Goal: Information Seeking & Learning: Learn about a topic

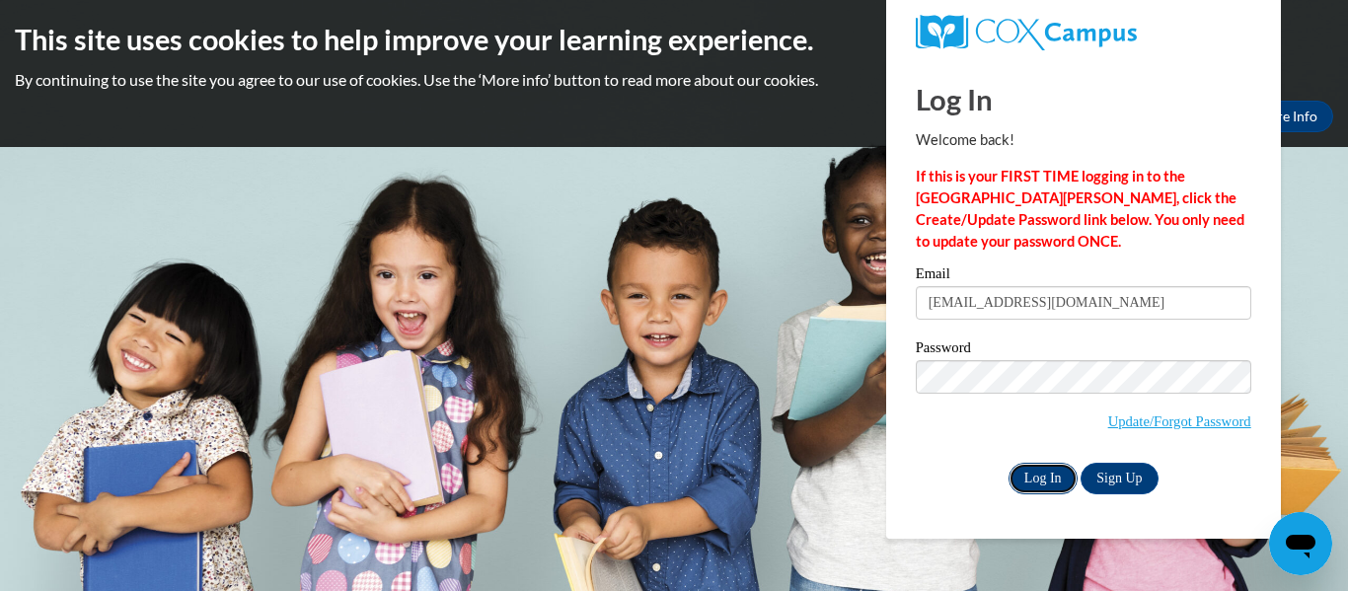
click at [1027, 473] on input "Log In" at bounding box center [1043, 479] width 69 height 32
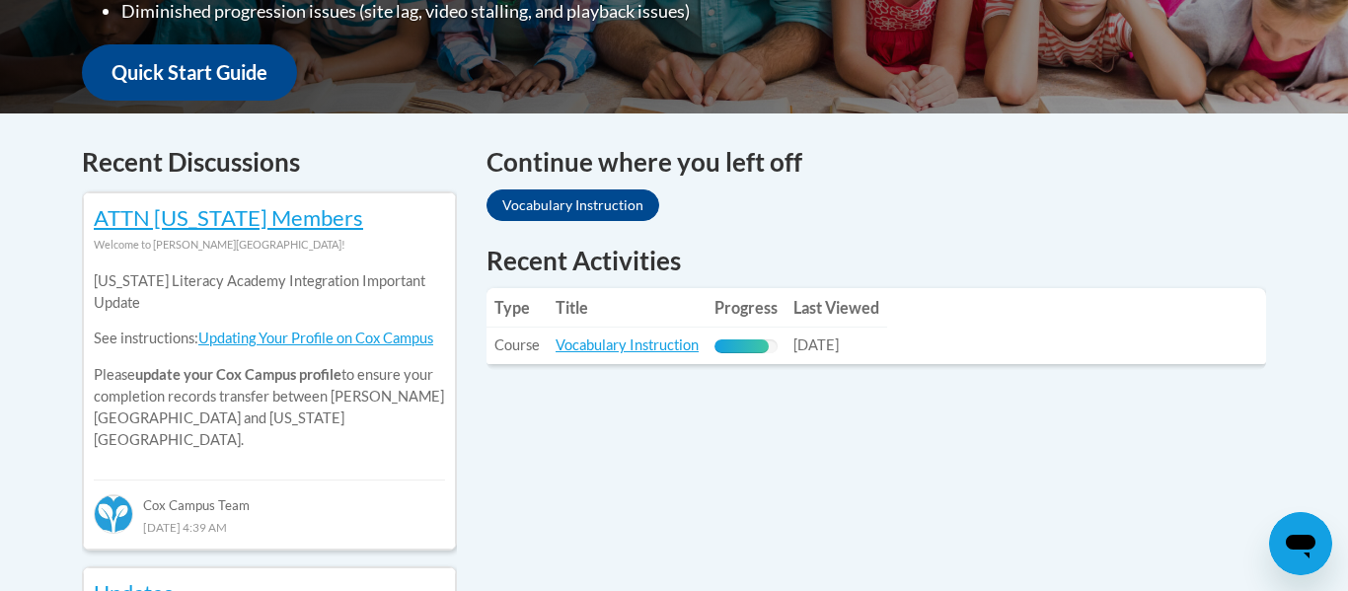
scroll to position [728, 0]
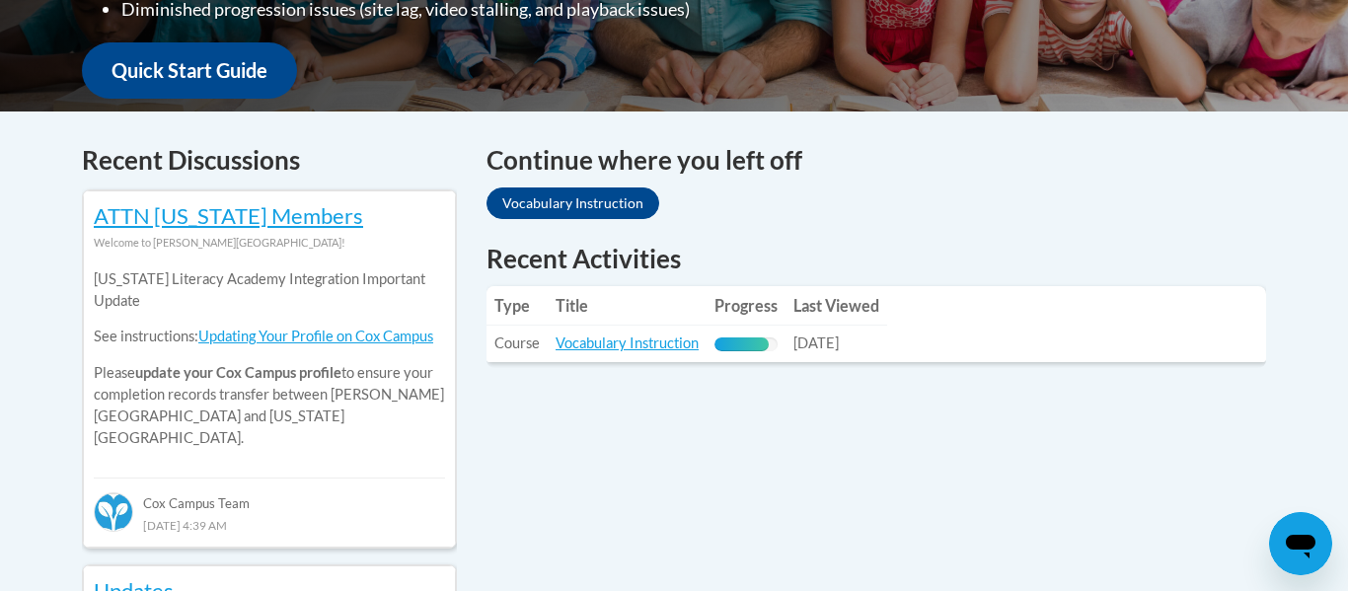
click at [819, 345] on span "10/03/2025" at bounding box center [815, 343] width 45 height 17
click at [626, 343] on link "Vocabulary Instruction" at bounding box center [627, 343] width 143 height 17
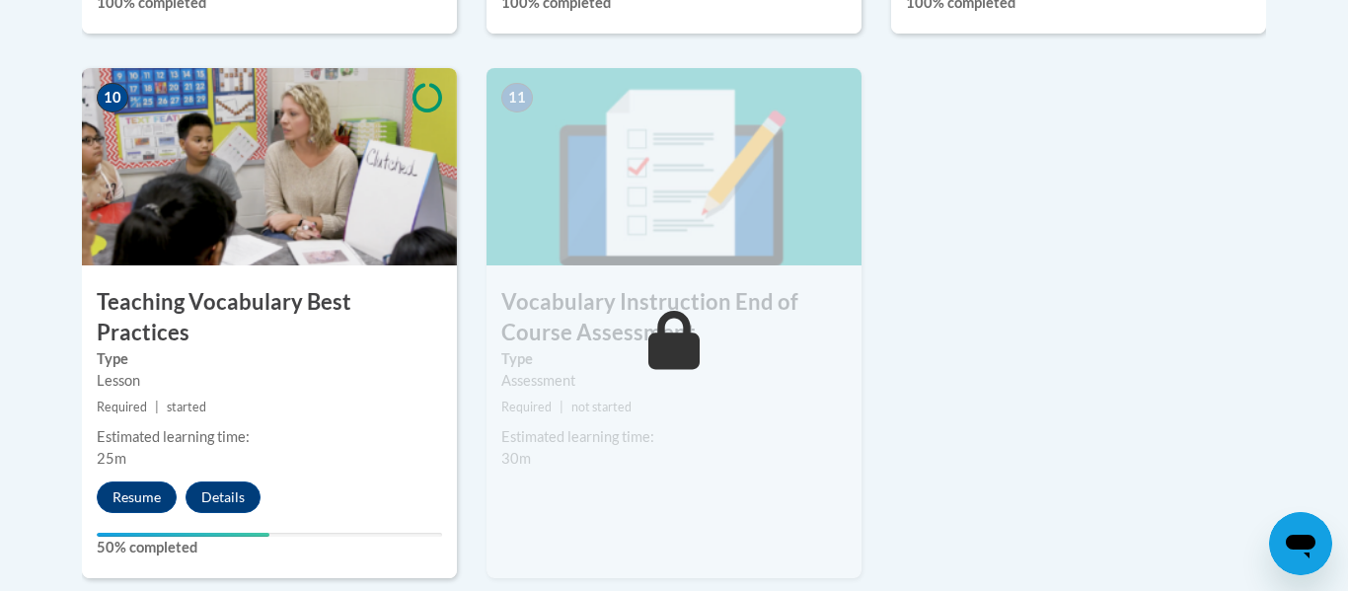
scroll to position [2261, 0]
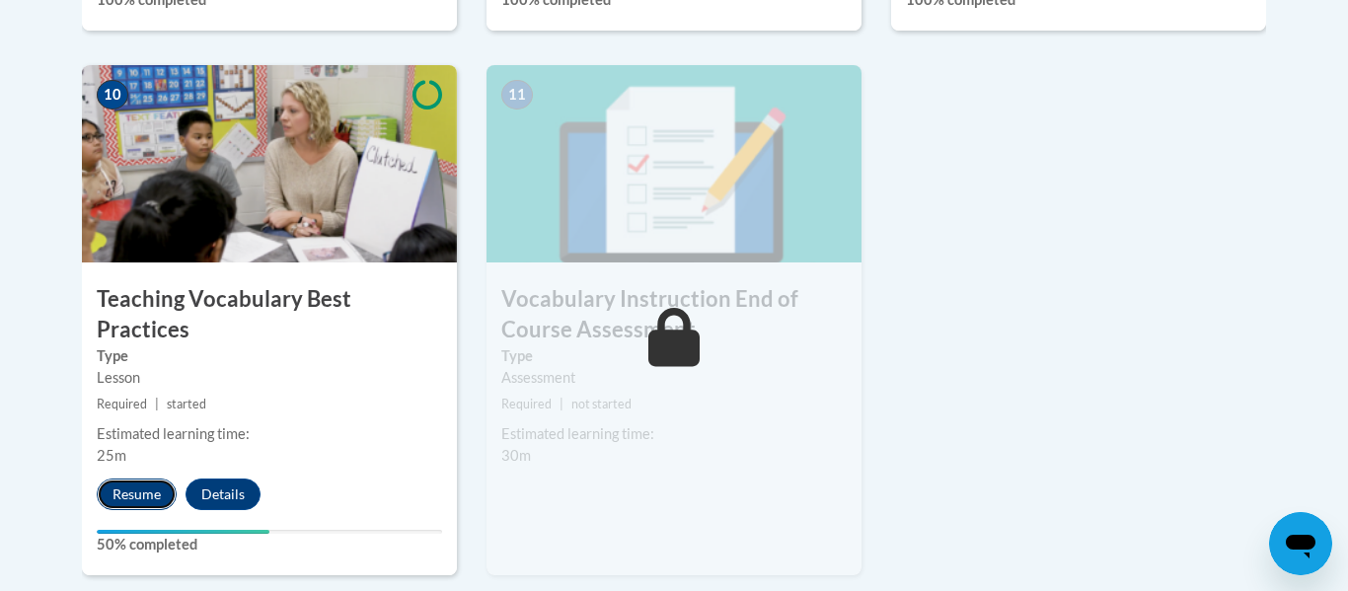
click at [124, 479] on button "Resume" at bounding box center [137, 495] width 80 height 32
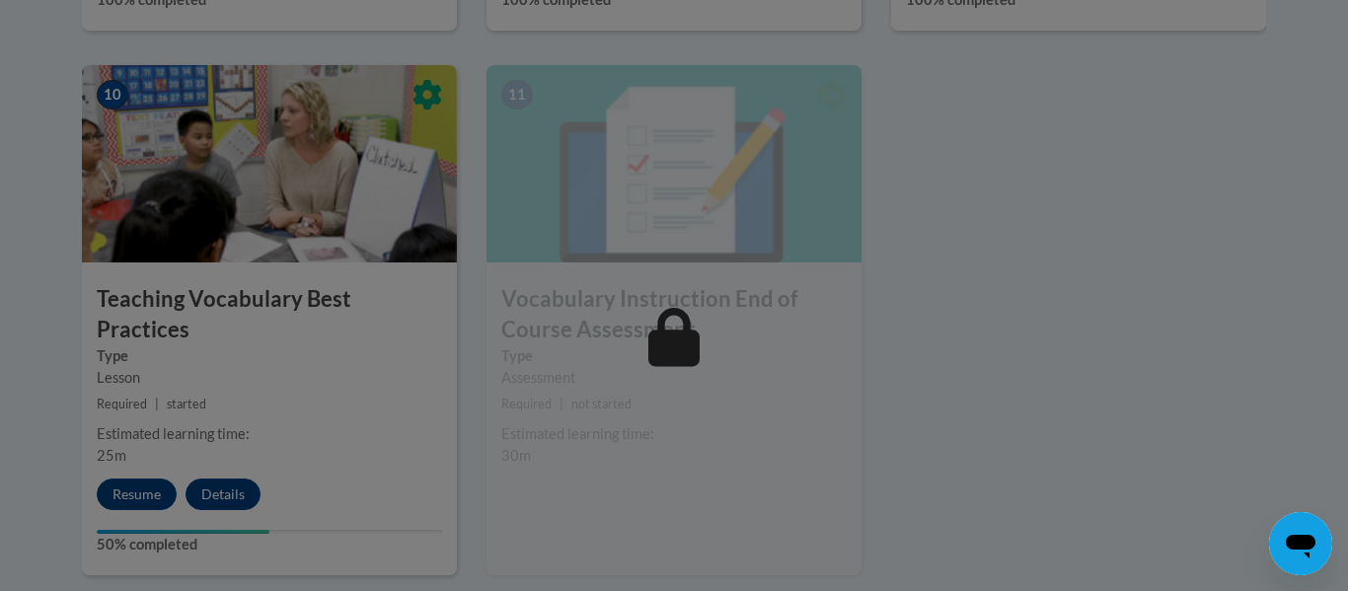
scroll to position [2385, 0]
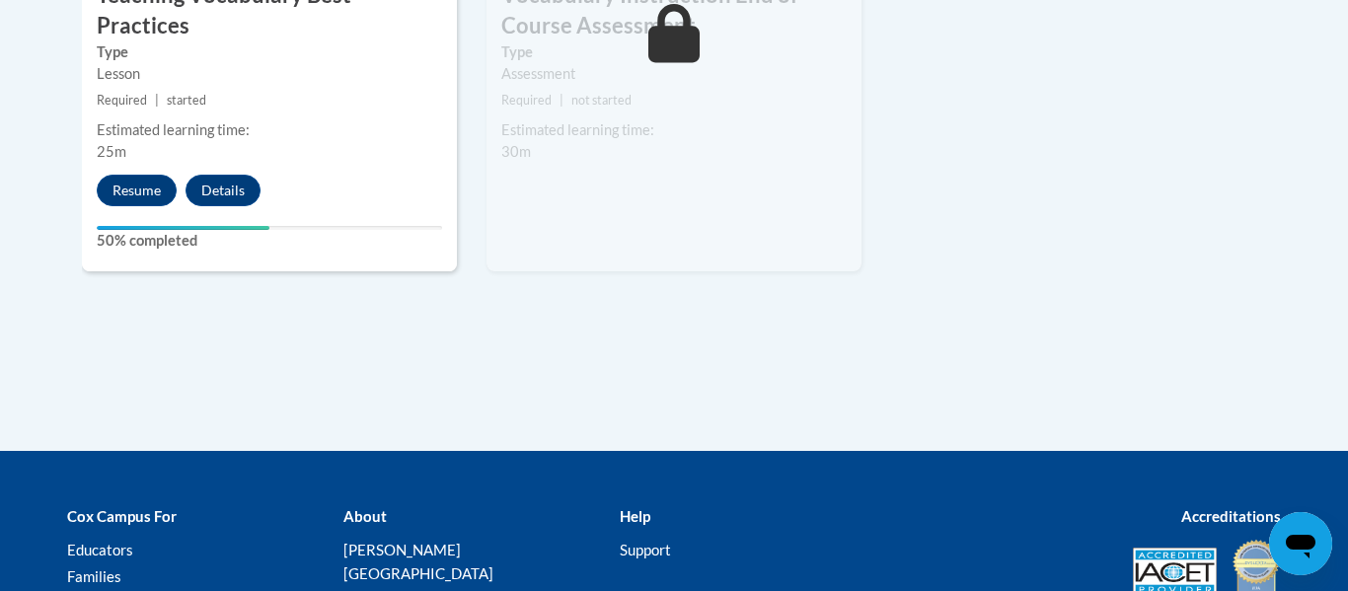
scroll to position [2564, 0]
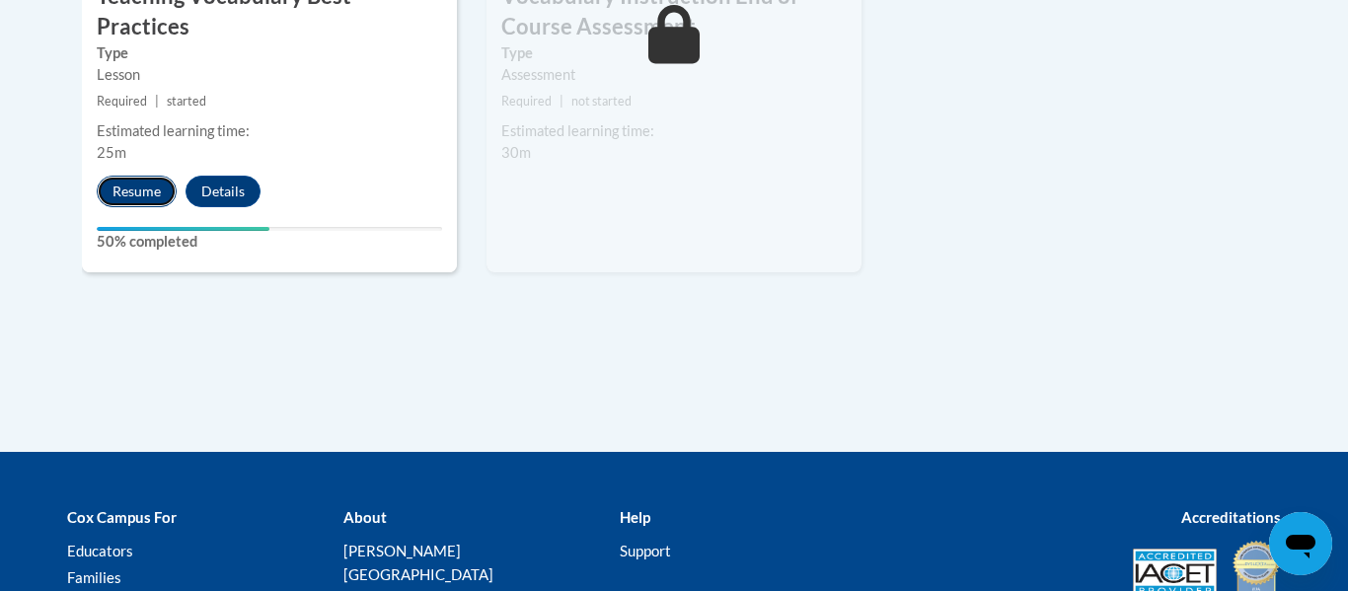
click at [138, 176] on button "Resume" at bounding box center [137, 192] width 80 height 32
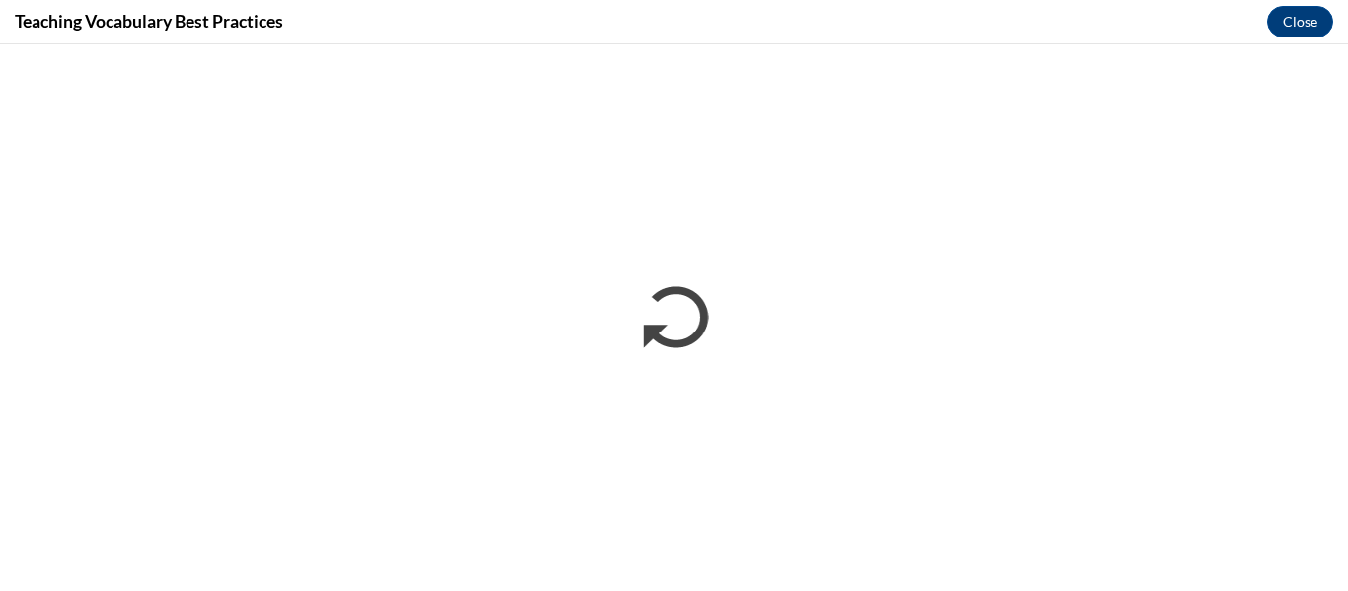
scroll to position [0, 0]
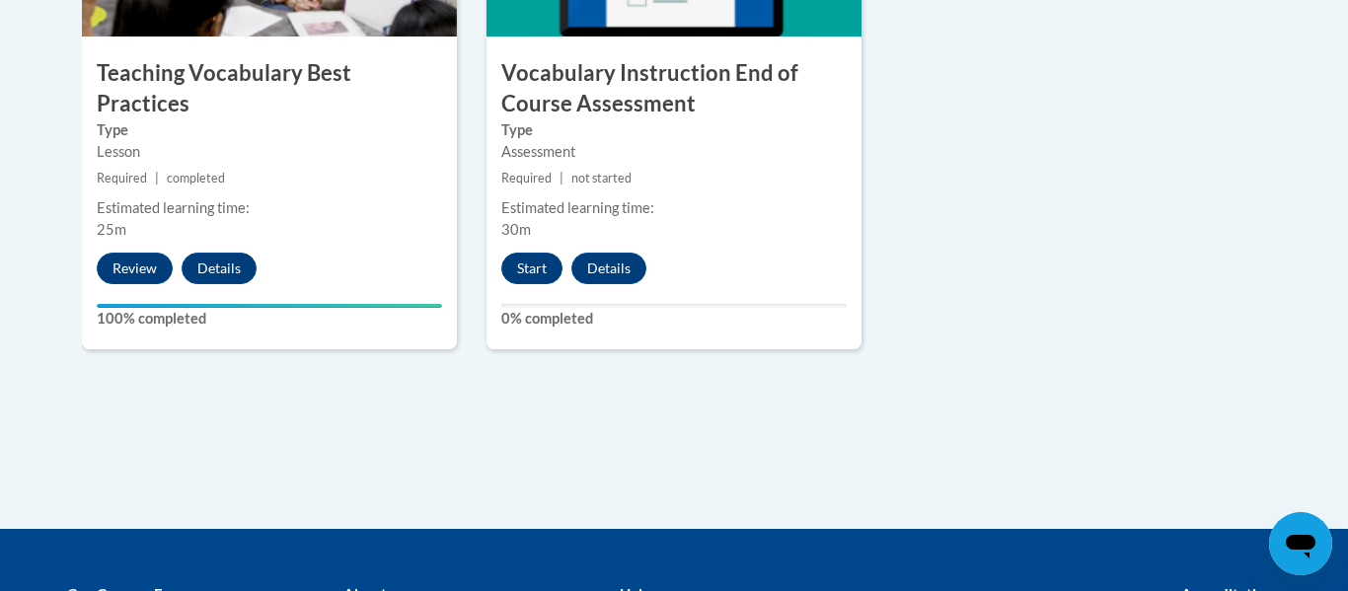
scroll to position [2486, 0]
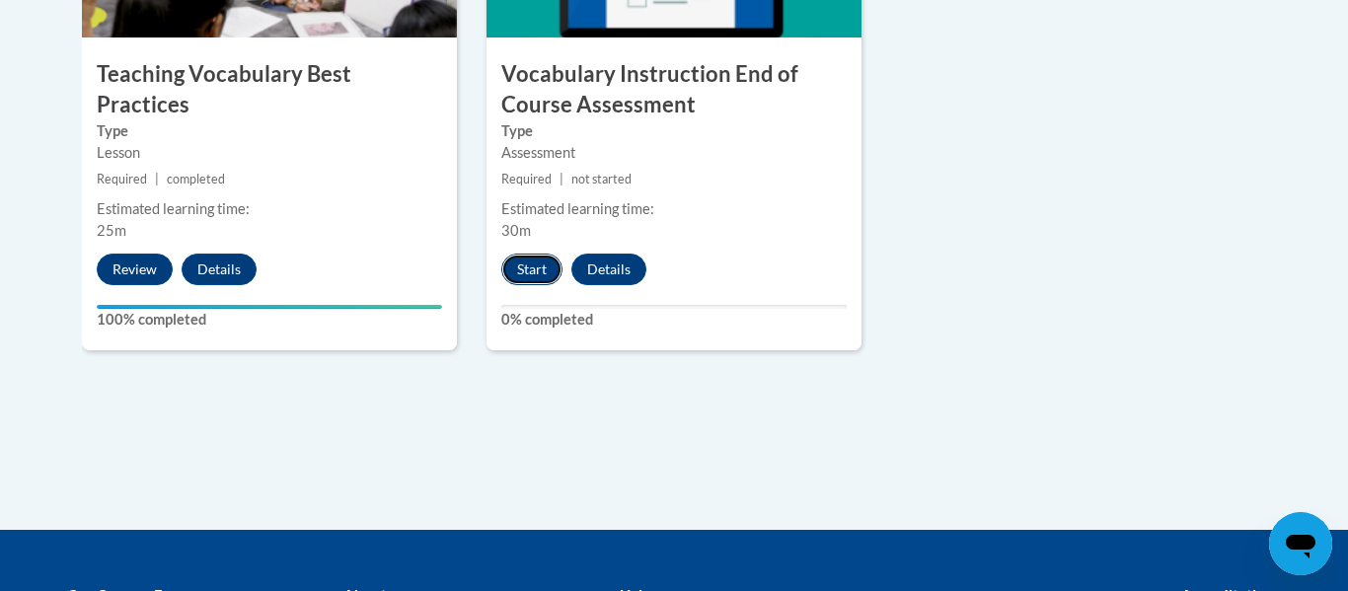
click at [533, 267] on button "Start" at bounding box center [531, 270] width 61 height 32
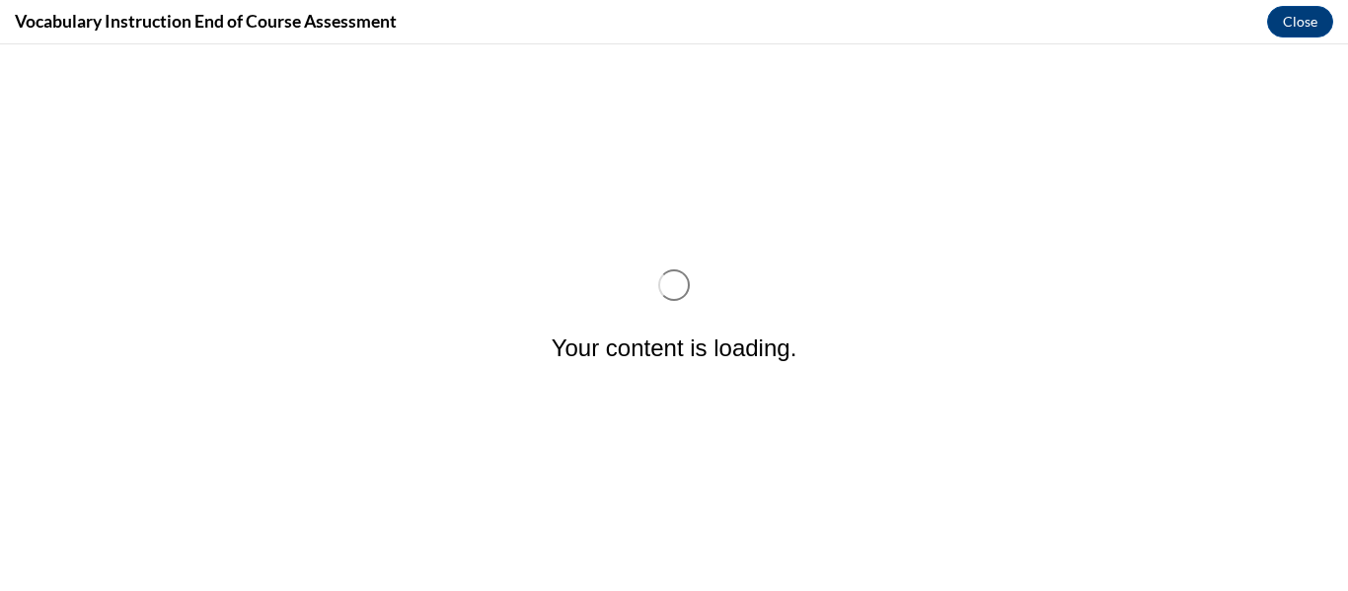
scroll to position [0, 0]
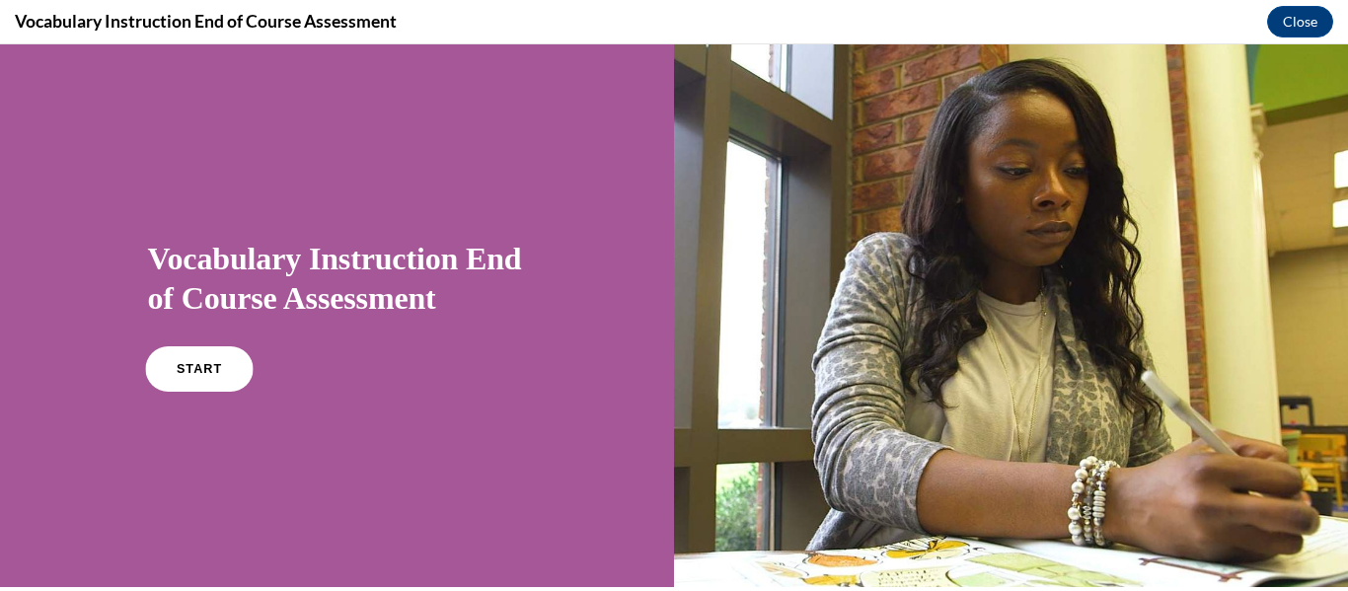
click at [183, 375] on link "START" at bounding box center [199, 368] width 108 height 45
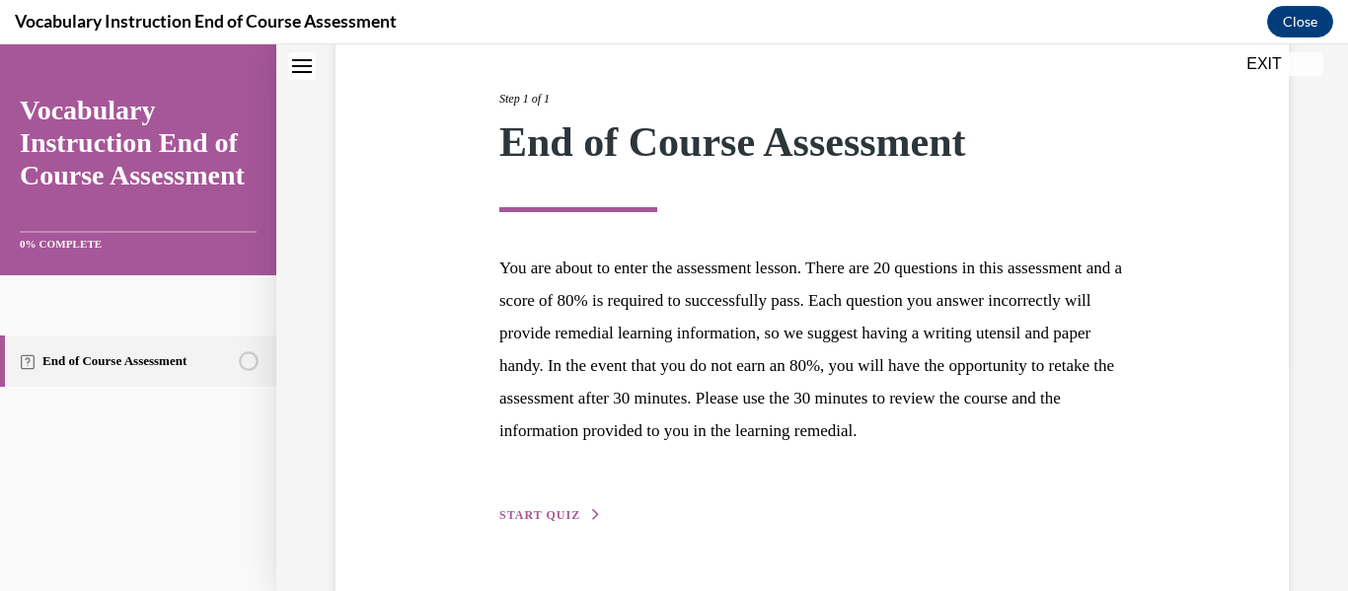
scroll to position [316, 0]
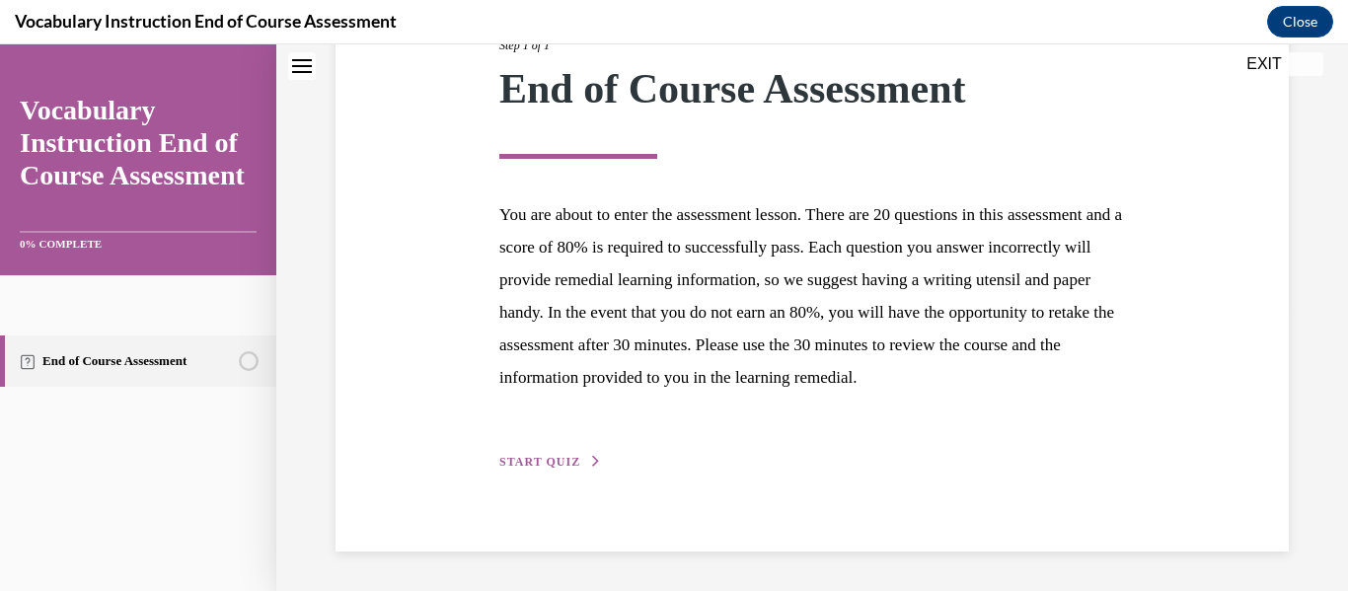
click at [549, 463] on span "START QUIZ" at bounding box center [539, 462] width 81 height 14
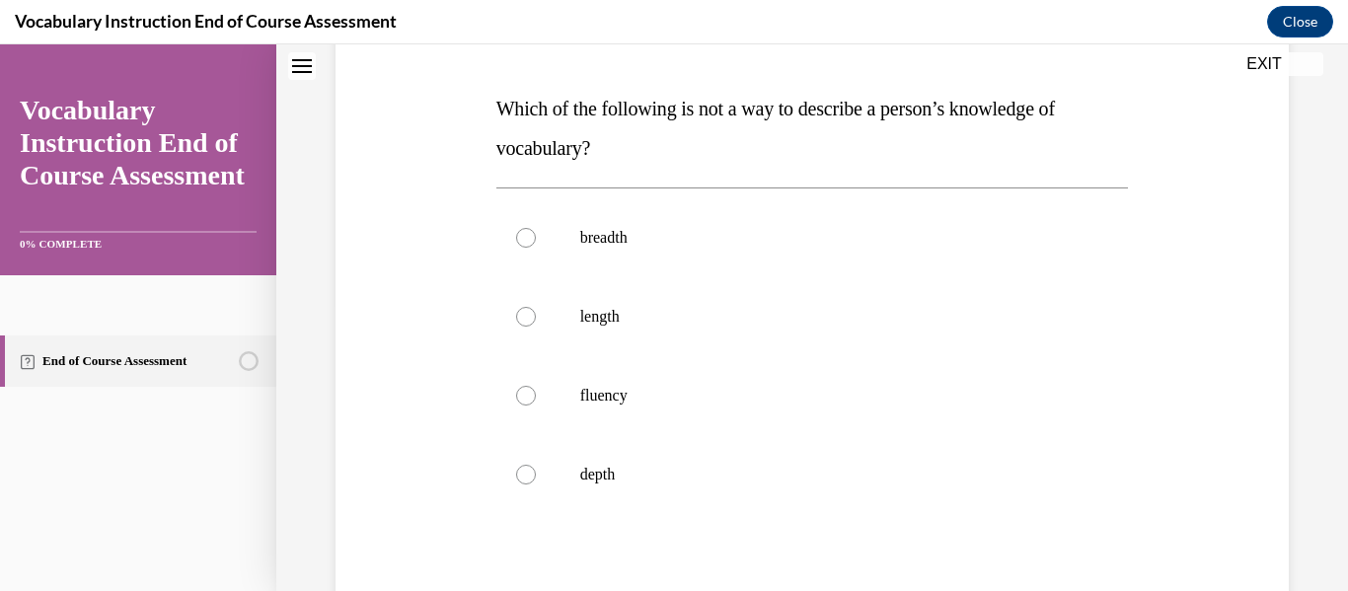
scroll to position [292, 0]
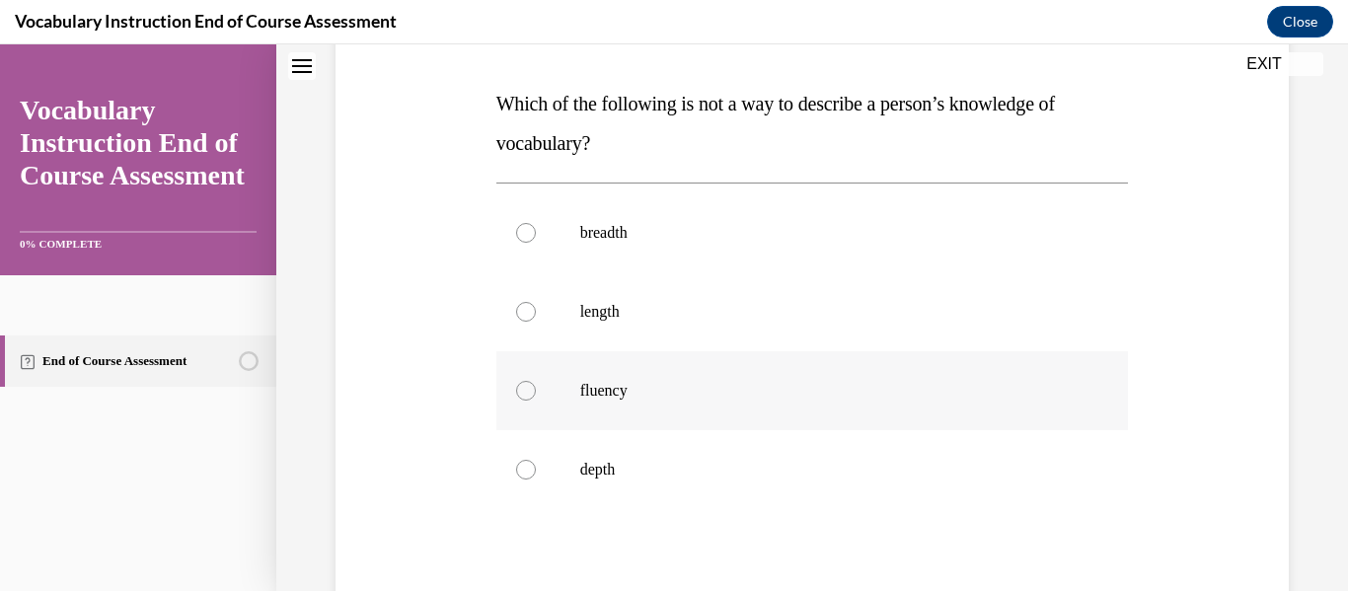
click at [545, 404] on label "fluency" at bounding box center [812, 390] width 633 height 79
click at [536, 401] on input "fluency" at bounding box center [526, 391] width 20 height 20
radio input "true"
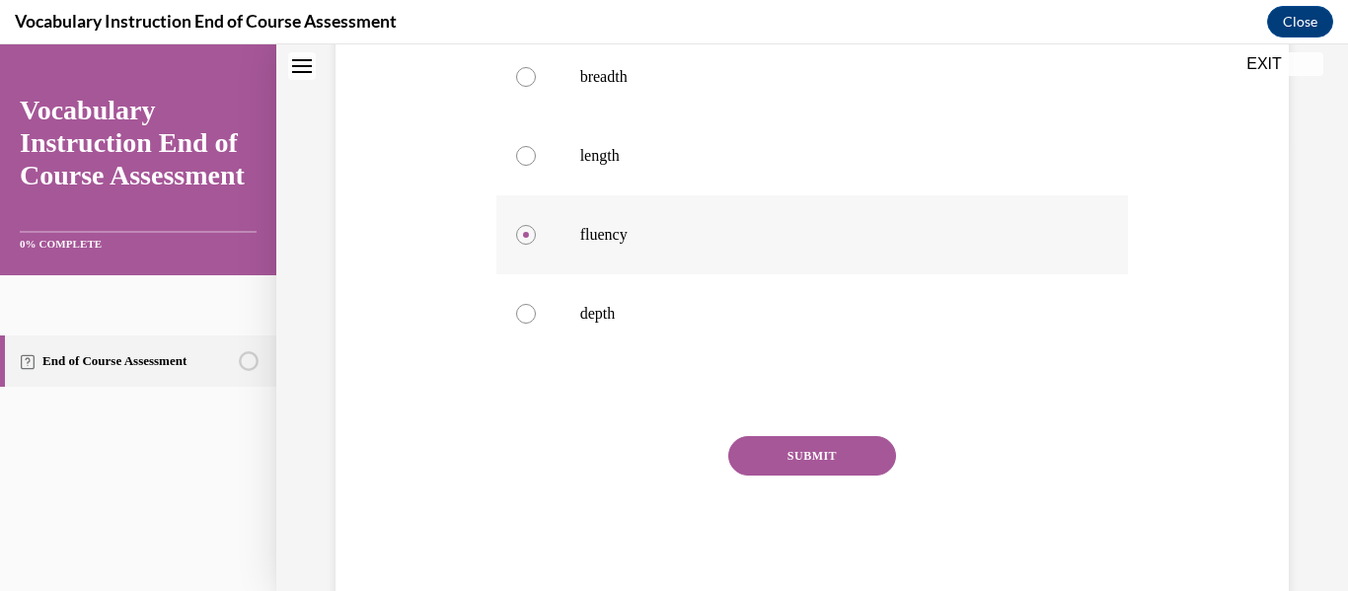
scroll to position [494, 0]
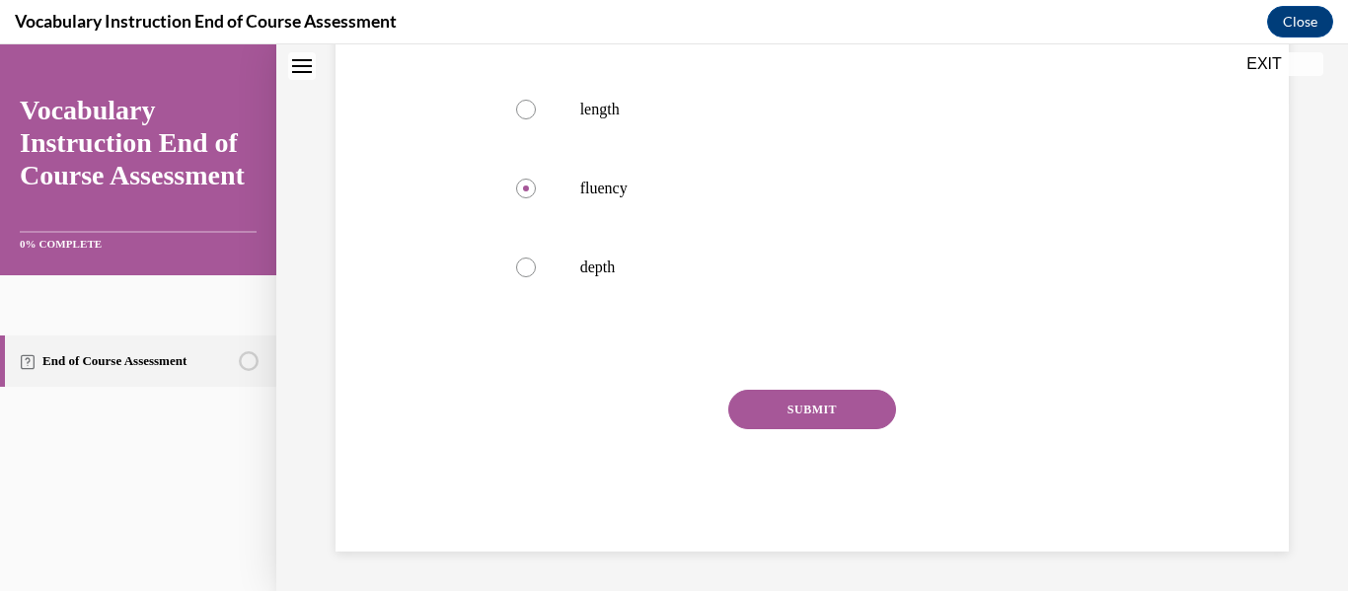
click at [780, 399] on button "SUBMIT" at bounding box center [812, 409] width 168 height 39
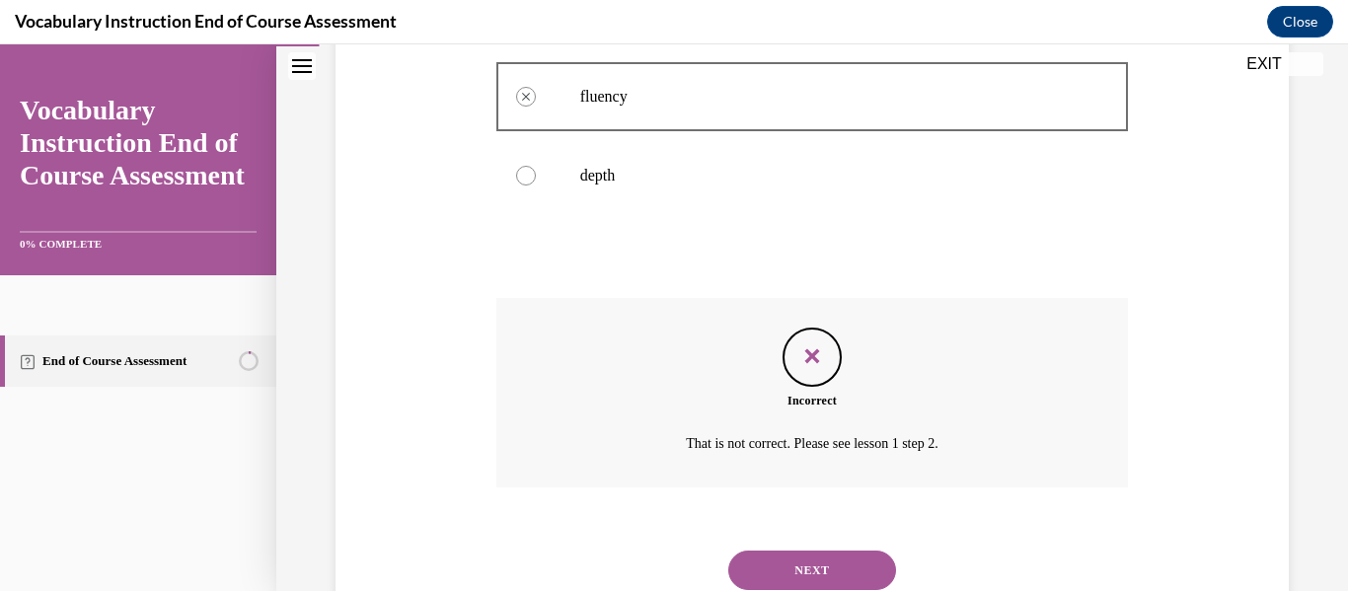
scroll to position [654, 0]
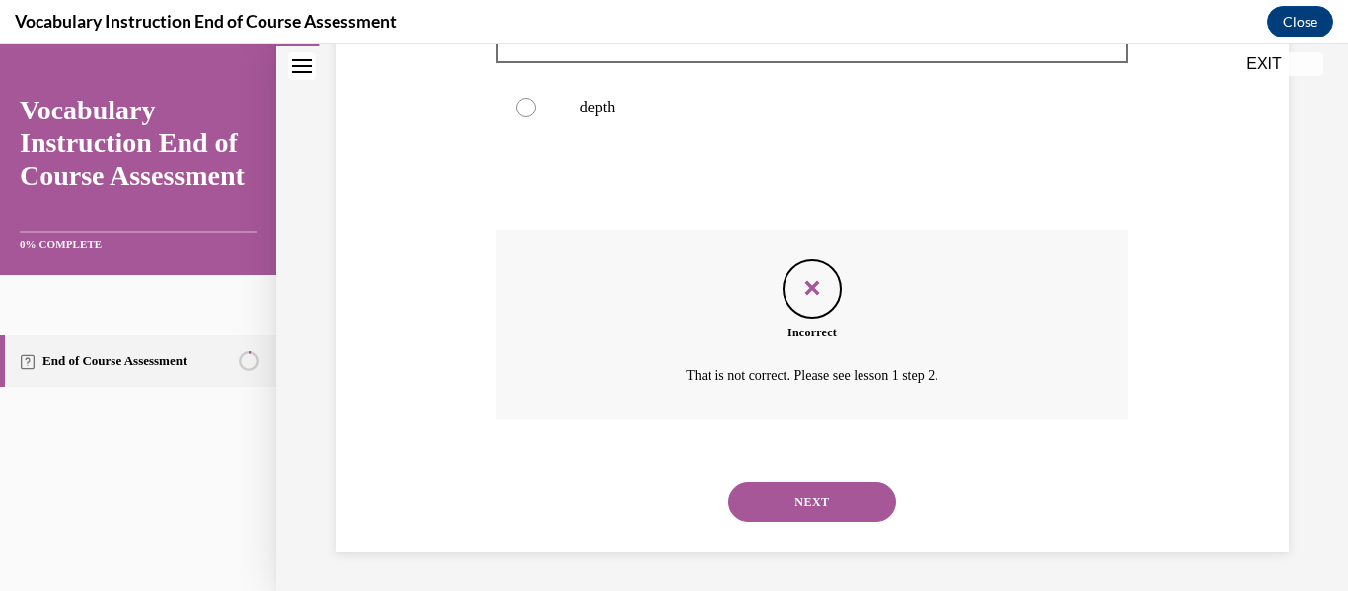
click at [766, 509] on button "NEXT" at bounding box center [812, 502] width 168 height 39
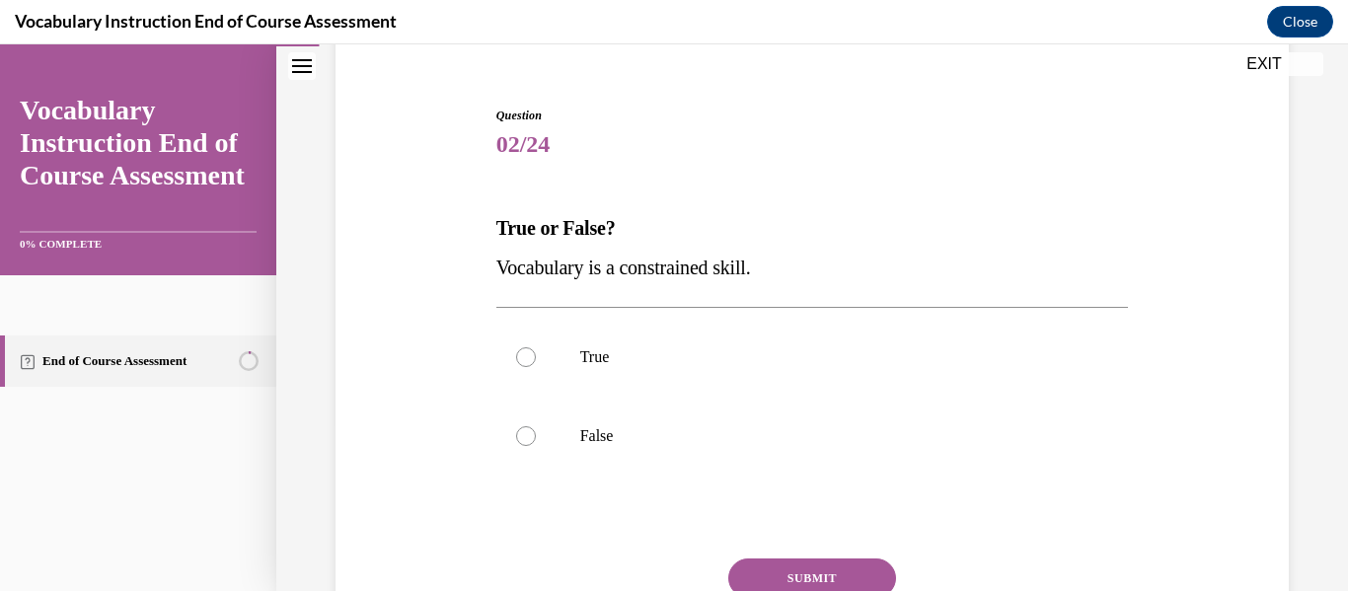
scroll to position [172, 0]
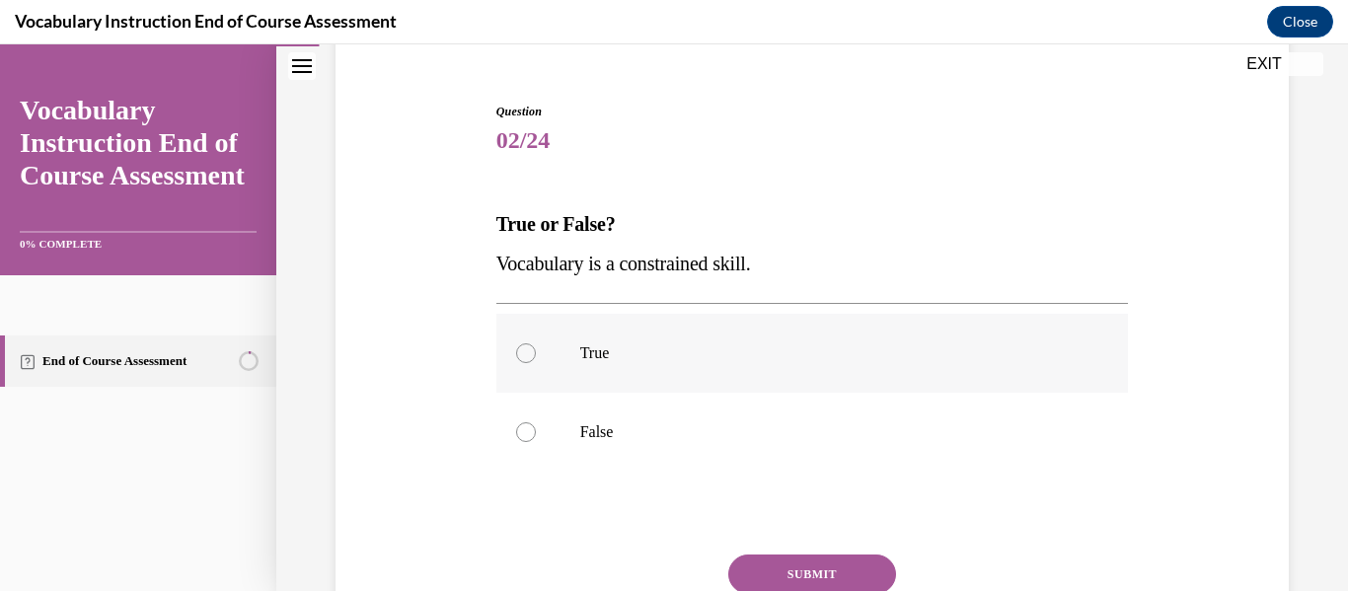
click at [663, 340] on label "True" at bounding box center [812, 353] width 633 height 79
click at [536, 343] on input "True" at bounding box center [526, 353] width 20 height 20
radio input "true"
click at [789, 570] on button "SUBMIT" at bounding box center [812, 574] width 168 height 39
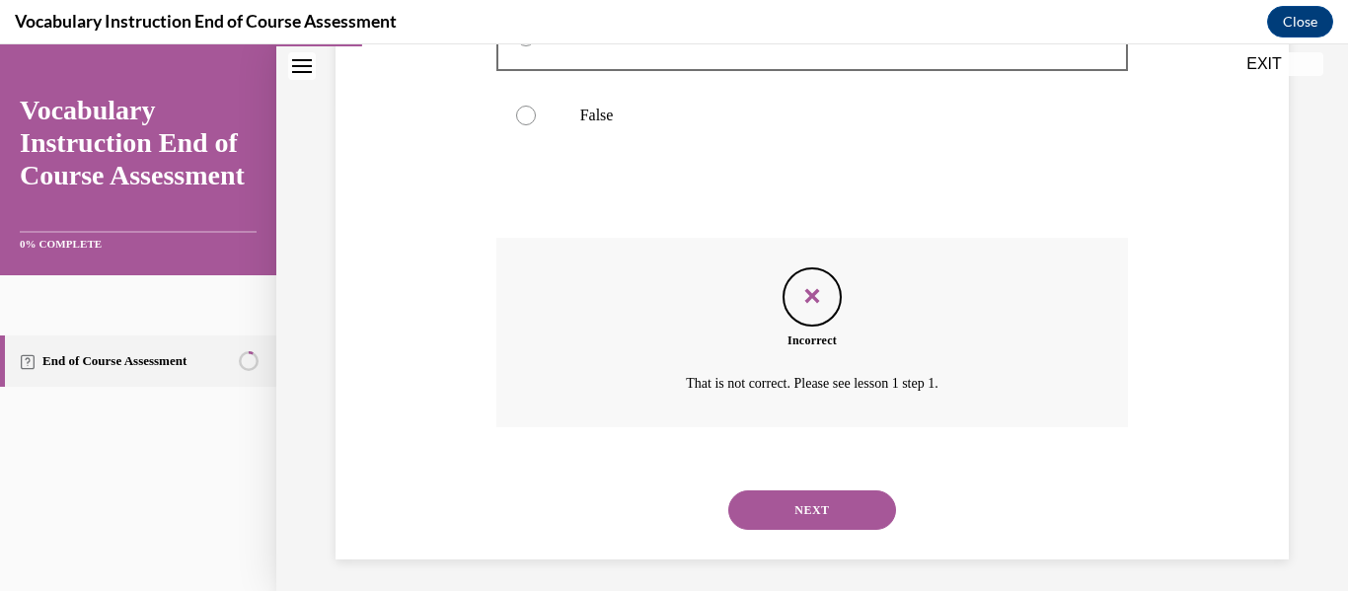
scroll to position [496, 0]
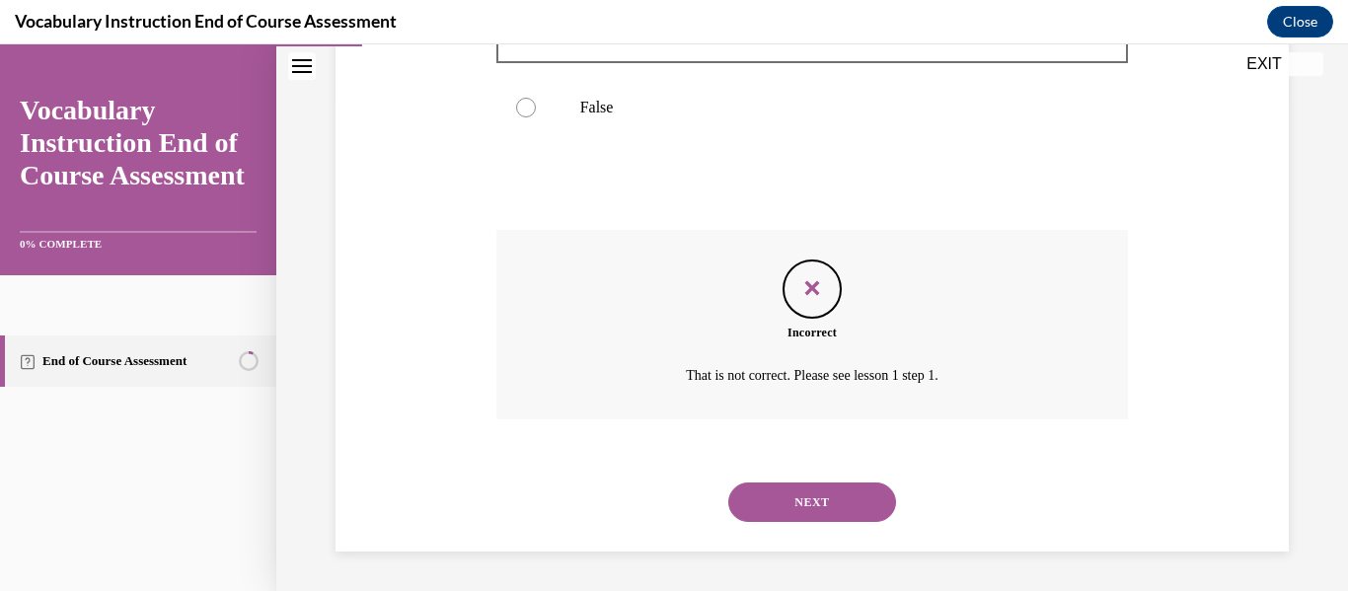
click at [871, 486] on button "NEXT" at bounding box center [812, 502] width 168 height 39
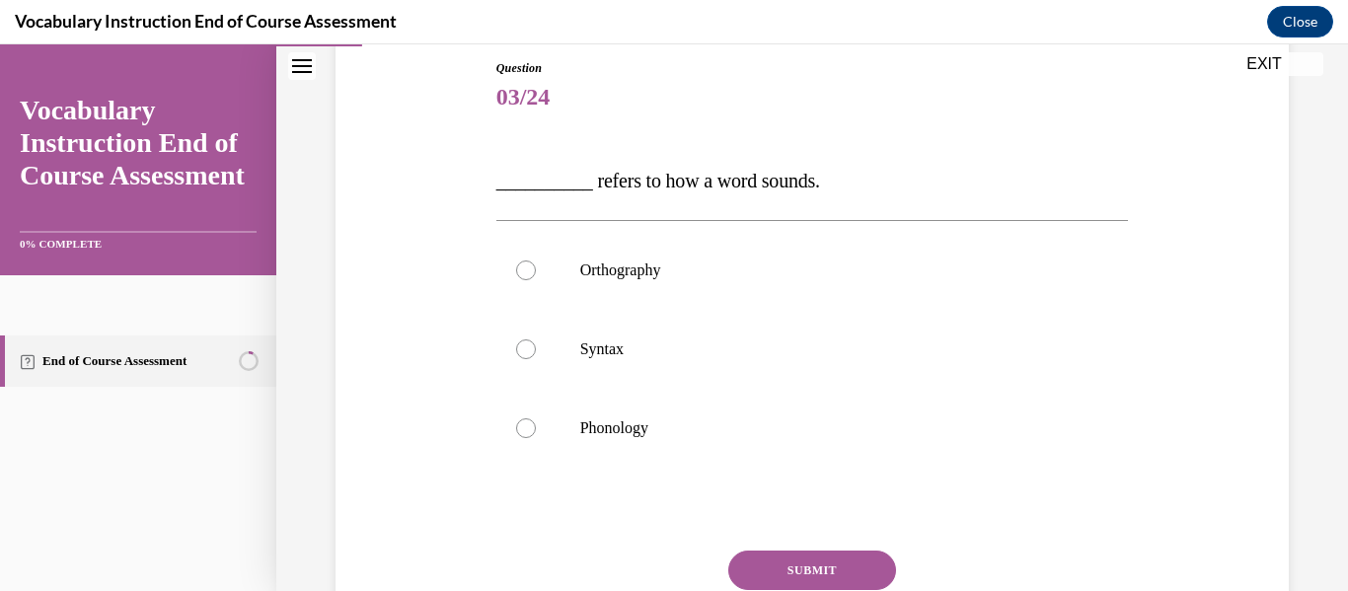
scroll to position [217, 0]
click at [735, 345] on p "Syntax" at bounding box center [829, 348] width 499 height 20
click at [536, 345] on input "Syntax" at bounding box center [526, 348] width 20 height 20
radio input "true"
click at [795, 561] on button "SUBMIT" at bounding box center [812, 568] width 168 height 39
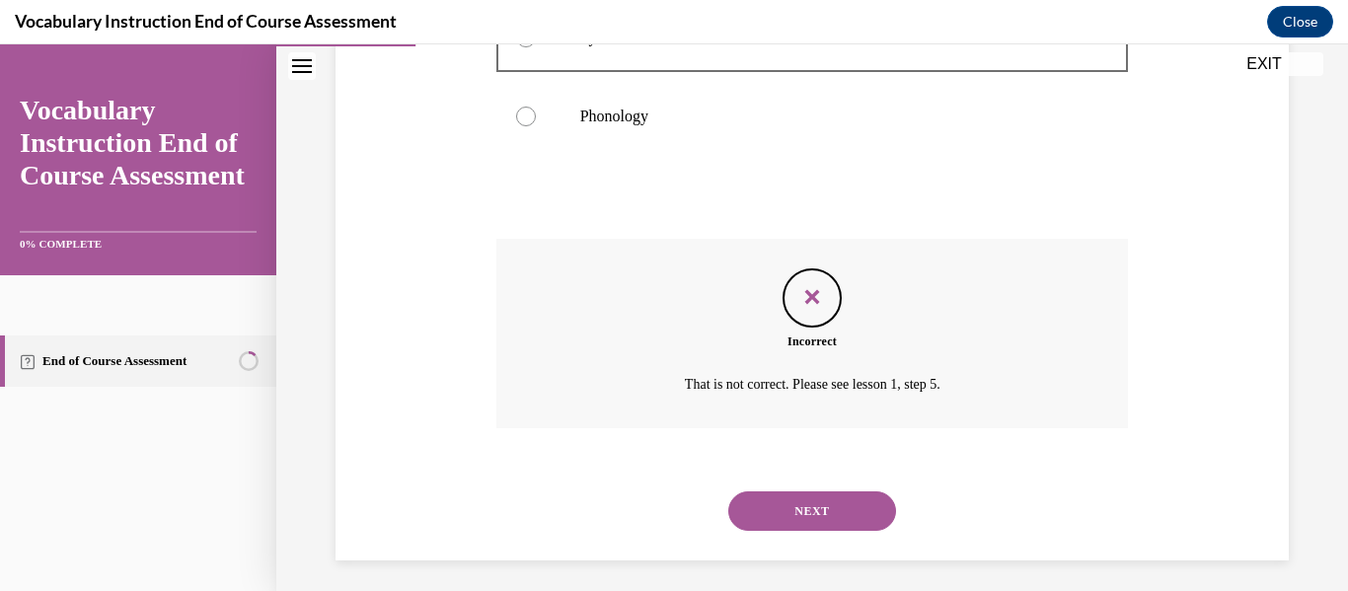
scroll to position [536, 0]
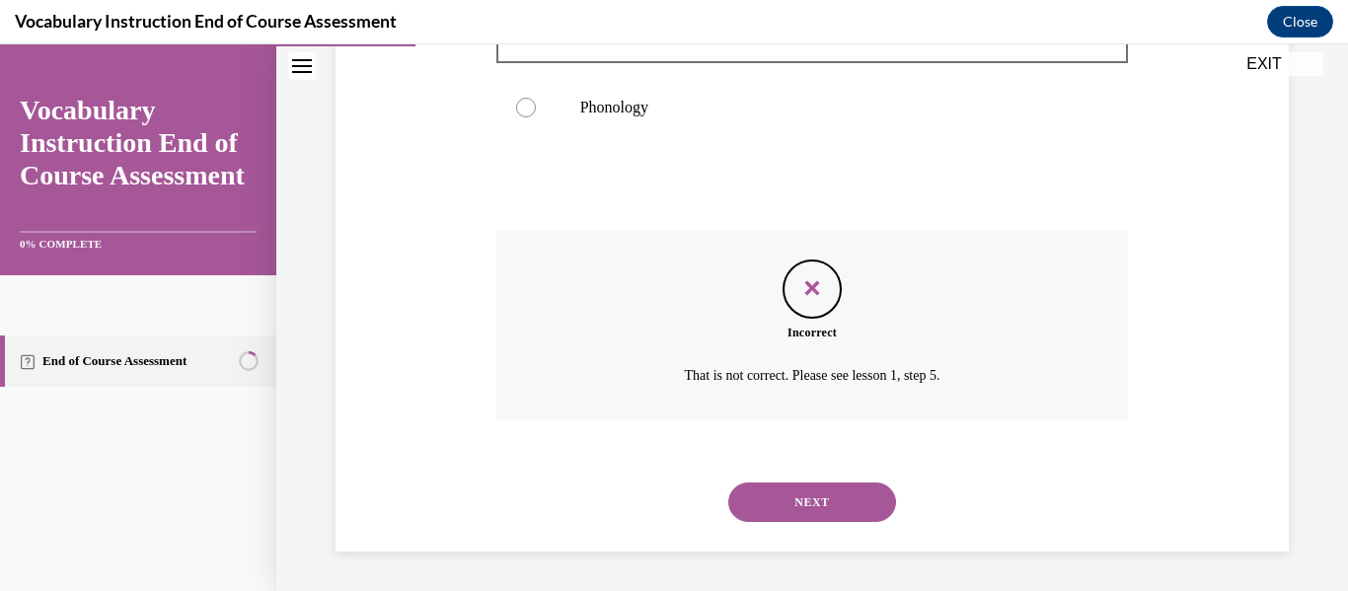
click at [800, 520] on button "NEXT" at bounding box center [812, 502] width 168 height 39
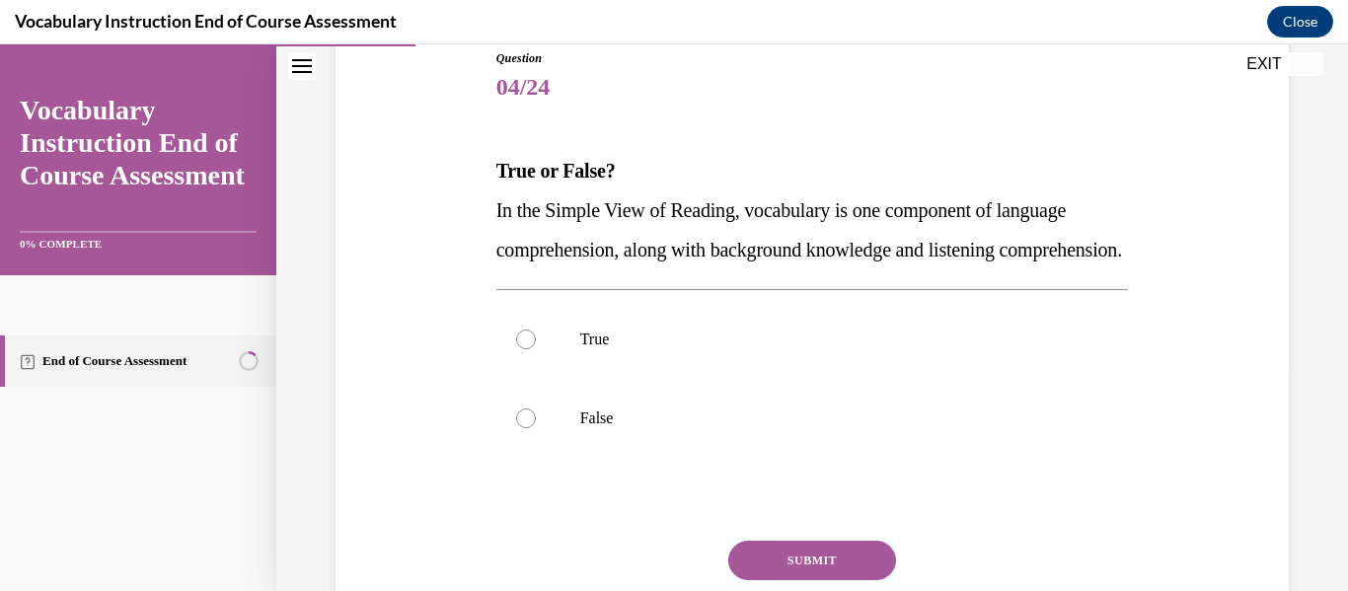
scroll to position [232, 0]
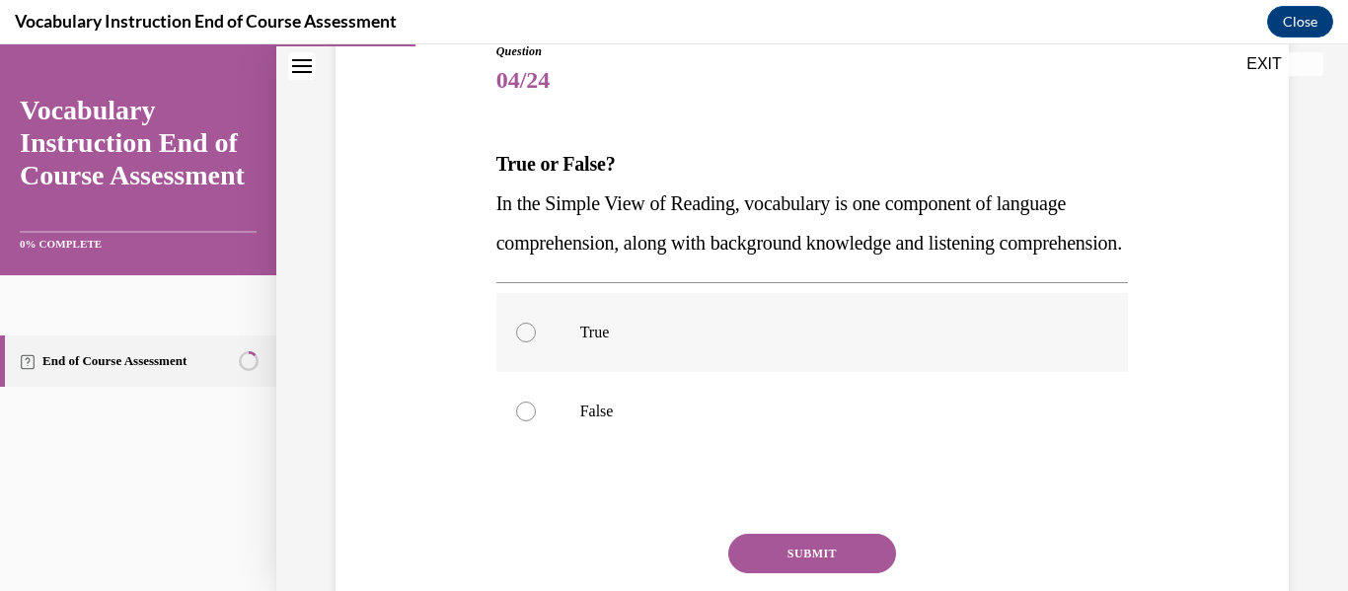
click at [756, 342] on p "True" at bounding box center [829, 333] width 499 height 20
click at [536, 342] on input "True" at bounding box center [526, 333] width 20 height 20
radio input "true"
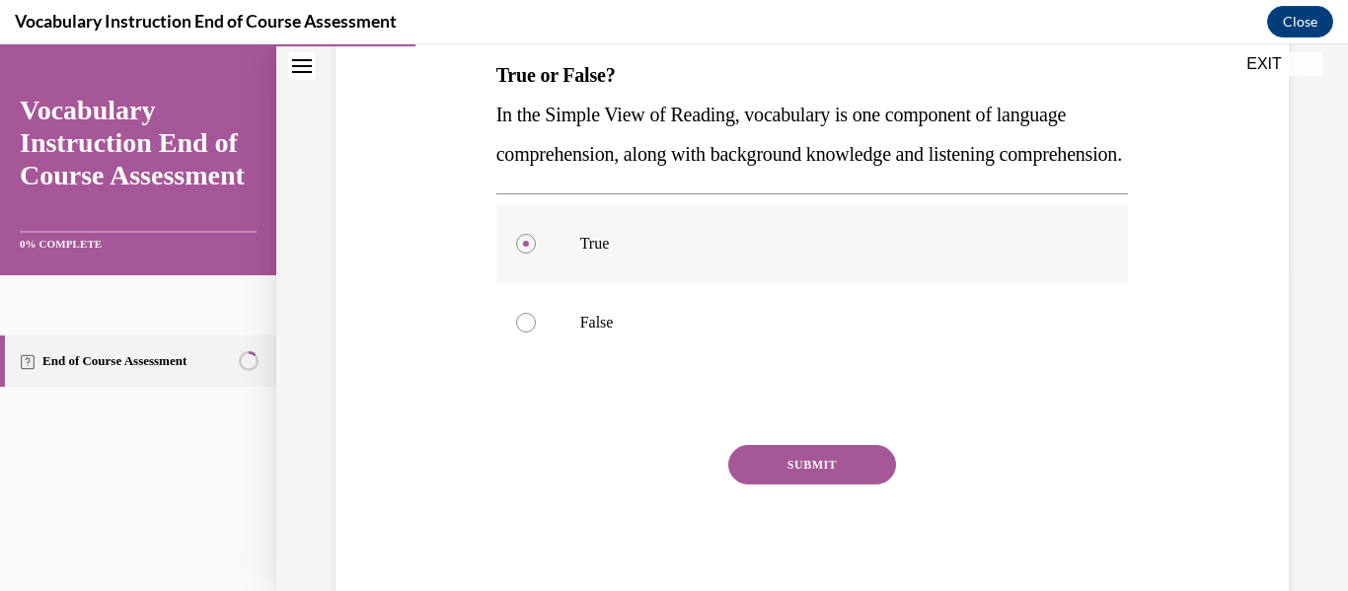
scroll to position [374, 0]
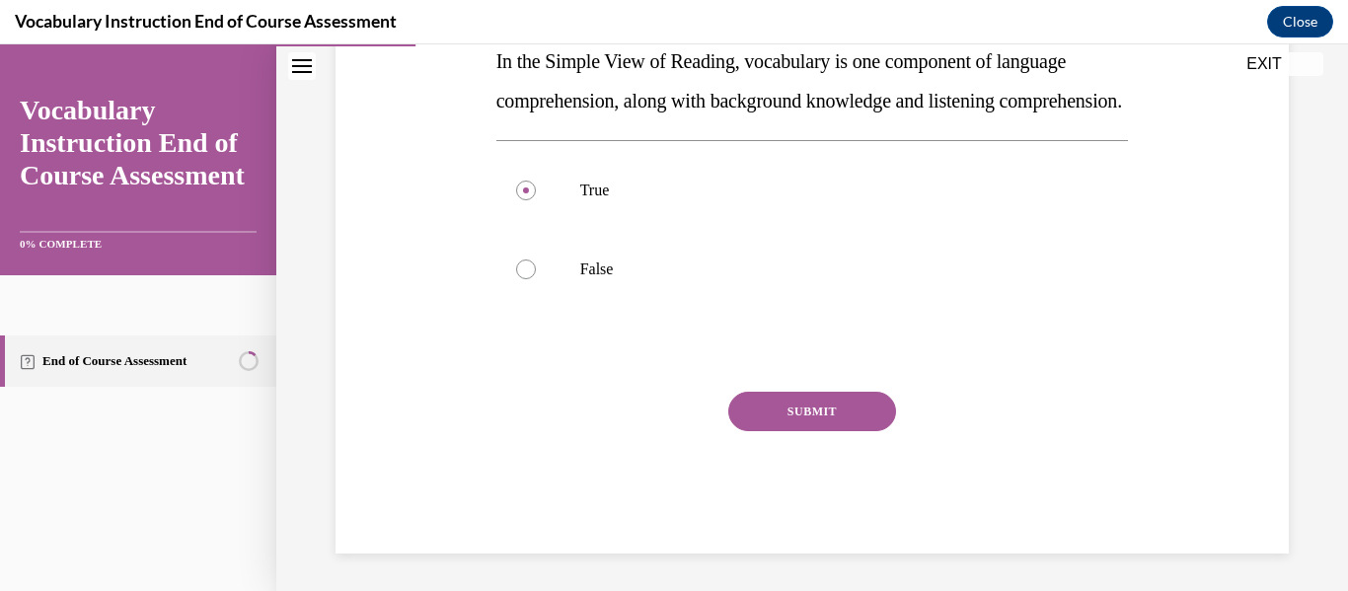
click at [772, 431] on button "SUBMIT" at bounding box center [812, 411] width 168 height 39
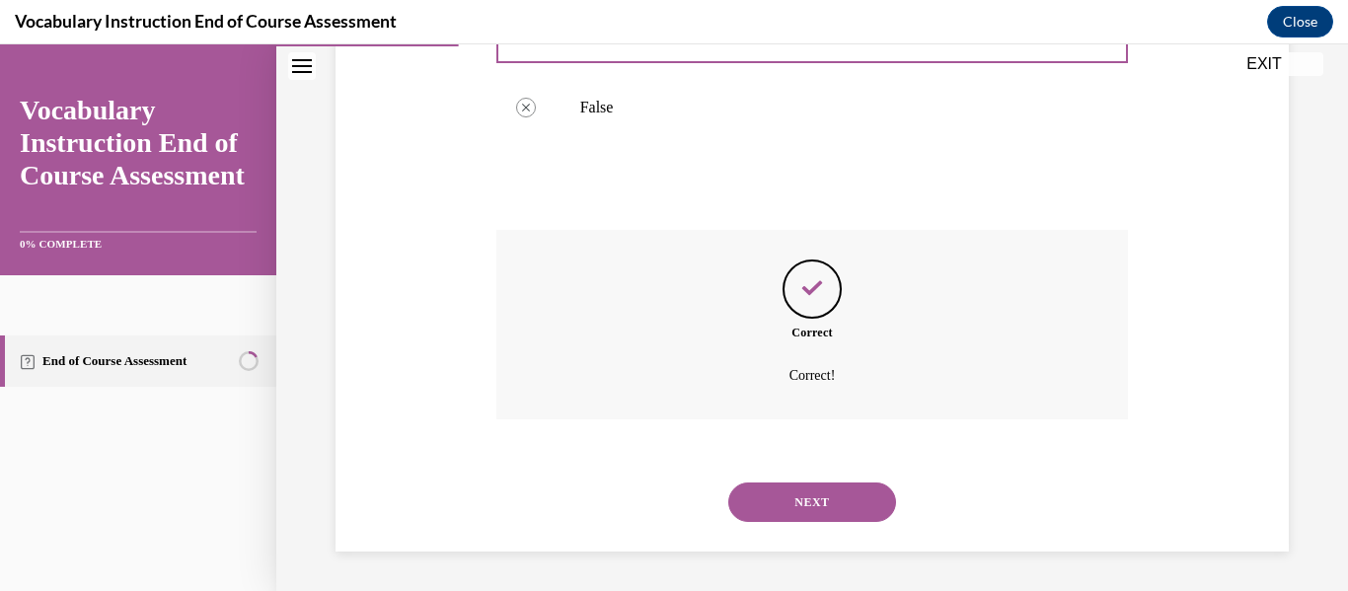
scroll to position [575, 0]
click at [805, 516] on button "NEXT" at bounding box center [812, 502] width 168 height 39
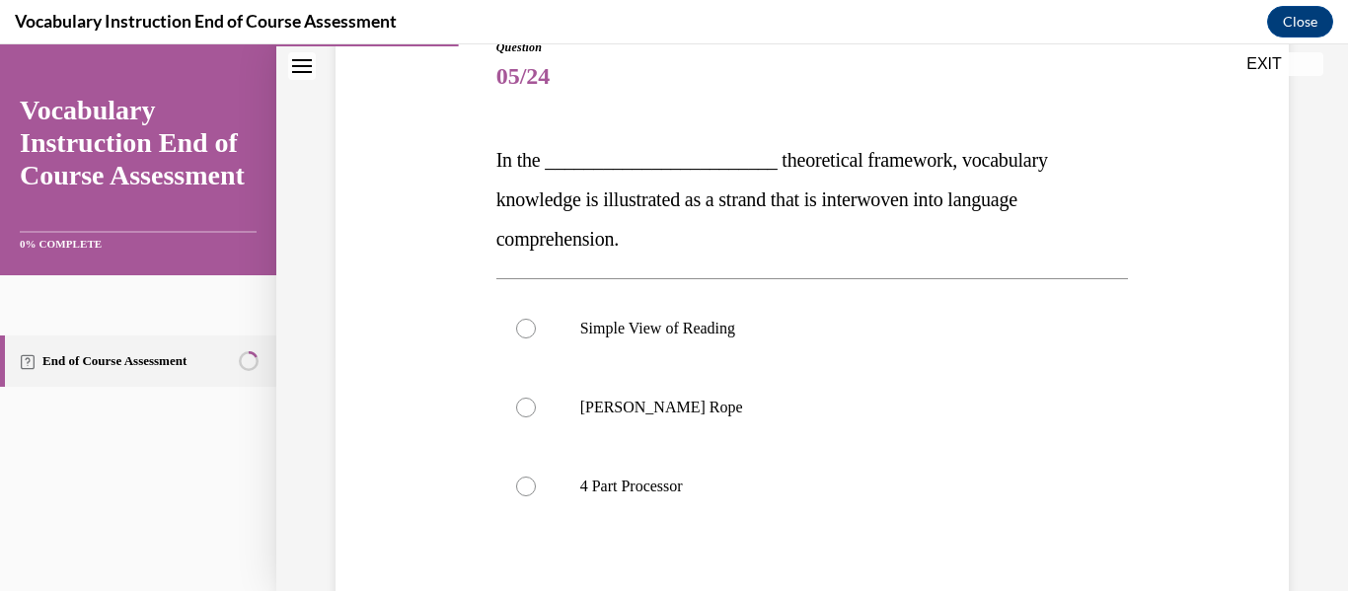
scroll to position [237, 0]
click at [787, 408] on p "[PERSON_NAME] Rope" at bounding box center [829, 407] width 499 height 20
click at [536, 408] on input "[PERSON_NAME] Rope" at bounding box center [526, 407] width 20 height 20
radio input "true"
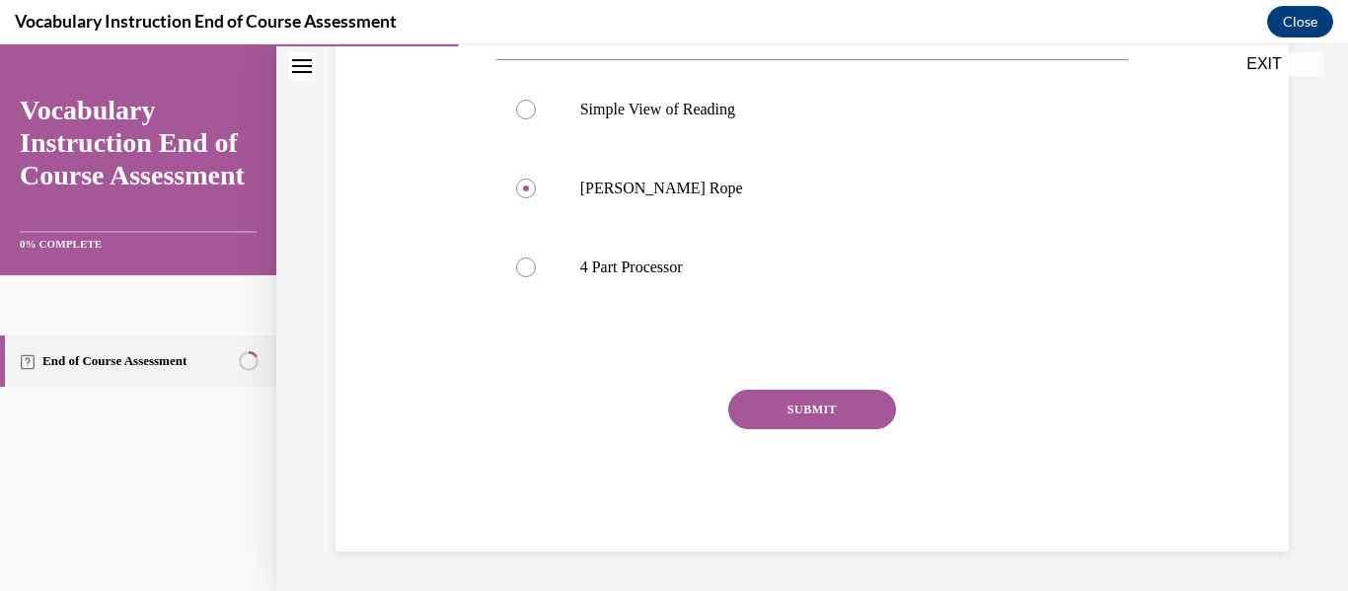
click at [799, 407] on button "SUBMIT" at bounding box center [812, 409] width 168 height 39
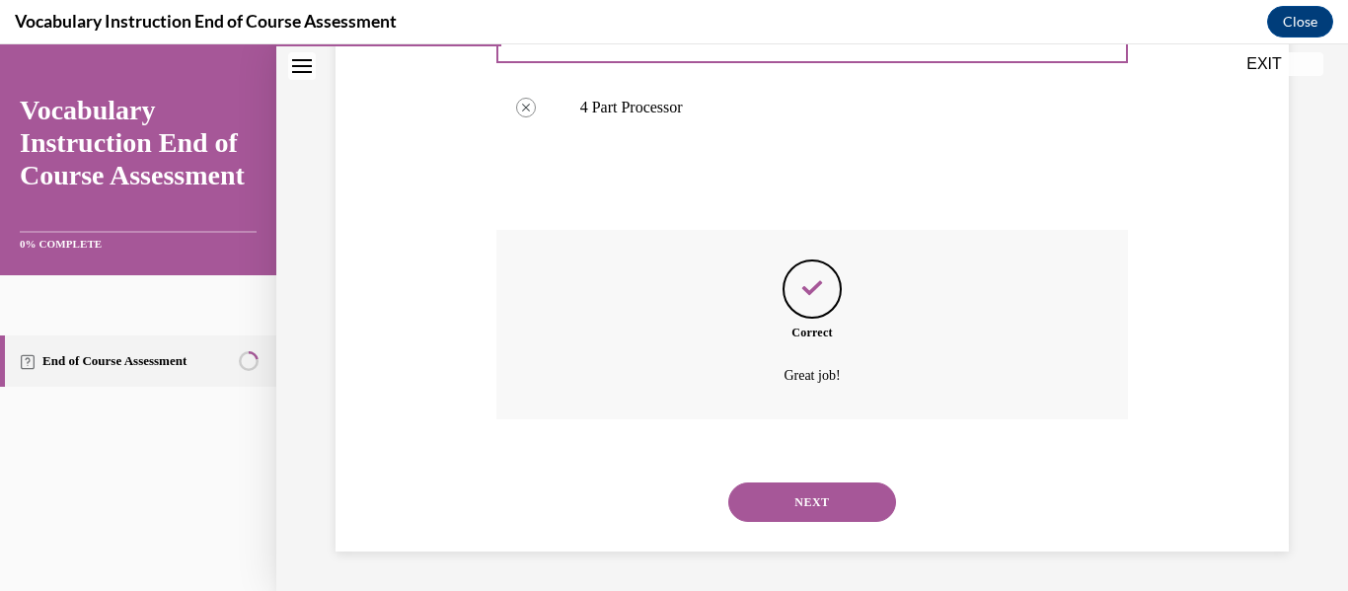
scroll to position [597, 0]
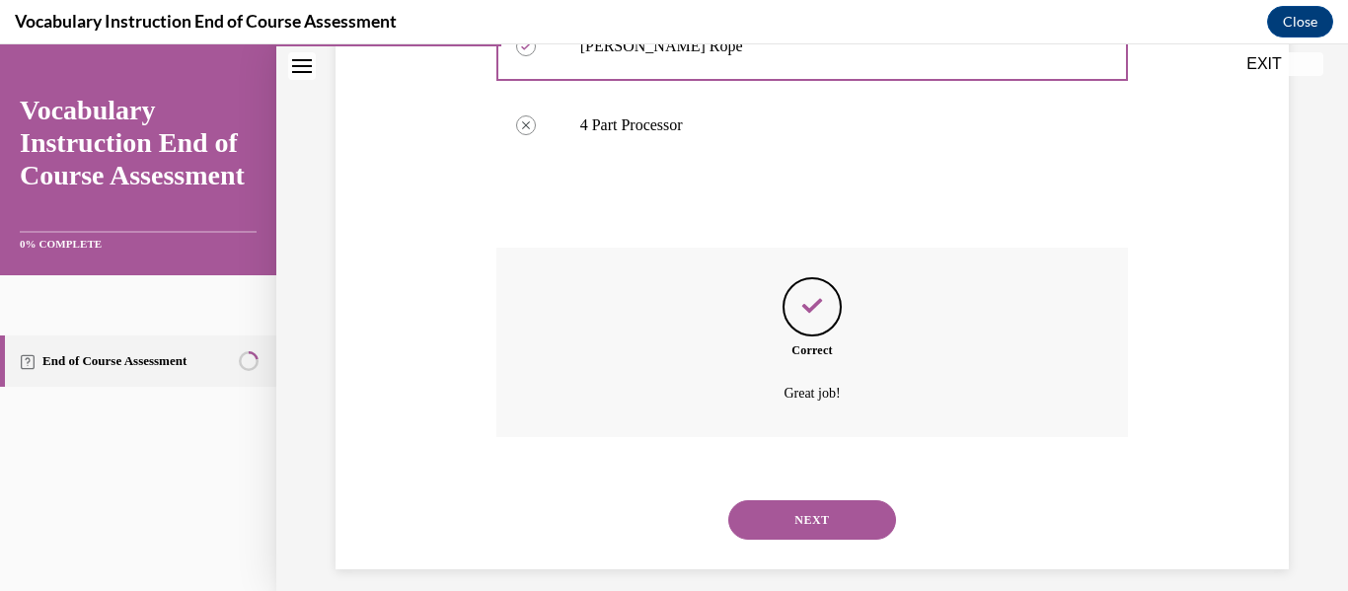
click at [827, 509] on button "NEXT" at bounding box center [812, 519] width 168 height 39
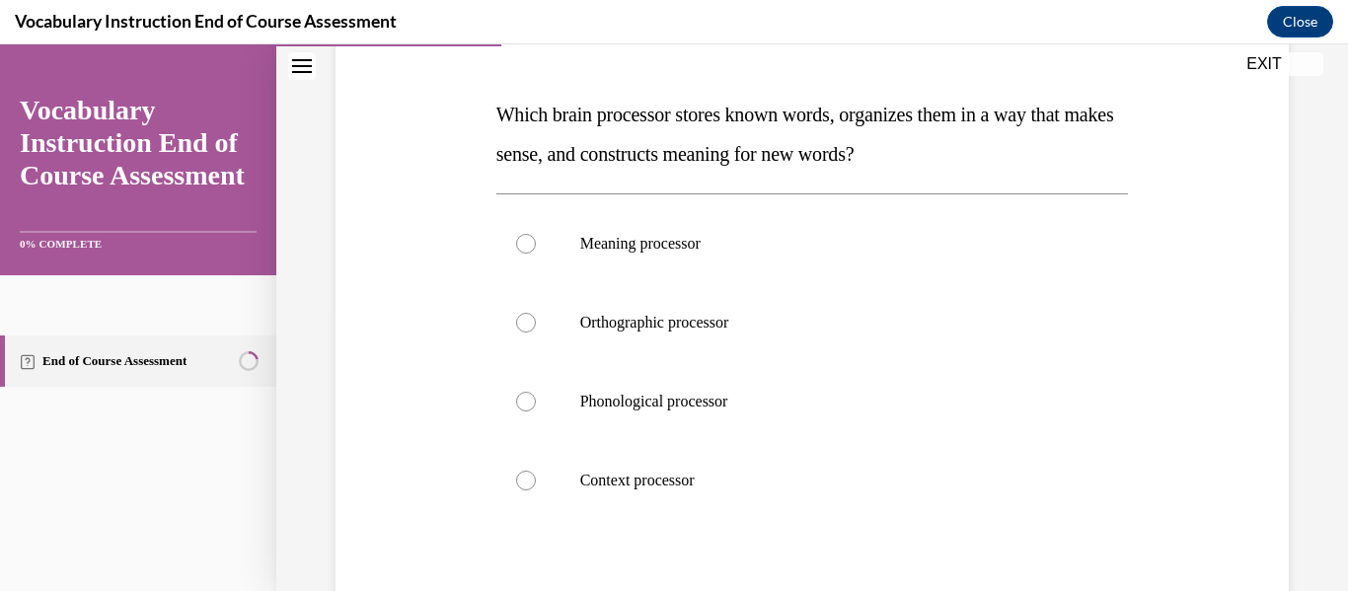
scroll to position [286, 0]
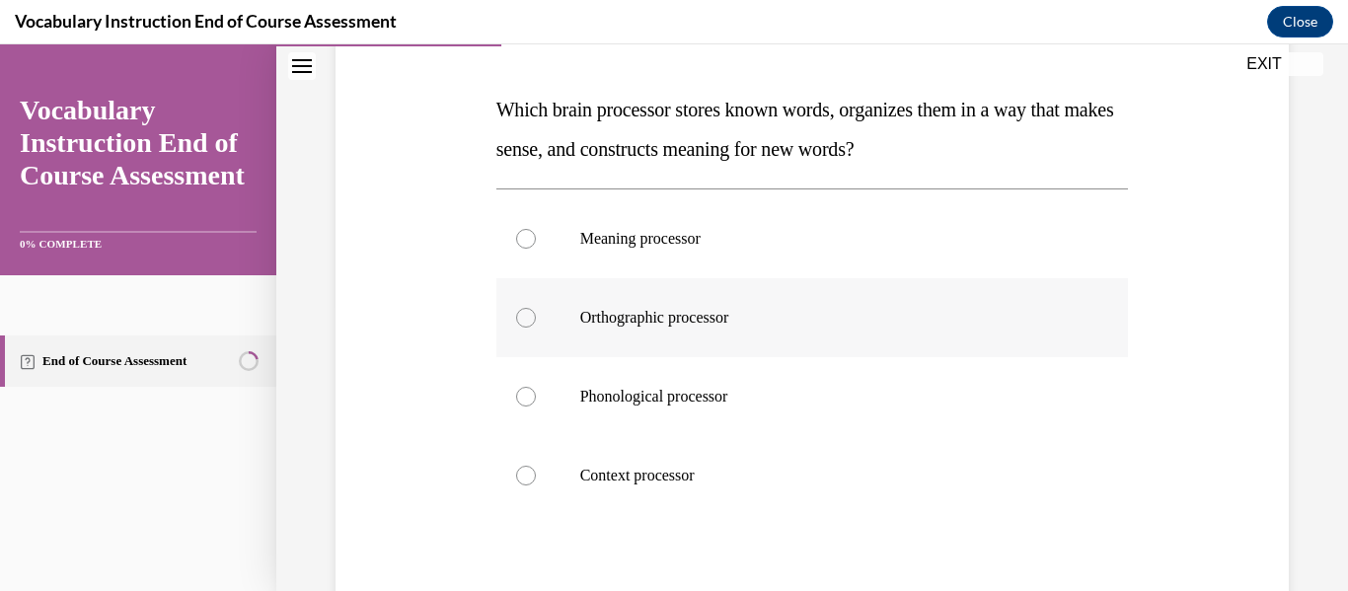
click at [809, 300] on label "Orthographic processor" at bounding box center [812, 317] width 633 height 79
click at [536, 308] on input "Orthographic processor" at bounding box center [526, 318] width 20 height 20
radio input "true"
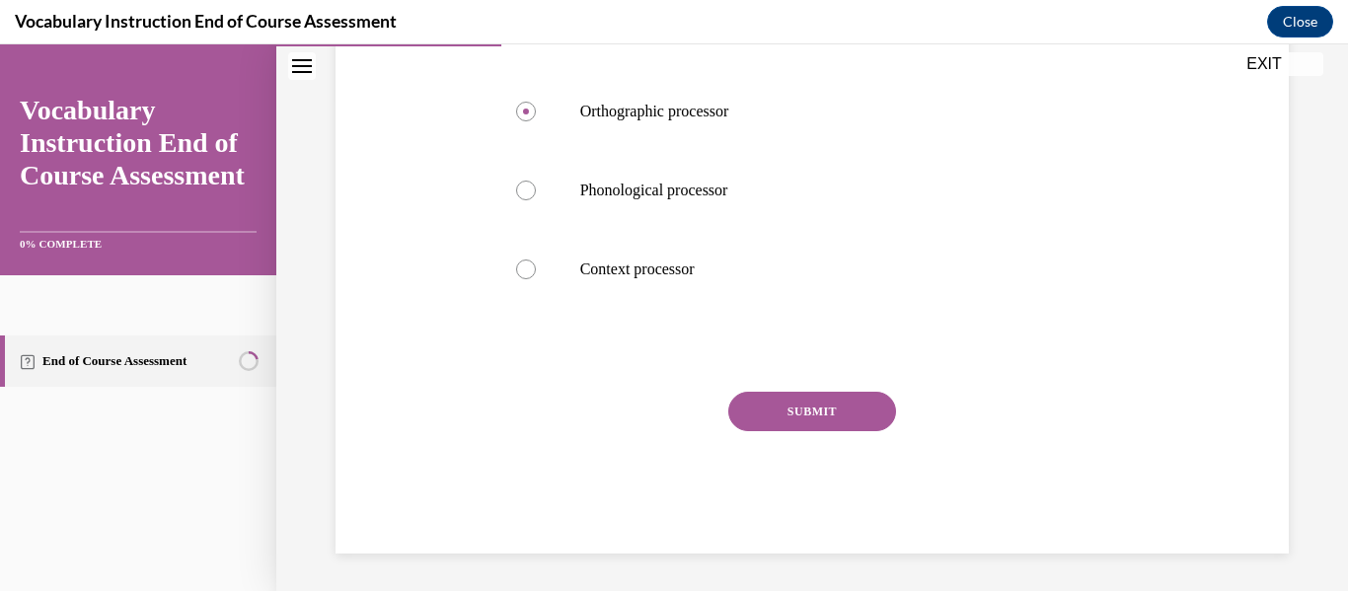
click at [811, 410] on button "SUBMIT" at bounding box center [812, 411] width 168 height 39
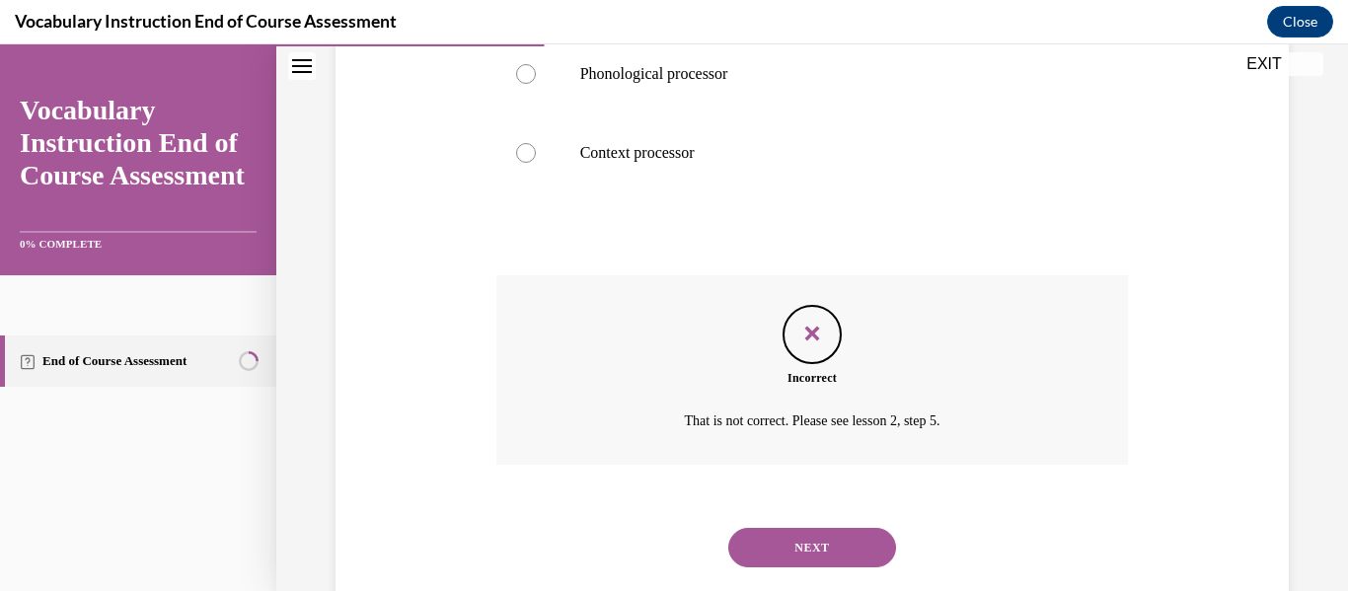
scroll to position [654, 0]
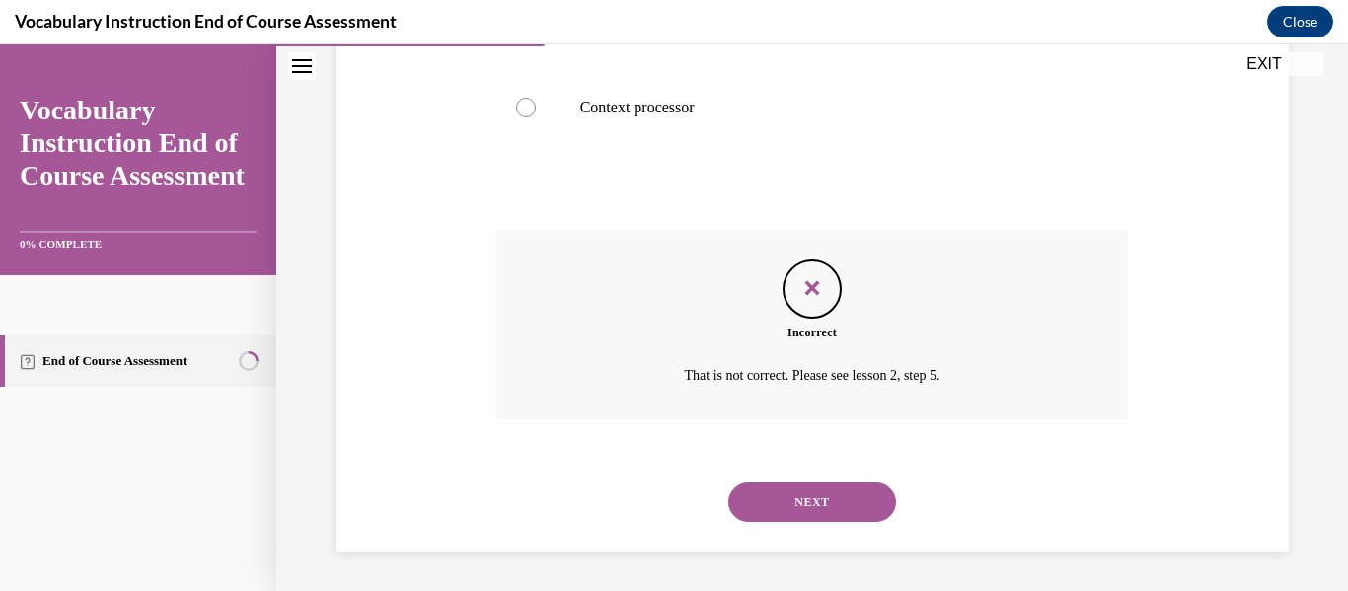
click at [815, 493] on button "NEXT" at bounding box center [812, 502] width 168 height 39
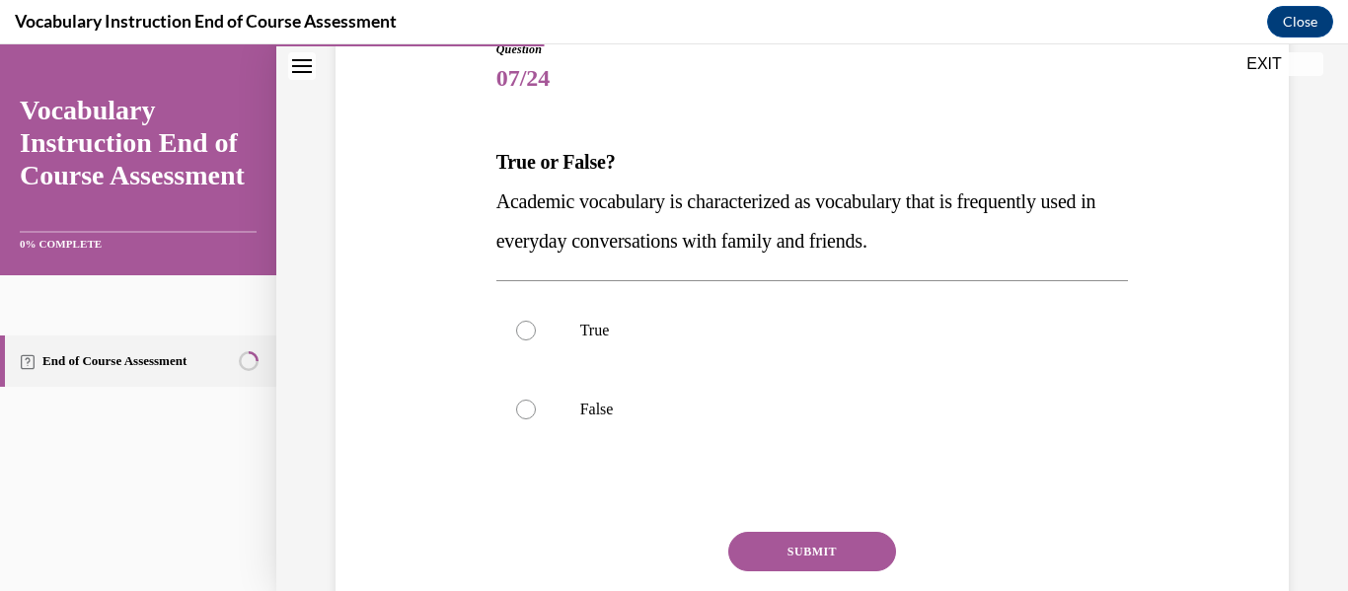
scroll to position [236, 0]
click at [739, 330] on p "True" at bounding box center [829, 329] width 499 height 20
click at [536, 330] on input "True" at bounding box center [526, 329] width 20 height 20
radio input "true"
click at [808, 543] on button "SUBMIT" at bounding box center [812, 549] width 168 height 39
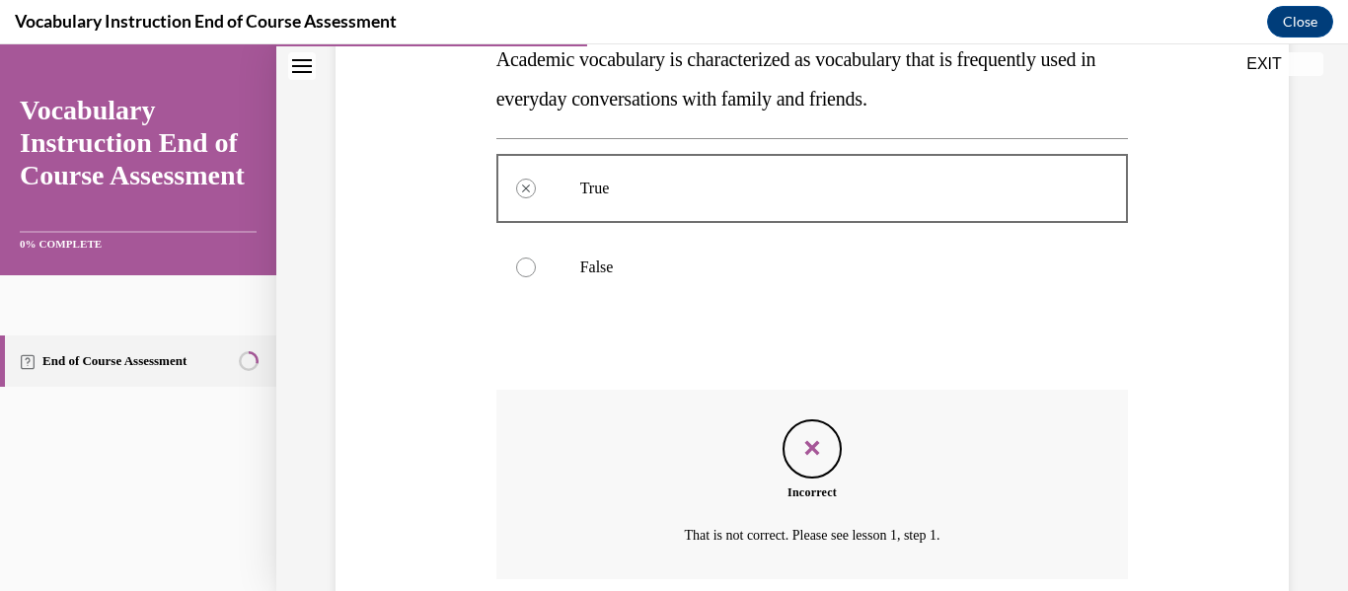
scroll to position [536, 0]
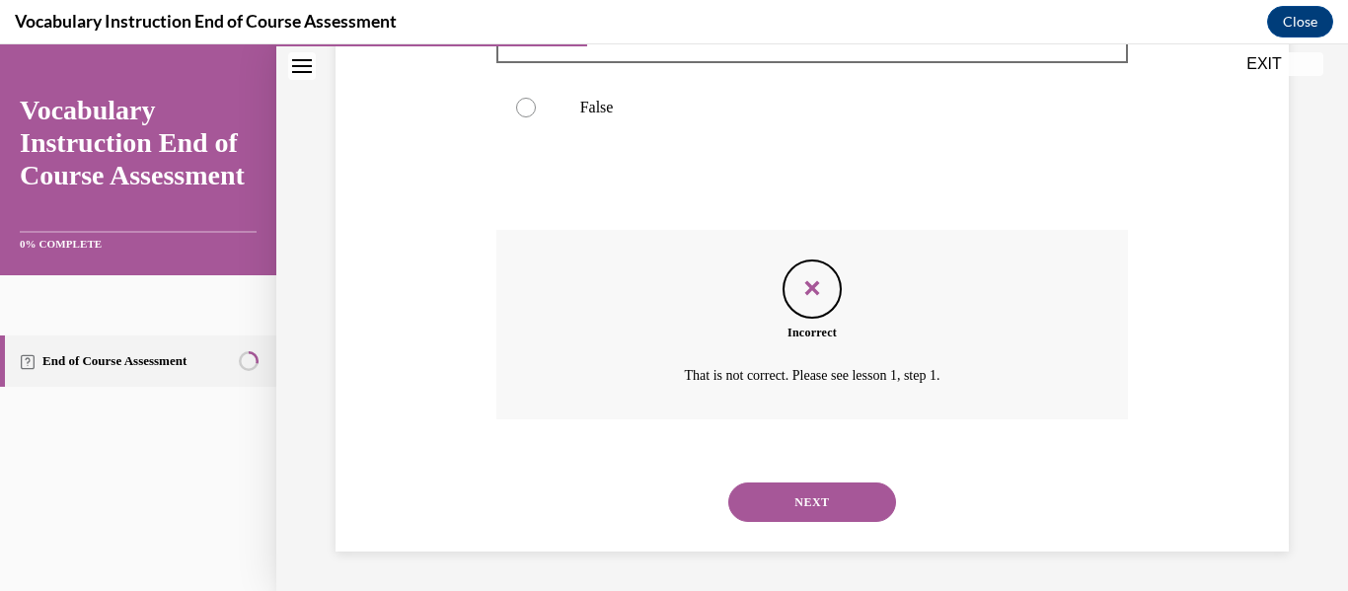
click at [808, 525] on div "NEXT" at bounding box center [812, 502] width 633 height 79
click at [809, 501] on button "NEXT" at bounding box center [812, 502] width 168 height 39
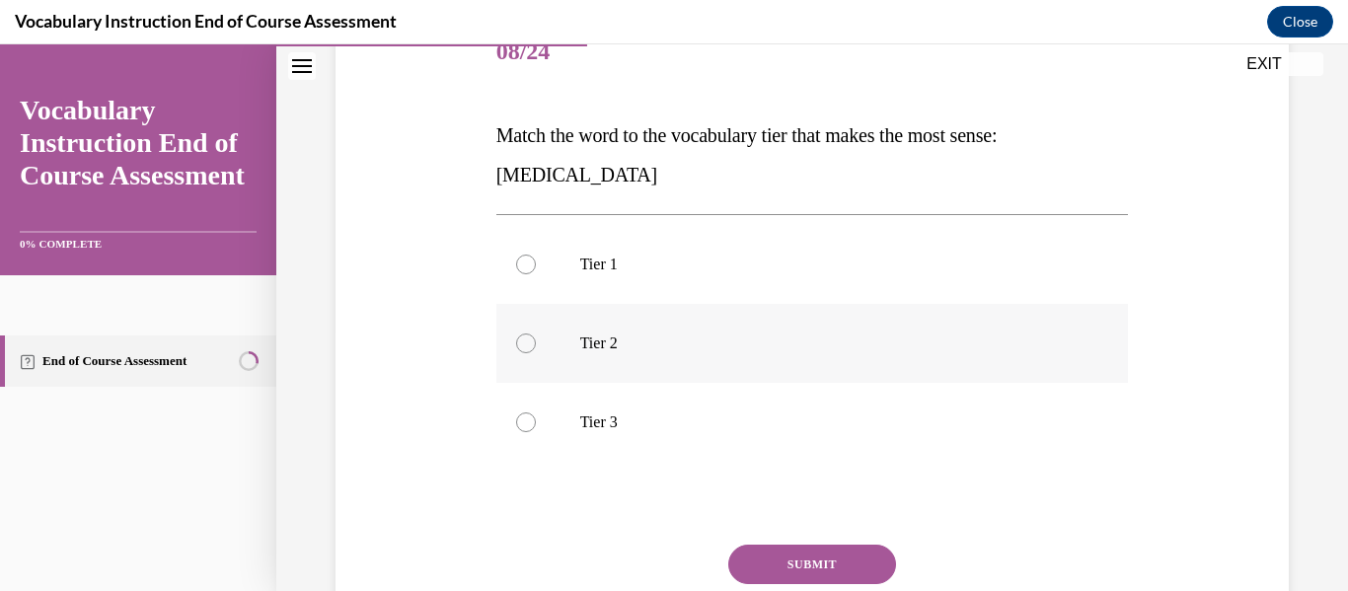
scroll to position [263, 0]
click at [820, 417] on p "Tier 3" at bounding box center [829, 421] width 499 height 20
click at [536, 417] on input "Tier 3" at bounding box center [526, 421] width 20 height 20
radio input "true"
click at [841, 551] on button "SUBMIT" at bounding box center [812, 562] width 168 height 39
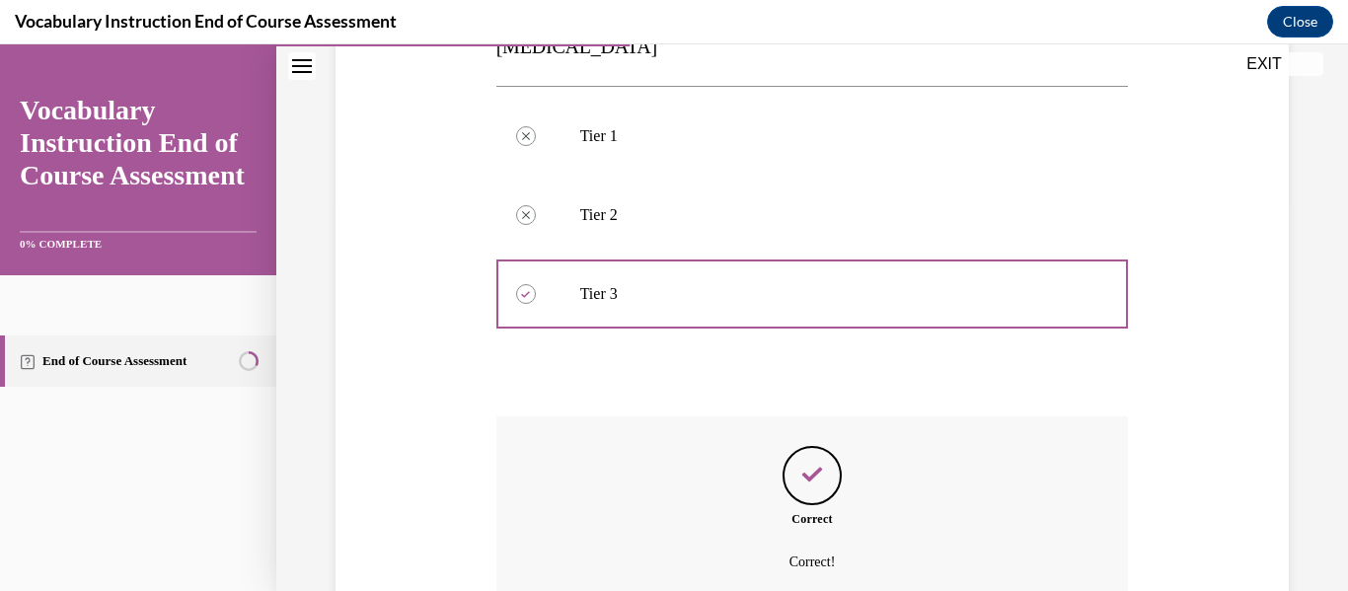
scroll to position [575, 0]
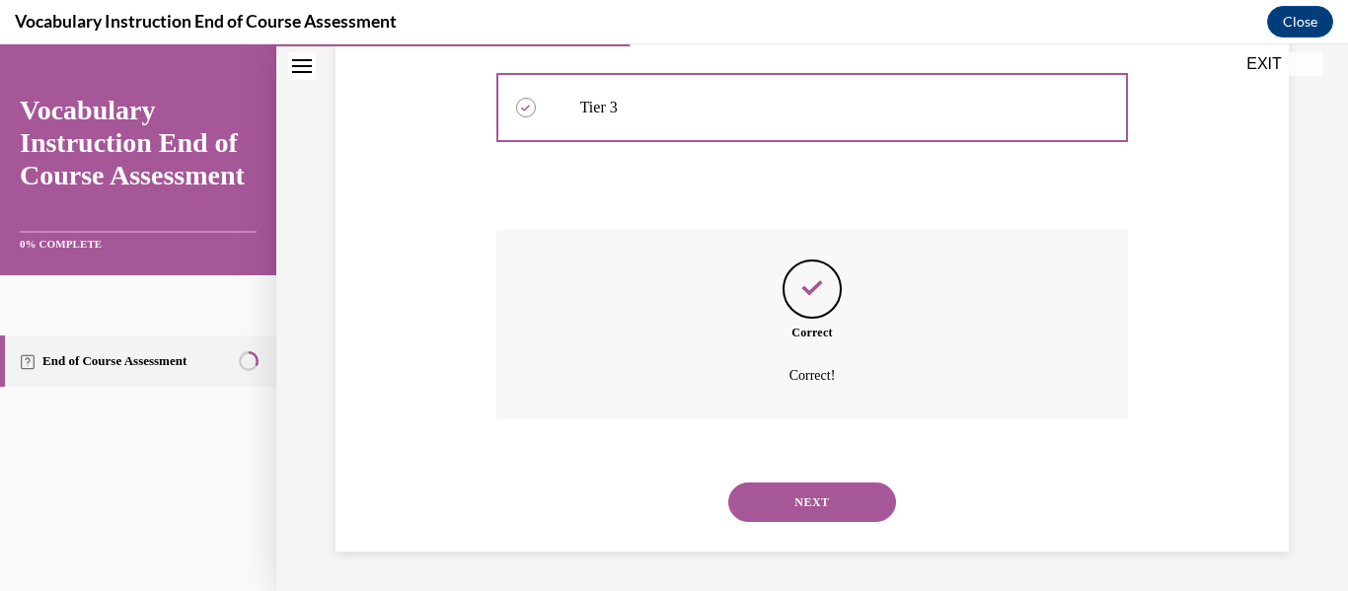
click at [839, 501] on button "NEXT" at bounding box center [812, 502] width 168 height 39
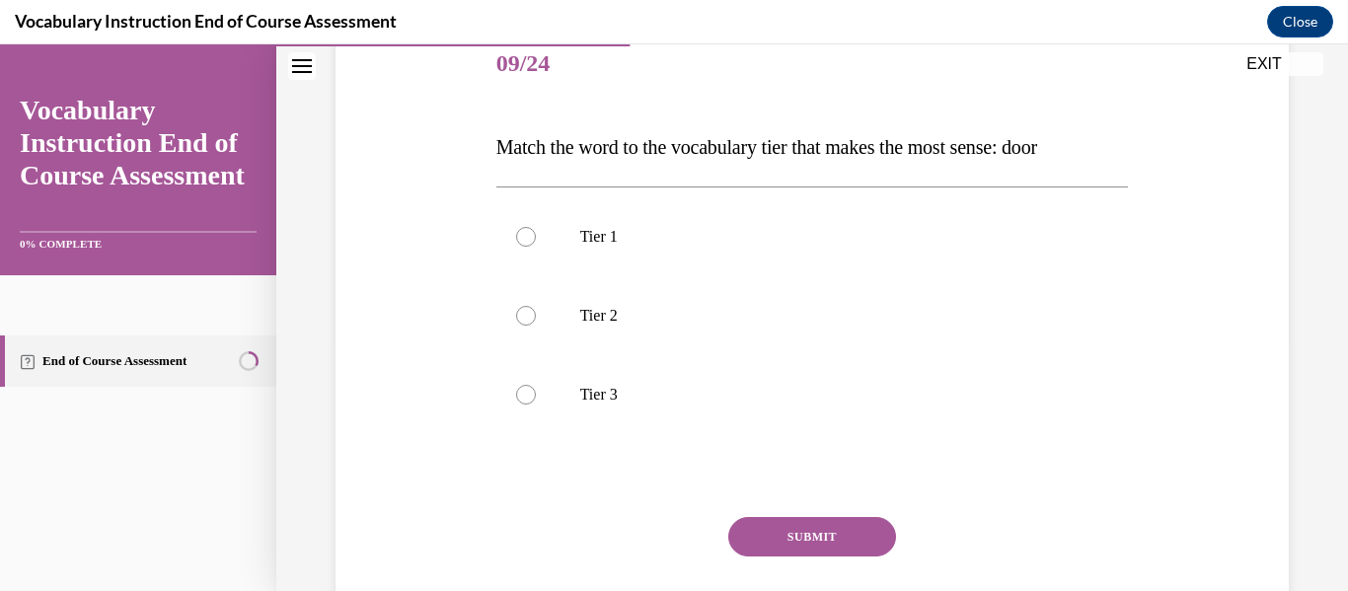
scroll to position [248, 0]
click at [739, 250] on label "Tier 1" at bounding box center [812, 237] width 633 height 79
click at [536, 248] on input "Tier 1" at bounding box center [526, 238] width 20 height 20
radio input "true"
click at [808, 528] on button "SUBMIT" at bounding box center [812, 537] width 168 height 39
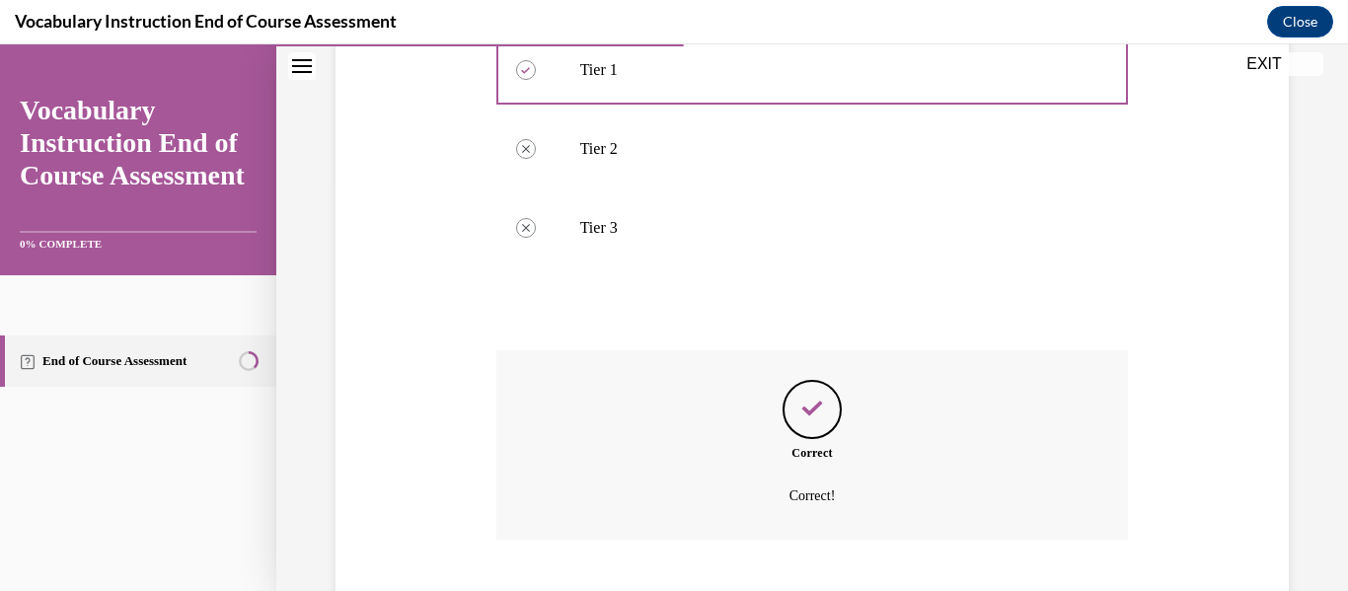
scroll to position [536, 0]
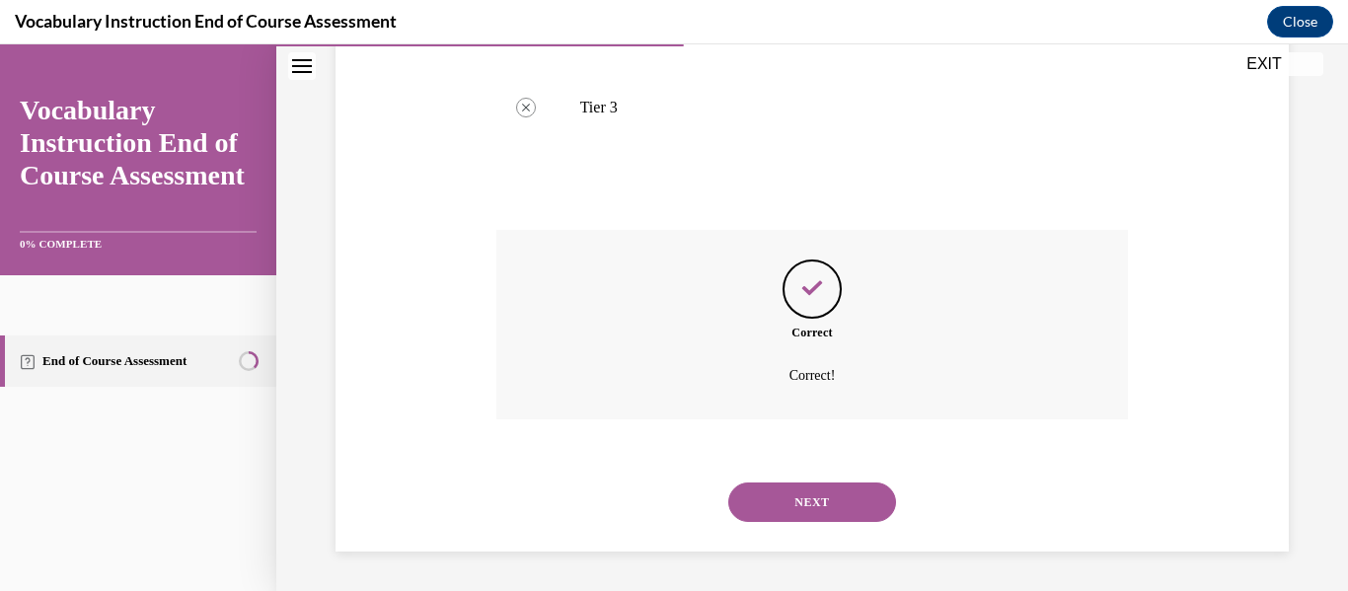
click at [812, 506] on button "NEXT" at bounding box center [812, 502] width 168 height 39
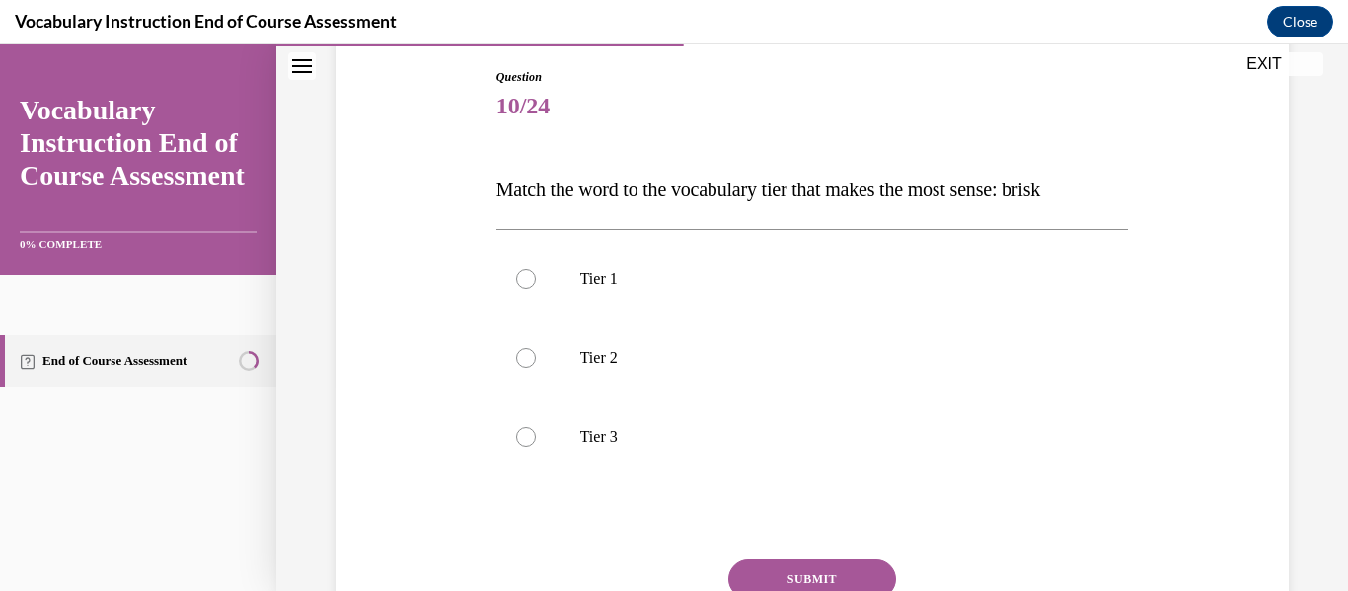
scroll to position [207, 0]
click at [807, 382] on label "Tier 2" at bounding box center [812, 357] width 633 height 79
click at [536, 367] on input "Tier 2" at bounding box center [526, 357] width 20 height 20
radio input "true"
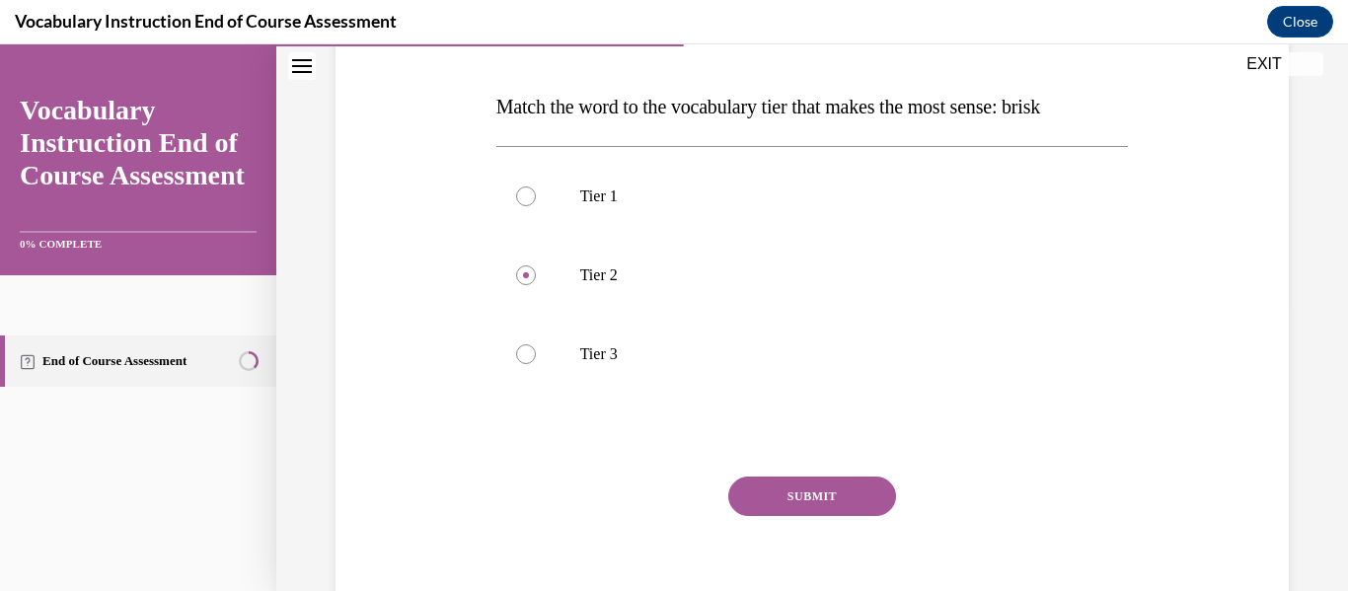
click at [813, 500] on button "SUBMIT" at bounding box center [812, 496] width 168 height 39
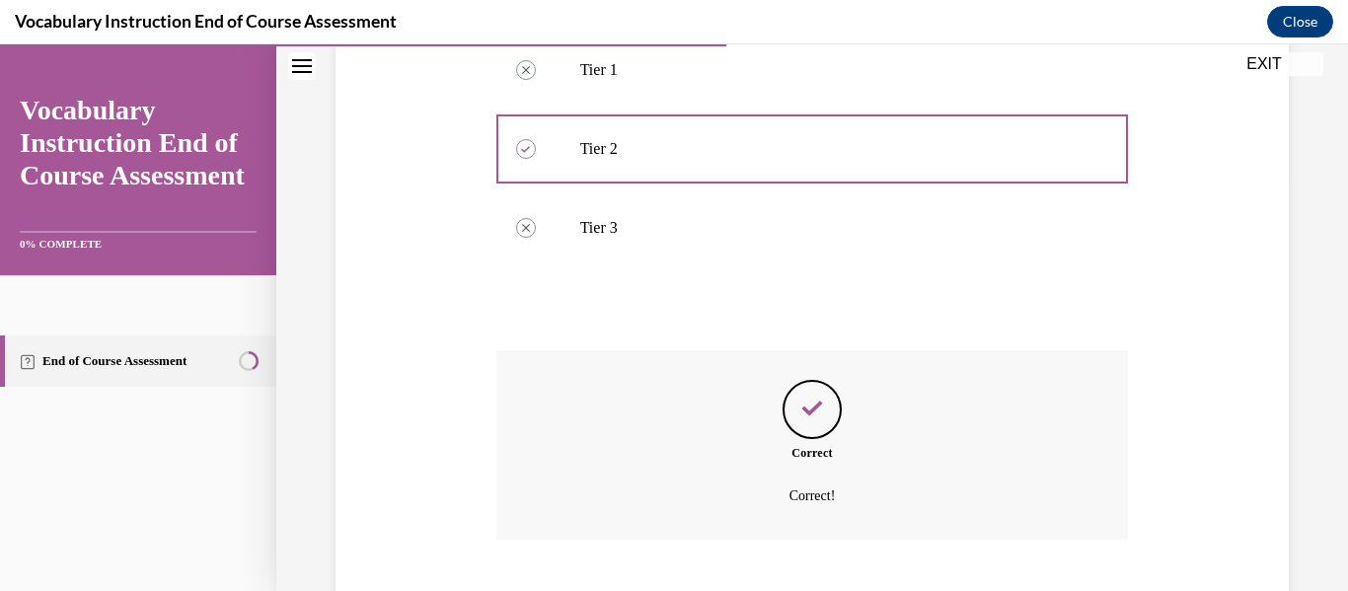
scroll to position [536, 0]
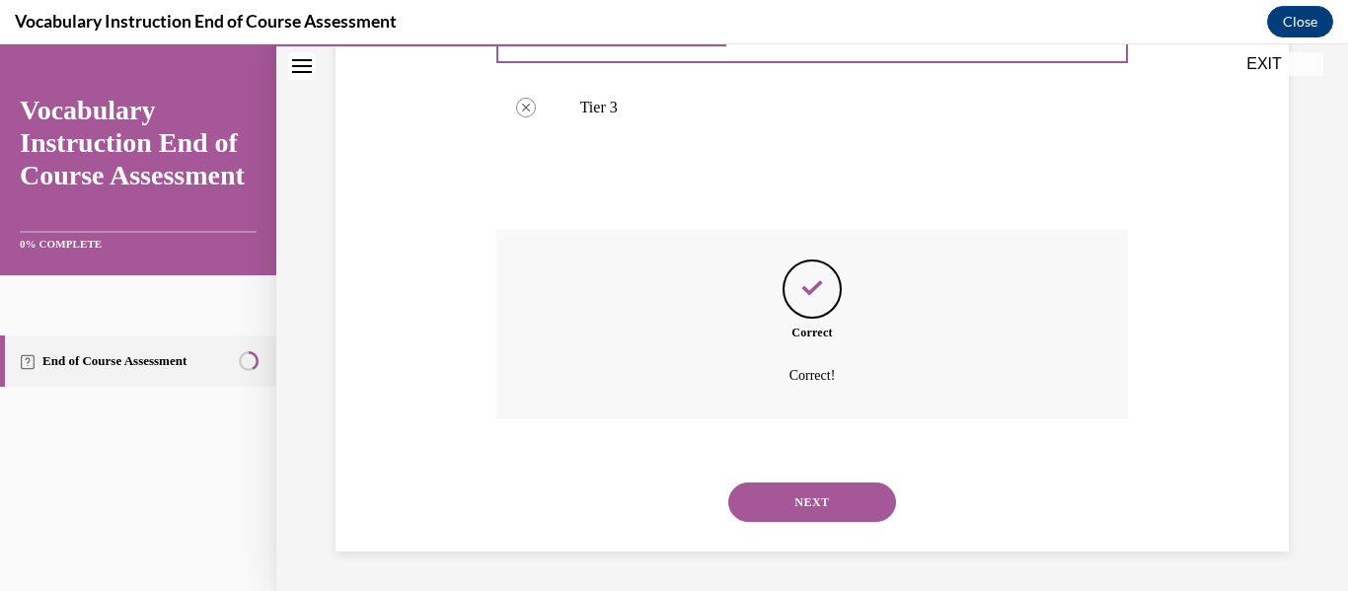
click at [837, 517] on button "NEXT" at bounding box center [812, 502] width 168 height 39
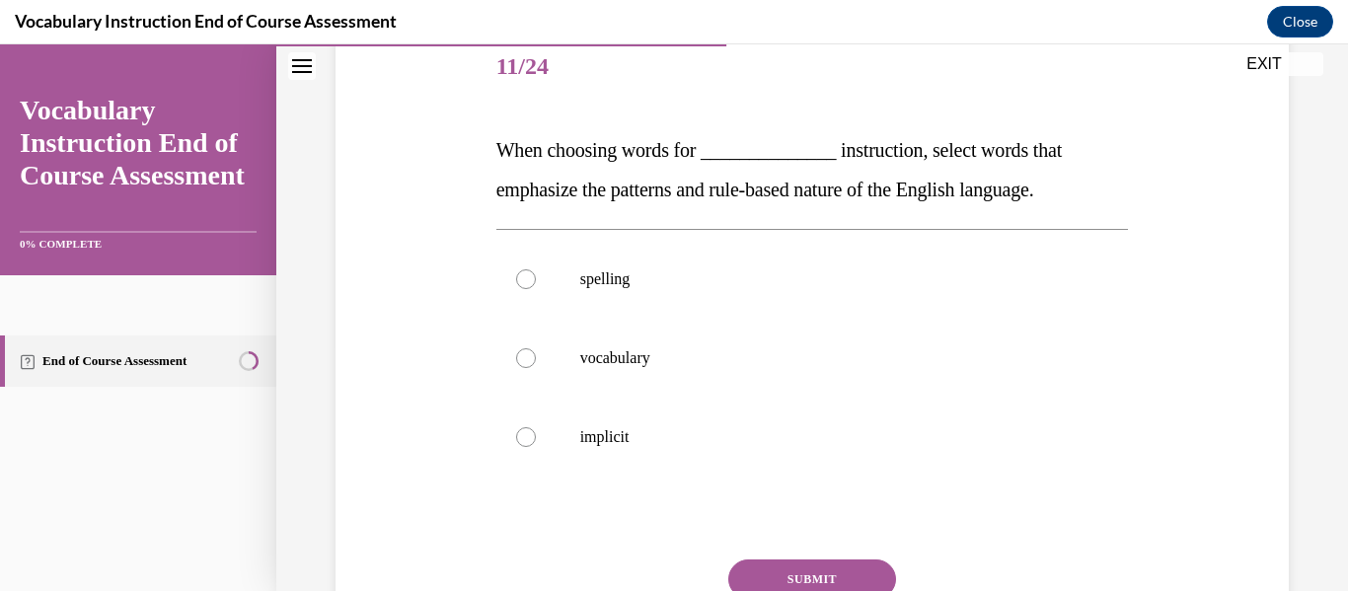
scroll to position [248, 0]
click at [785, 351] on p "vocabulary" at bounding box center [829, 356] width 499 height 20
click at [536, 351] on input "vocabulary" at bounding box center [526, 356] width 20 height 20
radio input "true"
click at [805, 567] on button "SUBMIT" at bounding box center [812, 577] width 168 height 39
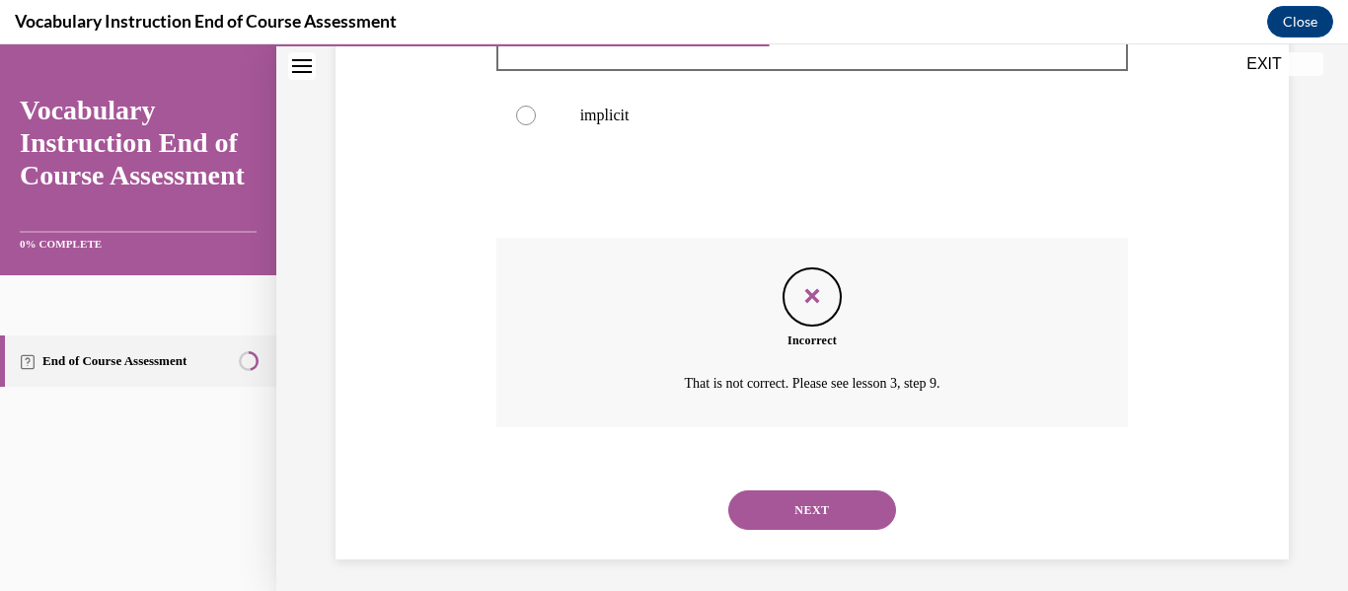
scroll to position [575, 0]
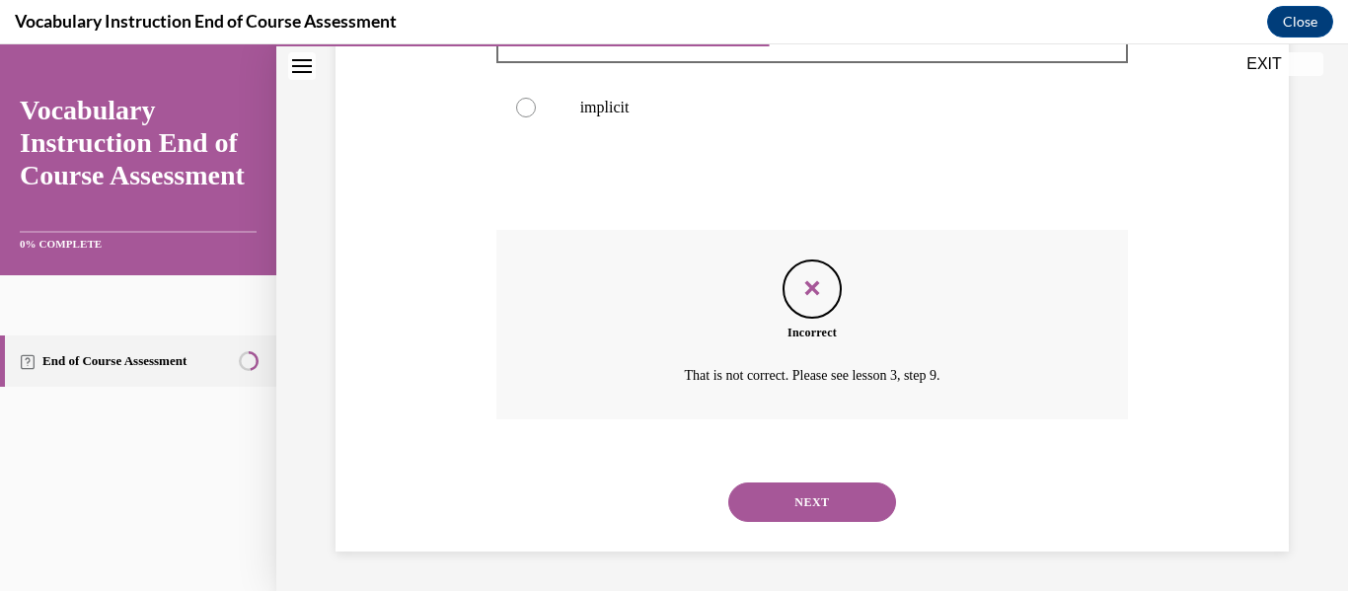
click at [834, 493] on button "NEXT" at bounding box center [812, 502] width 168 height 39
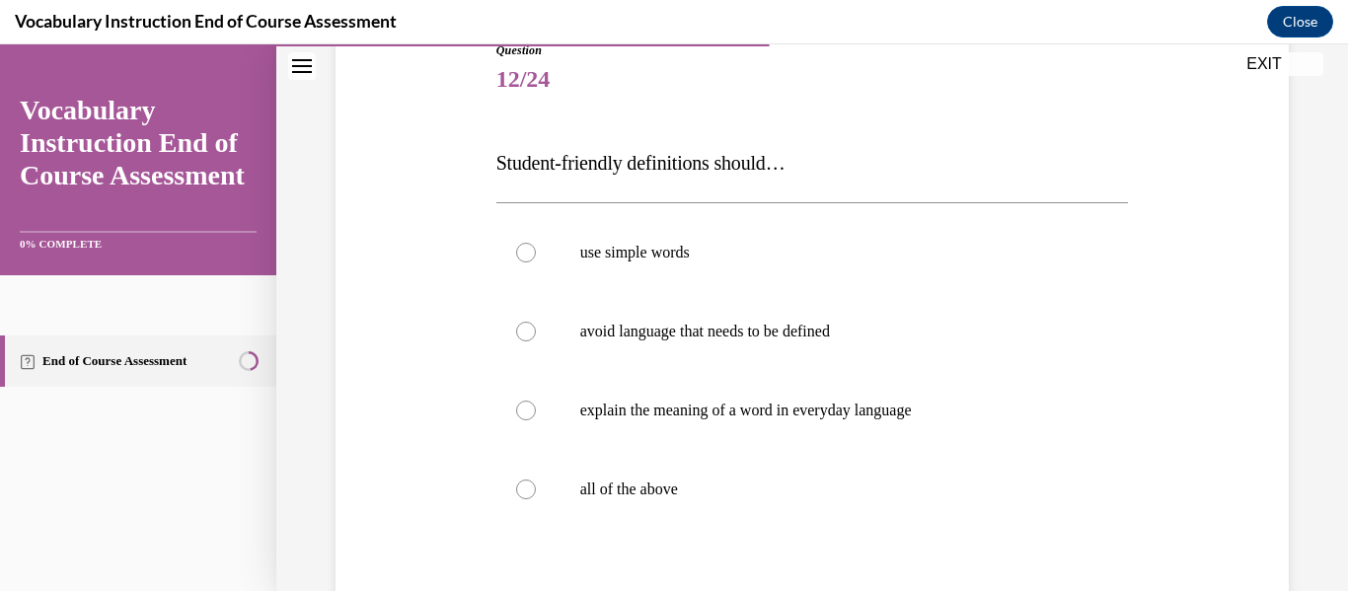
scroll to position [234, 0]
click at [694, 520] on label "all of the above" at bounding box center [812, 488] width 633 height 79
click at [536, 498] on input "all of the above" at bounding box center [526, 489] width 20 height 20
radio input "true"
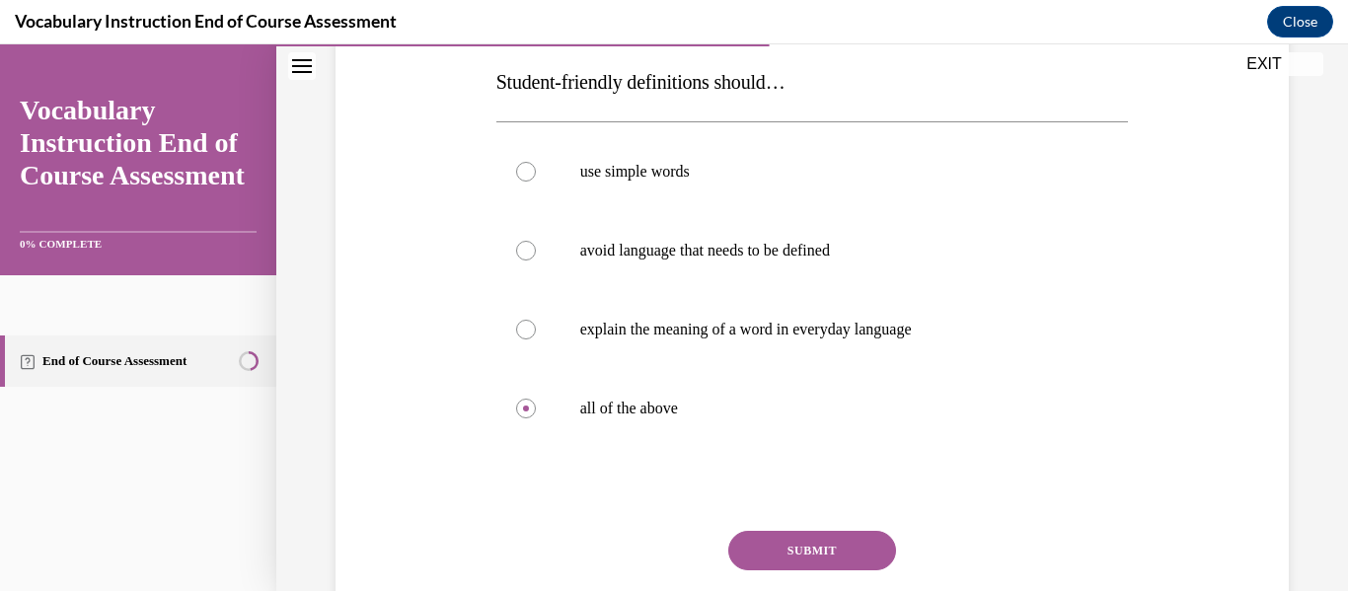
click at [774, 547] on button "SUBMIT" at bounding box center [812, 550] width 168 height 39
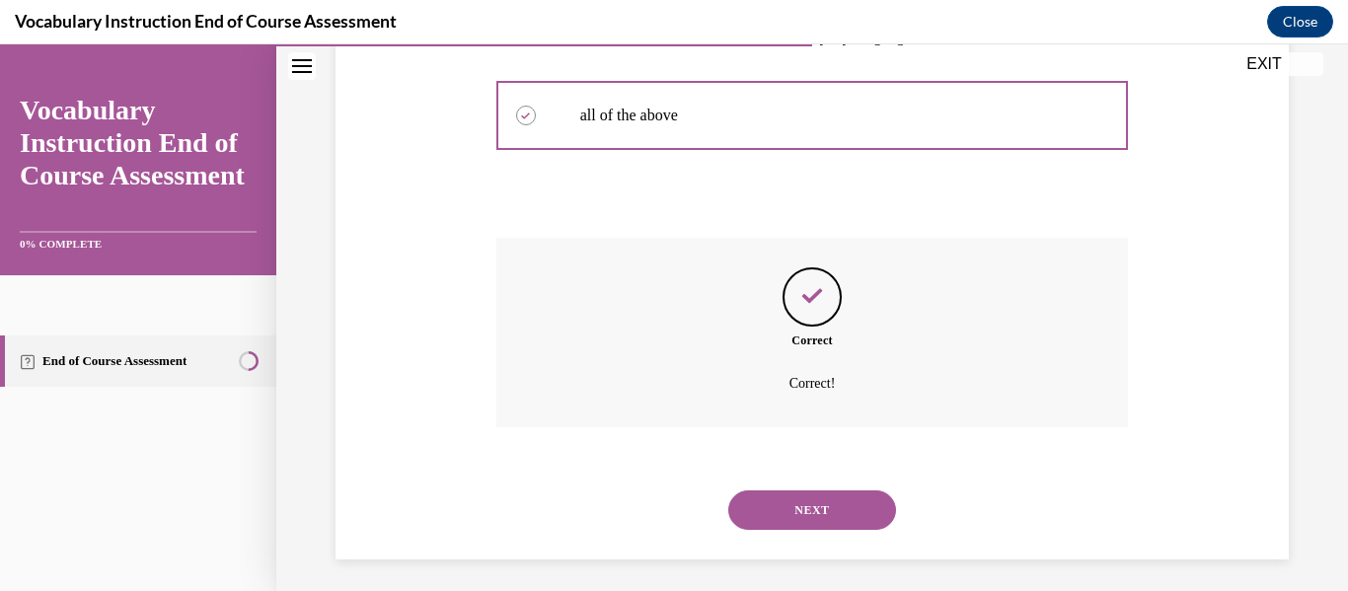
scroll to position [615, 0]
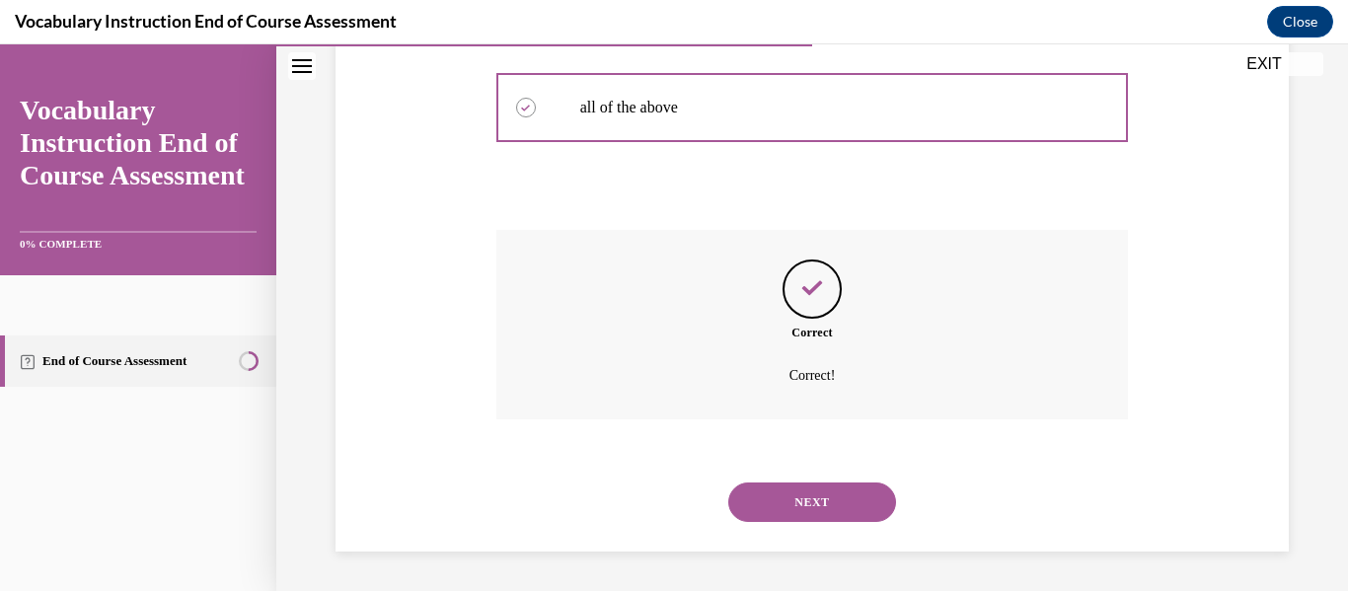
click at [825, 515] on button "NEXT" at bounding box center [812, 502] width 168 height 39
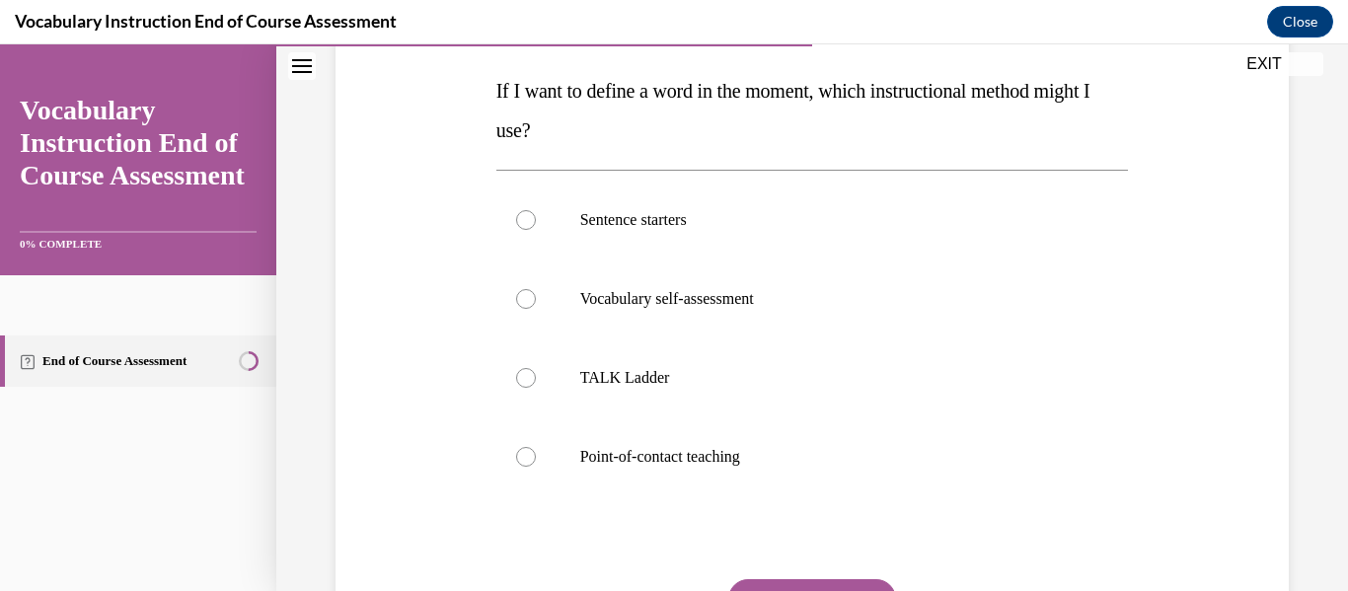
scroll to position [306, 0]
click at [784, 435] on label "Point-of-contact teaching" at bounding box center [812, 455] width 633 height 79
click at [536, 446] on input "Point-of-contact teaching" at bounding box center [526, 456] width 20 height 20
radio input "true"
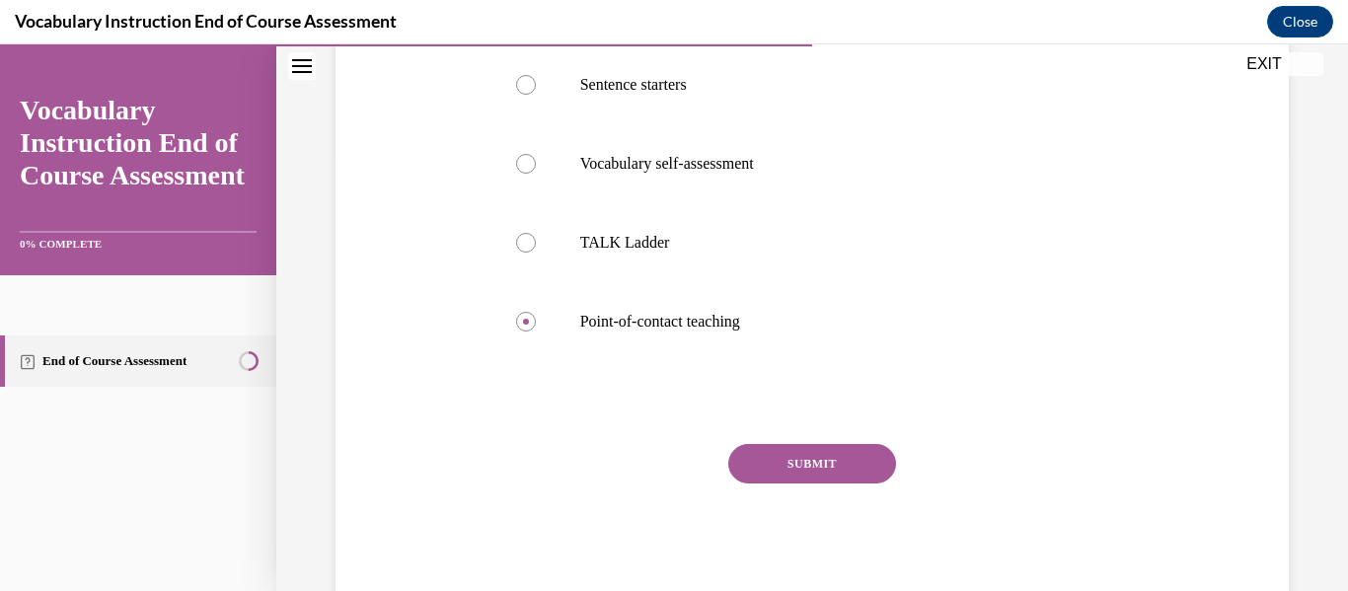
click at [784, 460] on button "SUBMIT" at bounding box center [812, 463] width 168 height 39
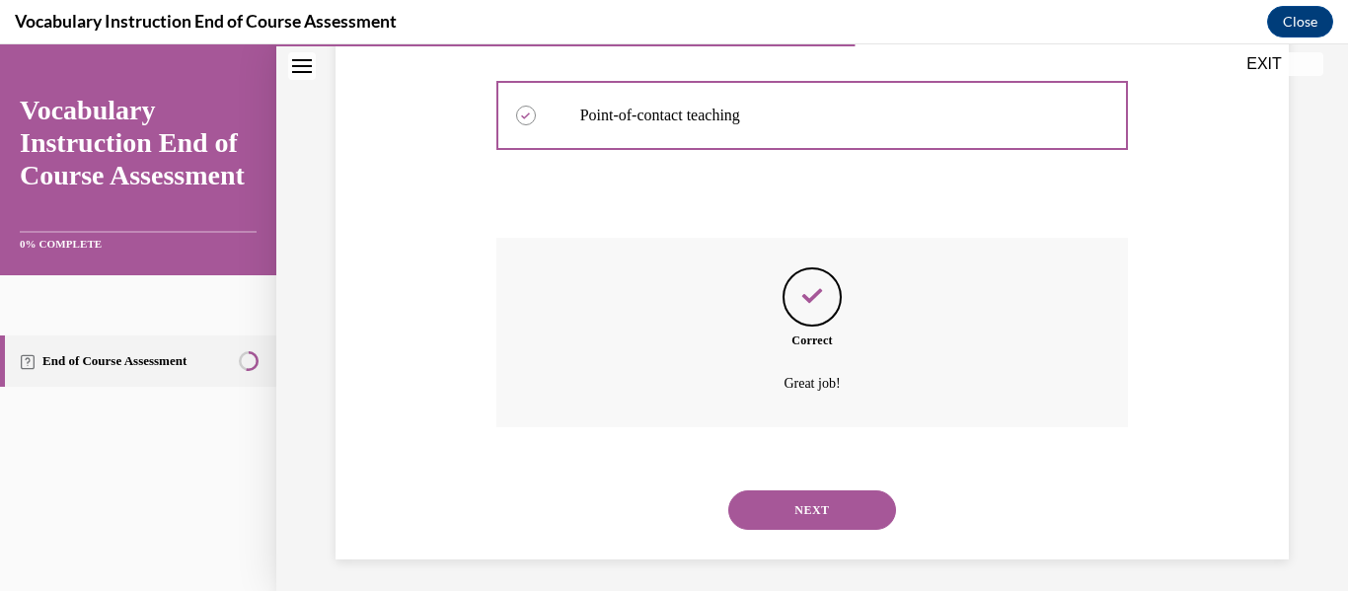
scroll to position [654, 0]
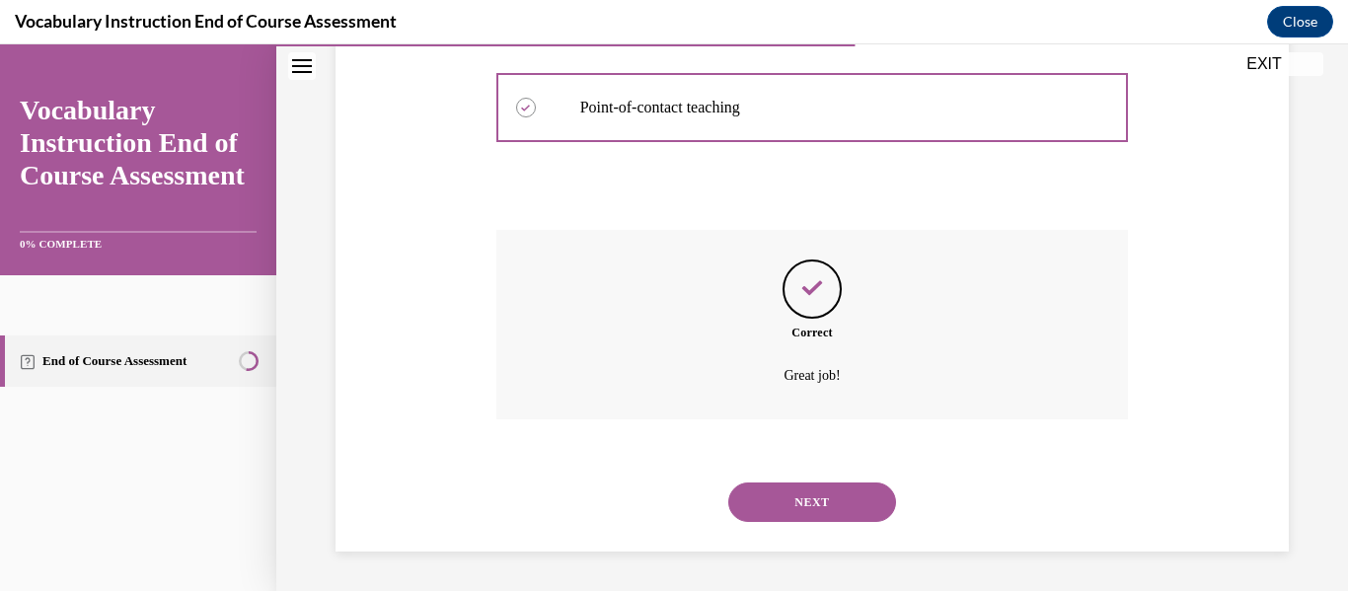
click at [781, 502] on button "NEXT" at bounding box center [812, 502] width 168 height 39
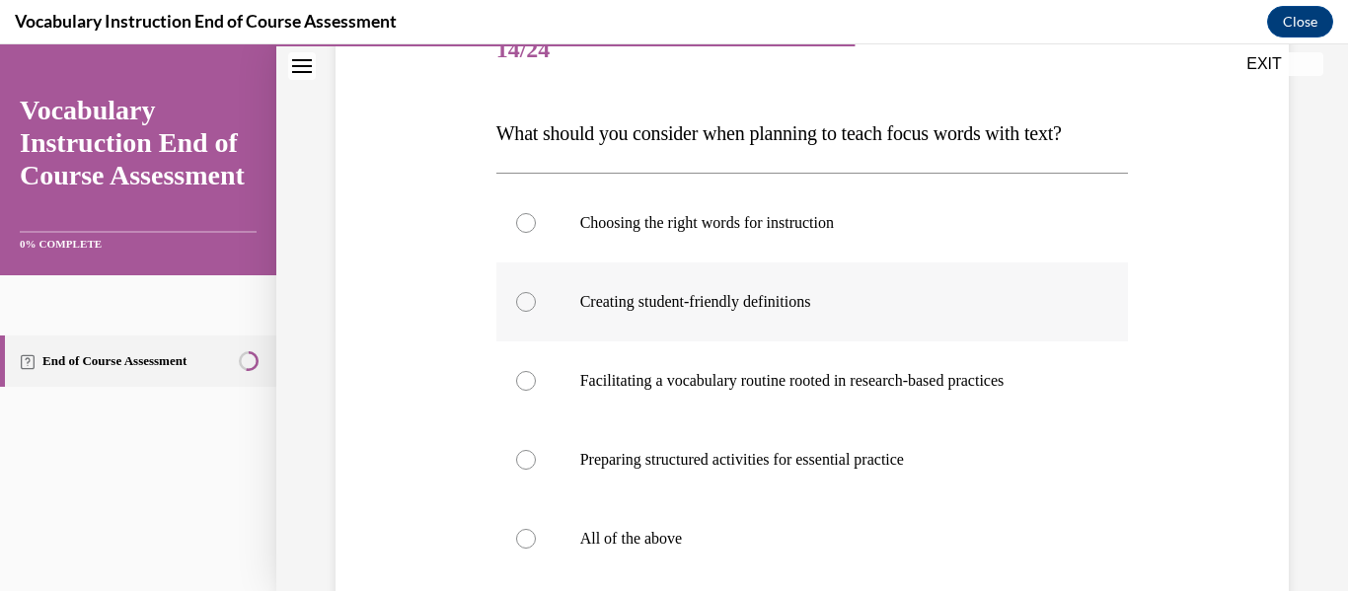
scroll to position [265, 0]
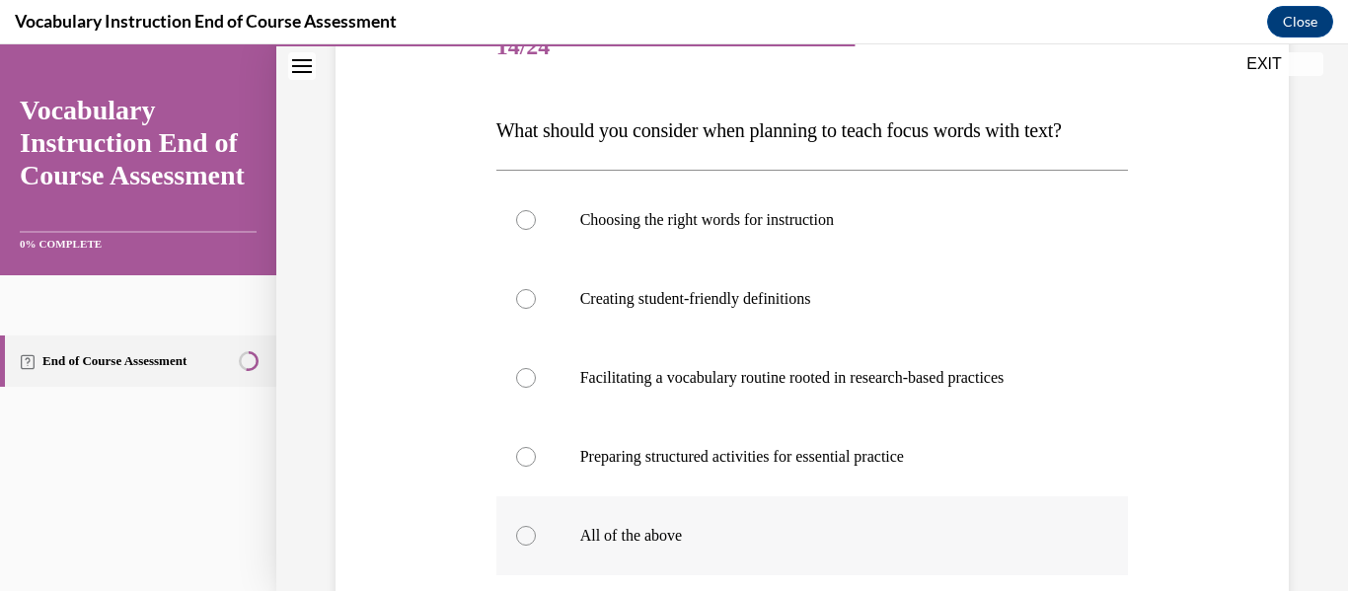
click at [656, 556] on label "All of the above" at bounding box center [812, 535] width 633 height 79
click at [536, 546] on input "All of the above" at bounding box center [526, 536] width 20 height 20
radio input "true"
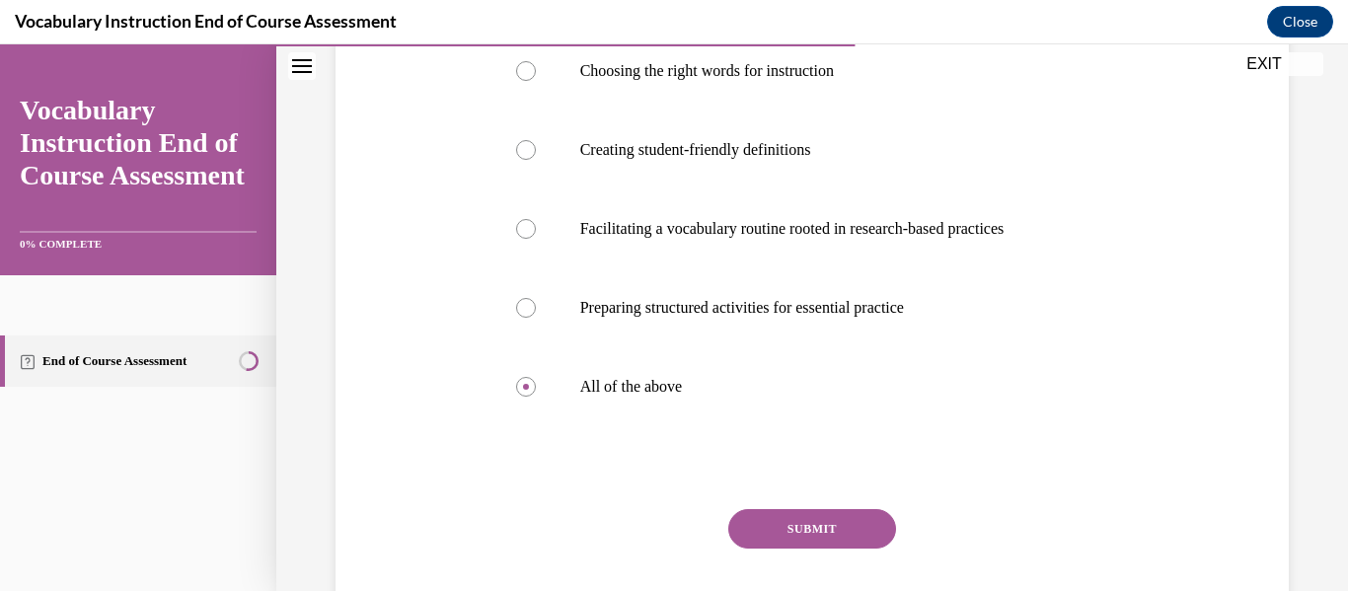
scroll to position [419, 0]
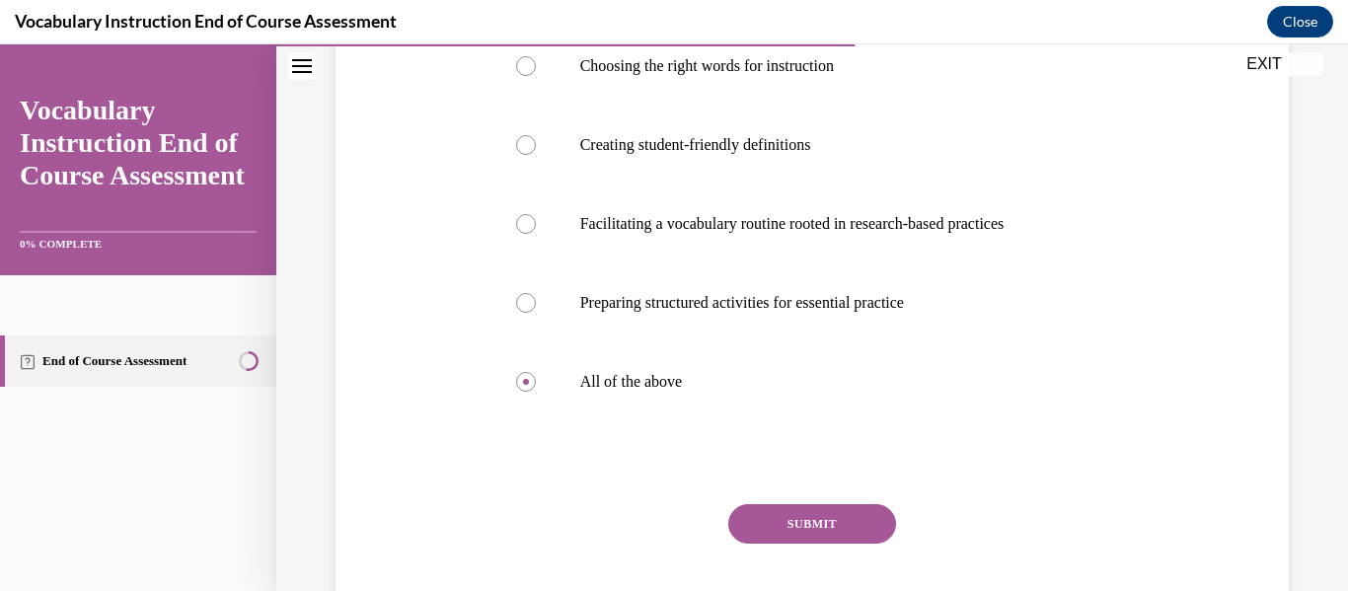
click at [819, 515] on button "SUBMIT" at bounding box center [812, 523] width 168 height 39
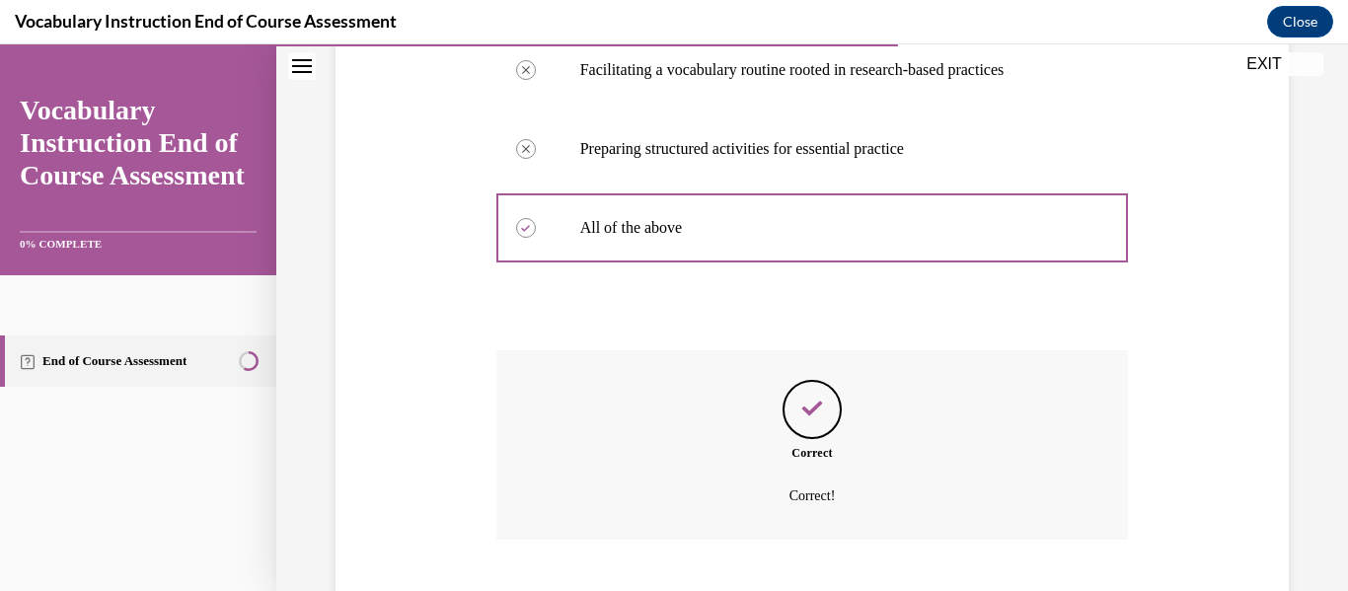
scroll to position [694, 0]
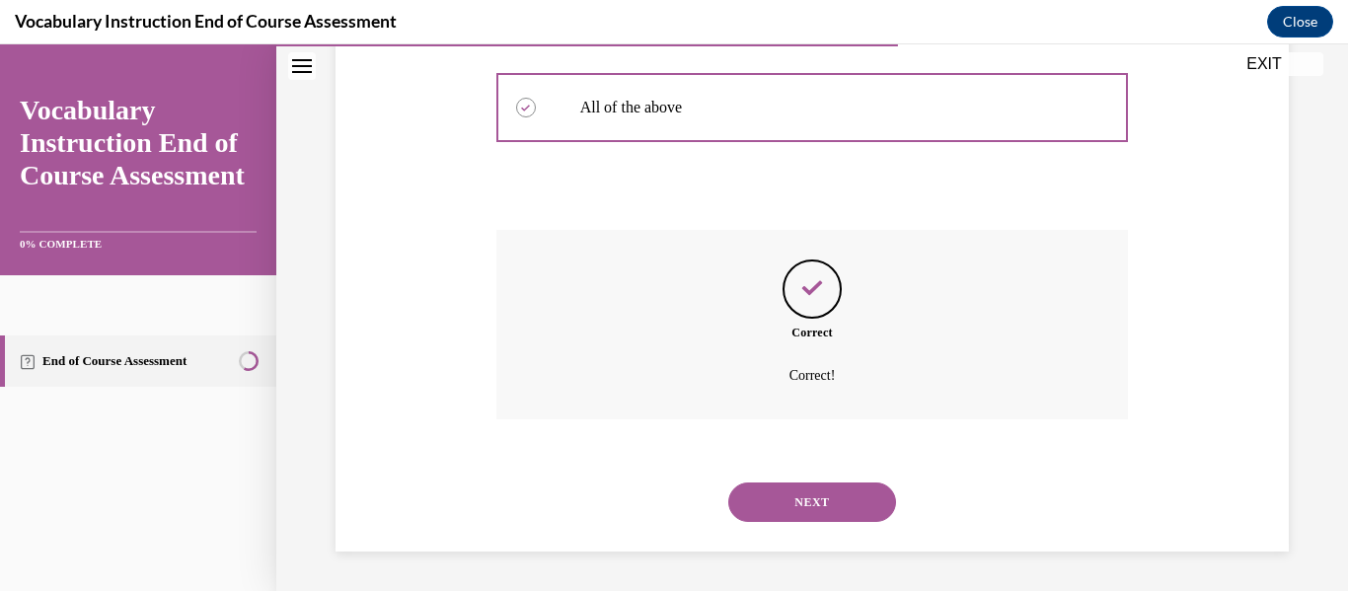
click at [853, 498] on button "NEXT" at bounding box center [812, 502] width 168 height 39
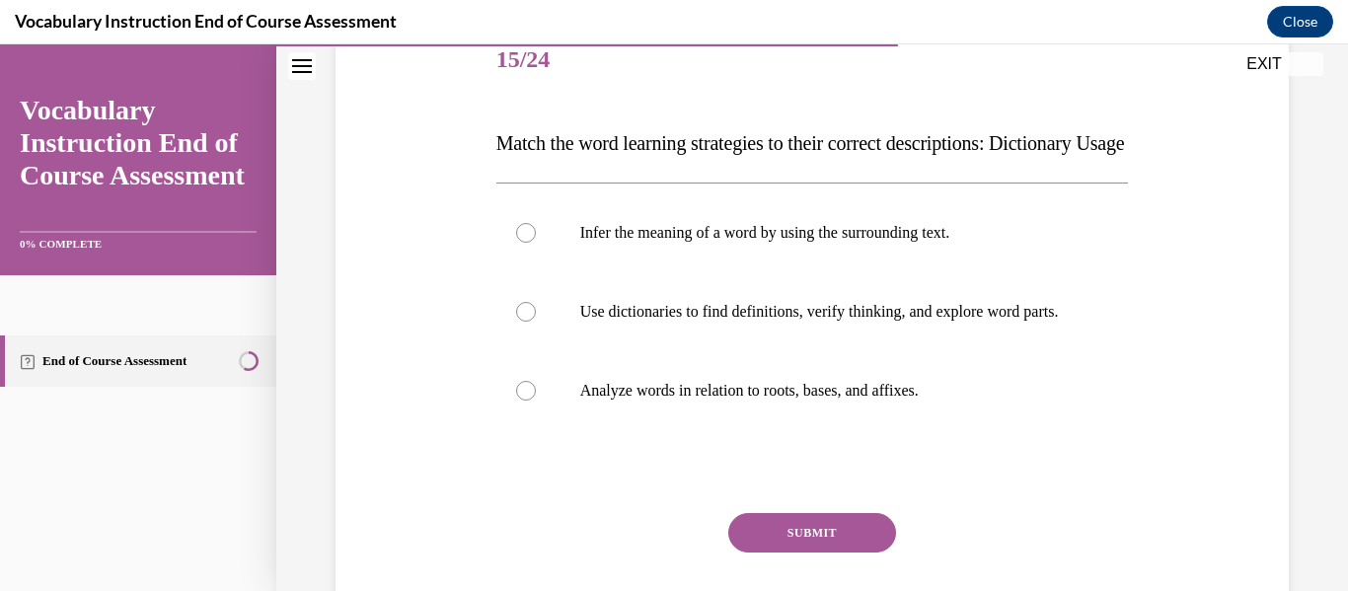
scroll to position [265, 0]
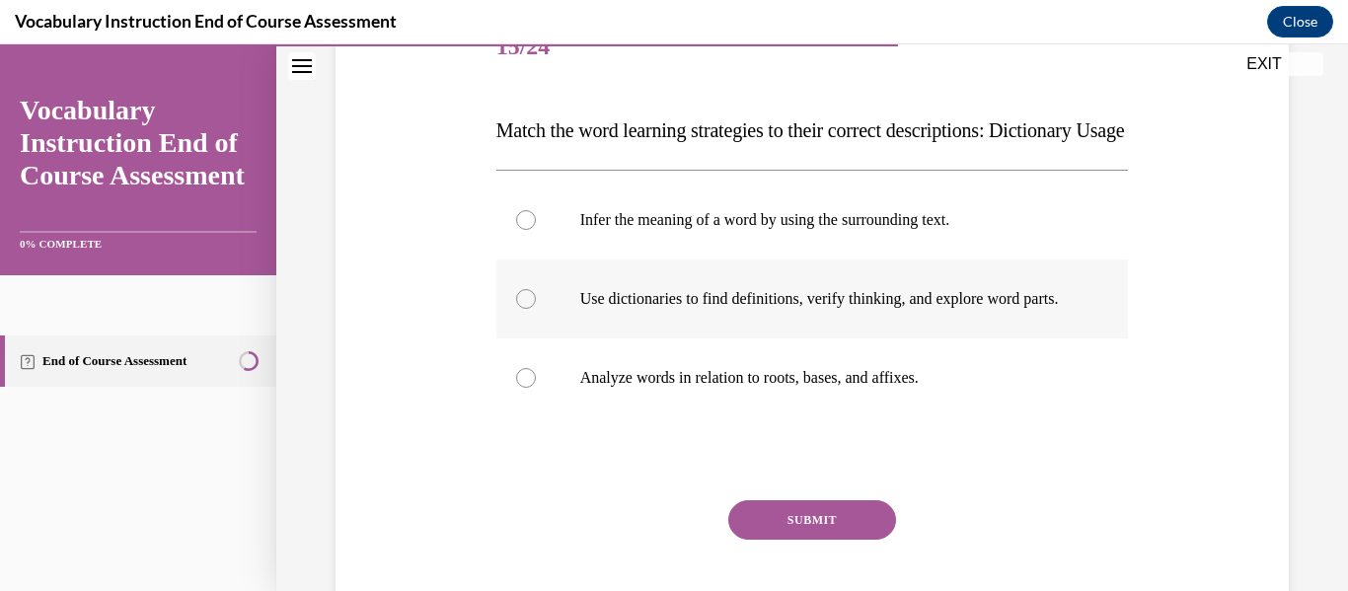
click at [926, 309] on p "Use dictionaries to find definitions, verify thinking, and explore word parts." at bounding box center [829, 299] width 499 height 20
click at [536, 309] on input "Use dictionaries to find definitions, verify thinking, and explore word parts." at bounding box center [526, 299] width 20 height 20
radio input "true"
click at [861, 417] on label "Analyze words in relation to roots, bases, and affixes." at bounding box center [812, 377] width 633 height 79
click at [536, 388] on input "Analyze words in relation to roots, bases, and affixes." at bounding box center [526, 378] width 20 height 20
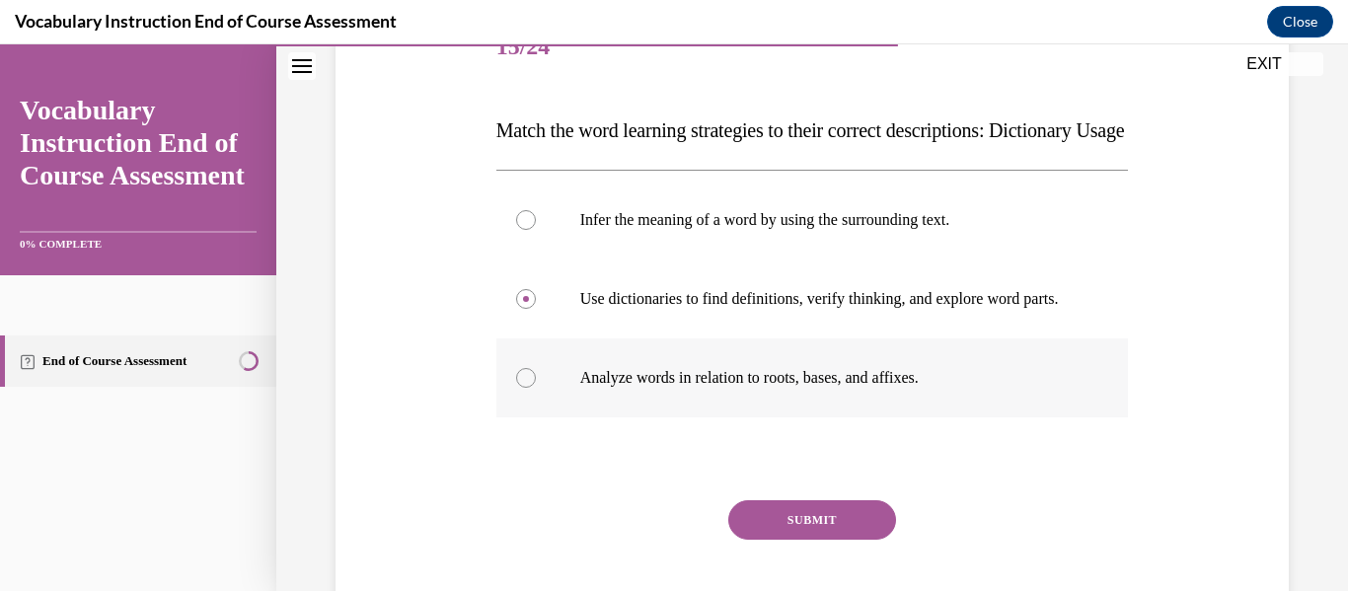
radio input "true"
click at [847, 540] on button "SUBMIT" at bounding box center [812, 519] width 168 height 39
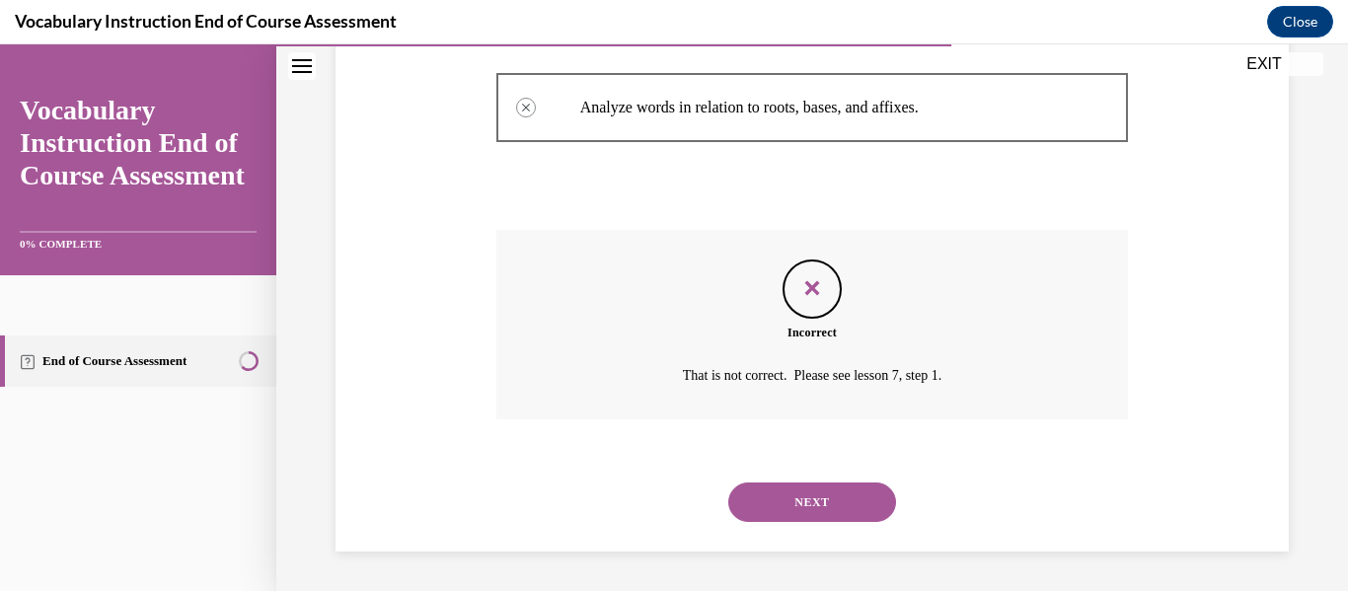
scroll to position [563, 0]
click at [861, 522] on button "NEXT" at bounding box center [812, 502] width 168 height 39
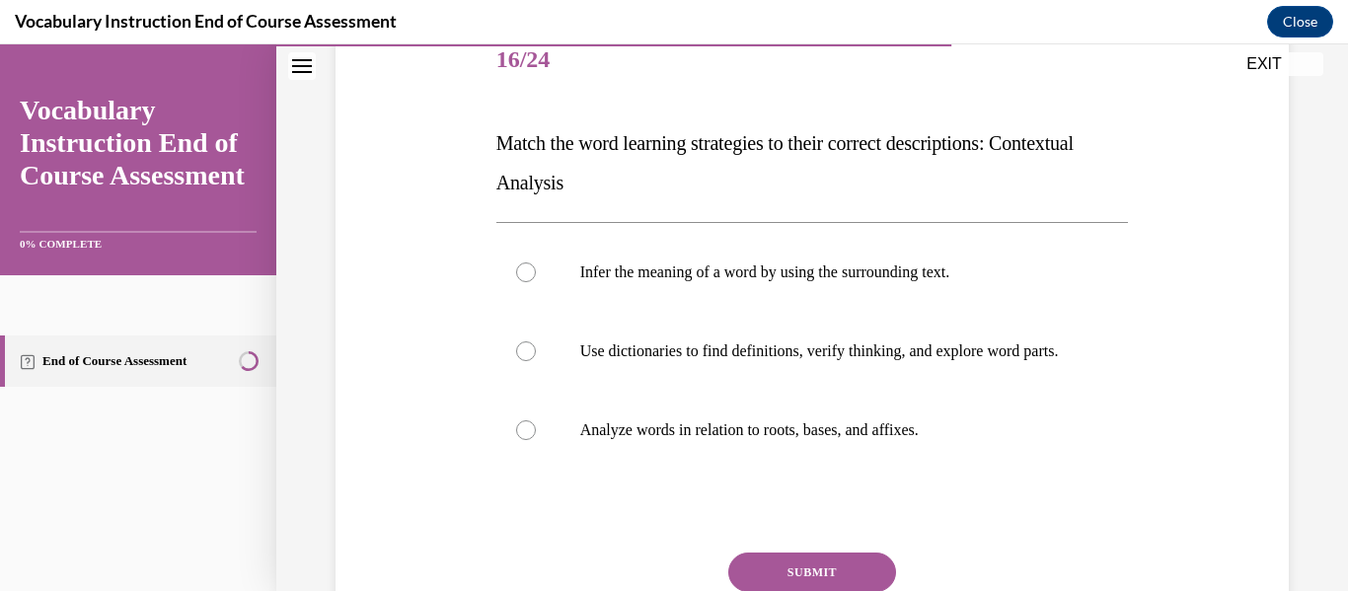
scroll to position [260, 0]
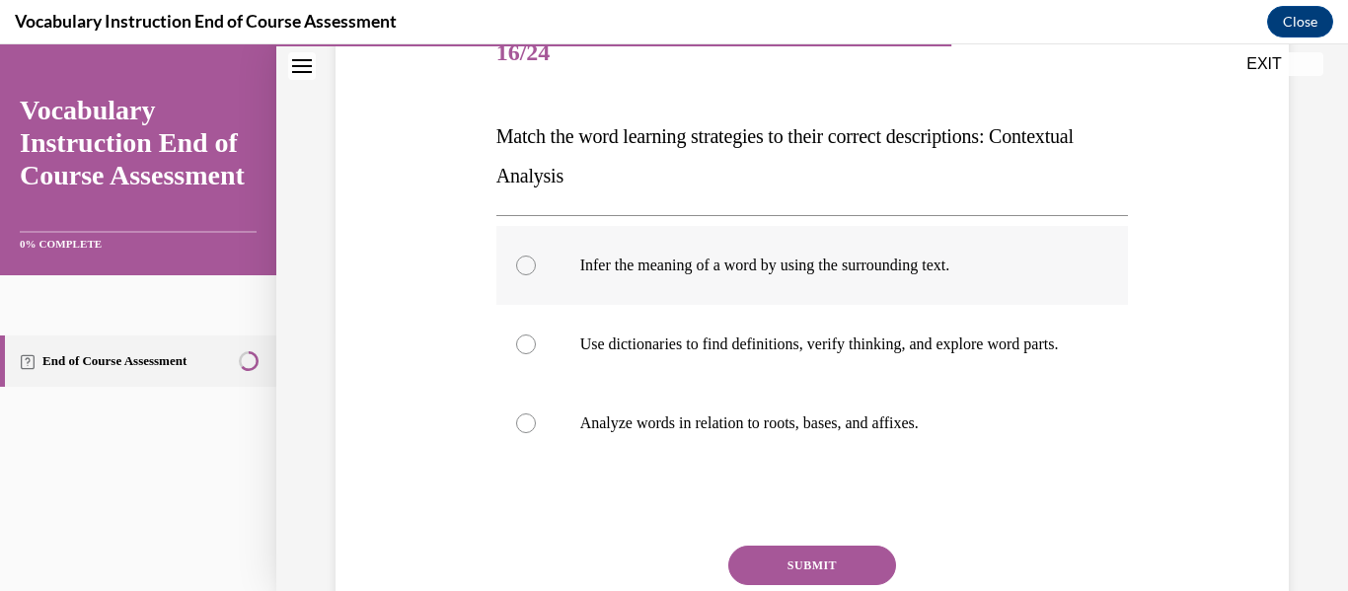
click at [850, 270] on p "Infer the meaning of a word by using the surrounding text." at bounding box center [829, 266] width 499 height 20
click at [536, 270] on input "Infer the meaning of a word by using the surrounding text." at bounding box center [526, 266] width 20 height 20
radio input "true"
click at [843, 574] on button "SUBMIT" at bounding box center [812, 565] width 168 height 39
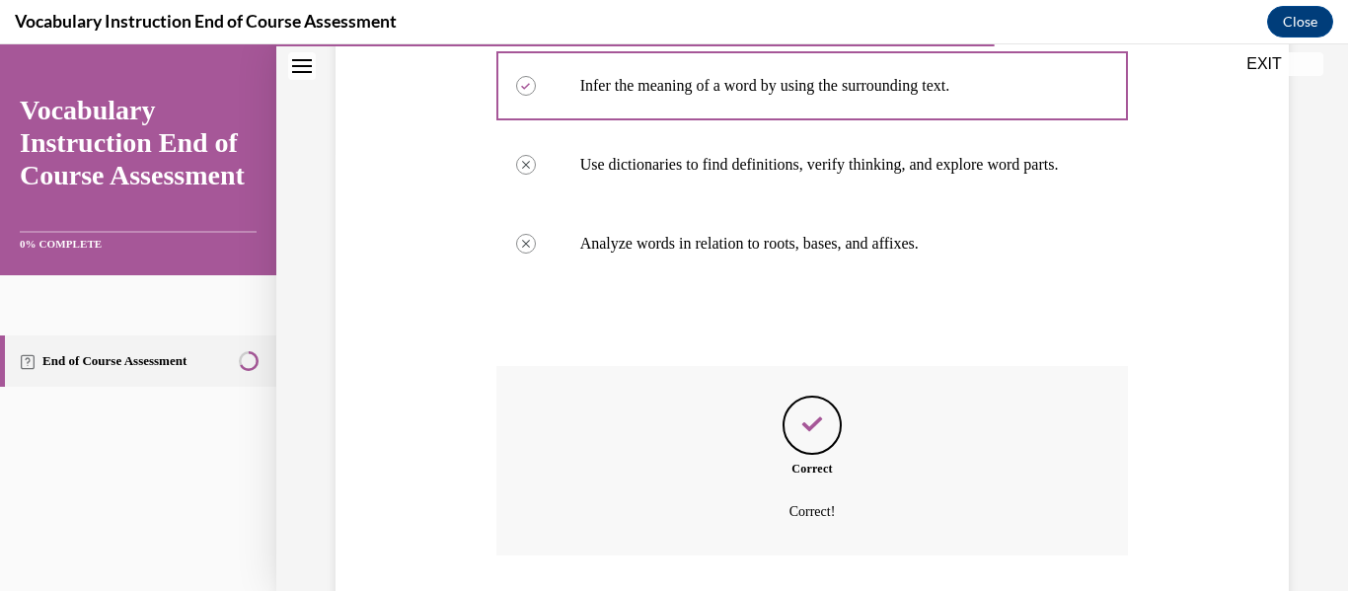
scroll to position [595, 0]
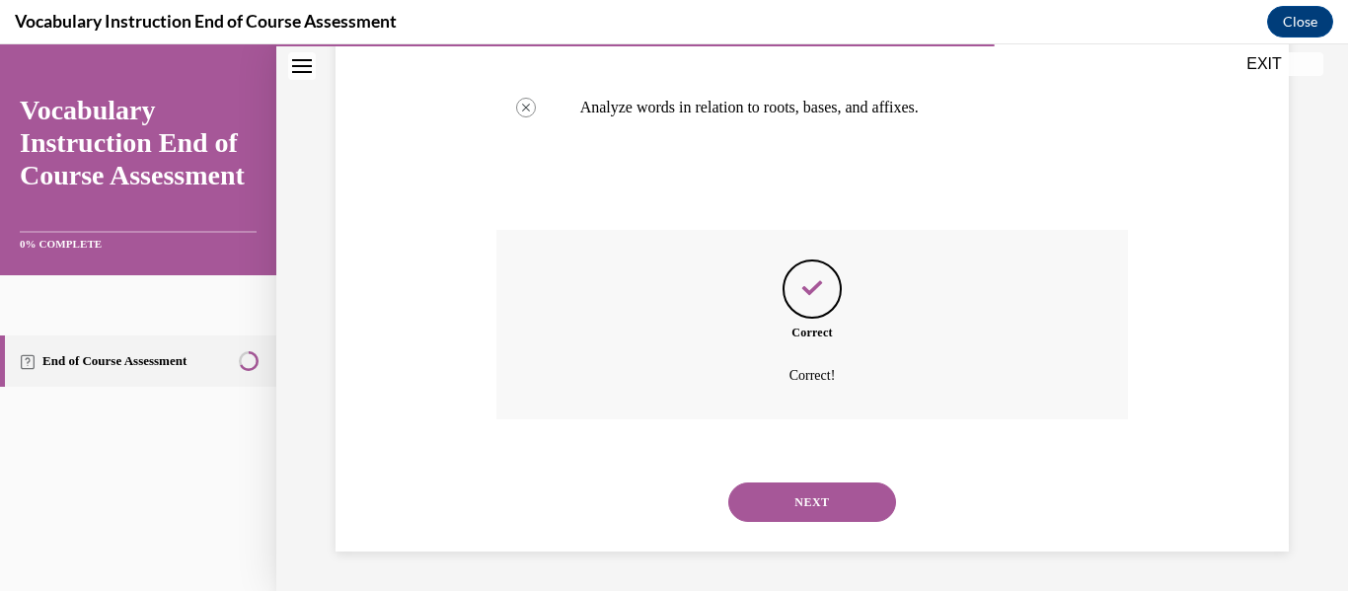
click at [839, 501] on button "NEXT" at bounding box center [812, 502] width 168 height 39
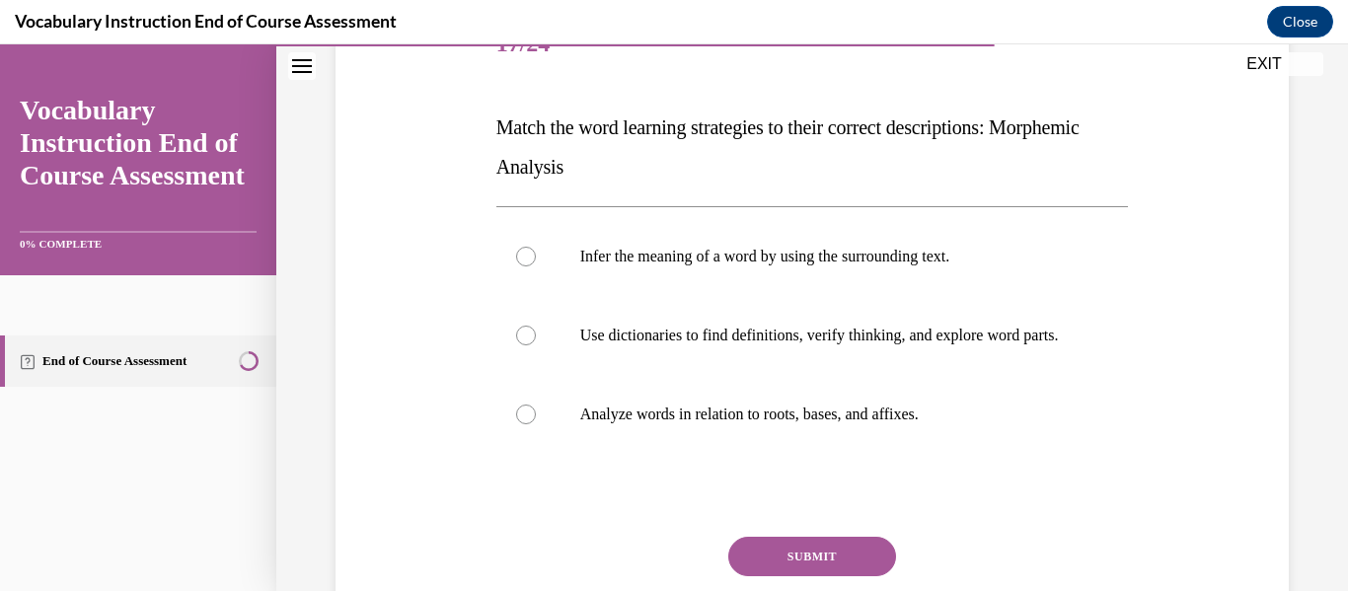
scroll to position [270, 0]
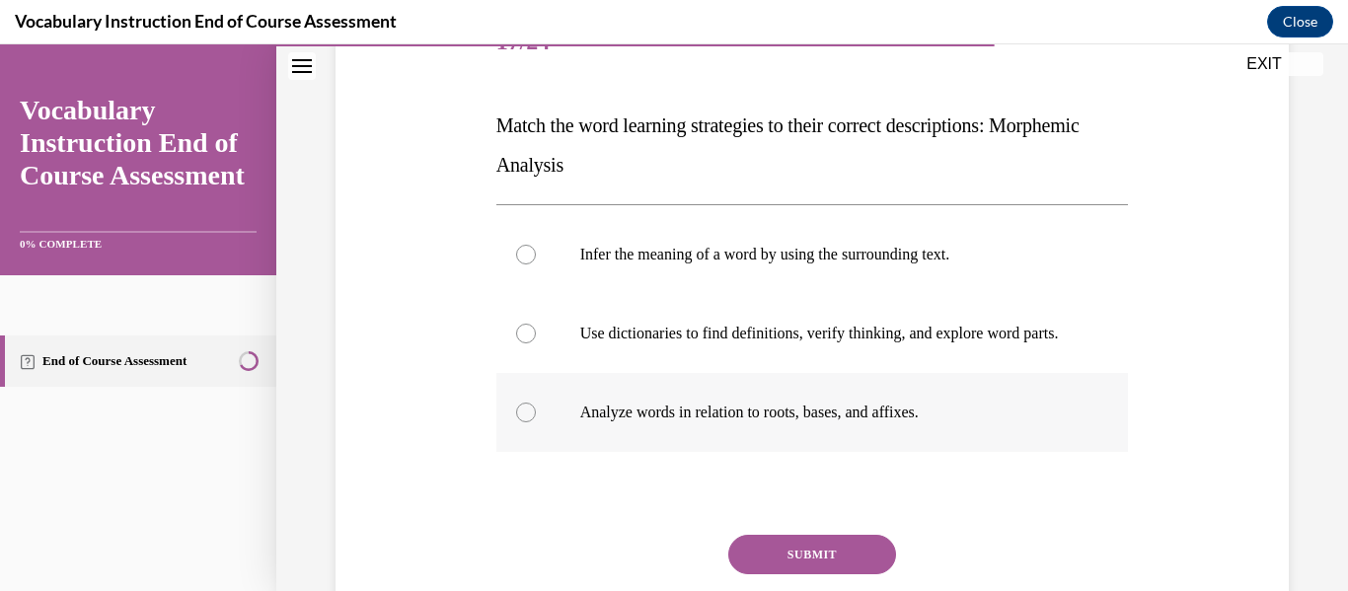
click at [589, 447] on label "Analyze words in relation to roots, bases, and affixes." at bounding box center [812, 412] width 633 height 79
click at [536, 422] on input "Analyze words in relation to roots, bases, and affixes." at bounding box center [526, 413] width 20 height 20
radio input "true"
click at [765, 574] on button "SUBMIT" at bounding box center [812, 554] width 168 height 39
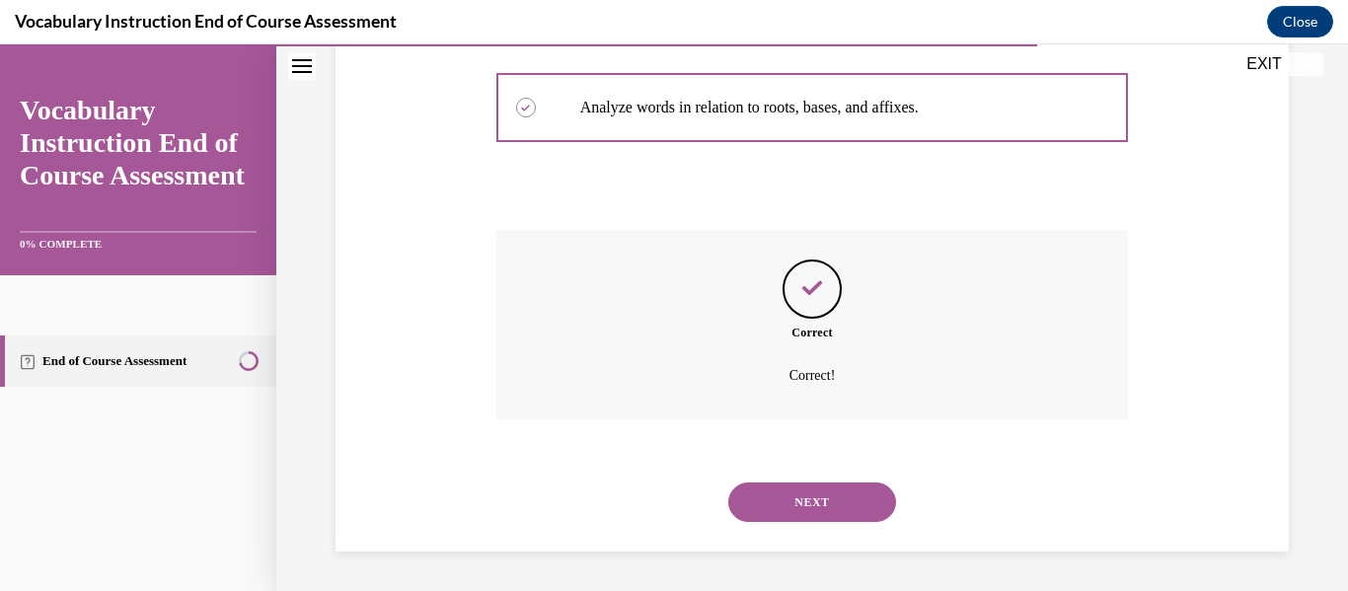
scroll to position [595, 0]
click at [777, 489] on button "NEXT" at bounding box center [812, 502] width 168 height 39
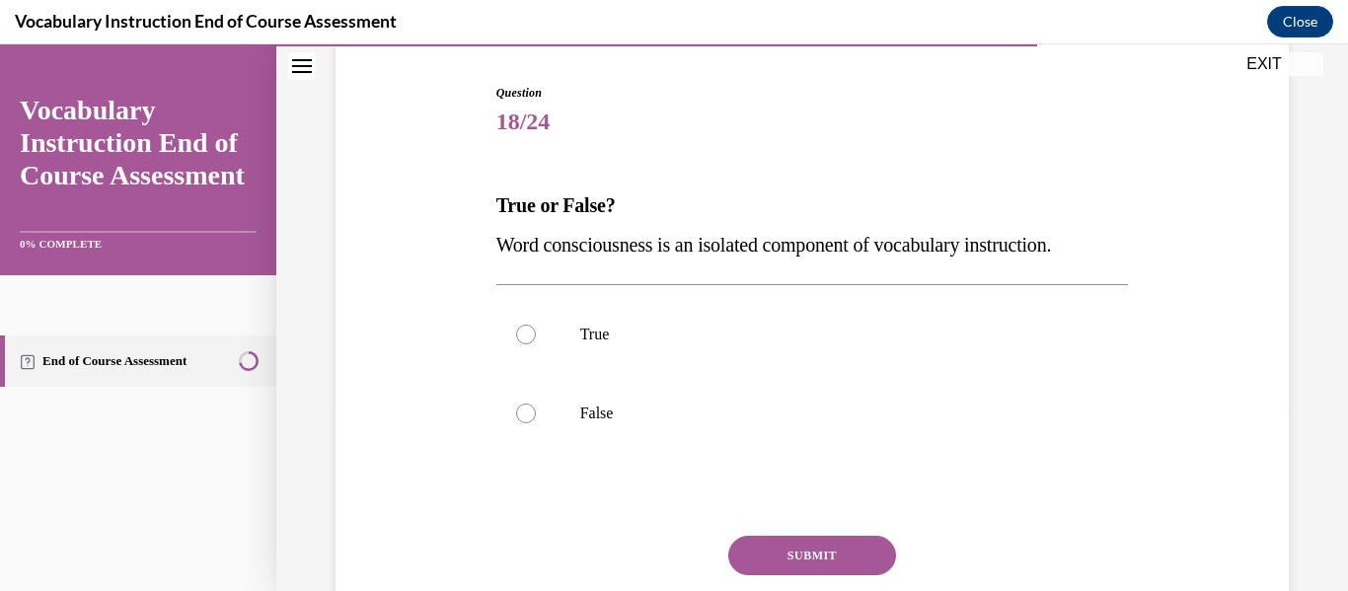
scroll to position [197, 0]
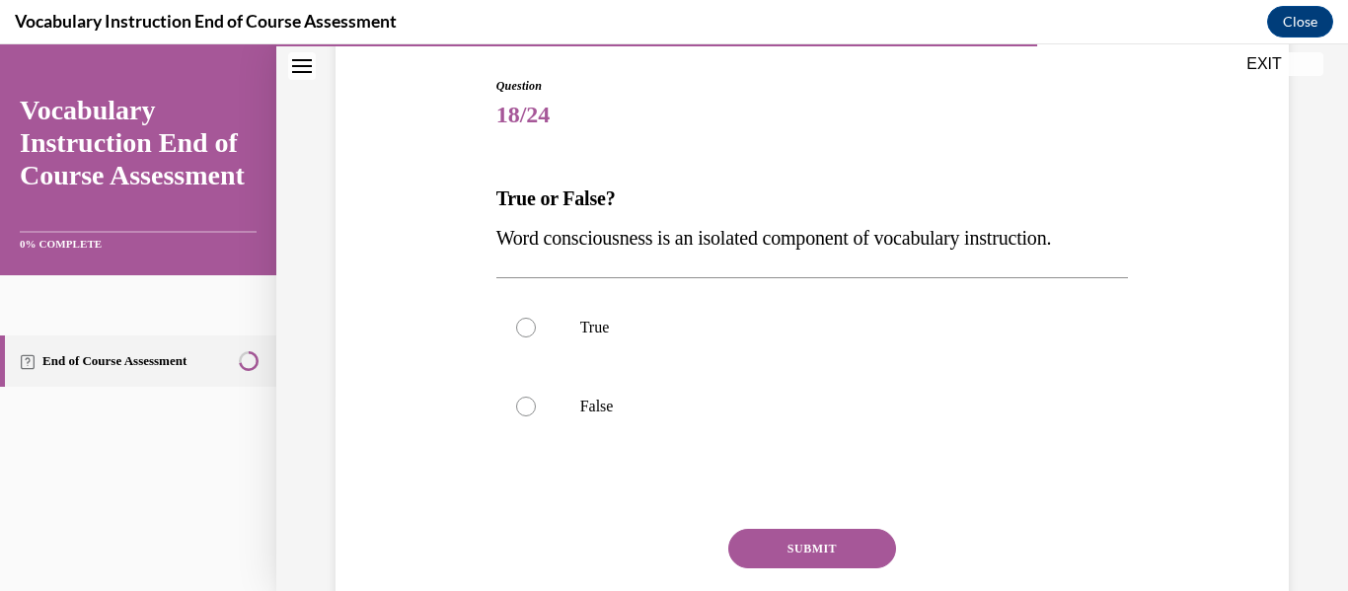
click at [764, 415] on p "False" at bounding box center [829, 407] width 499 height 20
click at [536, 415] on input "False" at bounding box center [526, 407] width 20 height 20
radio input "true"
click at [780, 546] on button "SUBMIT" at bounding box center [812, 548] width 168 height 39
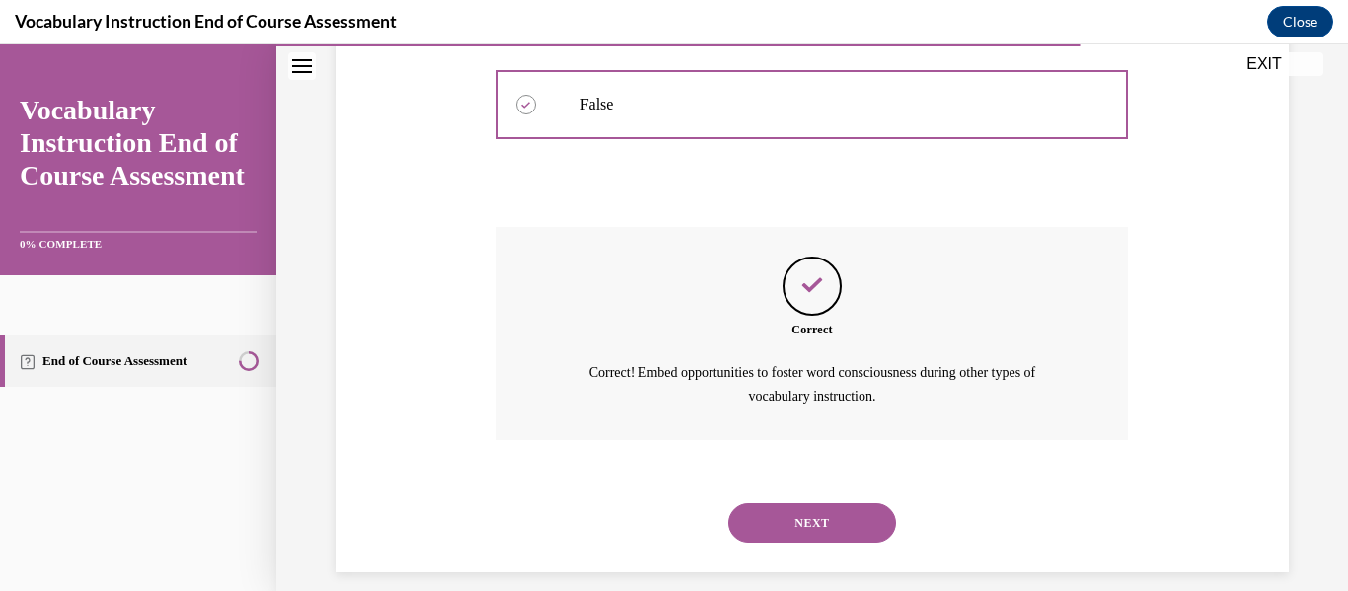
scroll to position [520, 0]
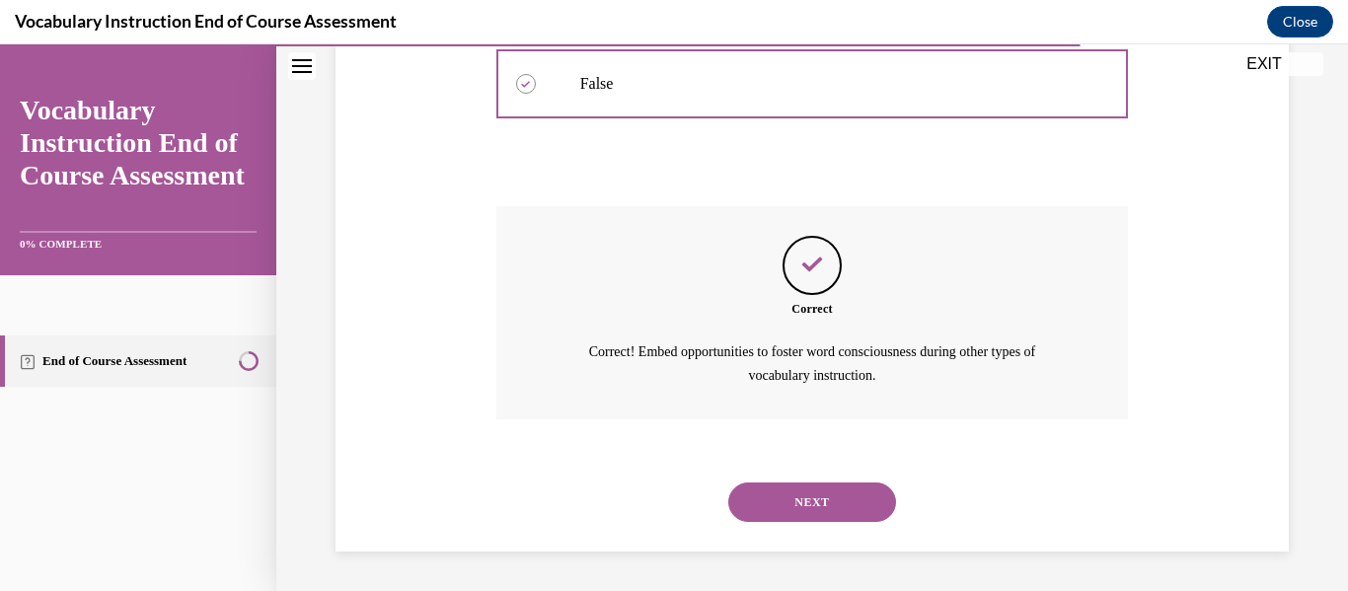
click at [869, 534] on div "NEXT" at bounding box center [812, 502] width 633 height 79
click at [852, 501] on button "NEXT" at bounding box center [812, 502] width 168 height 39
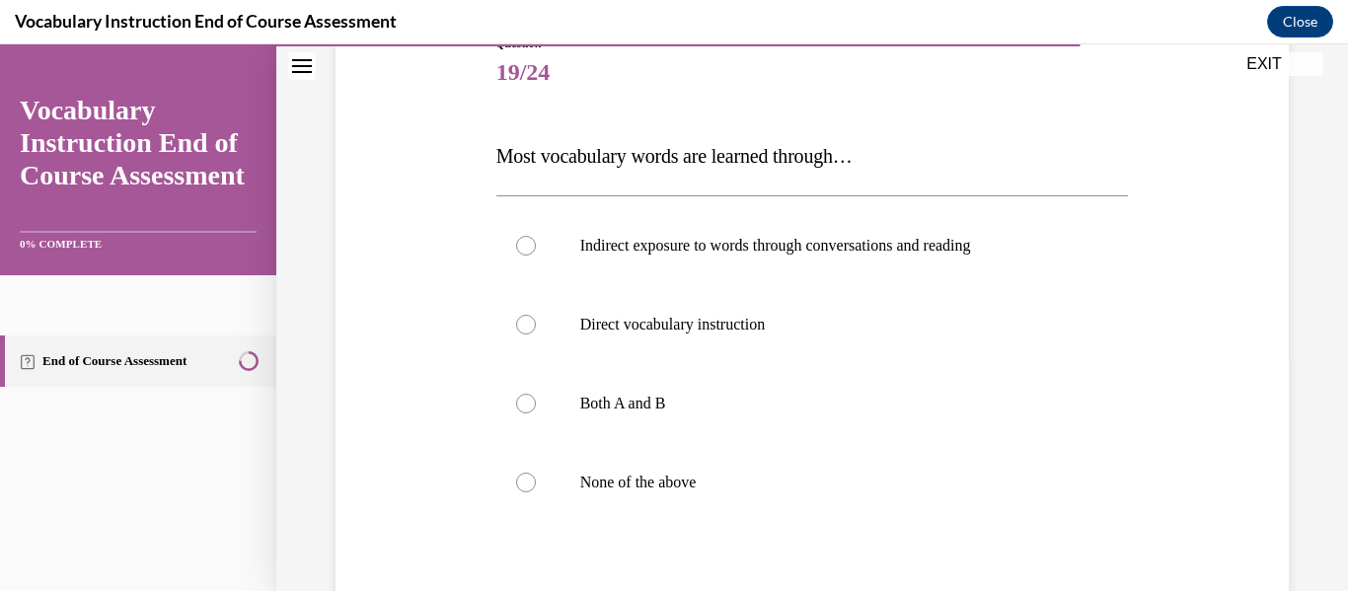
scroll to position [242, 0]
click at [809, 385] on label "Both A and B" at bounding box center [812, 401] width 633 height 79
click at [536, 392] on input "Both A and B" at bounding box center [526, 402] width 20 height 20
radio input "true"
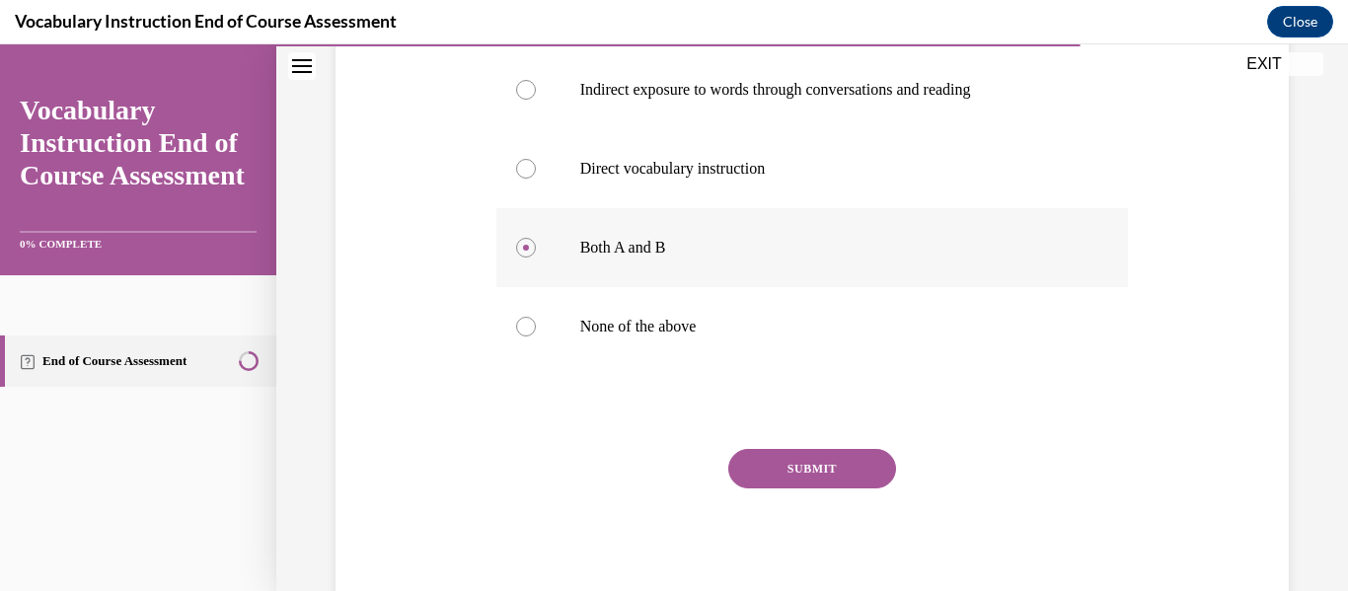
scroll to position [428, 0]
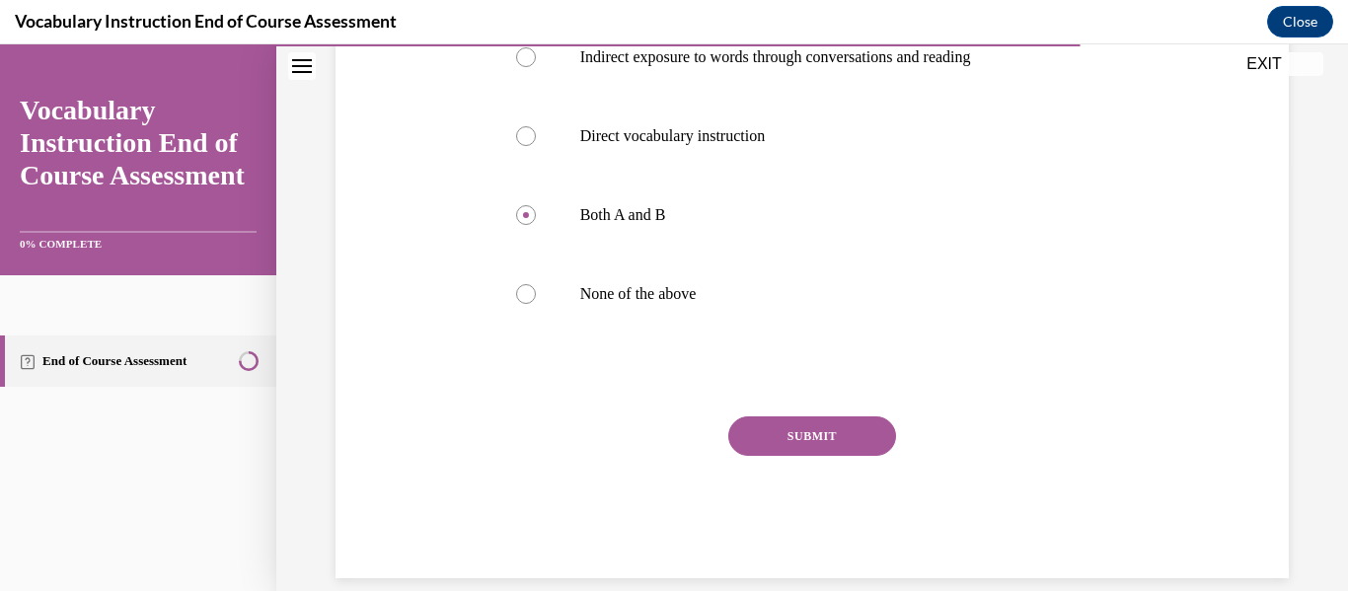
click at [807, 444] on button "SUBMIT" at bounding box center [812, 435] width 168 height 39
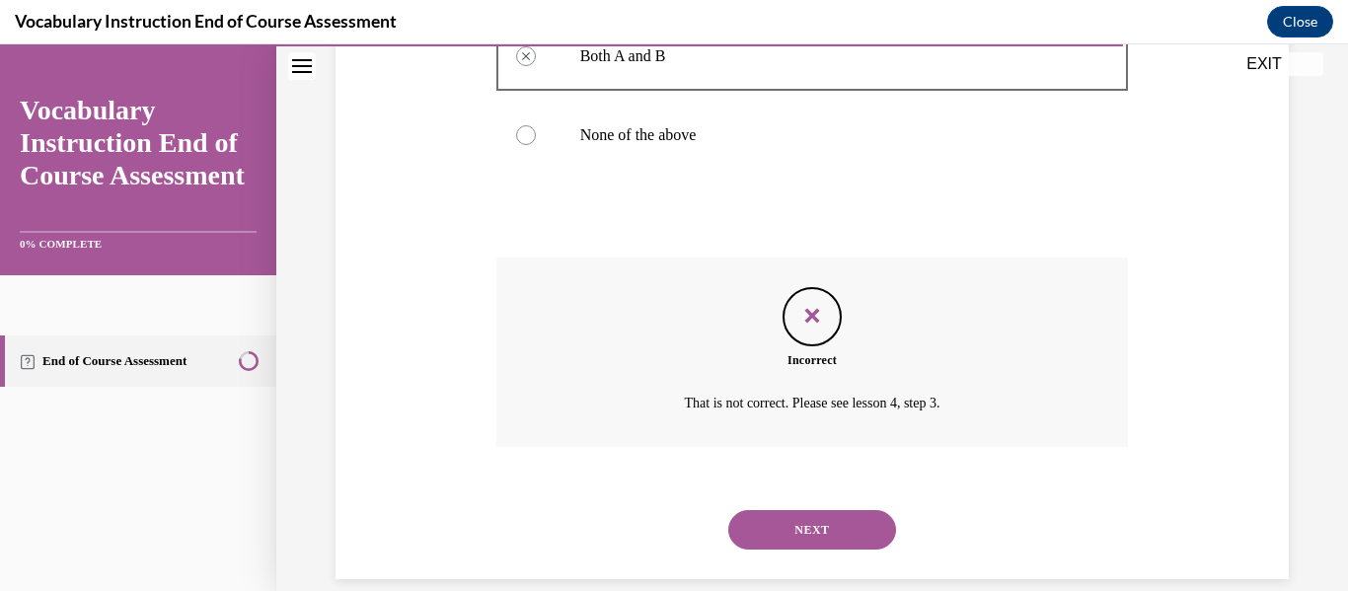
scroll to position [610, 0]
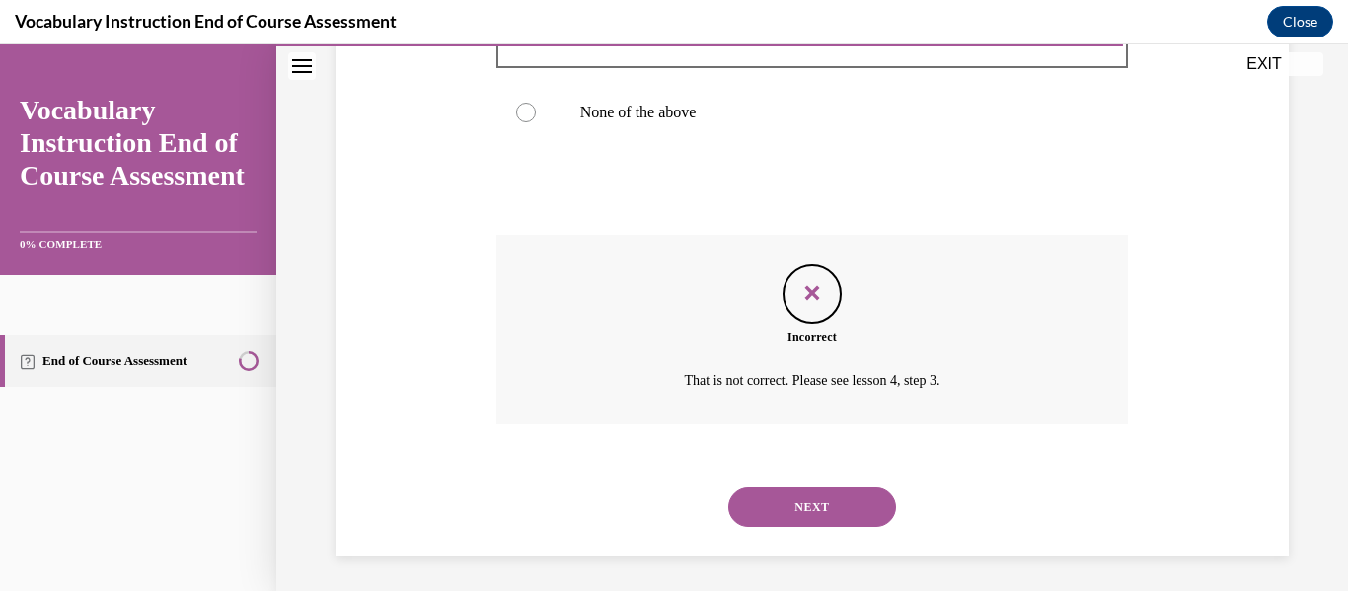
click at [821, 489] on button "NEXT" at bounding box center [812, 507] width 168 height 39
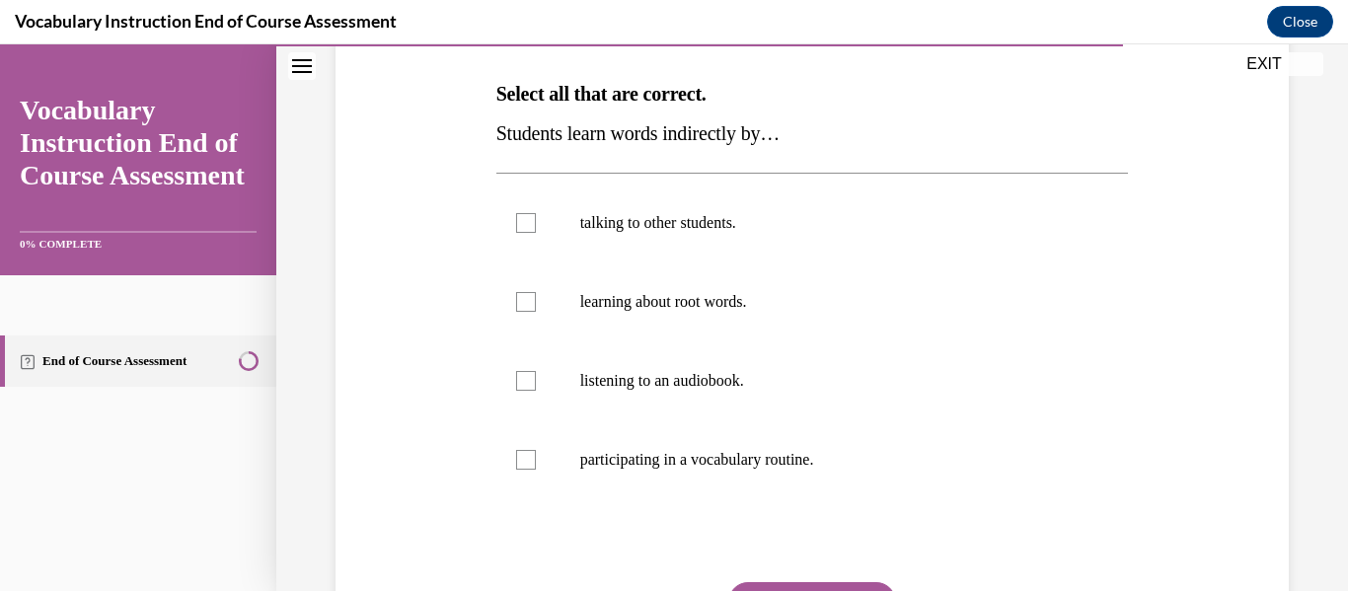
scroll to position [304, 0]
click at [795, 223] on p "talking to other students." at bounding box center [829, 221] width 499 height 20
click at [536, 223] on input "talking to other students." at bounding box center [526, 221] width 20 height 20
checkbox input "true"
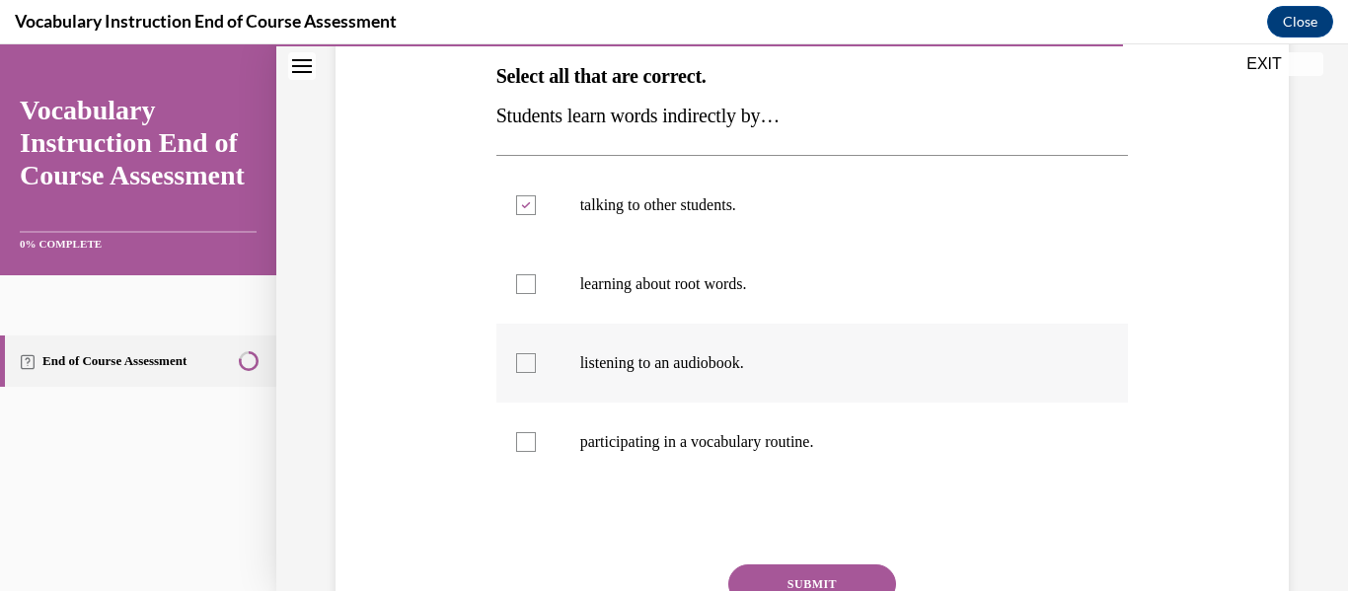
scroll to position [324, 0]
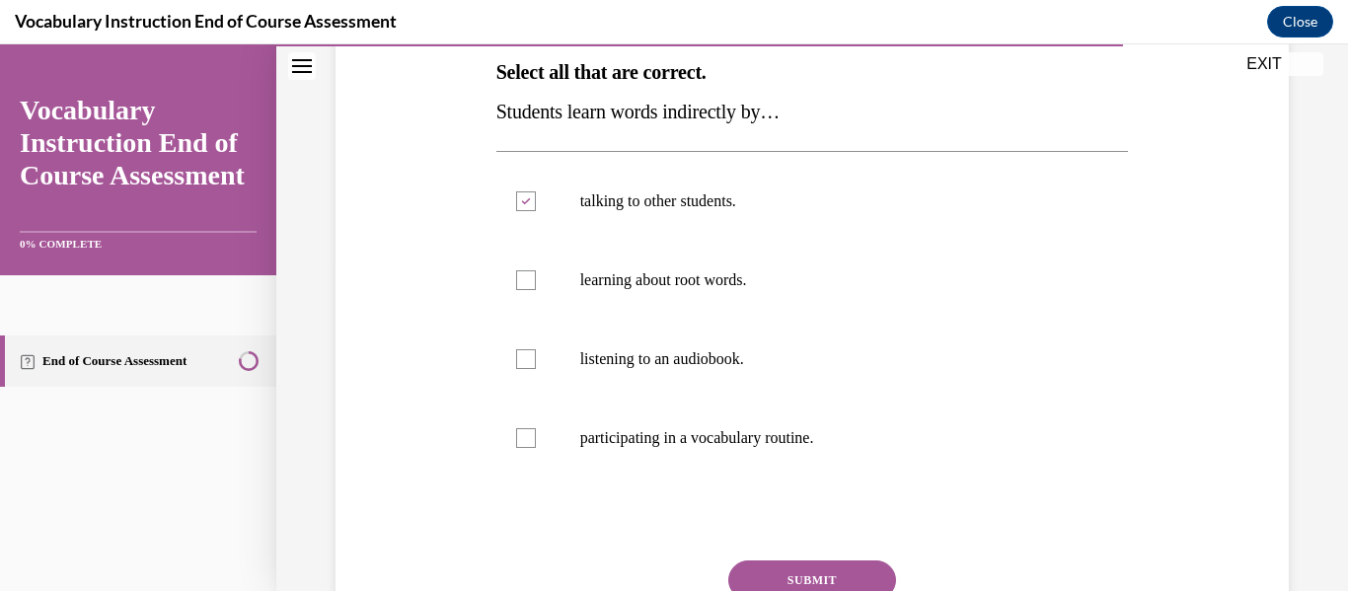
click at [825, 572] on button "SUBMIT" at bounding box center [812, 580] width 168 height 39
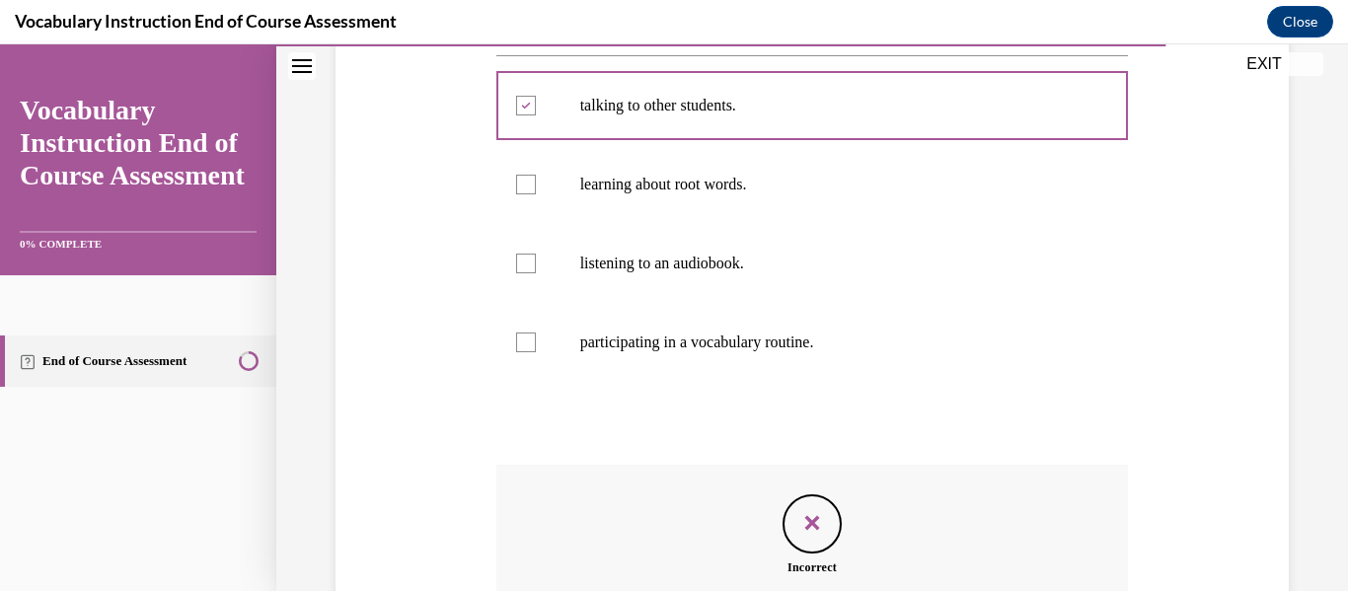
scroll to position [654, 0]
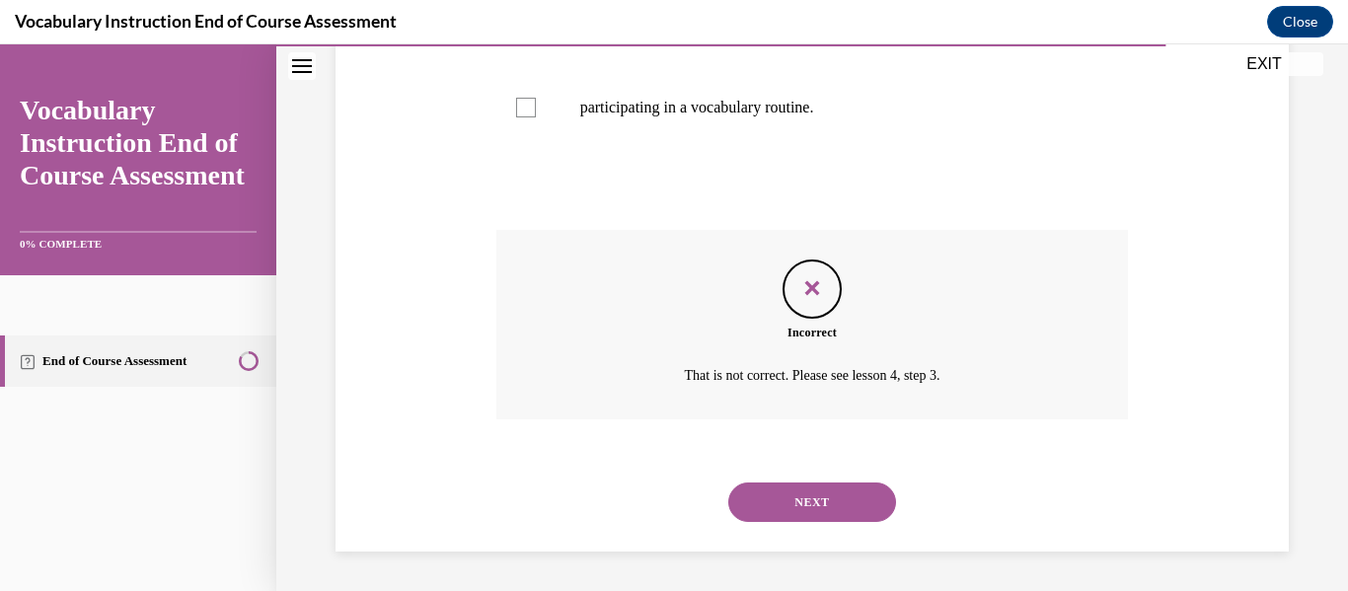
click at [824, 494] on button "NEXT" at bounding box center [812, 502] width 168 height 39
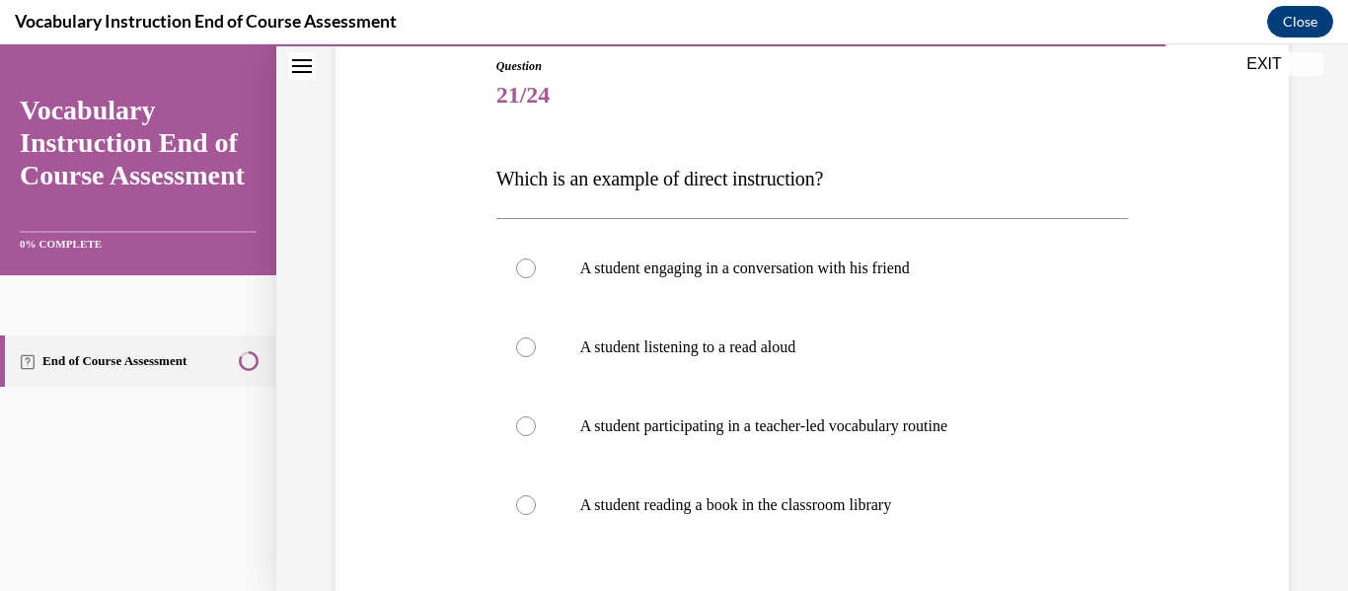
scroll to position [219, 0]
click at [858, 435] on label "A student participating in a teacher-led vocabulary routine" at bounding box center [812, 424] width 633 height 79
click at [536, 434] on input "A student participating in a teacher-led vocabulary routine" at bounding box center [526, 424] width 20 height 20
radio input "true"
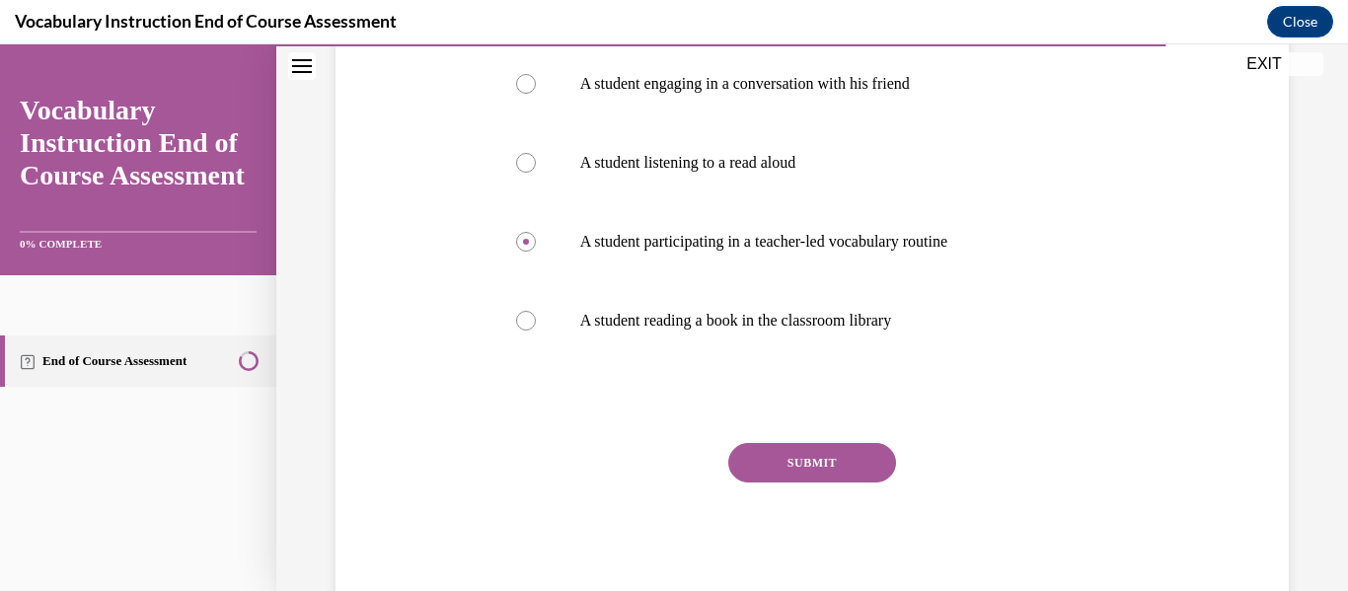
click at [860, 458] on button "SUBMIT" at bounding box center [812, 462] width 168 height 39
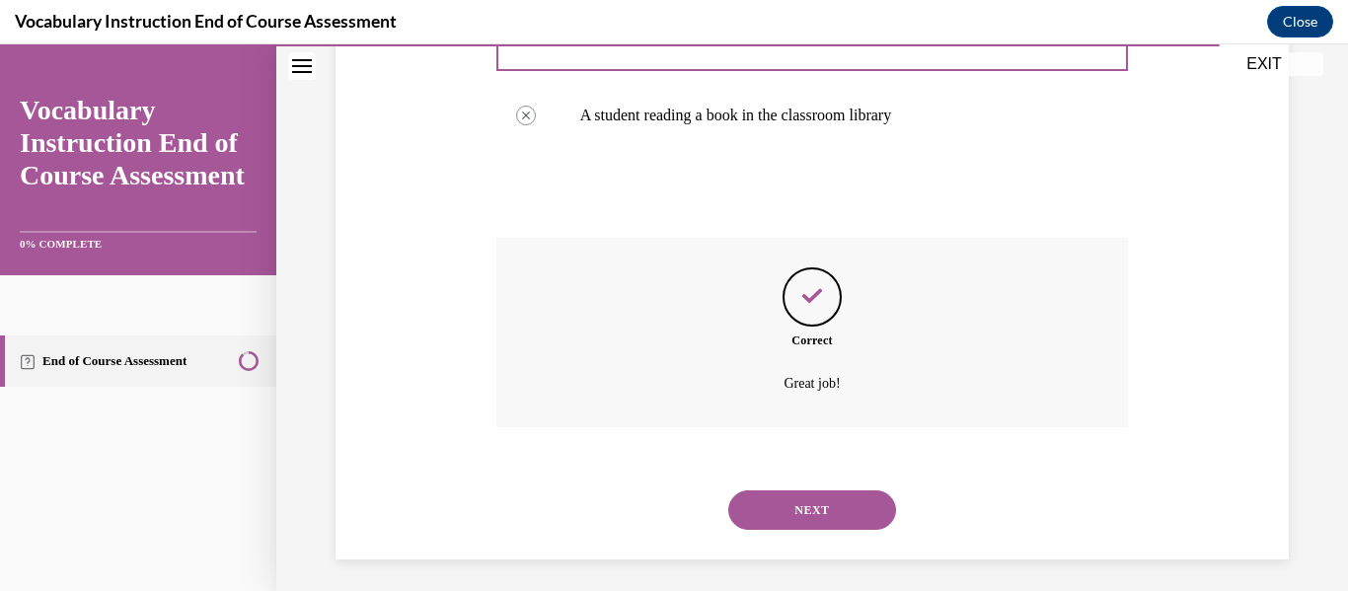
scroll to position [615, 0]
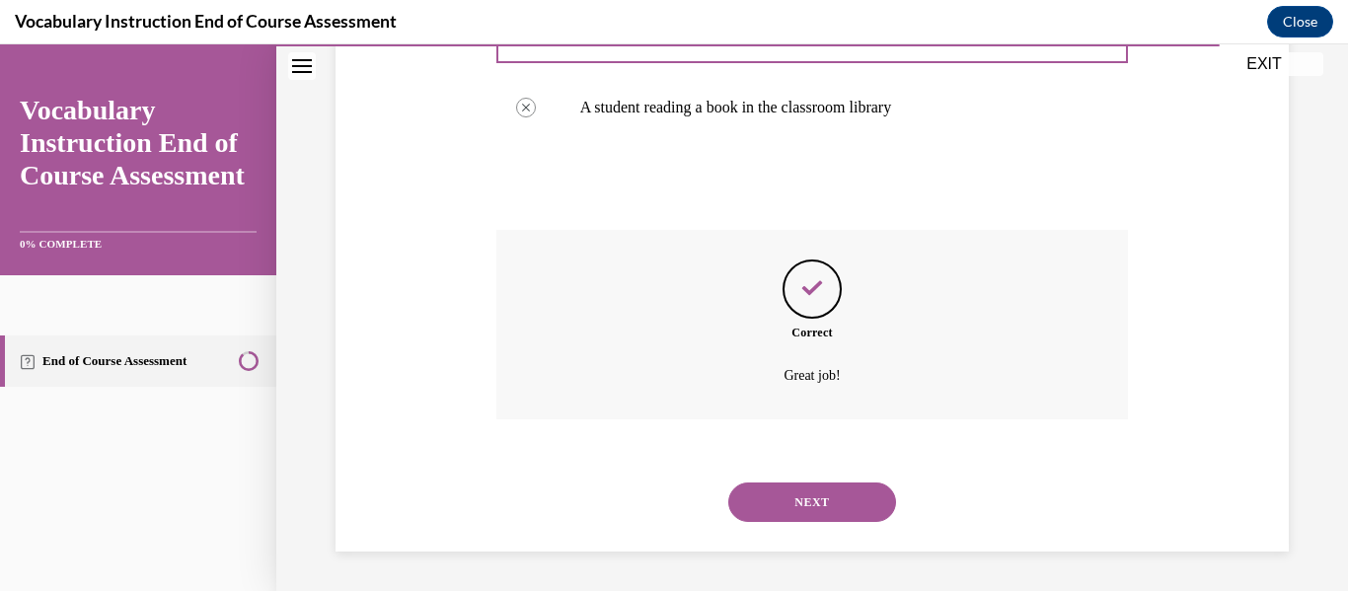
click at [862, 494] on button "NEXT" at bounding box center [812, 502] width 168 height 39
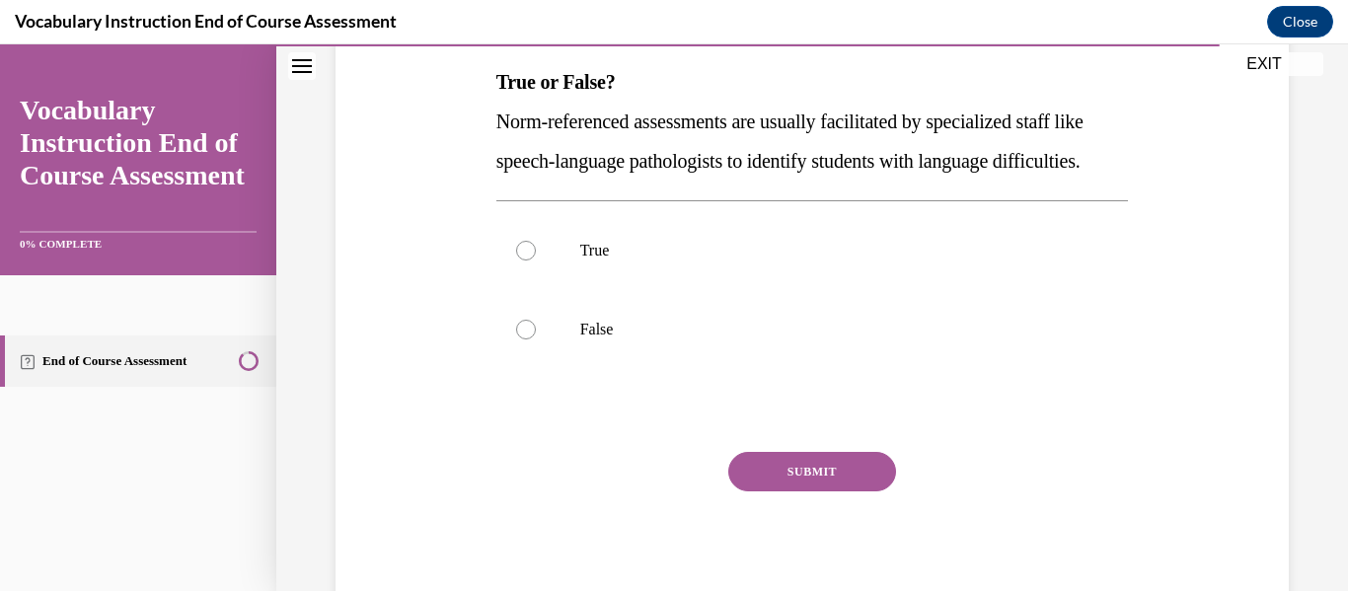
scroll to position [316, 0]
click at [784, 259] on p "True" at bounding box center [829, 249] width 499 height 20
click at [536, 259] on input "True" at bounding box center [526, 249] width 20 height 20
radio input "true"
click at [817, 489] on button "SUBMIT" at bounding box center [812, 469] width 168 height 39
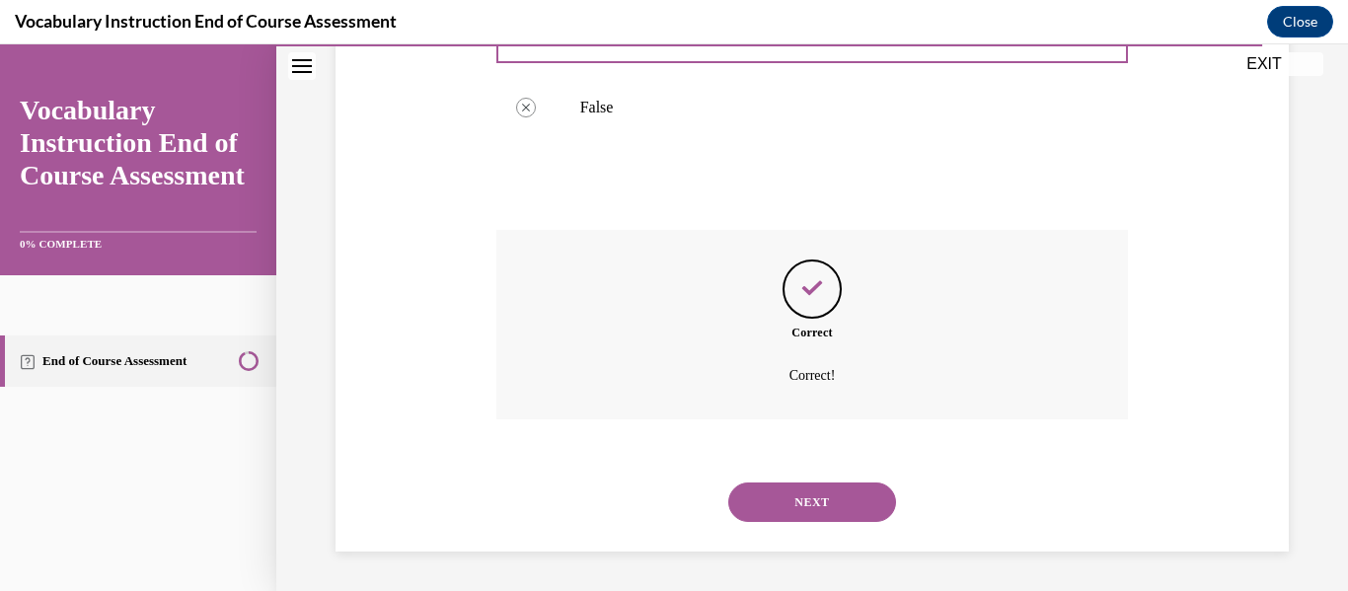
scroll to position [575, 0]
click at [806, 505] on button "NEXT" at bounding box center [812, 502] width 168 height 39
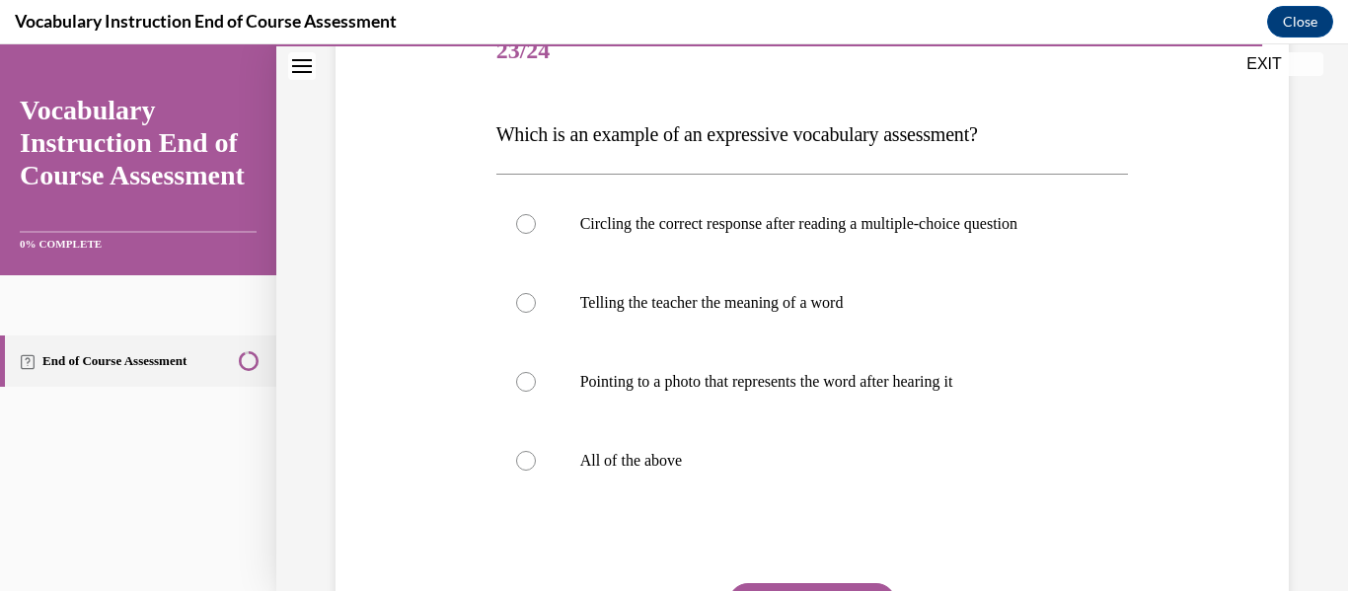
scroll to position [263, 0]
click at [786, 452] on p "All of the above" at bounding box center [829, 460] width 499 height 20
click at [536, 452] on input "All of the above" at bounding box center [526, 460] width 20 height 20
radio input "true"
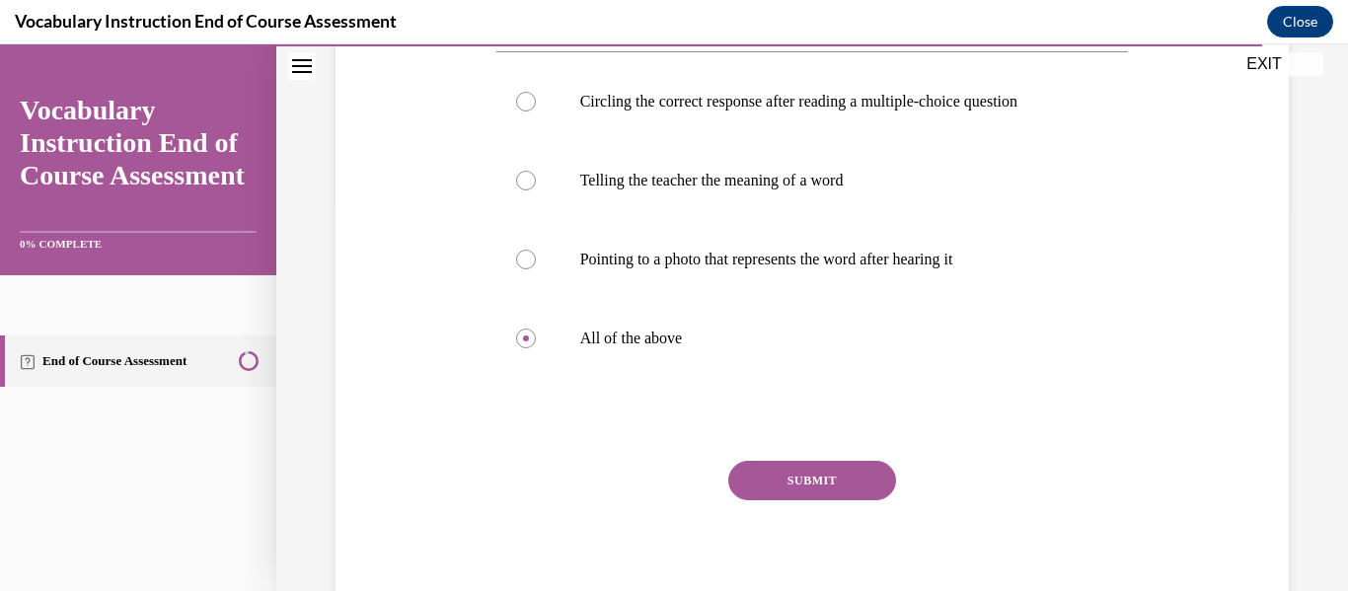
click at [788, 470] on button "SUBMIT" at bounding box center [812, 480] width 168 height 39
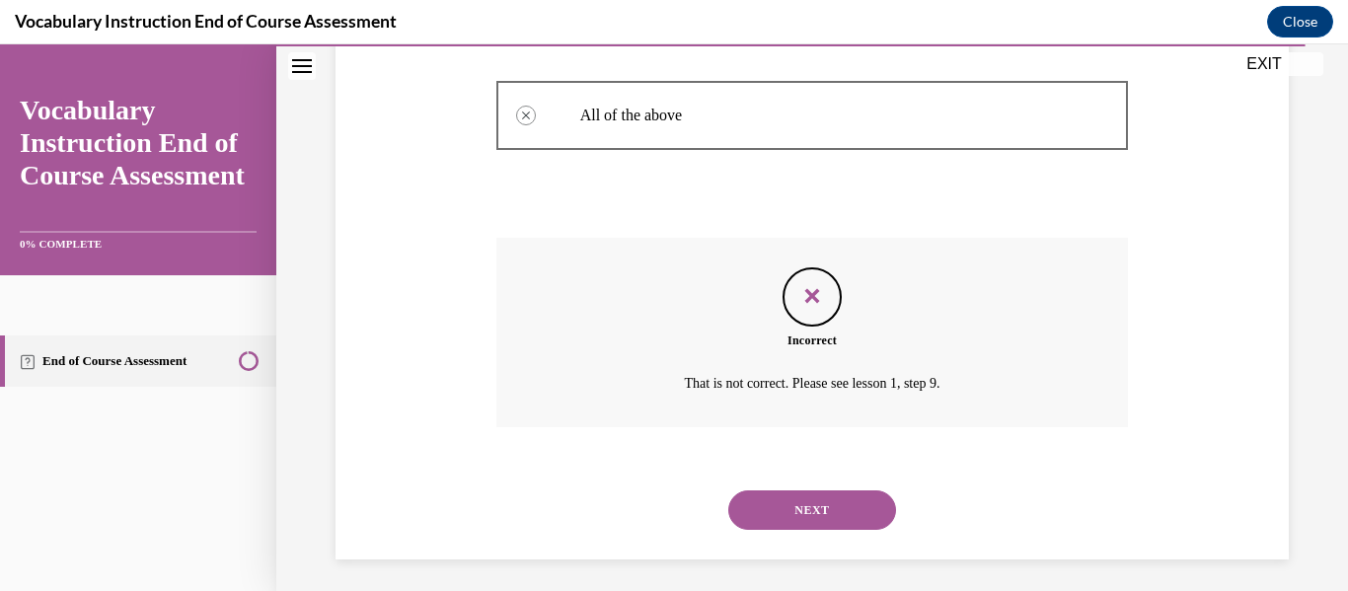
scroll to position [615, 0]
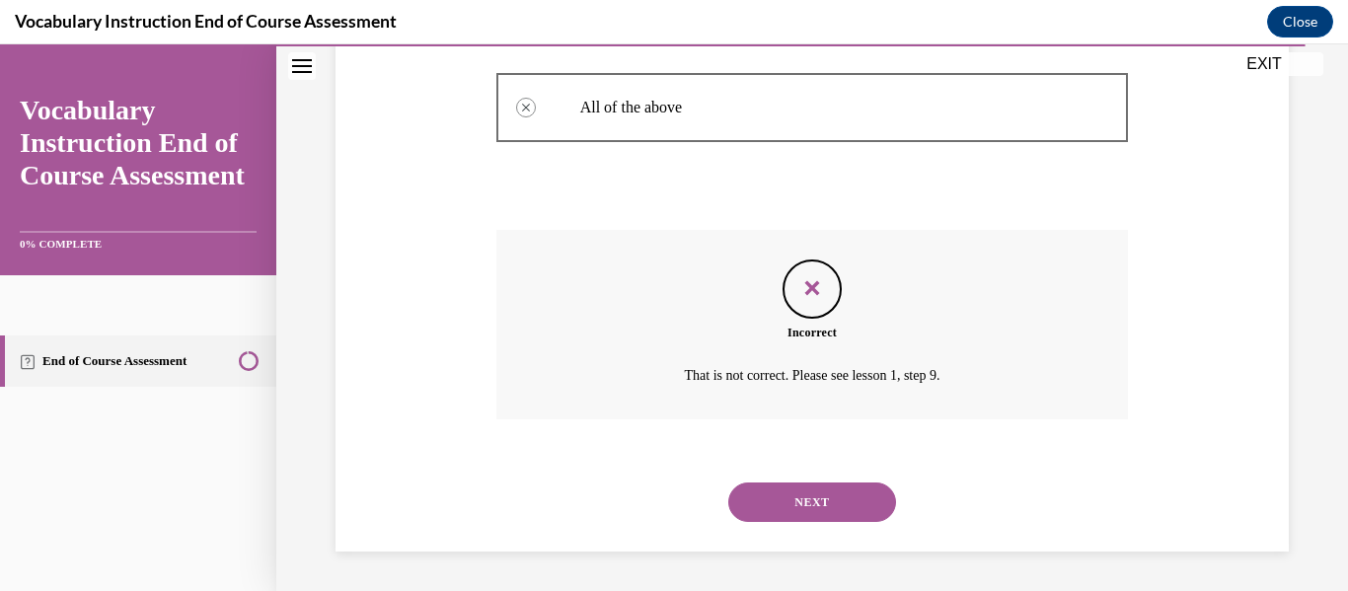
click at [821, 518] on button "NEXT" at bounding box center [812, 502] width 168 height 39
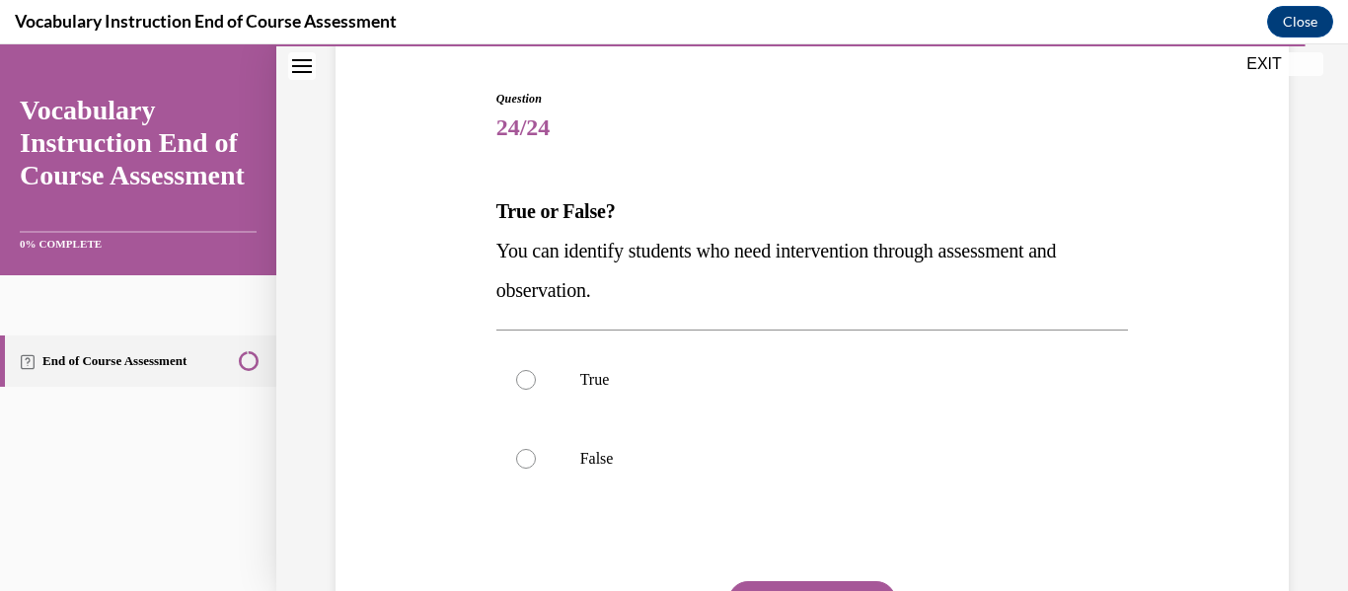
scroll to position [186, 0]
click at [694, 352] on label "True" at bounding box center [812, 378] width 633 height 79
click at [536, 369] on input "True" at bounding box center [526, 379] width 20 height 20
radio input "true"
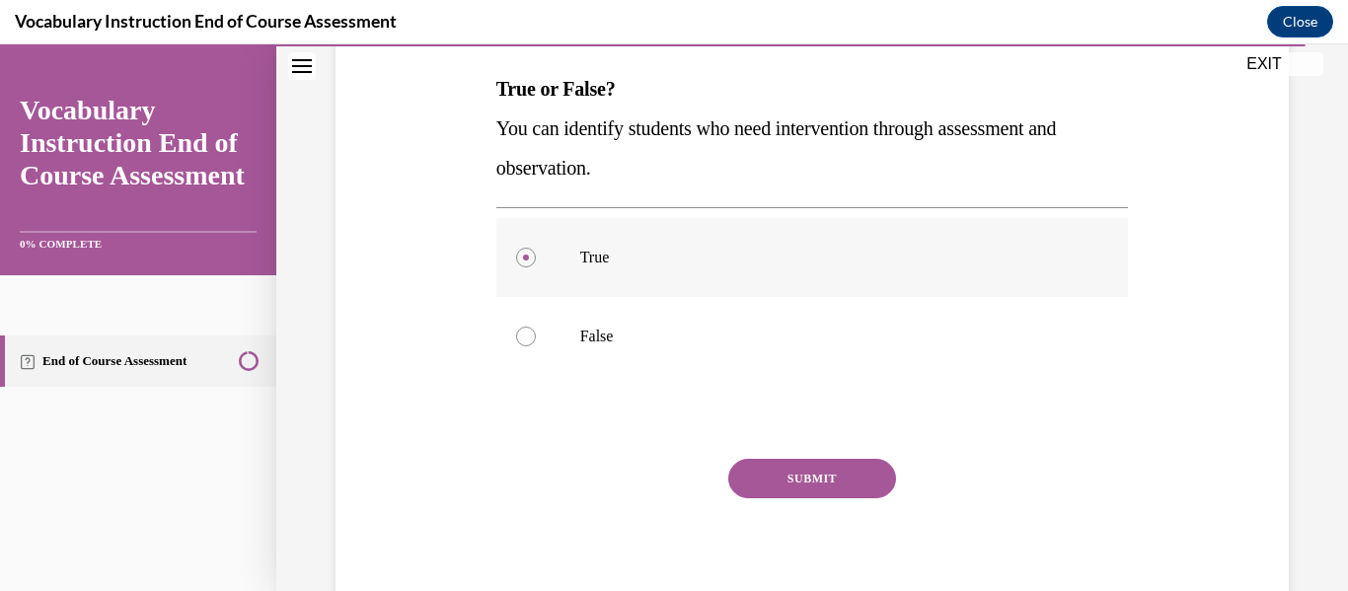
scroll to position [310, 0]
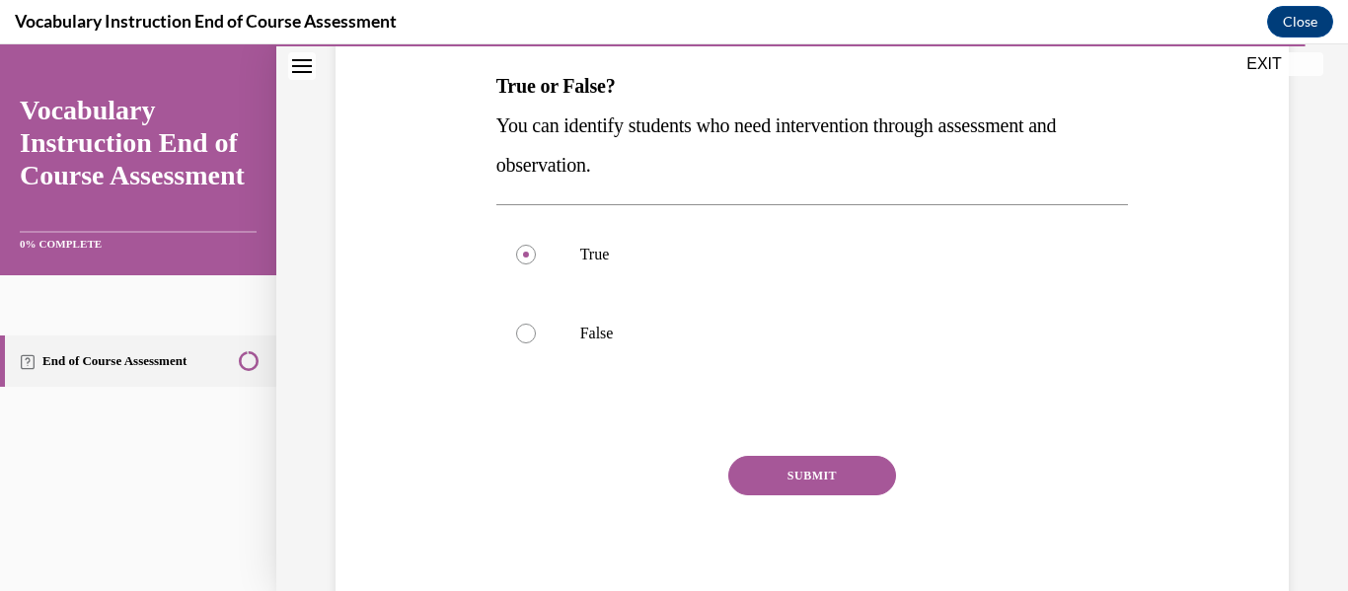
click at [771, 488] on button "SUBMIT" at bounding box center [812, 475] width 168 height 39
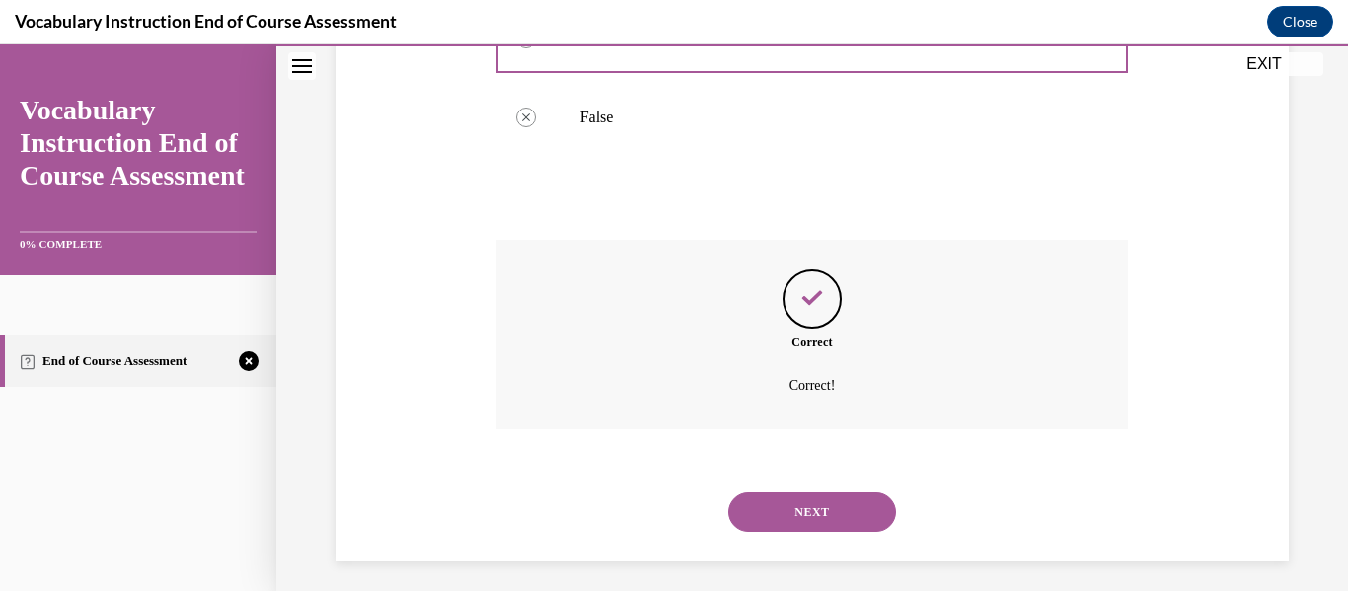
scroll to position [536, 0]
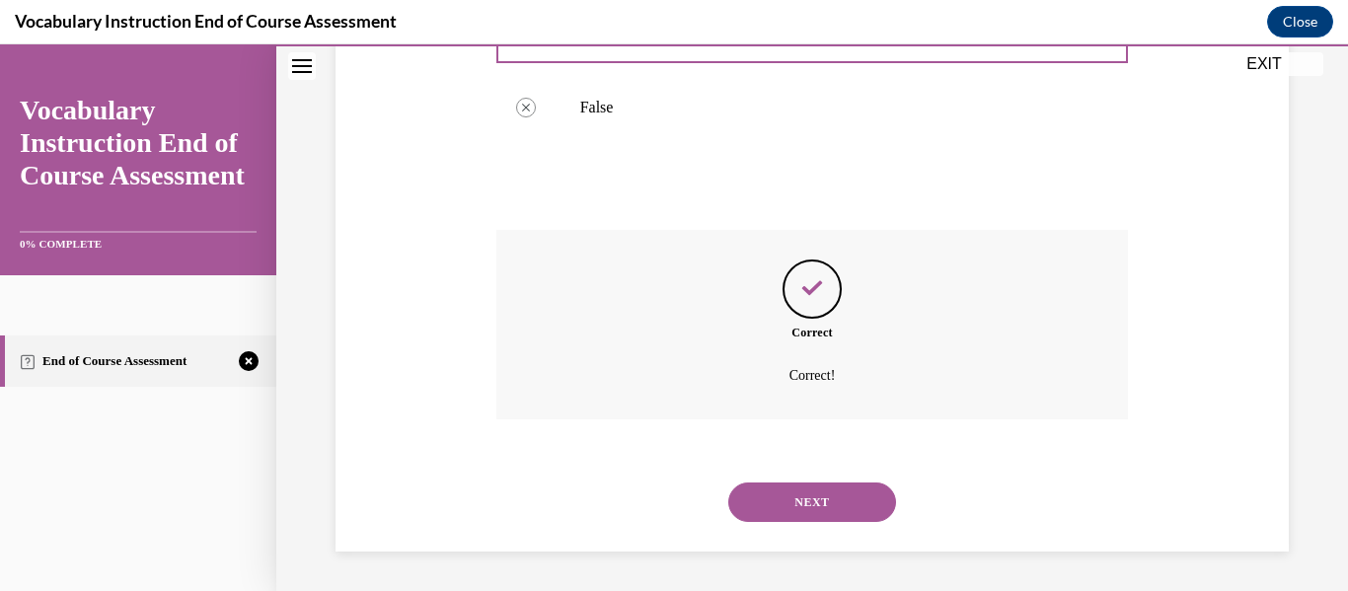
click at [811, 499] on button "NEXT" at bounding box center [812, 502] width 168 height 39
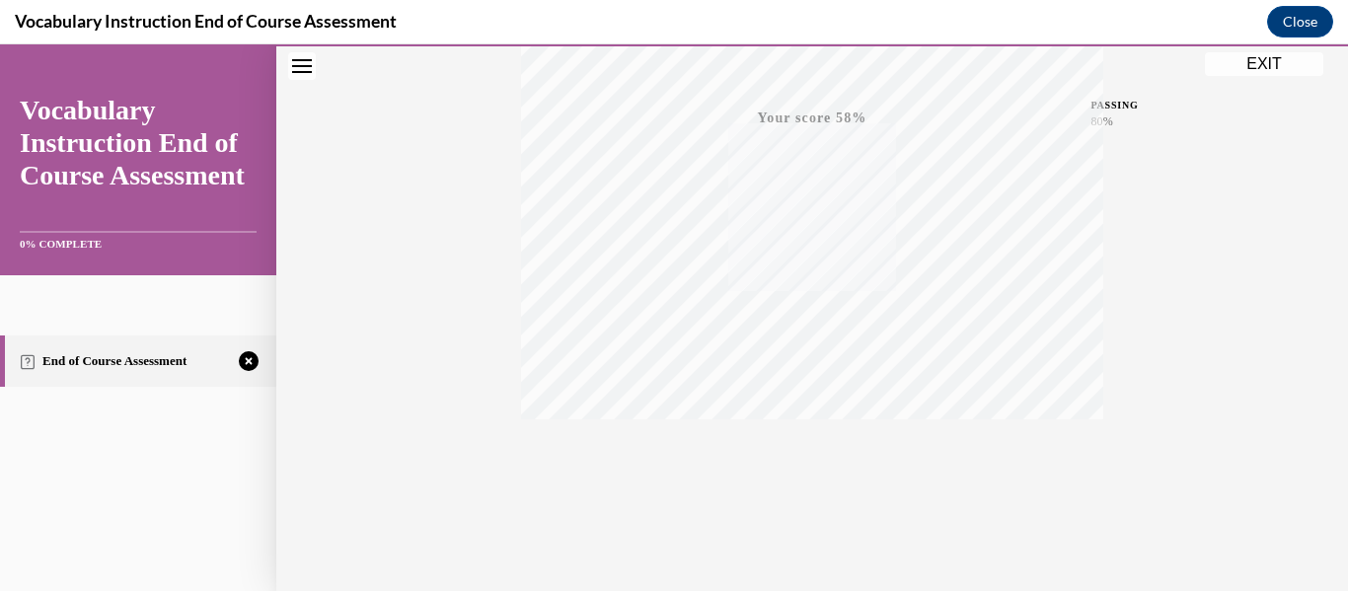
scroll to position [465, 0]
click at [812, 469] on icon "button" at bounding box center [813, 471] width 70 height 22
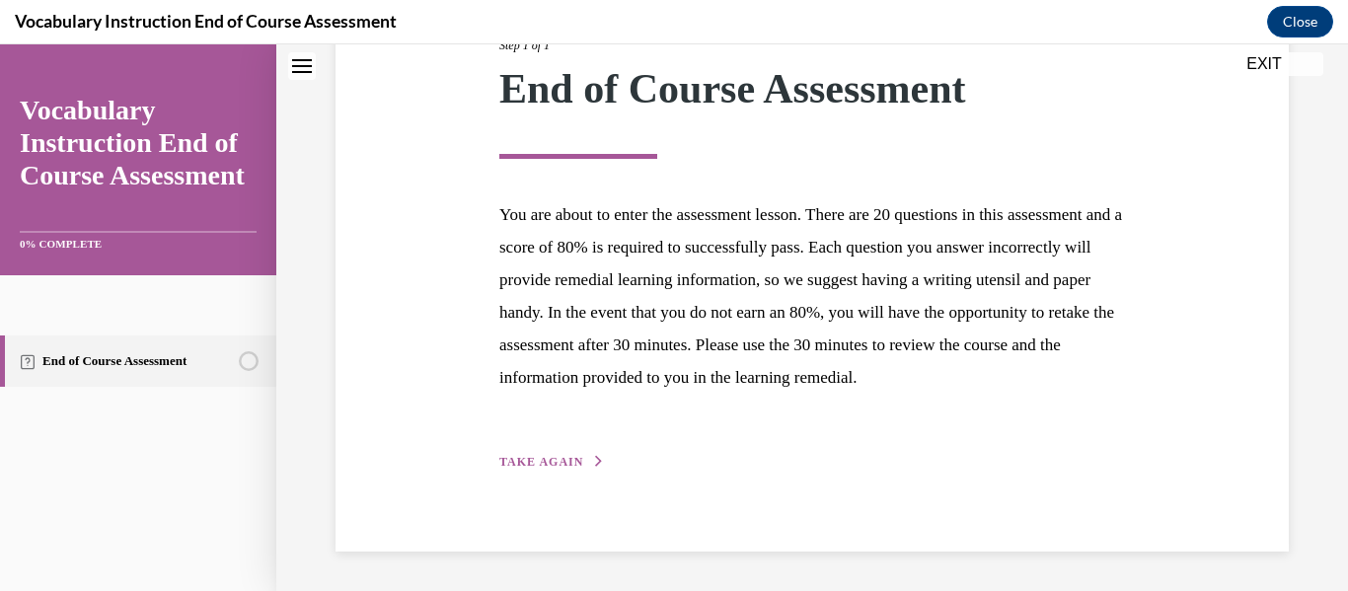
scroll to position [316, 0]
click at [537, 455] on span "TAKE AGAIN" at bounding box center [541, 462] width 84 height 14
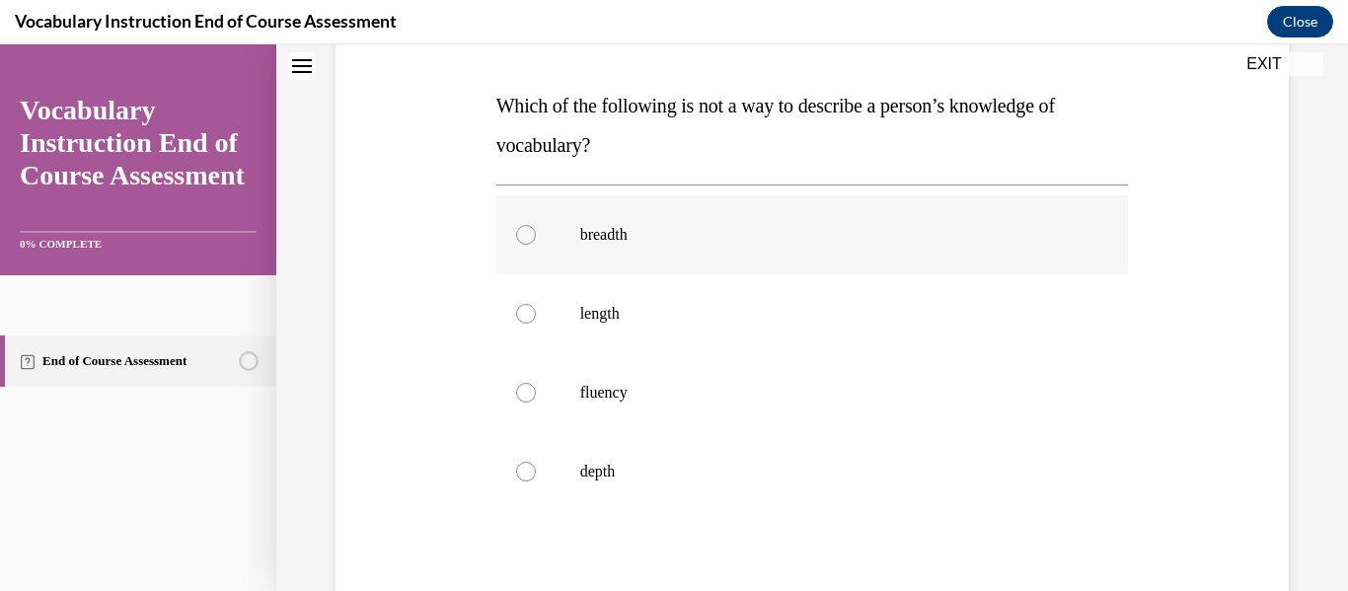
scroll to position [289, 0]
click at [1279, 63] on button "EXIT" at bounding box center [1264, 64] width 118 height 24
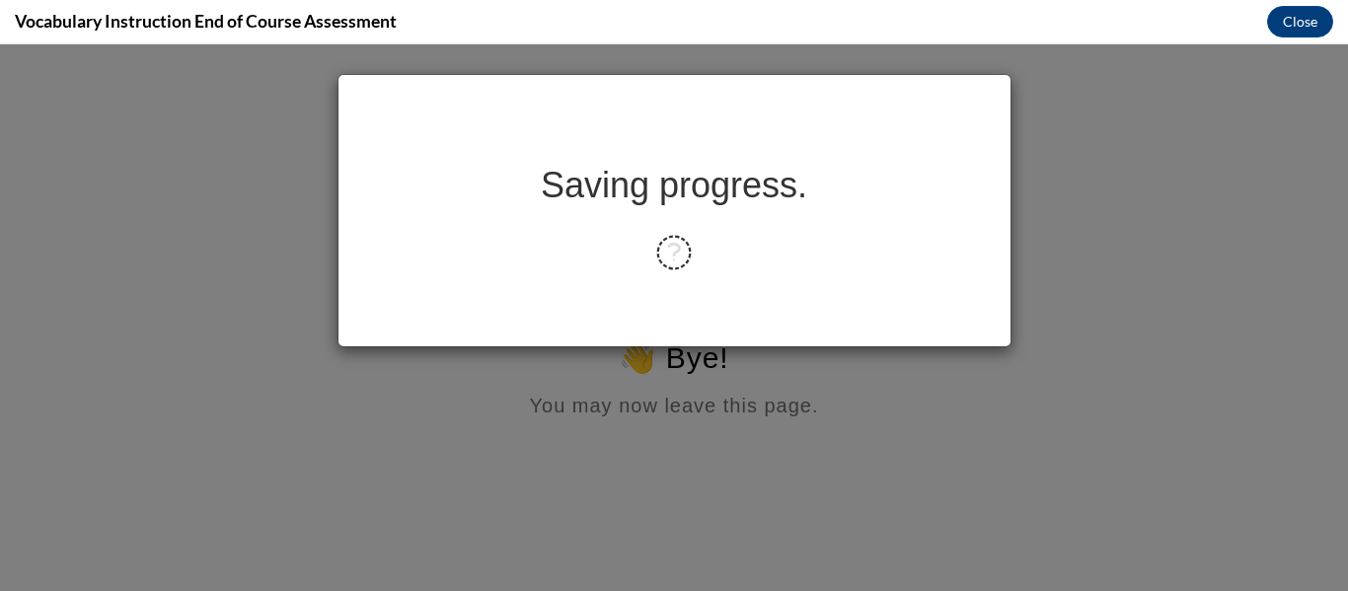
scroll to position [0, 0]
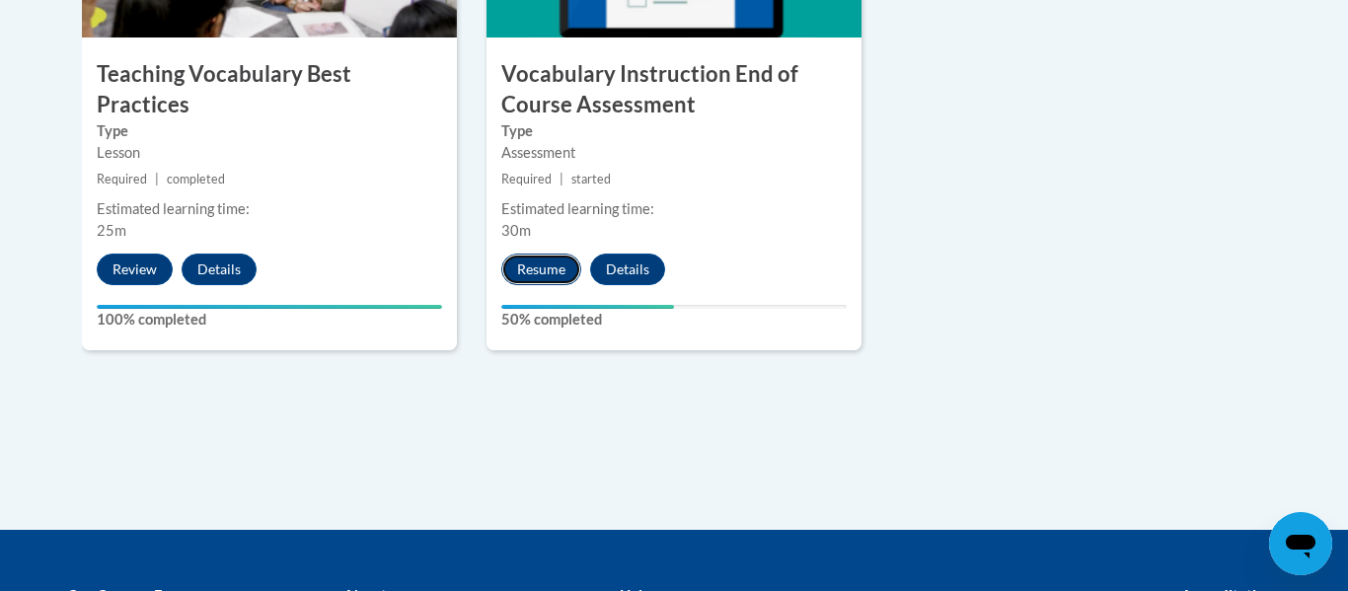
click at [540, 269] on button "Resume" at bounding box center [541, 270] width 80 height 32
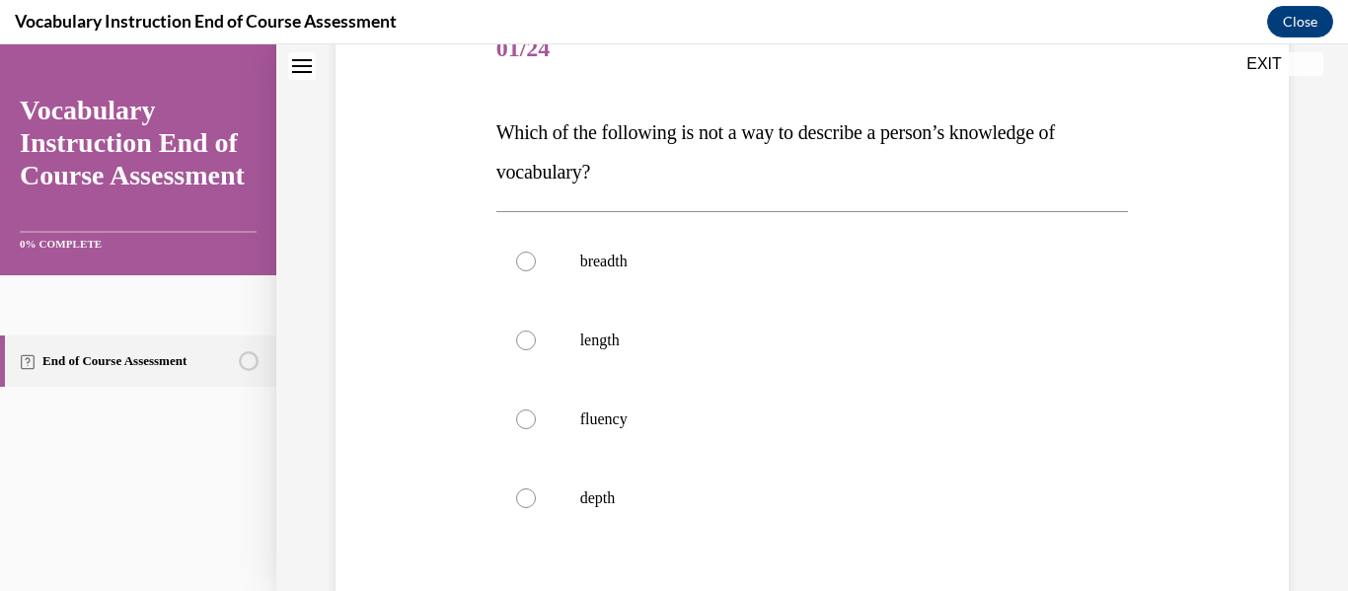
scroll to position [267, 0]
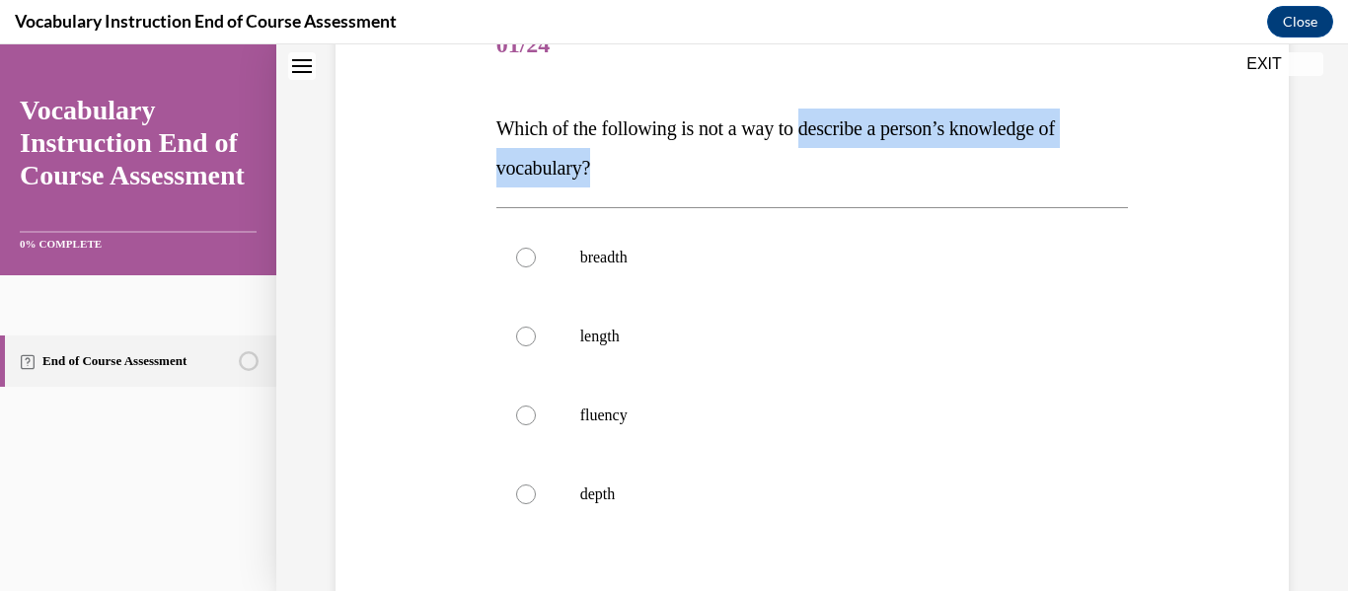
drag, startPoint x: 820, startPoint y: 127, endPoint x: 815, endPoint y: 167, distance: 39.8
click at [815, 167] on p "Which of the following is not a way to describe a person’s knowledge of vocabul…" at bounding box center [812, 148] width 633 height 79
click at [816, 129] on span "Which of the following is not a way to describe a person’s knowledge of vocabul…" at bounding box center [775, 147] width 559 height 61
drag, startPoint x: 816, startPoint y: 129, endPoint x: 818, endPoint y: 156, distance: 26.7
click at [818, 156] on p "Which of the following is not a way to describe a person’s knowledge of vocabul…" at bounding box center [812, 148] width 633 height 79
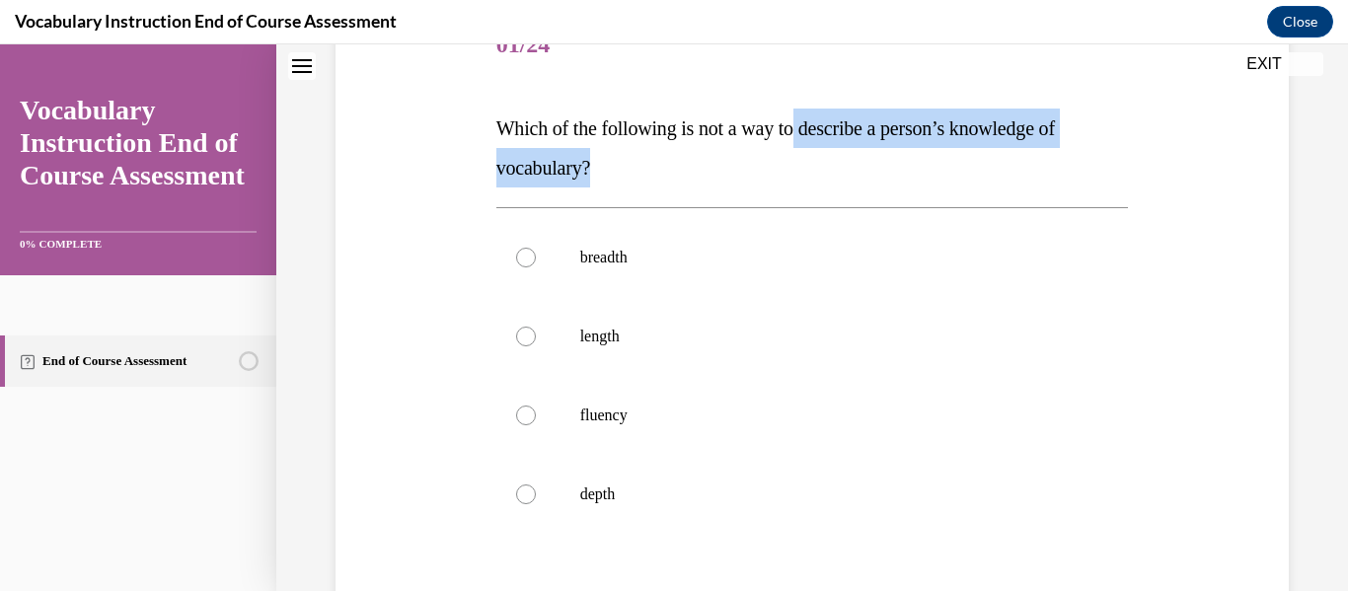
copy span "describe a person’s knowledge of vocabulary?"
click at [620, 258] on p "breadth" at bounding box center [829, 258] width 499 height 20
click at [536, 258] on input "breadth" at bounding box center [526, 258] width 20 height 20
radio input "true"
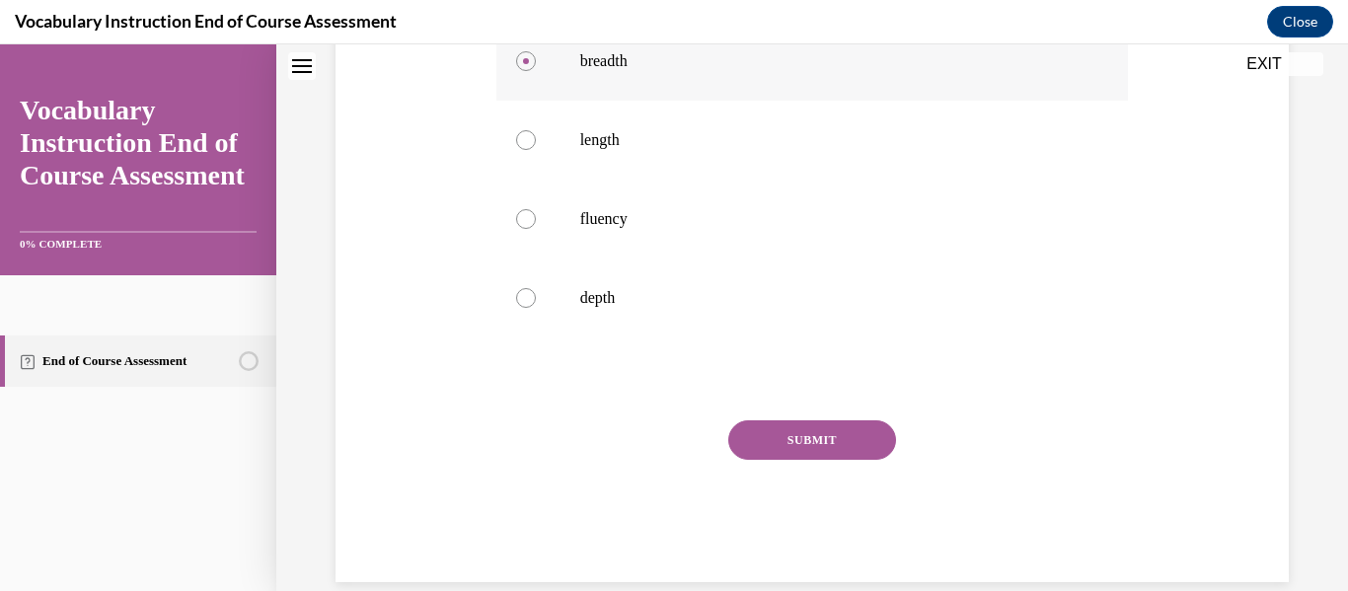
scroll to position [470, 0]
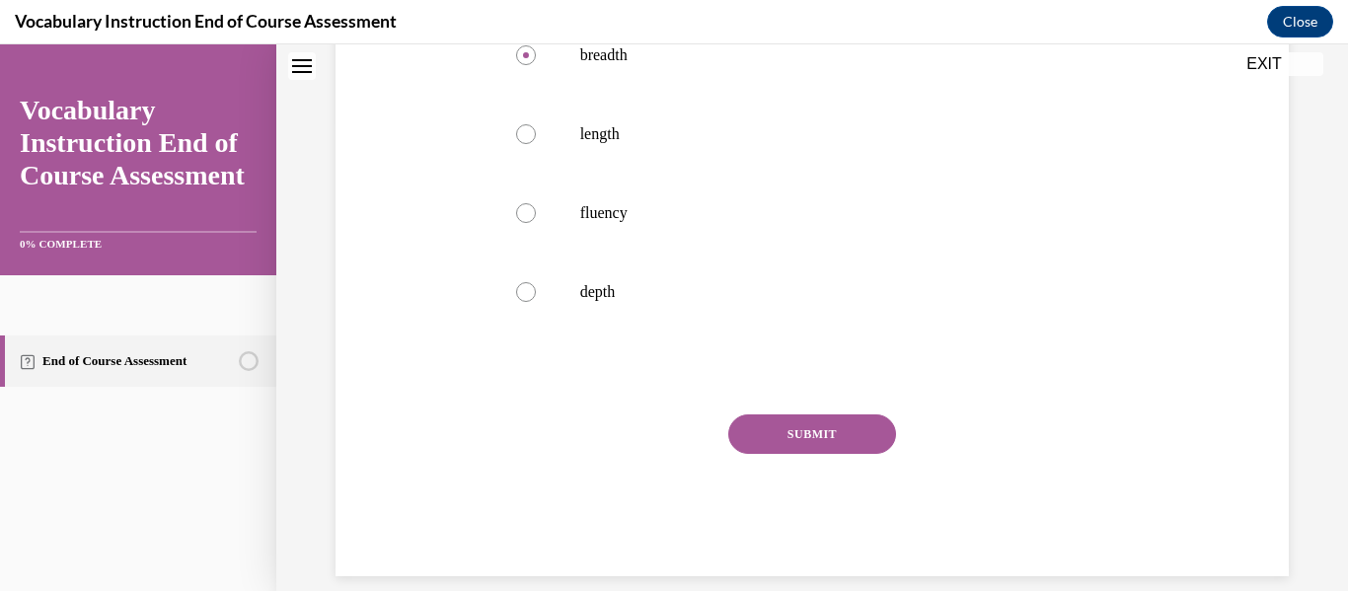
click at [771, 441] on button "SUBMIT" at bounding box center [812, 433] width 168 height 39
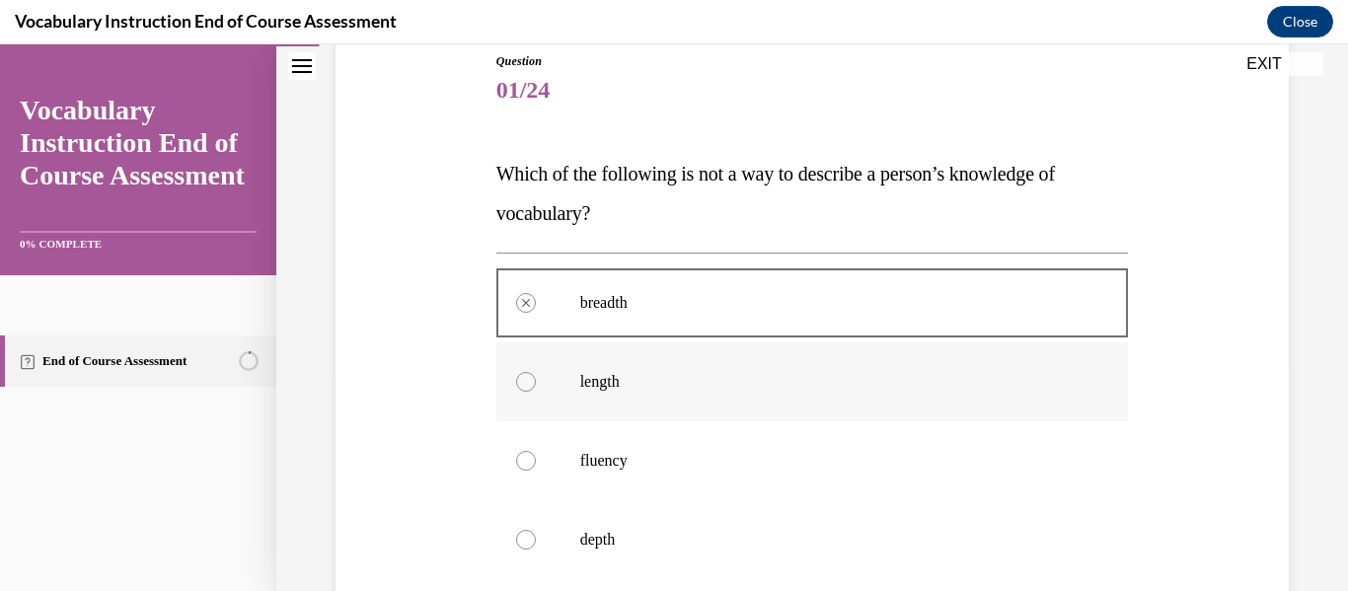
scroll to position [654, 0]
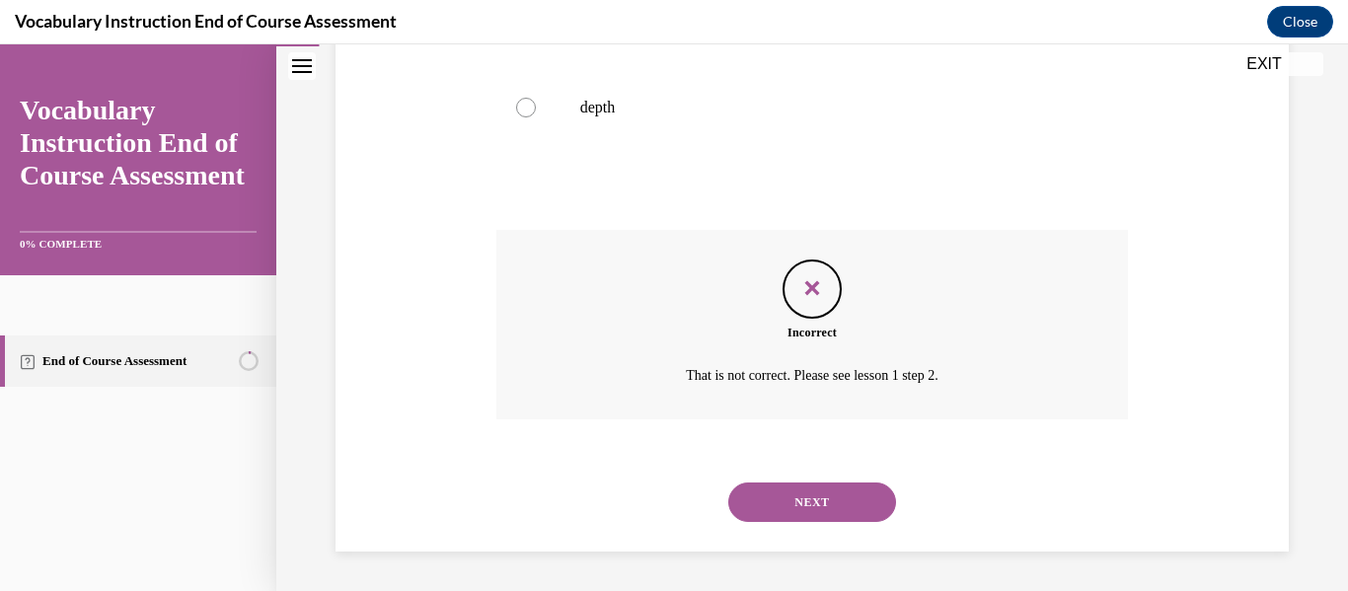
click at [798, 499] on button "NEXT" at bounding box center [812, 502] width 168 height 39
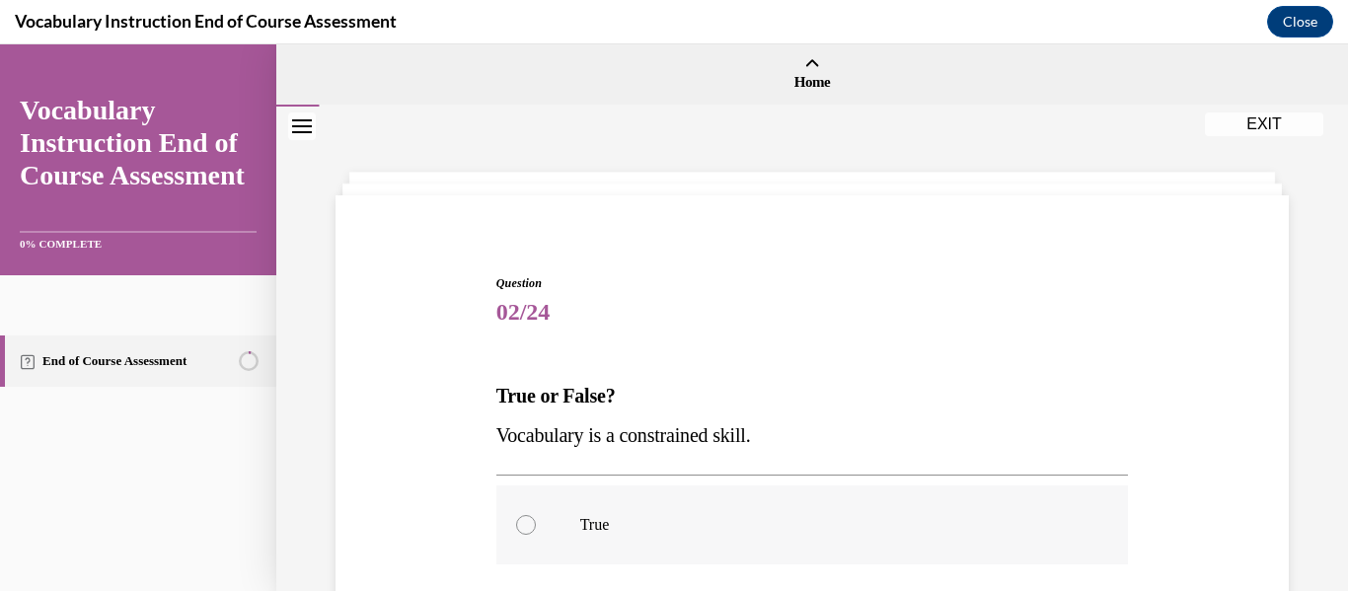
scroll to position [38, 0]
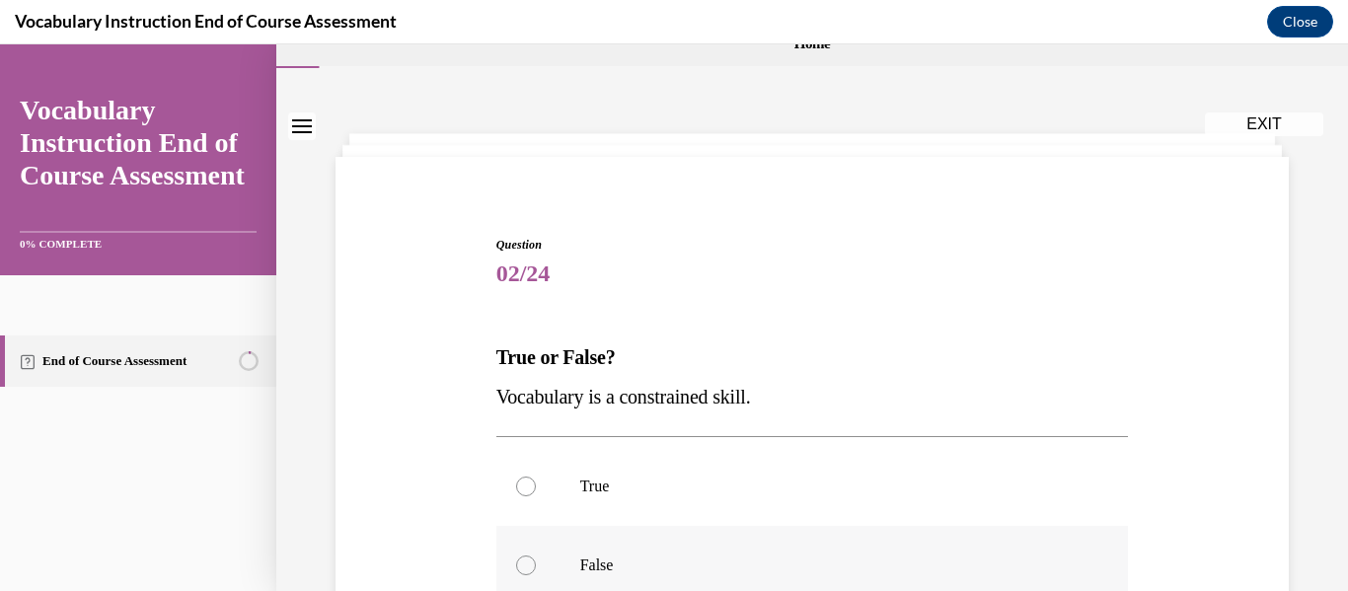
click at [660, 549] on label "False" at bounding box center [812, 565] width 633 height 79
click at [536, 556] on input "False" at bounding box center [526, 566] width 20 height 20
radio input "true"
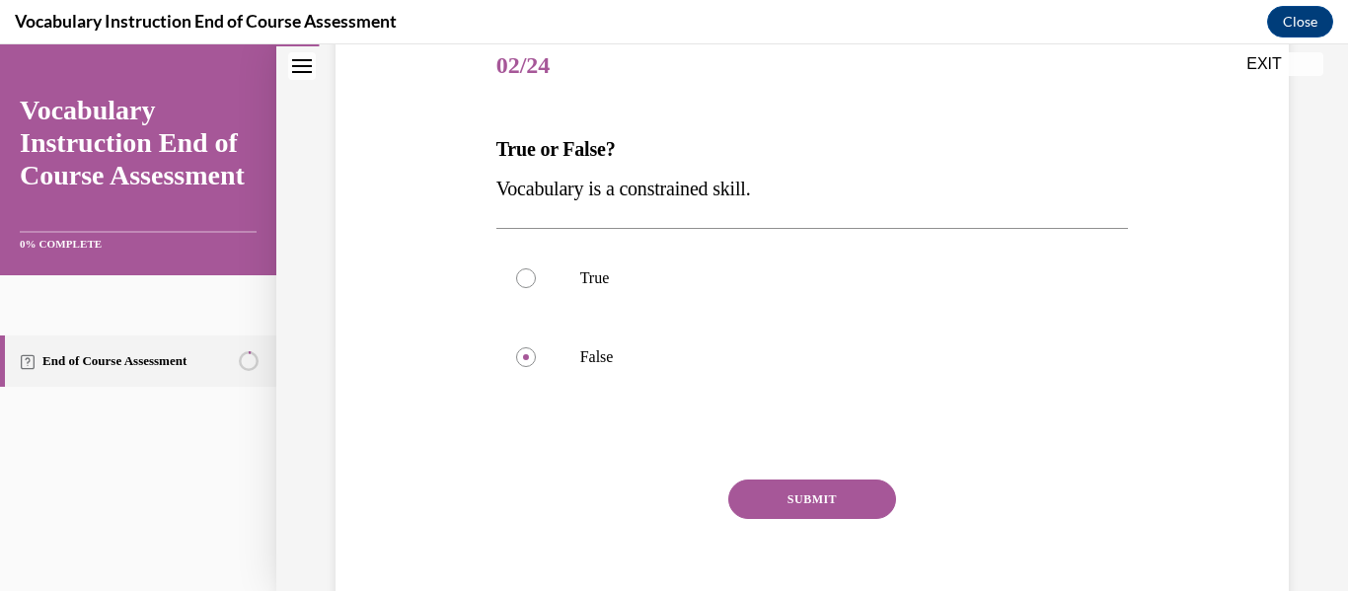
click at [823, 498] on button "SUBMIT" at bounding box center [812, 499] width 168 height 39
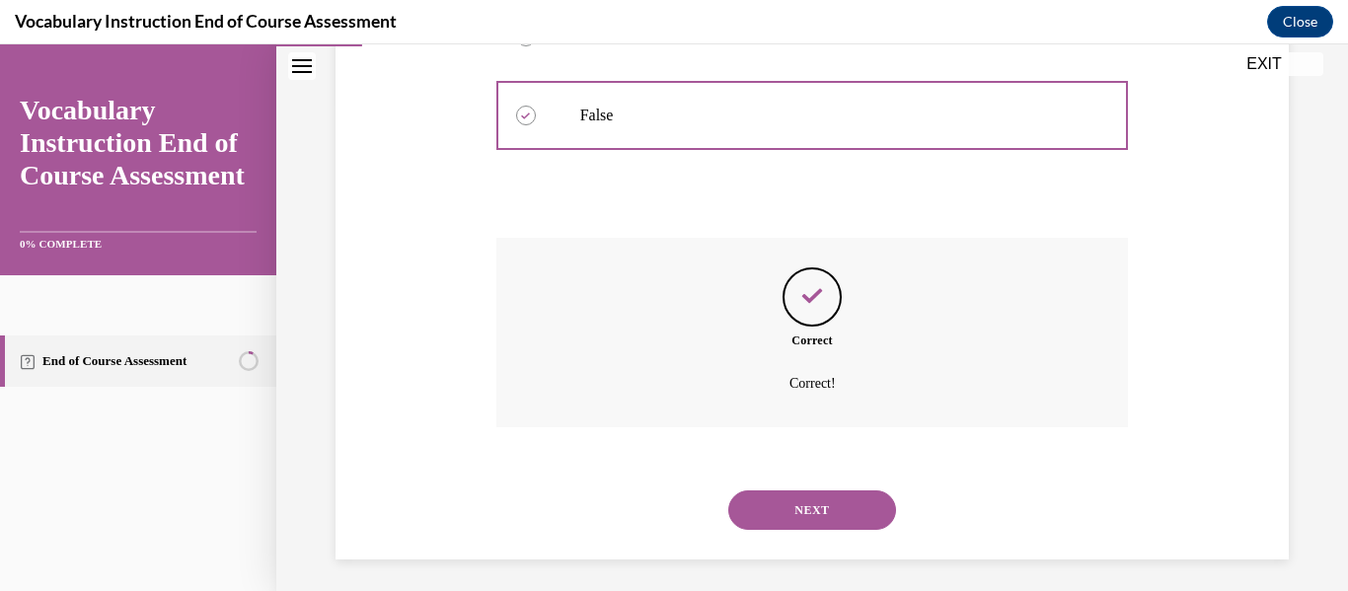
scroll to position [496, 0]
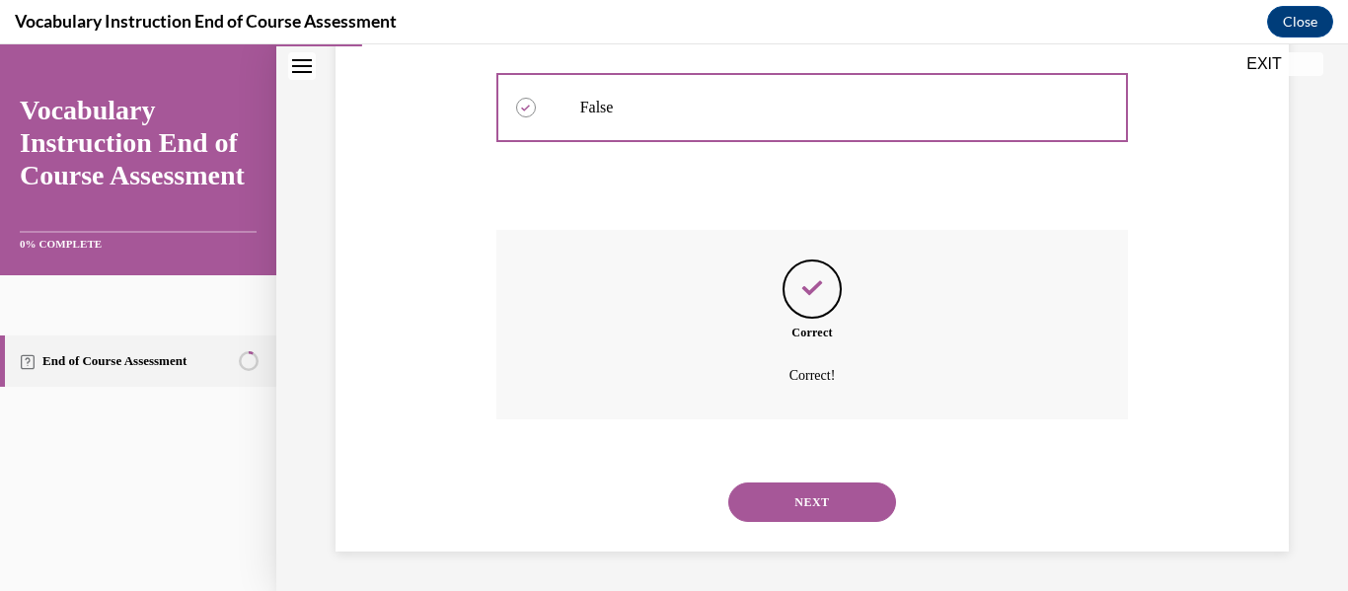
click at [836, 521] on div "NEXT" at bounding box center [812, 502] width 633 height 79
click at [789, 505] on button "NEXT" at bounding box center [812, 502] width 168 height 39
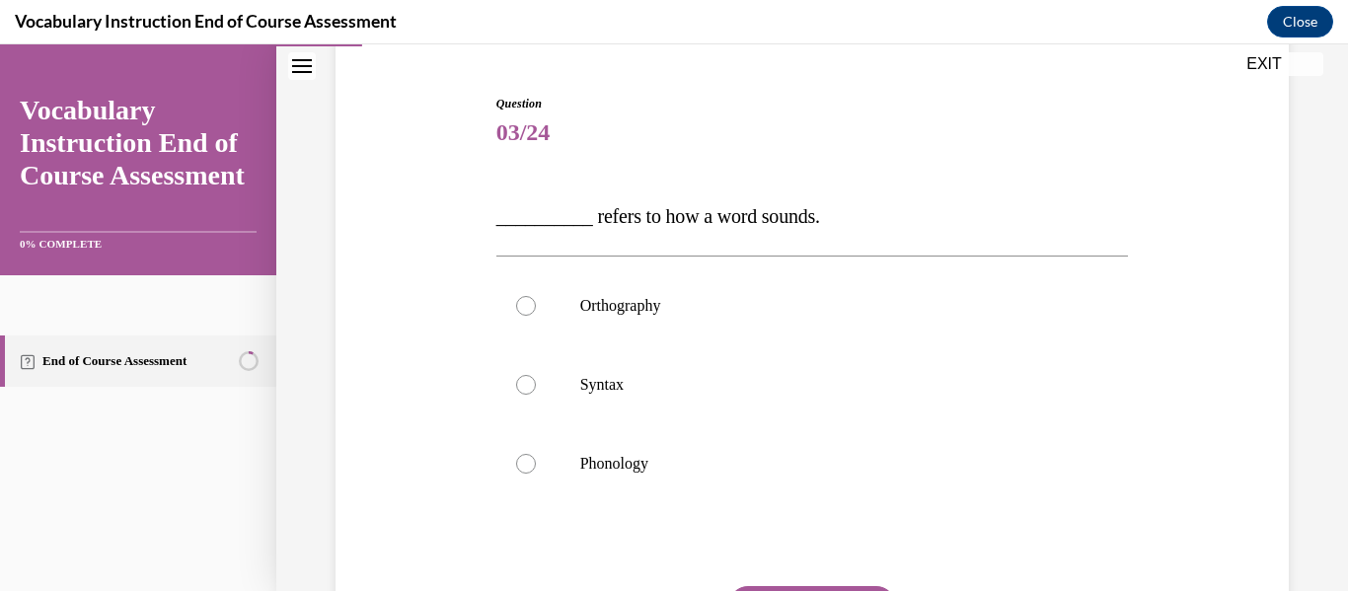
scroll to position [181, 0]
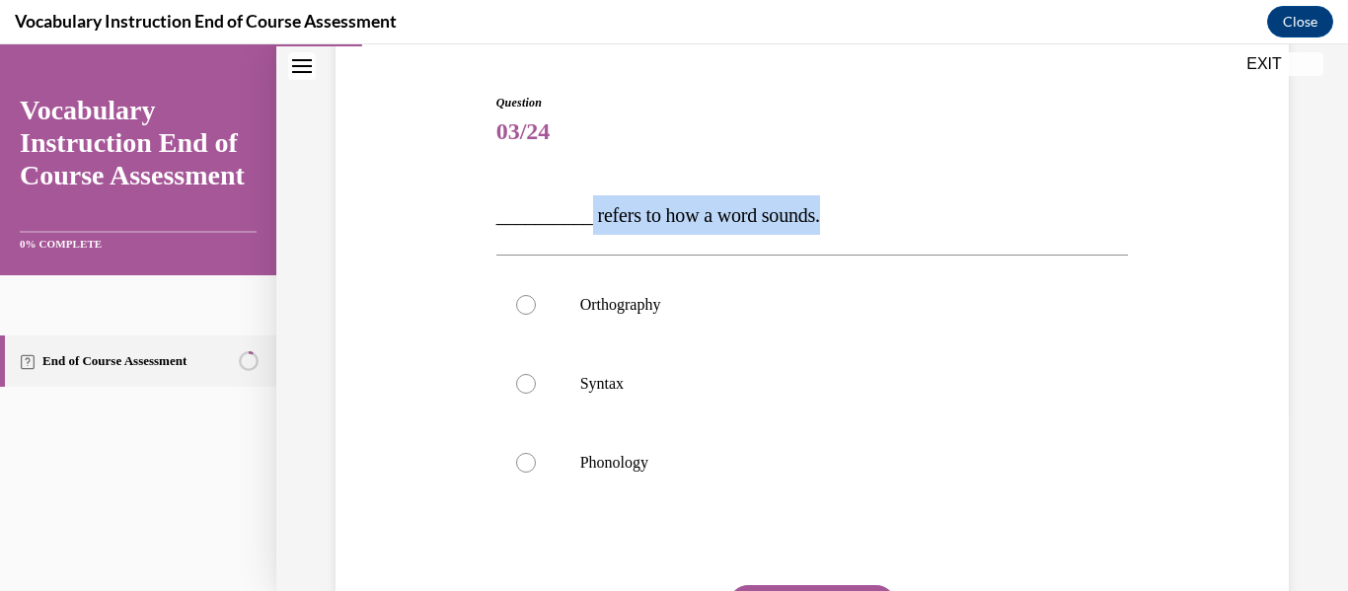
drag, startPoint x: 841, startPoint y: 222, endPoint x: 586, endPoint y: 205, distance: 255.2
click at [586, 205] on p "__________ refers to how a word sounds." at bounding box center [812, 214] width 633 height 39
copy span "refers to how a word sounds."
click at [585, 488] on label "Phonology" at bounding box center [812, 462] width 633 height 79
click at [536, 473] on input "Phonology" at bounding box center [526, 463] width 20 height 20
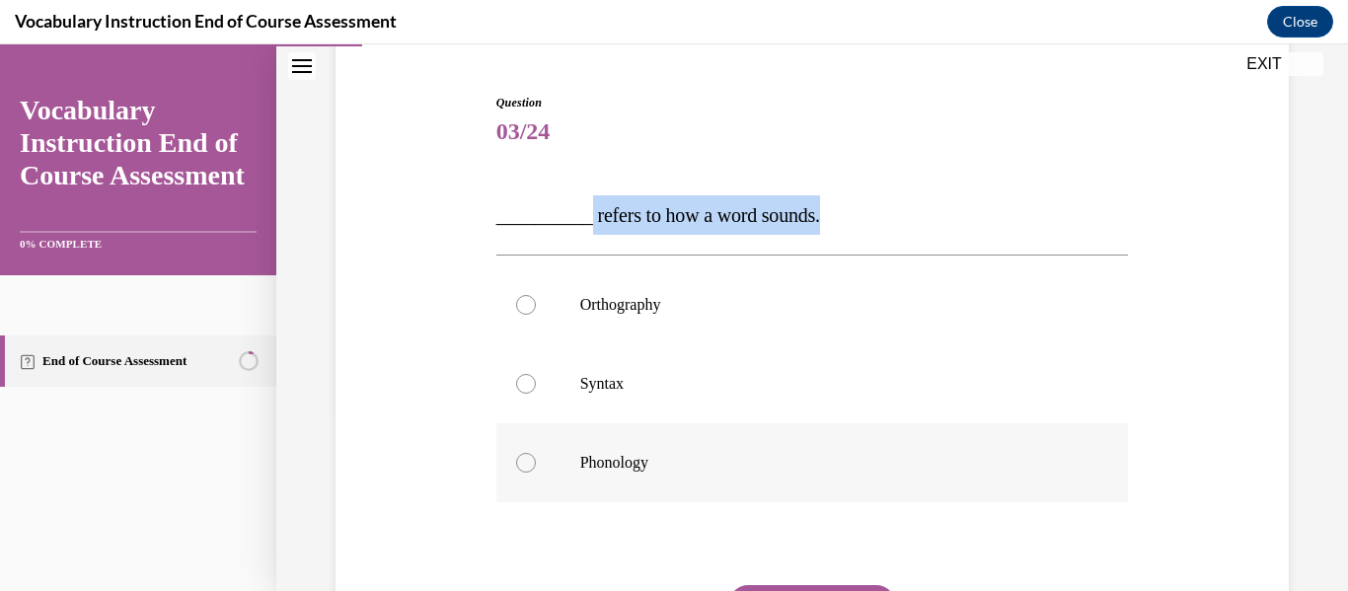
radio input "true"
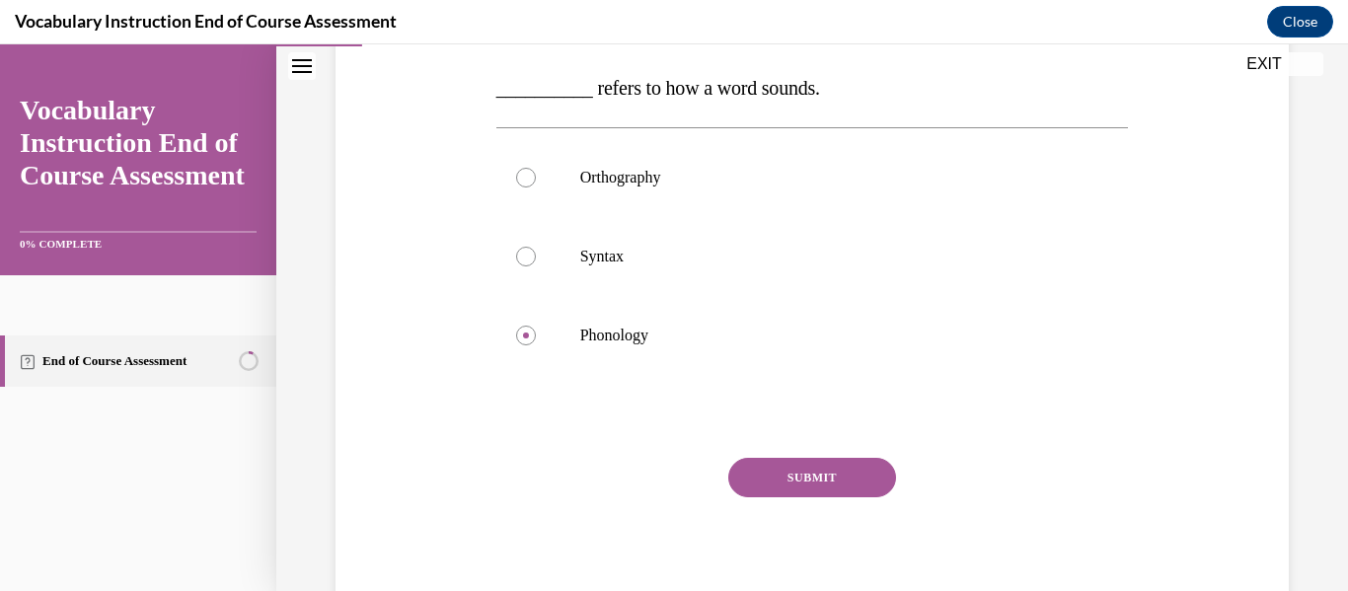
scroll to position [309, 0]
click at [804, 484] on button "SUBMIT" at bounding box center [812, 476] width 168 height 39
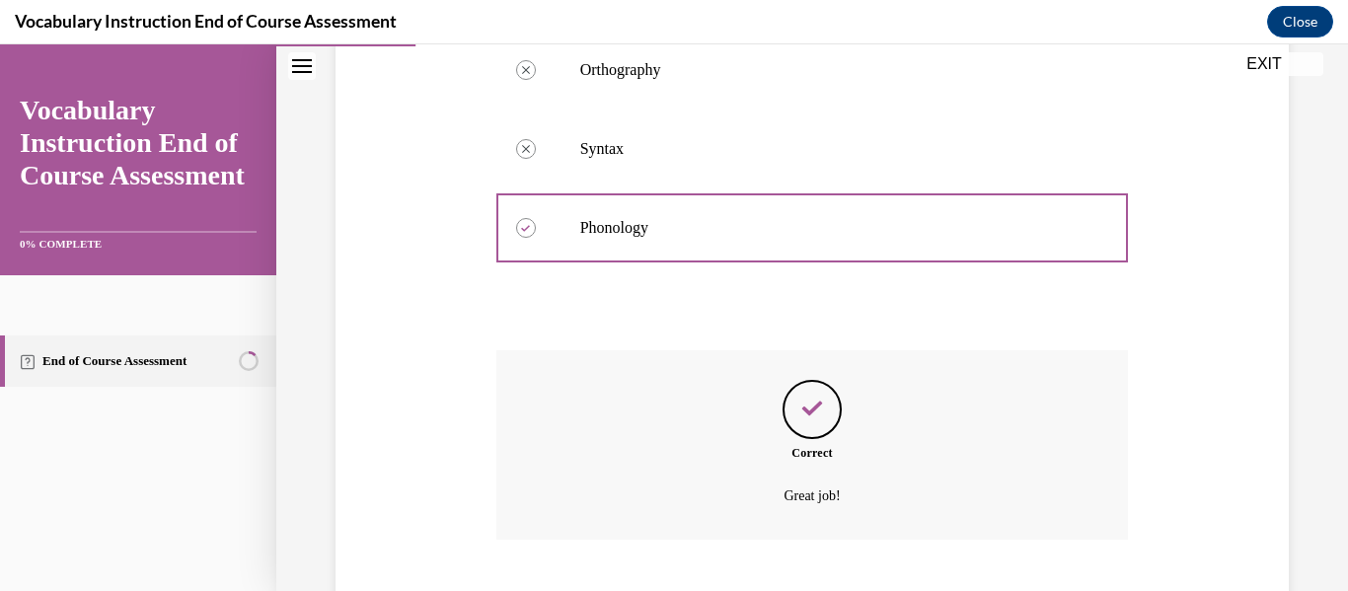
scroll to position [536, 0]
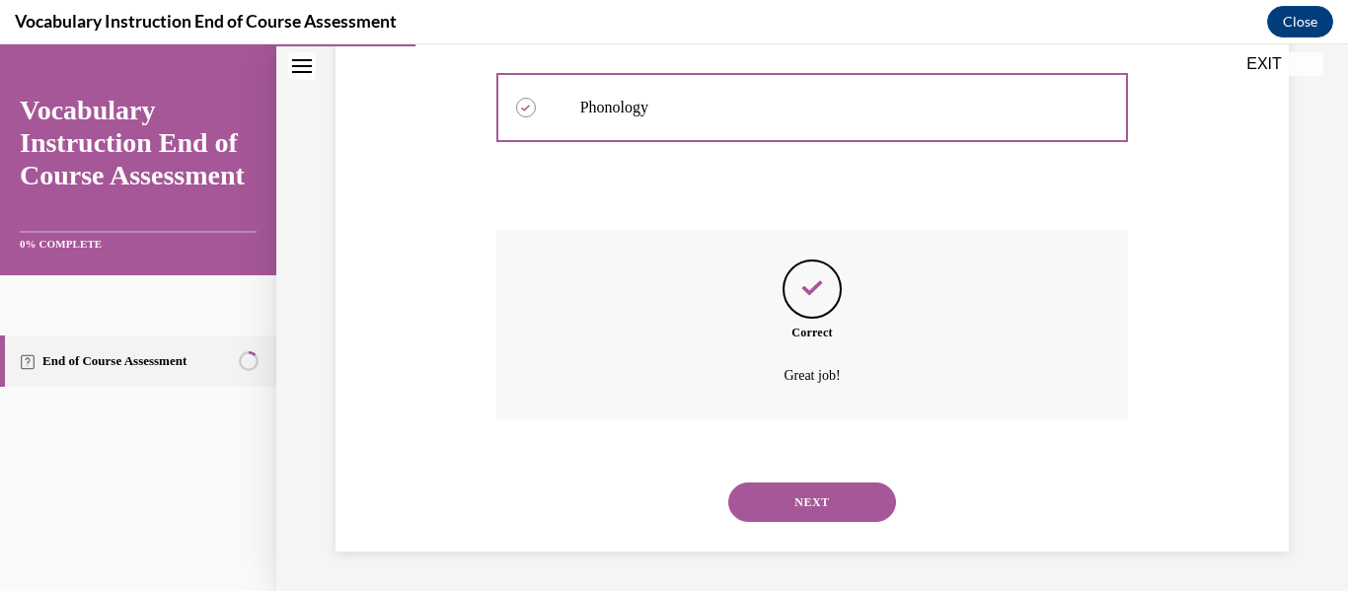
click at [805, 413] on div "Correct Great job!" at bounding box center [812, 324] width 633 height 189
click at [821, 504] on button "NEXT" at bounding box center [812, 502] width 168 height 39
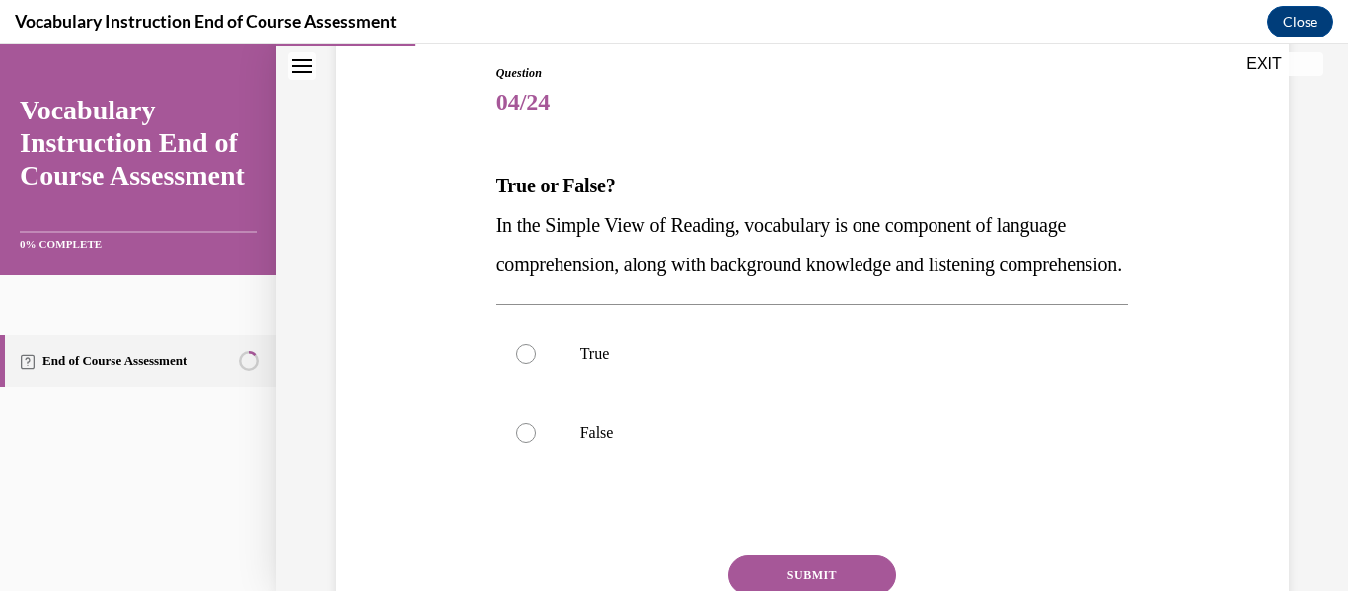
scroll to position [241, 0]
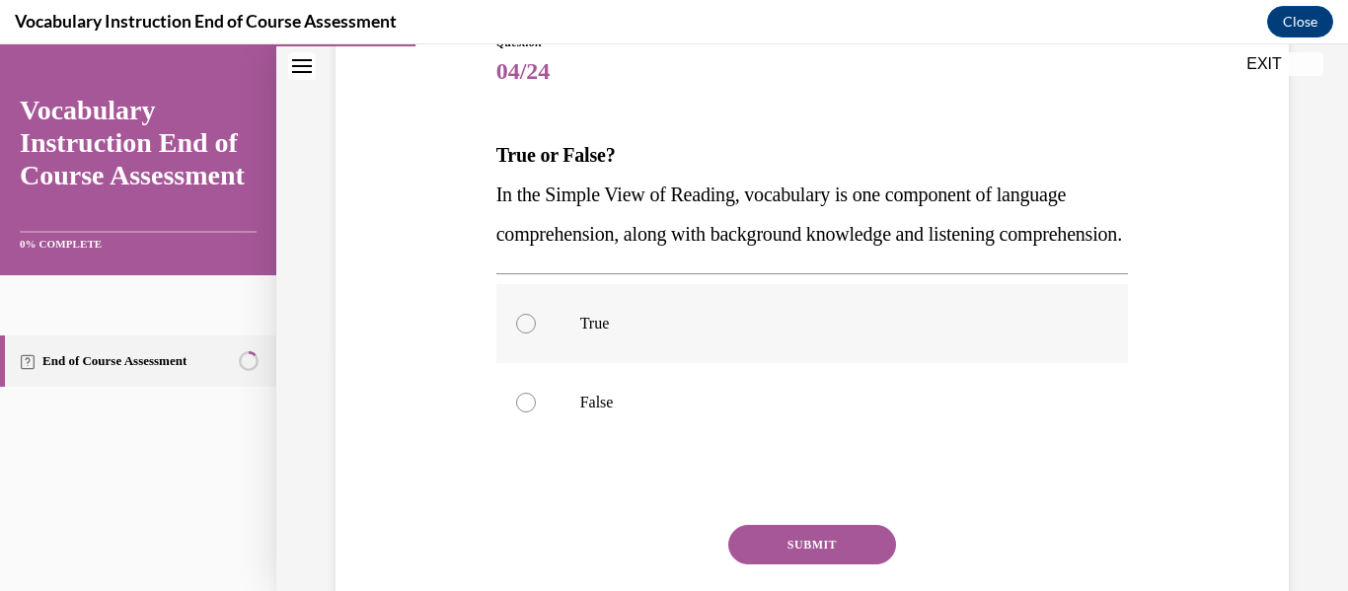
click at [664, 334] on p "True" at bounding box center [829, 324] width 499 height 20
click at [536, 334] on input "True" at bounding box center [526, 324] width 20 height 20
radio input "true"
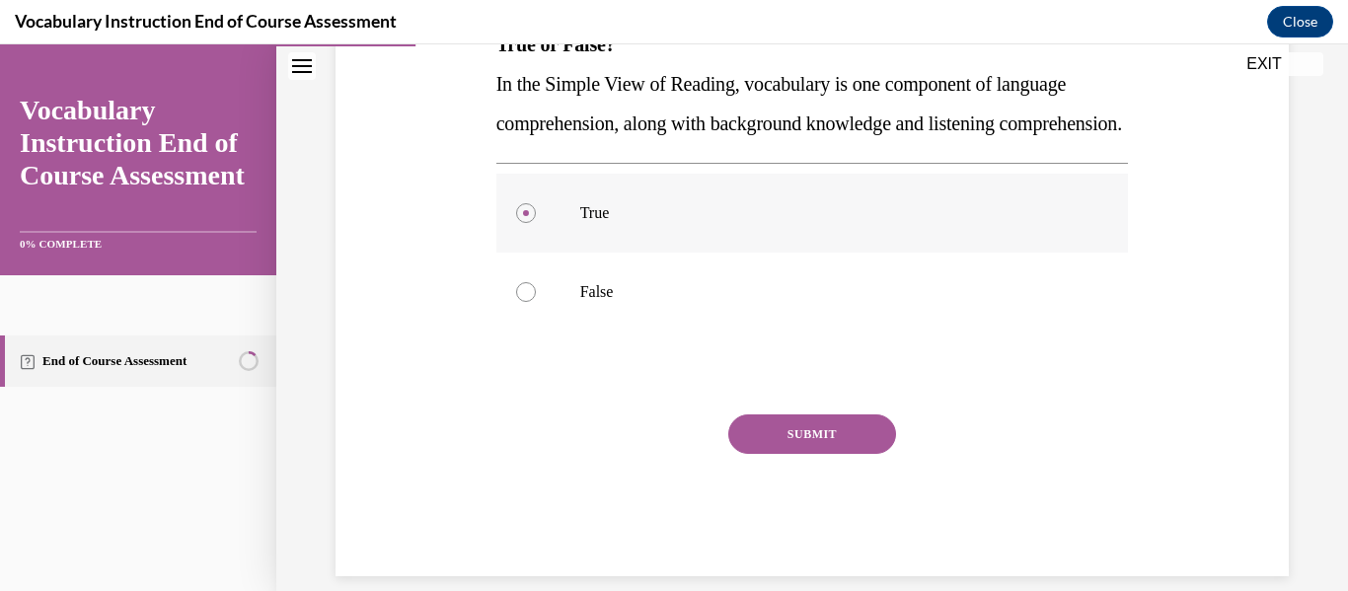
scroll to position [353, 0]
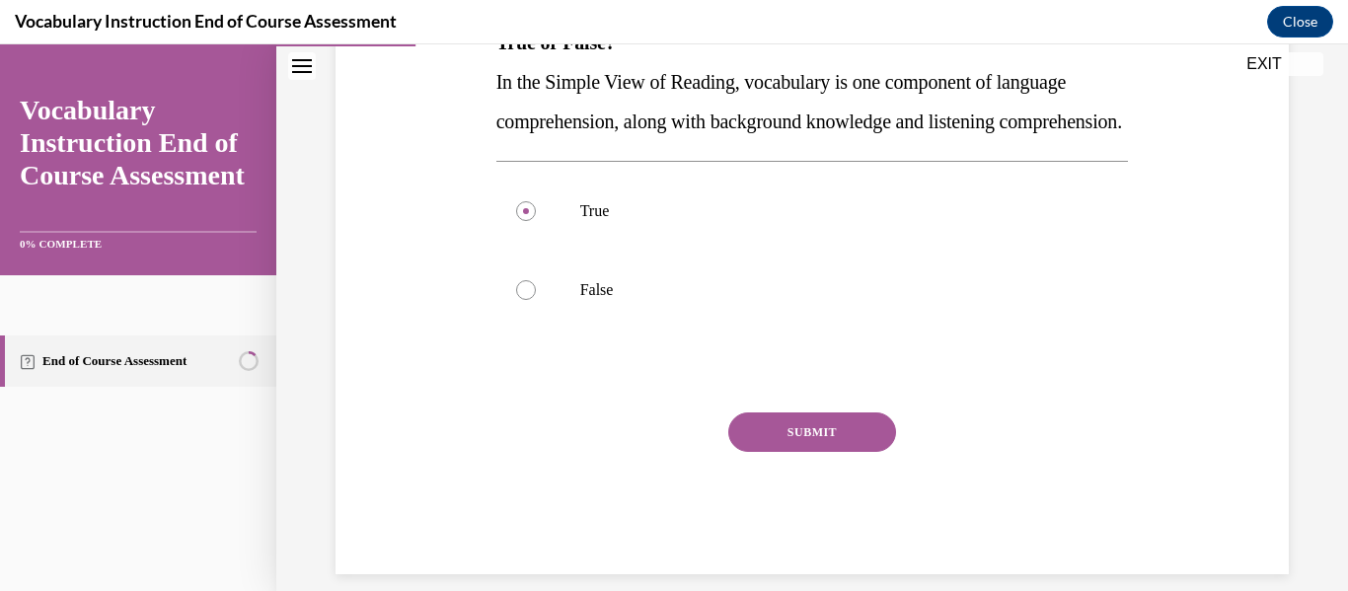
click at [832, 452] on button "SUBMIT" at bounding box center [812, 432] width 168 height 39
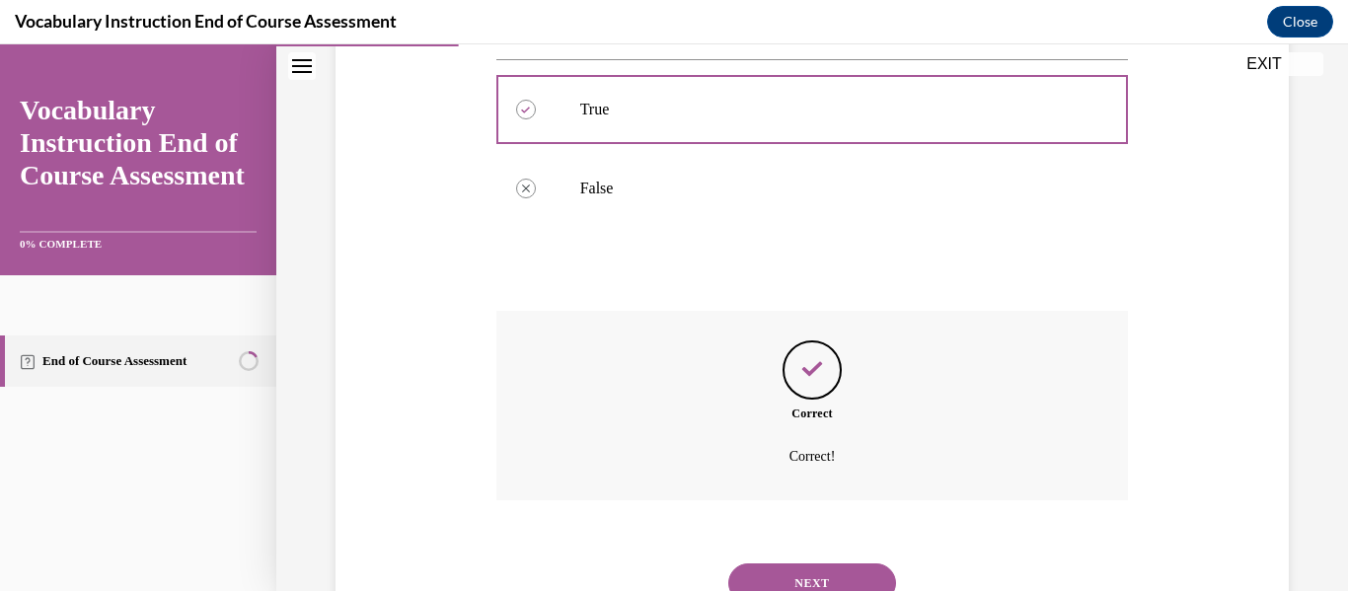
scroll to position [575, 0]
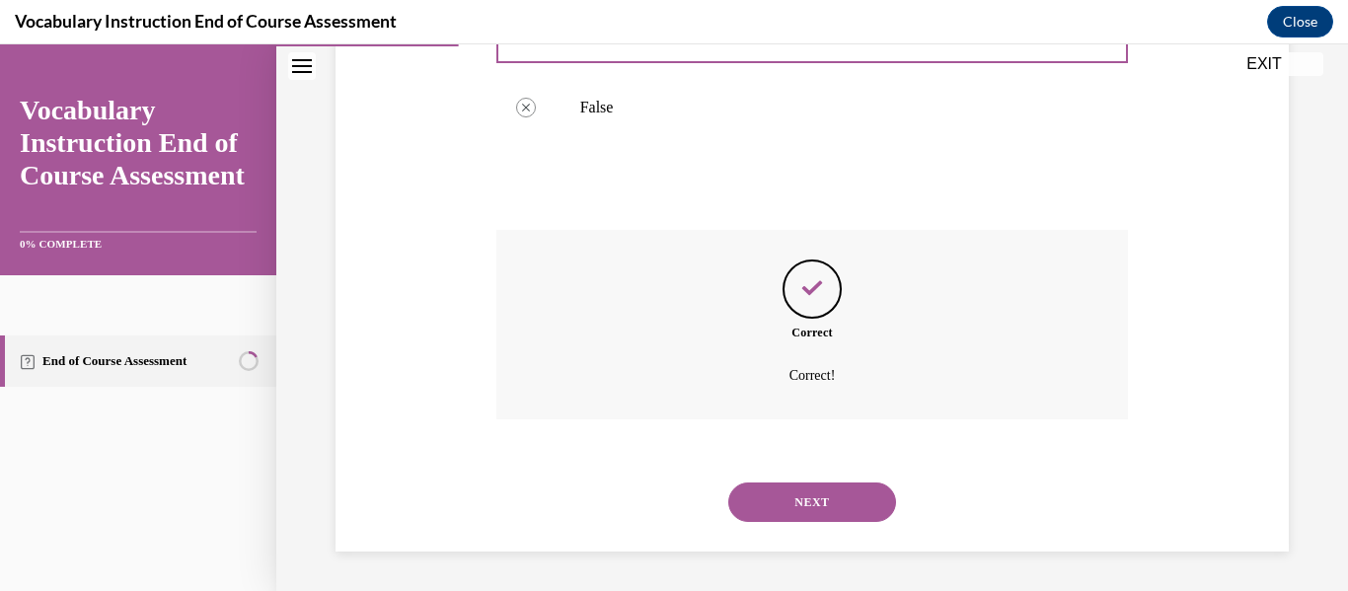
click at [832, 511] on button "NEXT" at bounding box center [812, 502] width 168 height 39
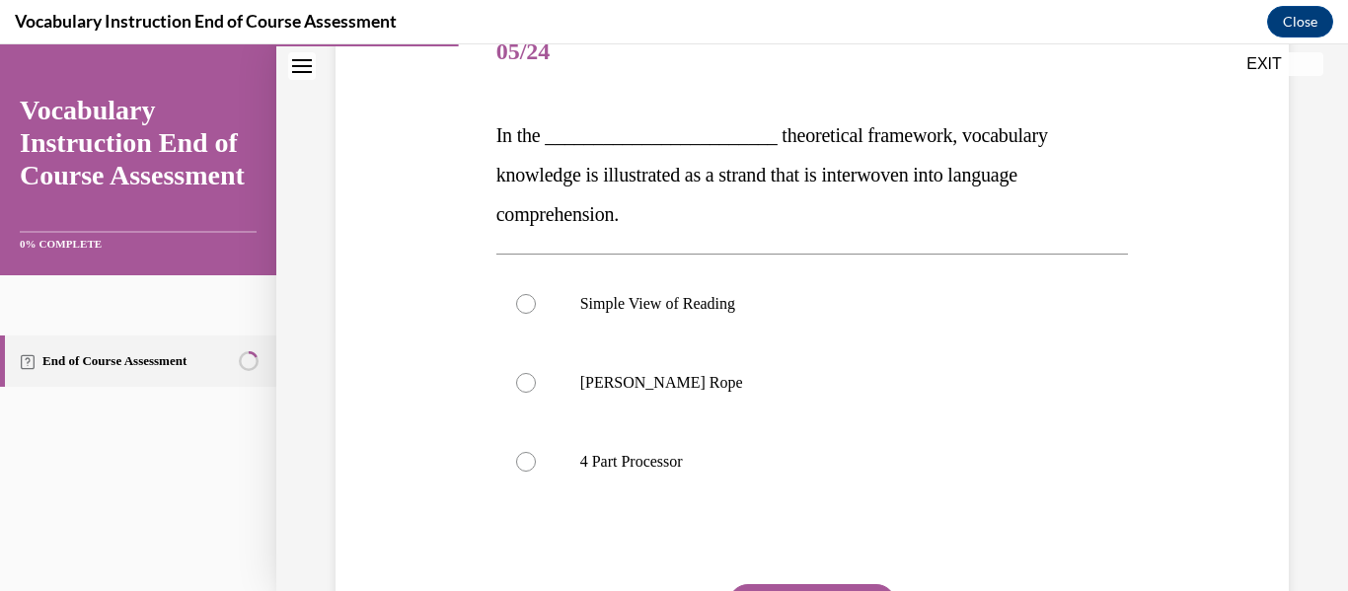
scroll to position [263, 0]
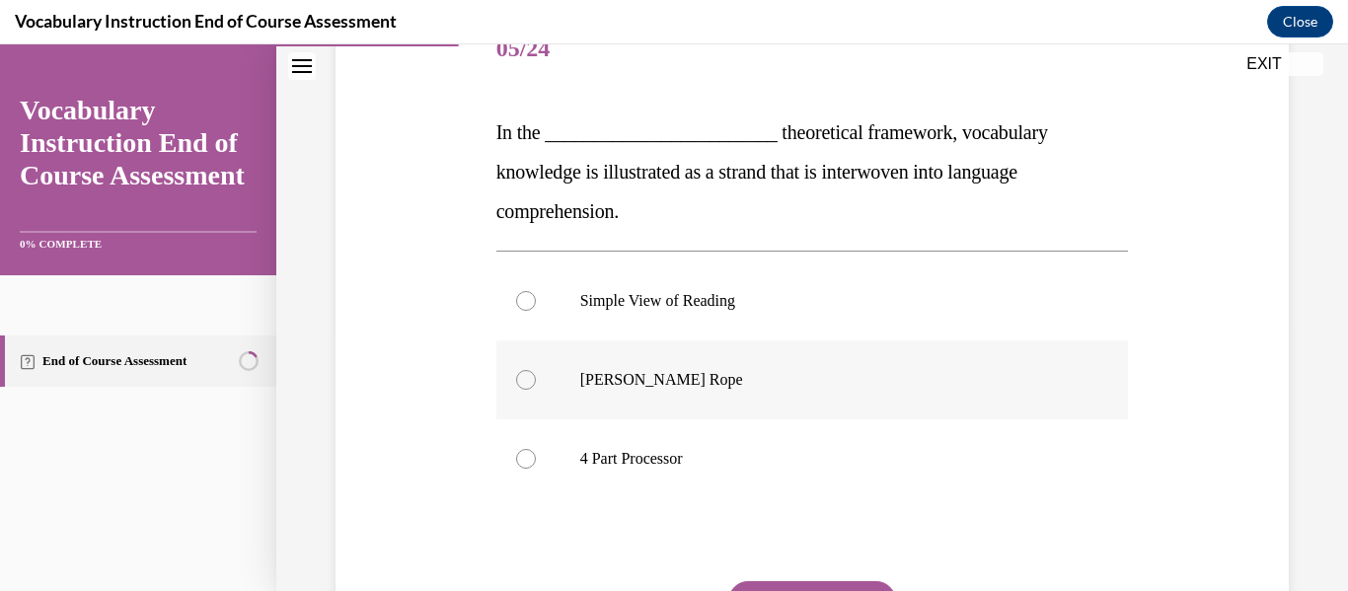
click at [661, 365] on label "[PERSON_NAME] Rope" at bounding box center [812, 379] width 633 height 79
click at [536, 370] on input "[PERSON_NAME] Rope" at bounding box center [526, 380] width 20 height 20
radio input "true"
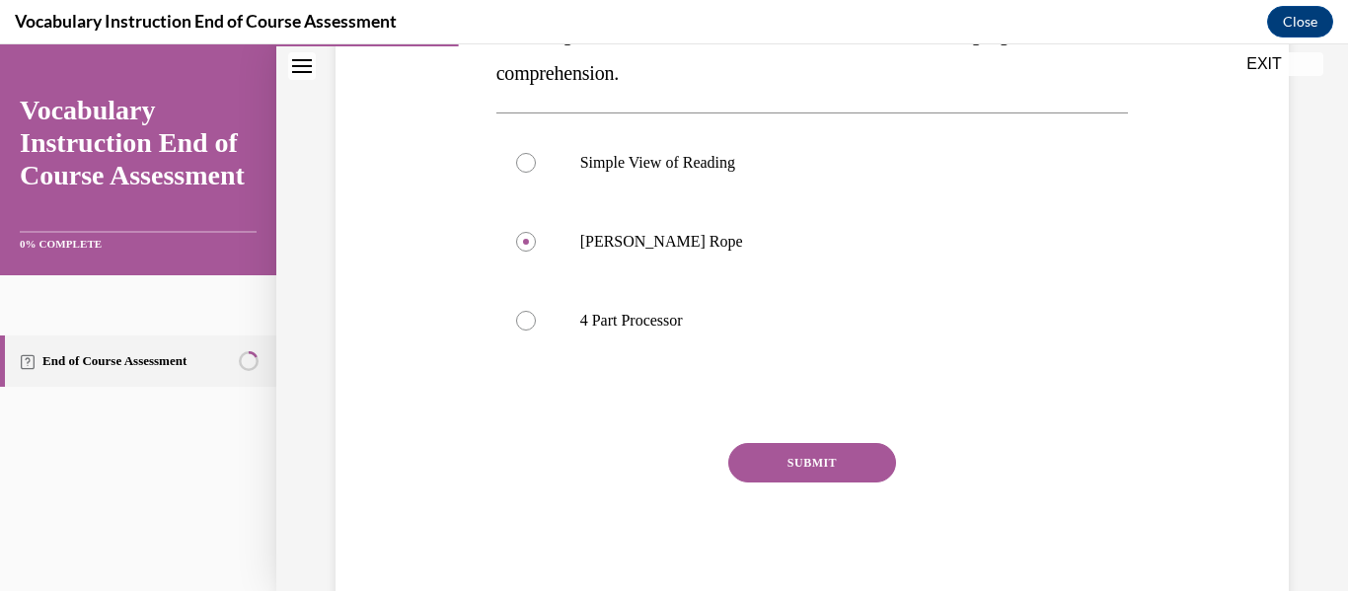
click at [781, 453] on button "SUBMIT" at bounding box center [812, 462] width 168 height 39
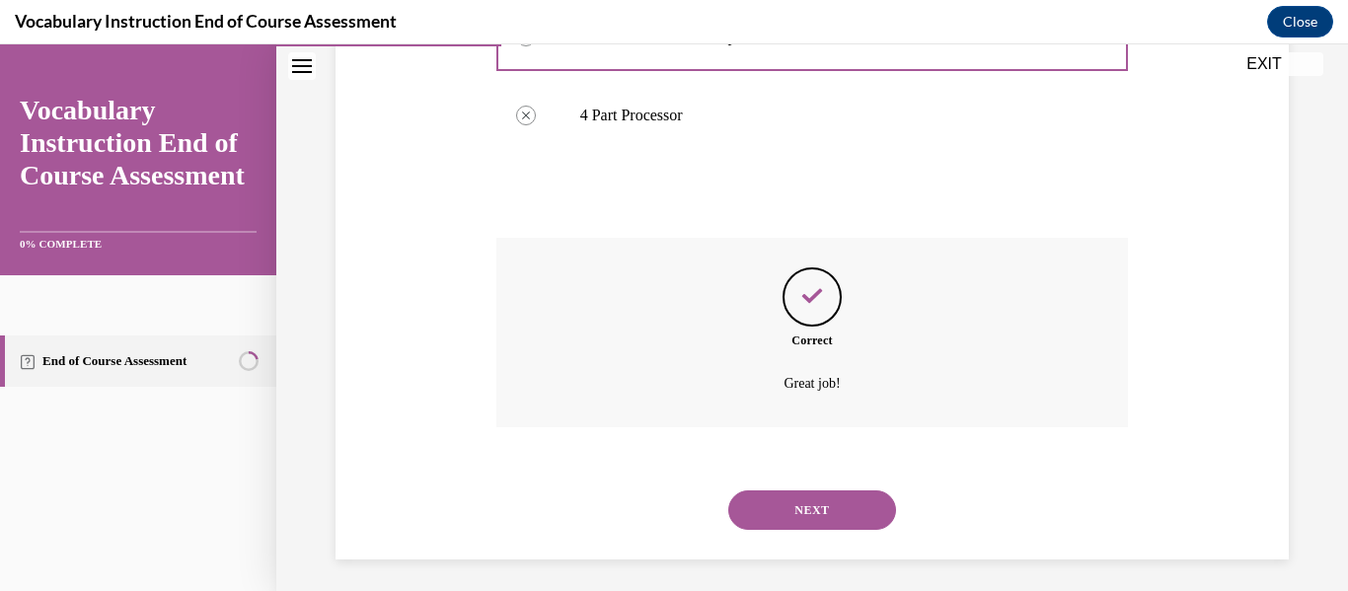
scroll to position [615, 0]
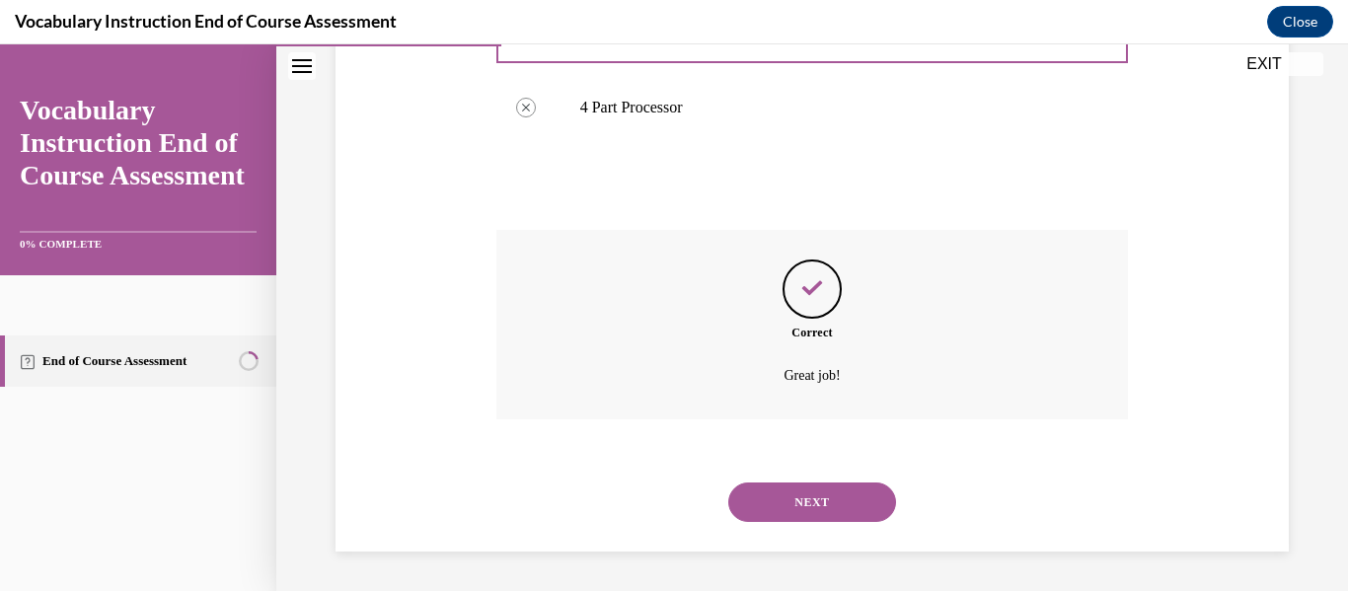
click at [786, 488] on button "NEXT" at bounding box center [812, 502] width 168 height 39
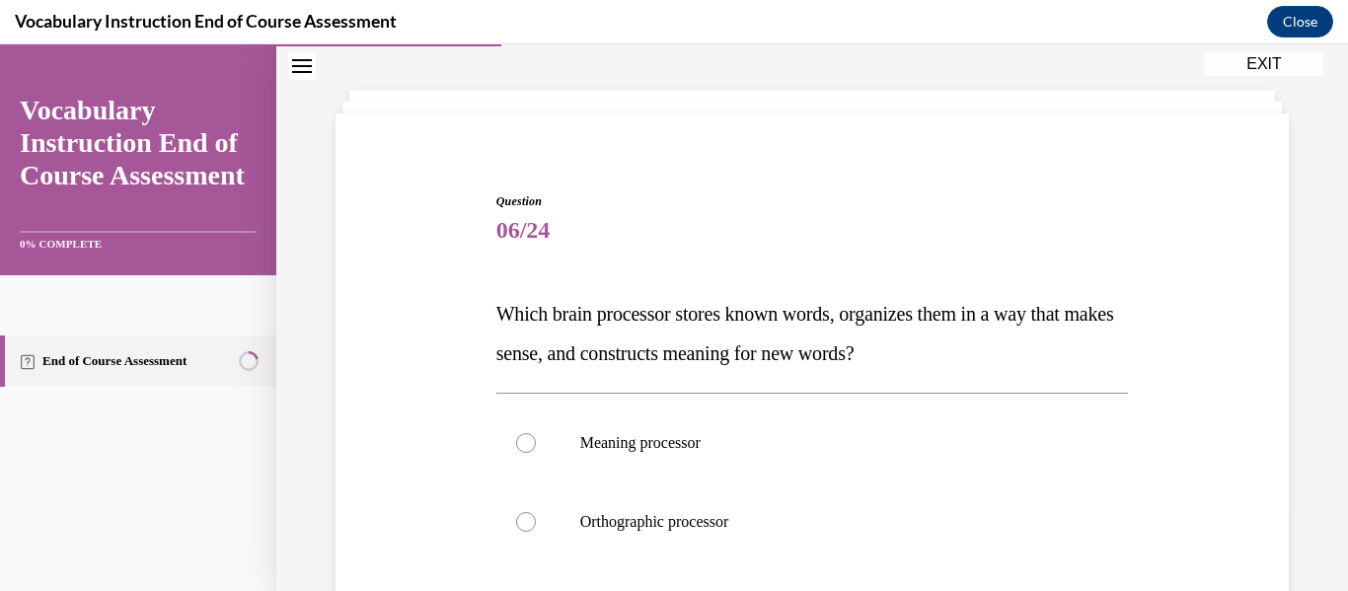
scroll to position [89, 0]
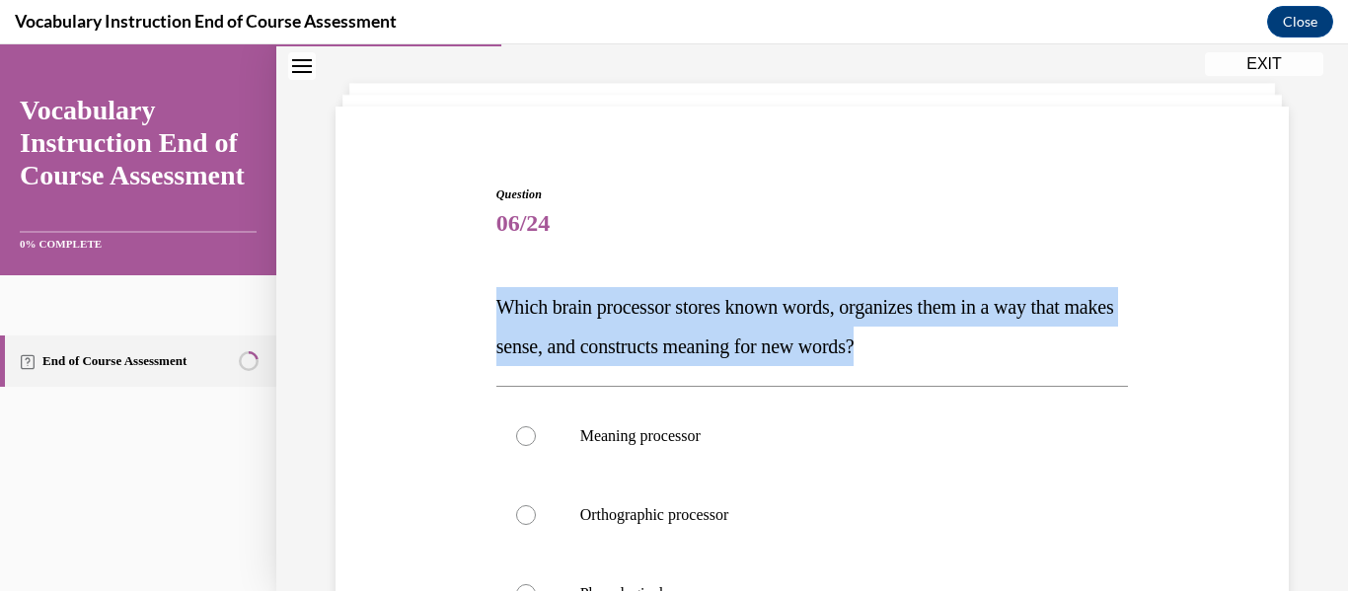
drag, startPoint x: 951, startPoint y: 347, endPoint x: 401, endPoint y: 304, distance: 552.4
click at [401, 304] on div "Question 06/24 Which brain processor stores known words, organizes them in a wa…" at bounding box center [812, 541] width 963 height 831
copy span "Which brain processor stores known words, organizes them in a way that makes se…"
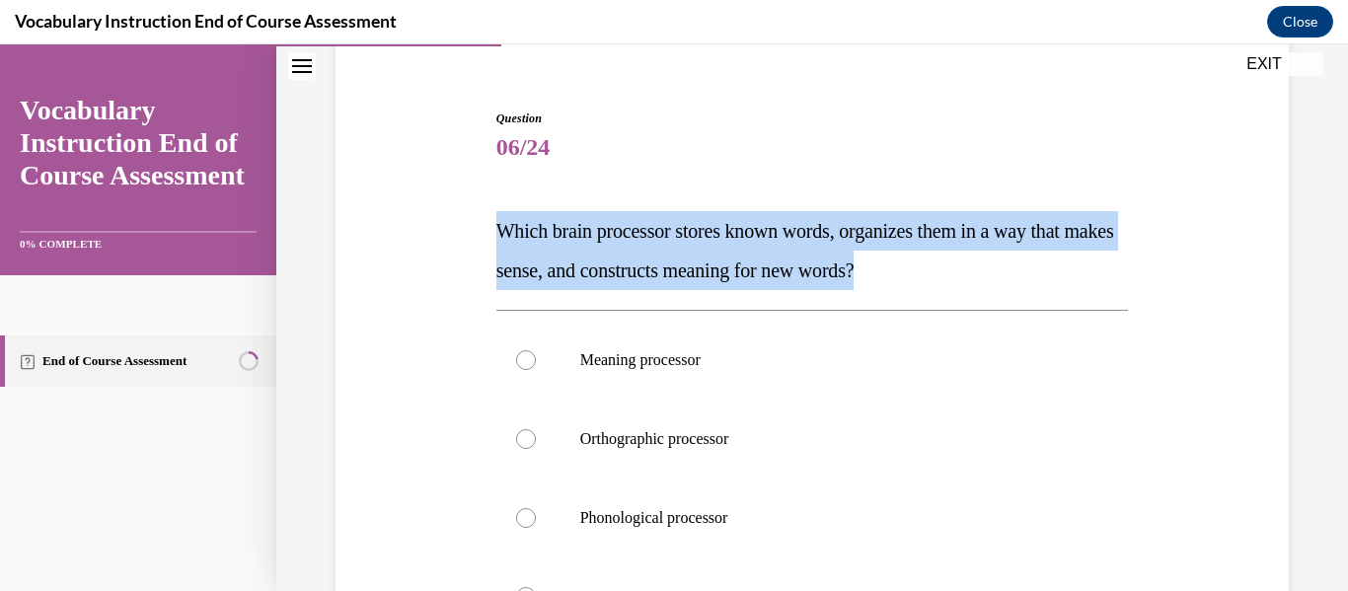
scroll to position [166, 0]
click at [724, 354] on p "Meaning processor" at bounding box center [829, 359] width 499 height 20
click at [536, 354] on input "Meaning processor" at bounding box center [526, 359] width 20 height 20
radio input "true"
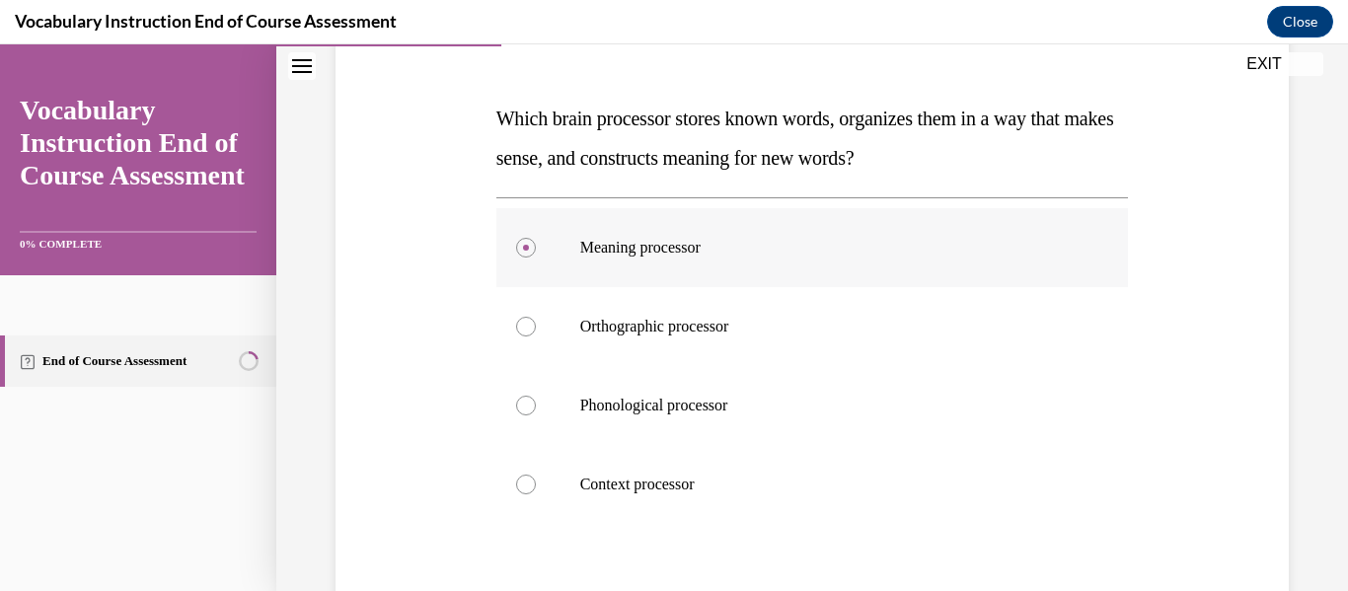
scroll to position [426, 0]
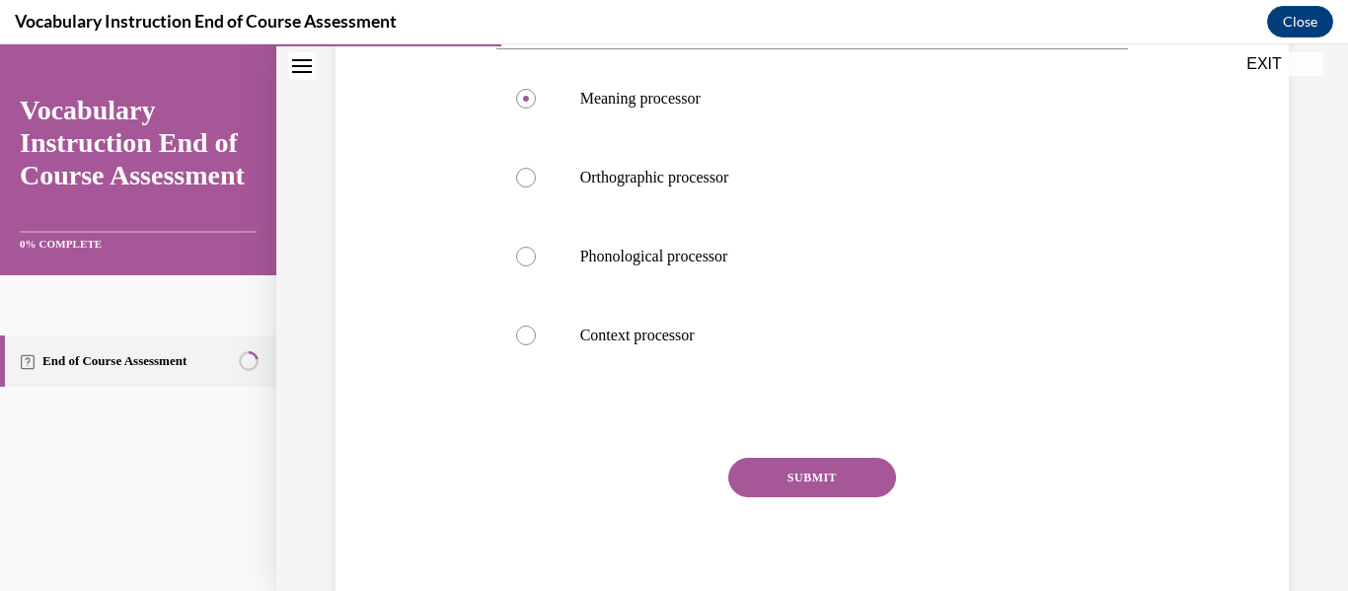
click at [820, 463] on button "SUBMIT" at bounding box center [812, 477] width 168 height 39
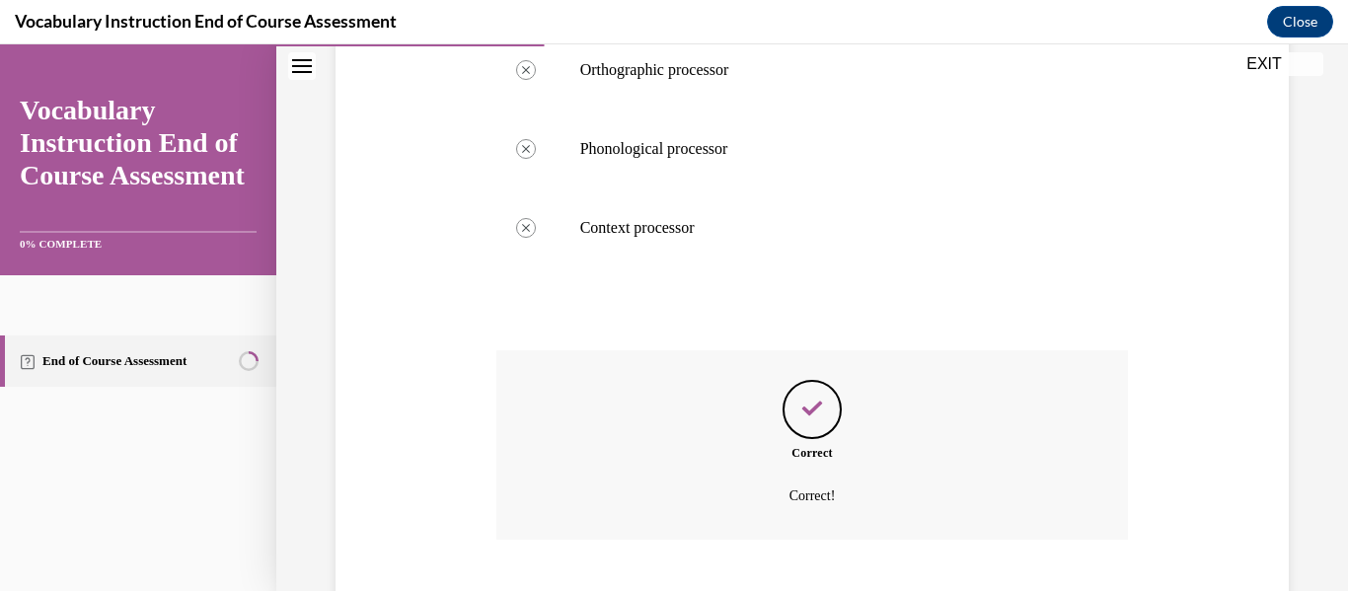
scroll to position [654, 0]
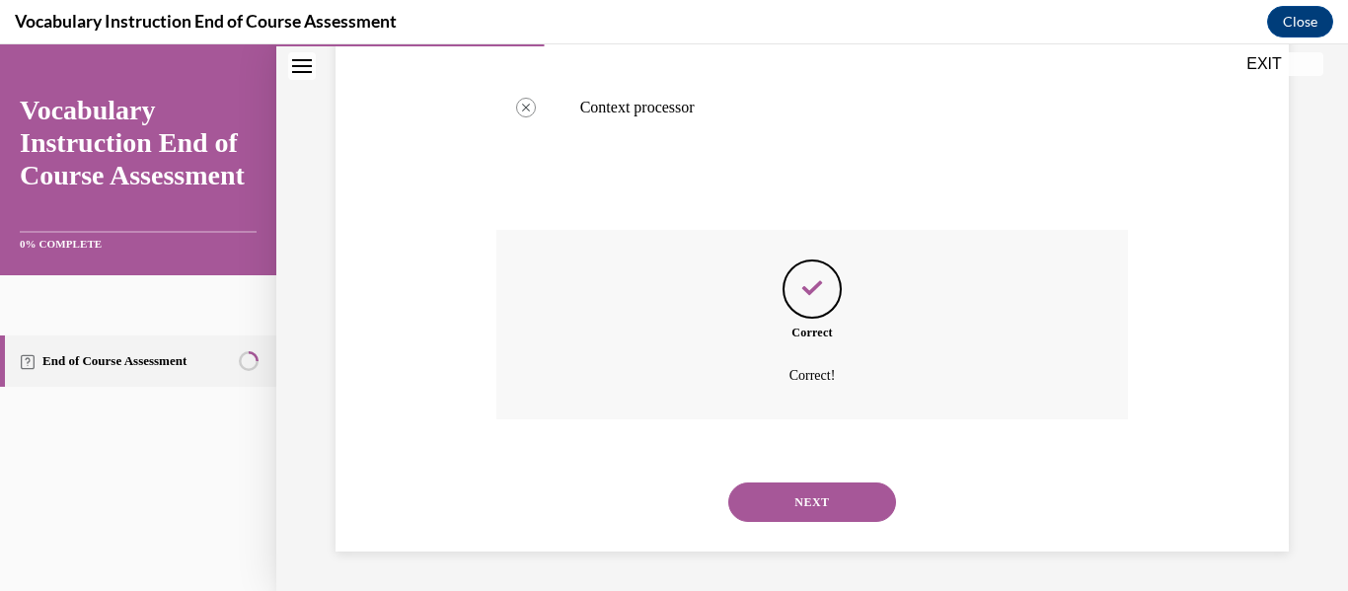
click at [820, 496] on button "NEXT" at bounding box center [812, 502] width 168 height 39
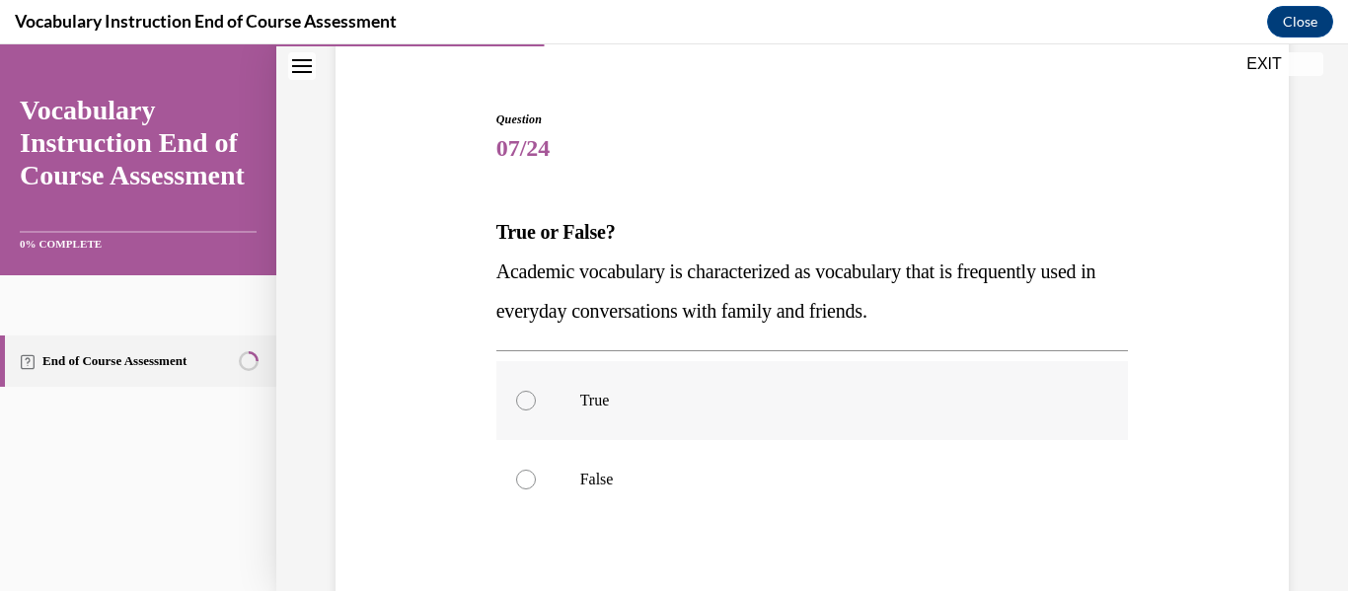
scroll to position [226, 0]
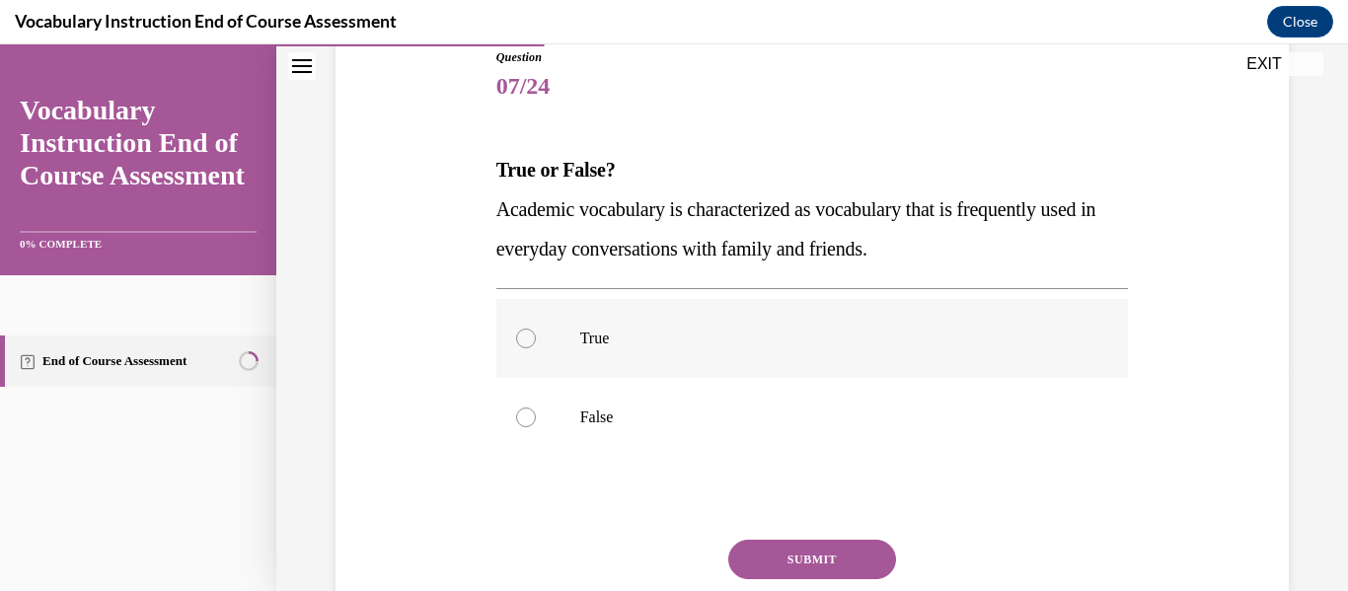
click at [635, 428] on label "False" at bounding box center [812, 417] width 633 height 79
click at [536, 427] on input "False" at bounding box center [526, 418] width 20 height 20
radio input "true"
click at [774, 547] on button "SUBMIT" at bounding box center [812, 559] width 168 height 39
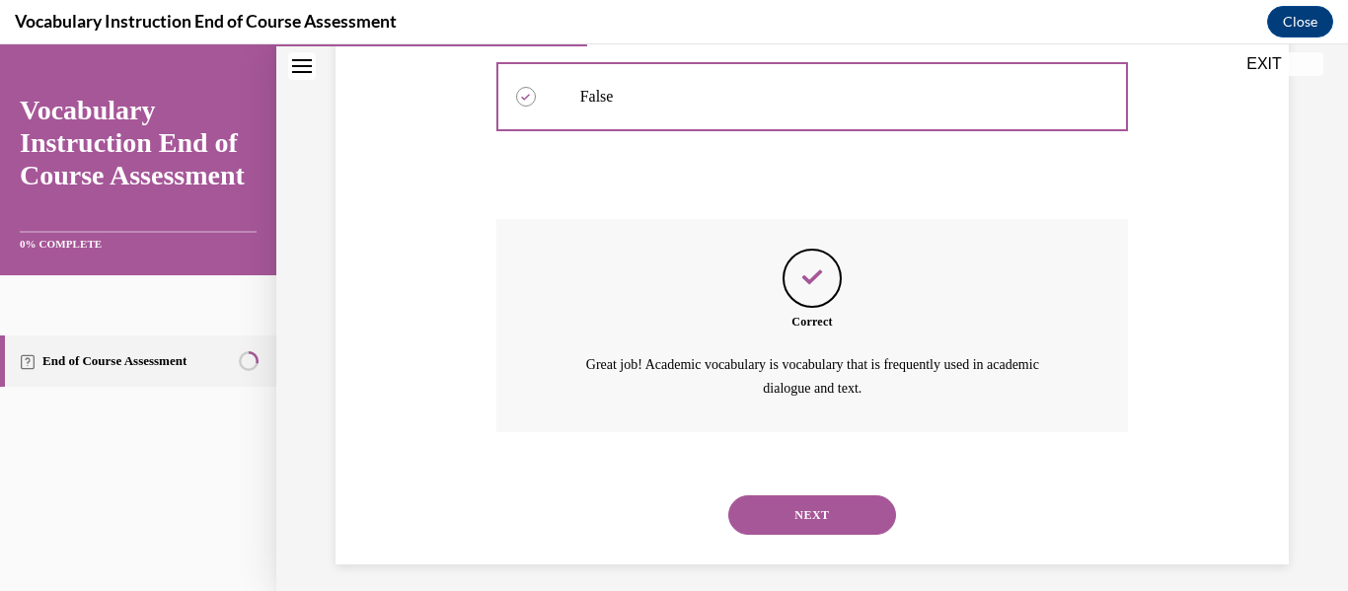
scroll to position [560, 0]
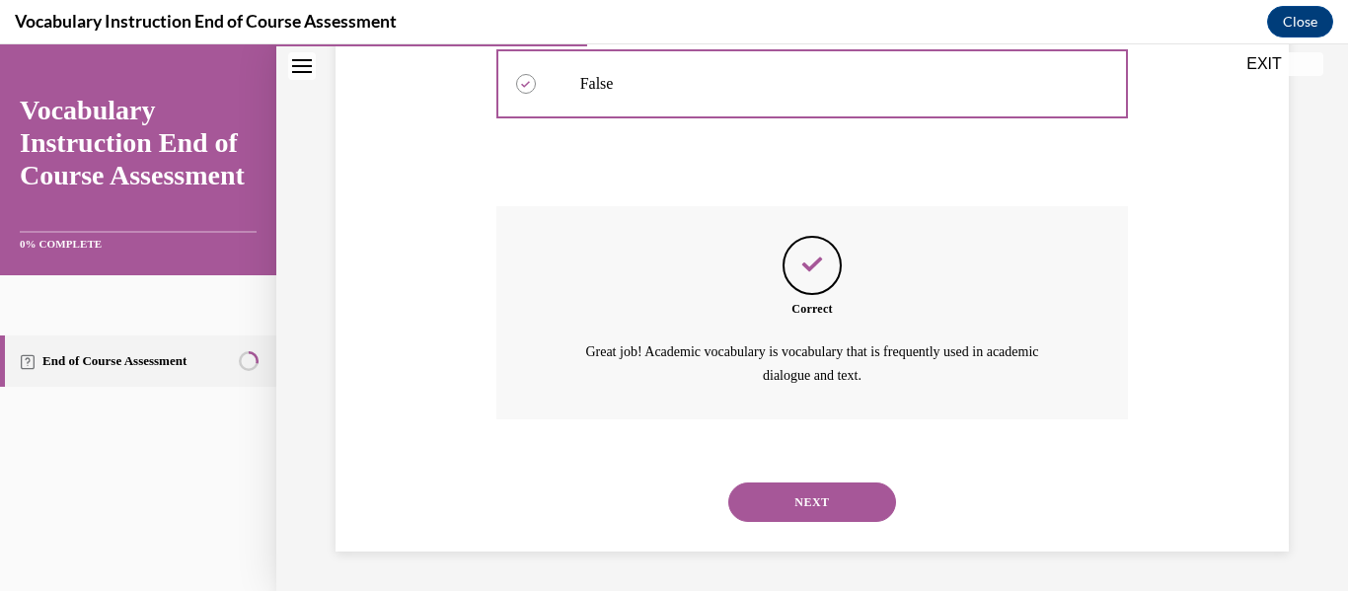
click at [805, 499] on button "NEXT" at bounding box center [812, 502] width 168 height 39
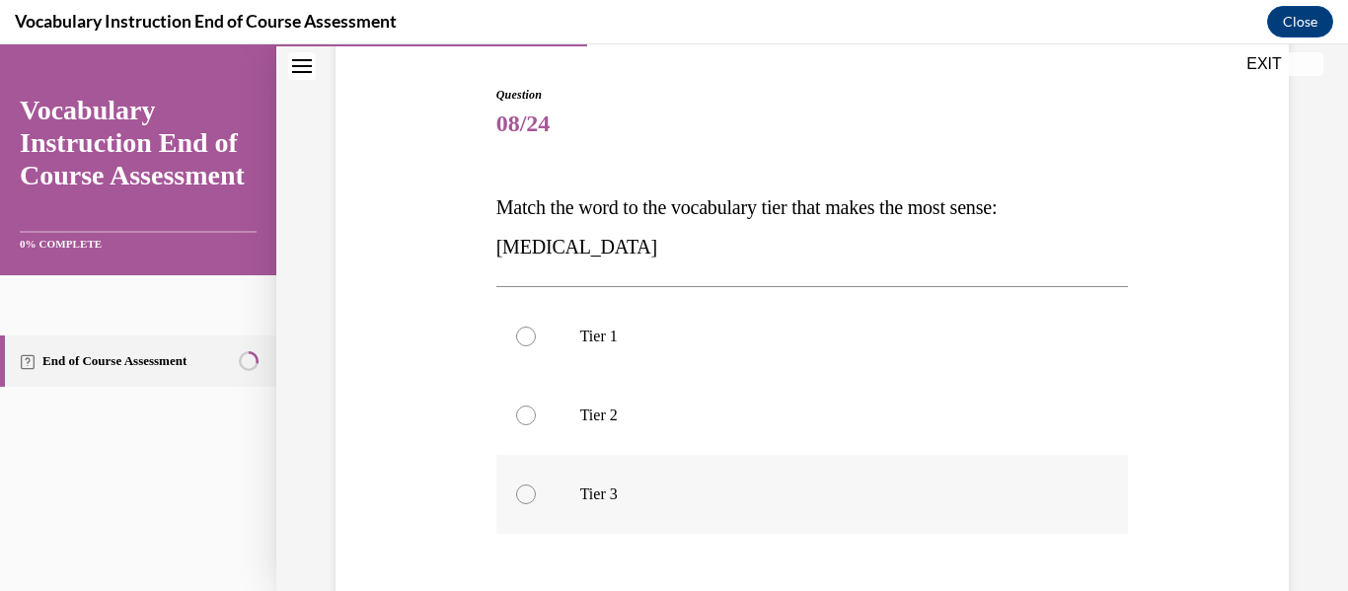
click at [799, 497] on p "Tier 3" at bounding box center [829, 495] width 499 height 20
click at [536, 497] on input "Tier 3" at bounding box center [526, 495] width 20 height 20
radio input "true"
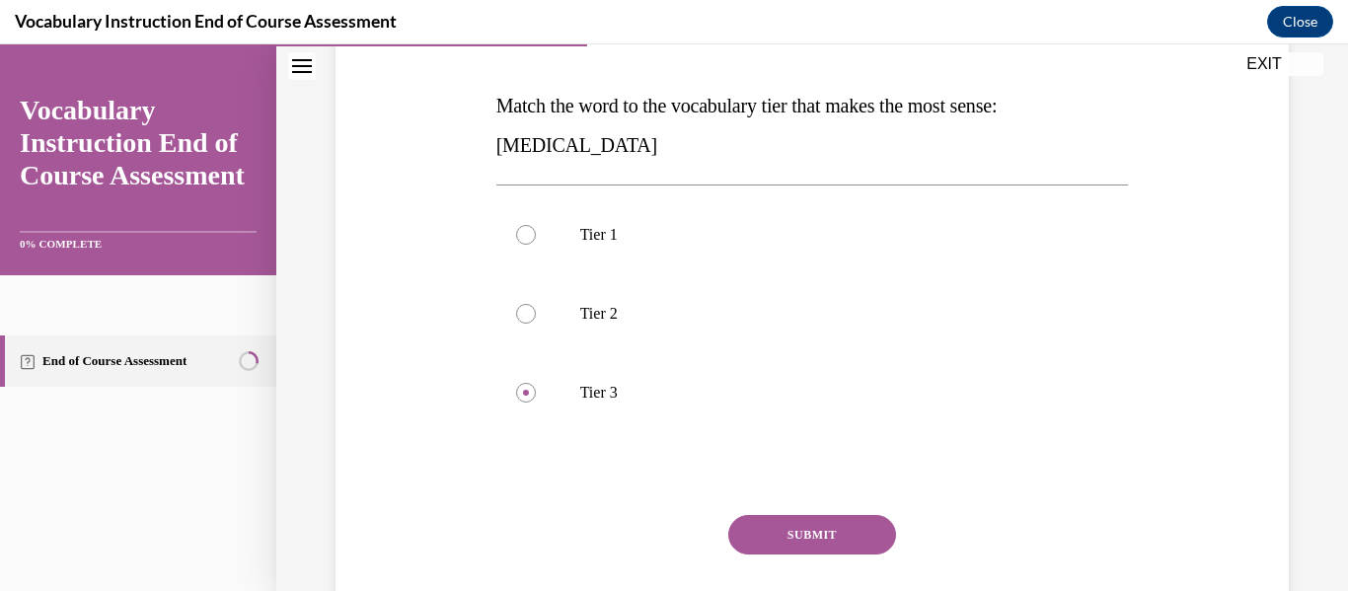
click at [801, 535] on button "SUBMIT" at bounding box center [812, 534] width 168 height 39
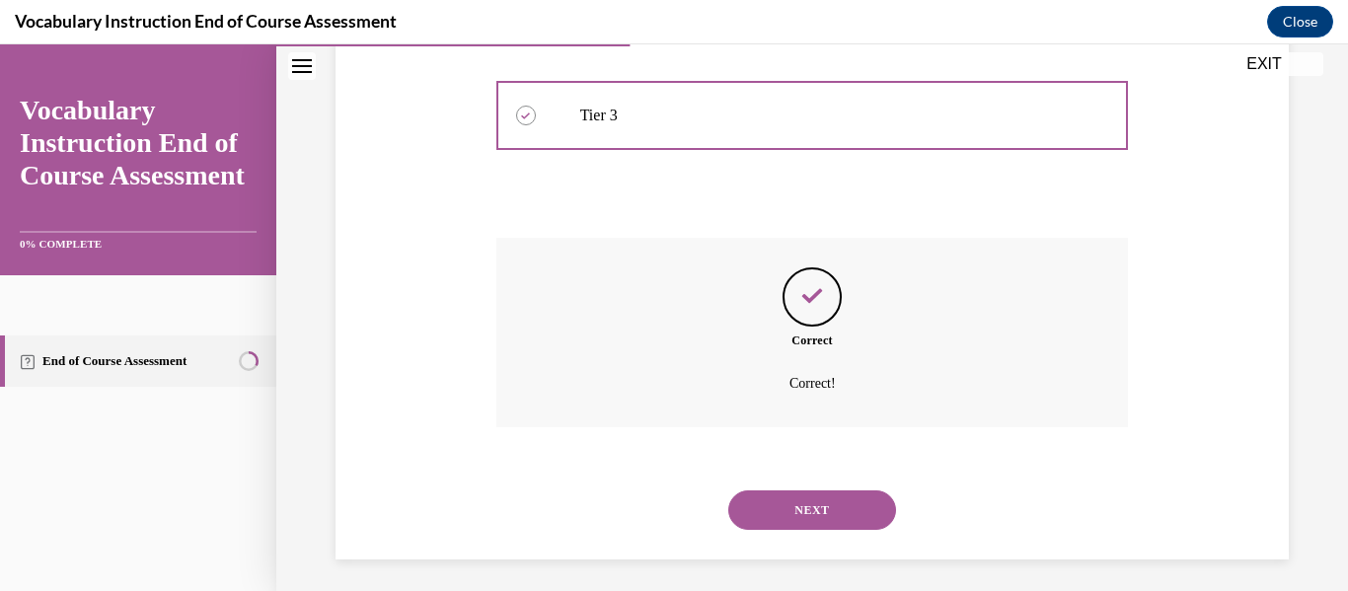
scroll to position [575, 0]
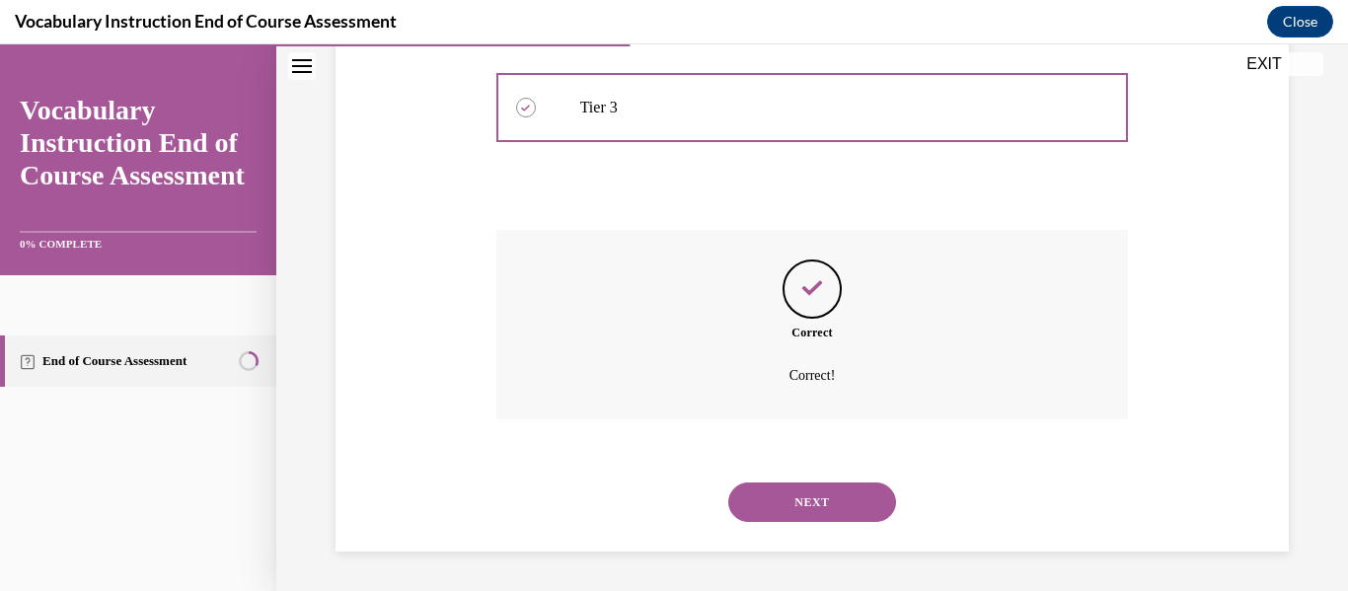
click at [808, 501] on button "NEXT" at bounding box center [812, 502] width 168 height 39
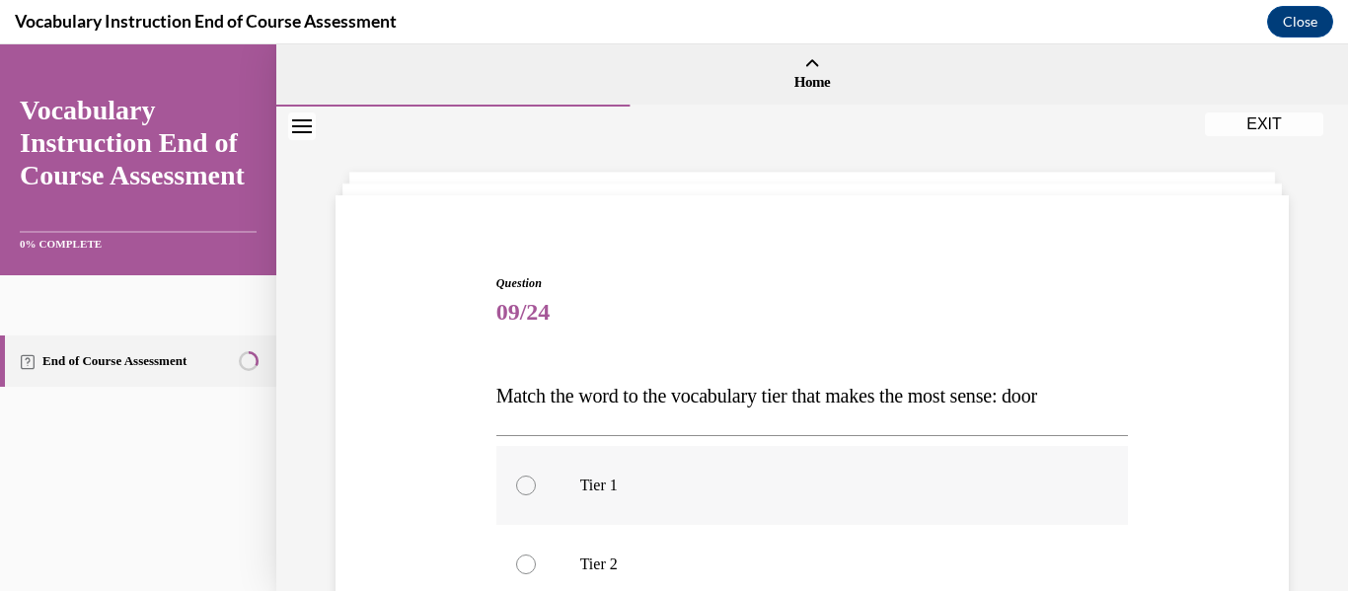
click at [717, 496] on label "Tier 1" at bounding box center [812, 485] width 633 height 79
click at [536, 495] on input "Tier 1" at bounding box center [526, 486] width 20 height 20
radio input "true"
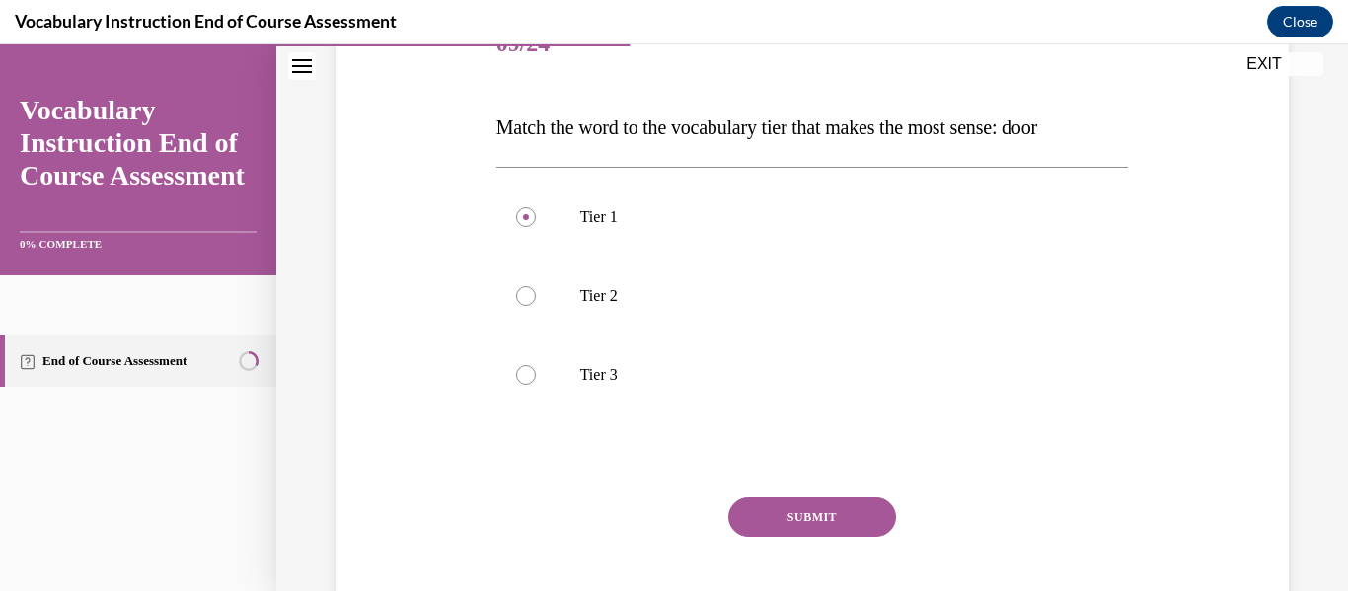
click at [770, 522] on button "SUBMIT" at bounding box center [812, 516] width 168 height 39
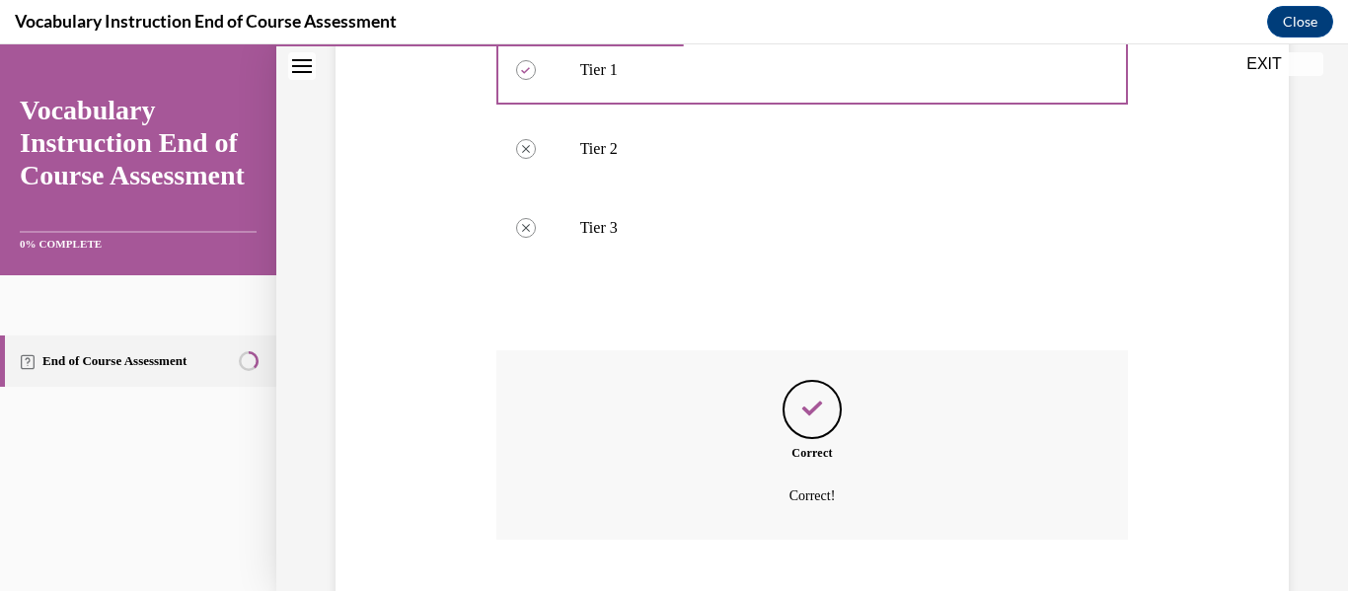
scroll to position [536, 0]
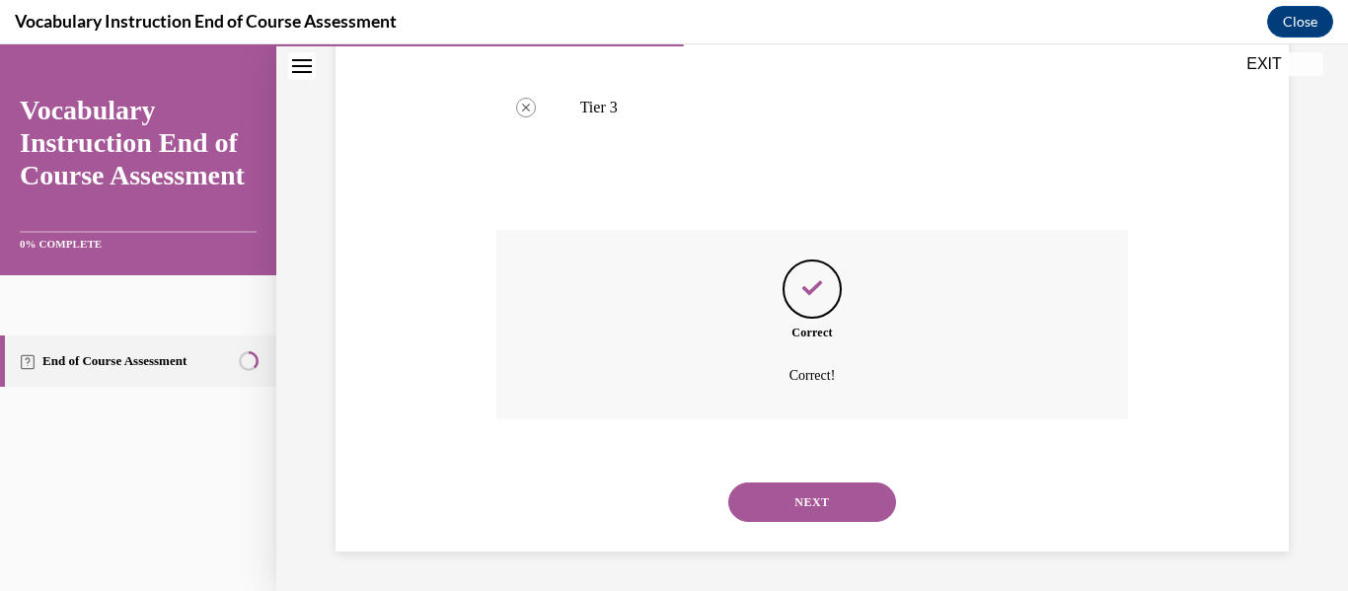
click at [812, 508] on button "NEXT" at bounding box center [812, 502] width 168 height 39
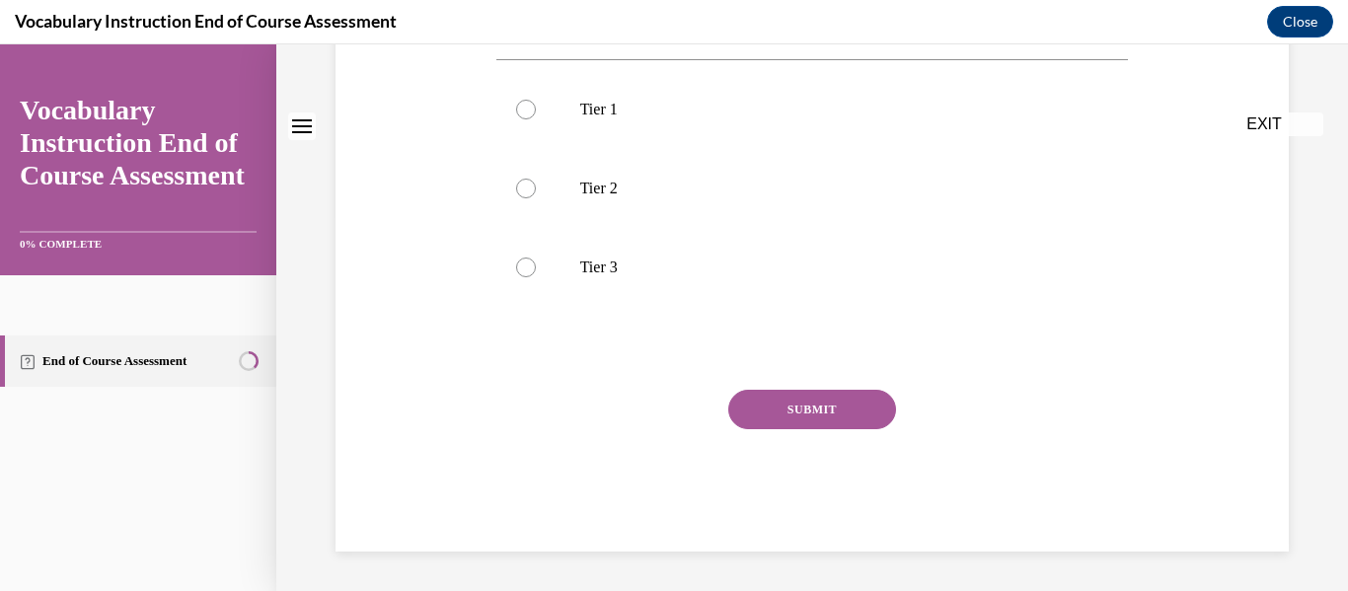
scroll to position [0, 0]
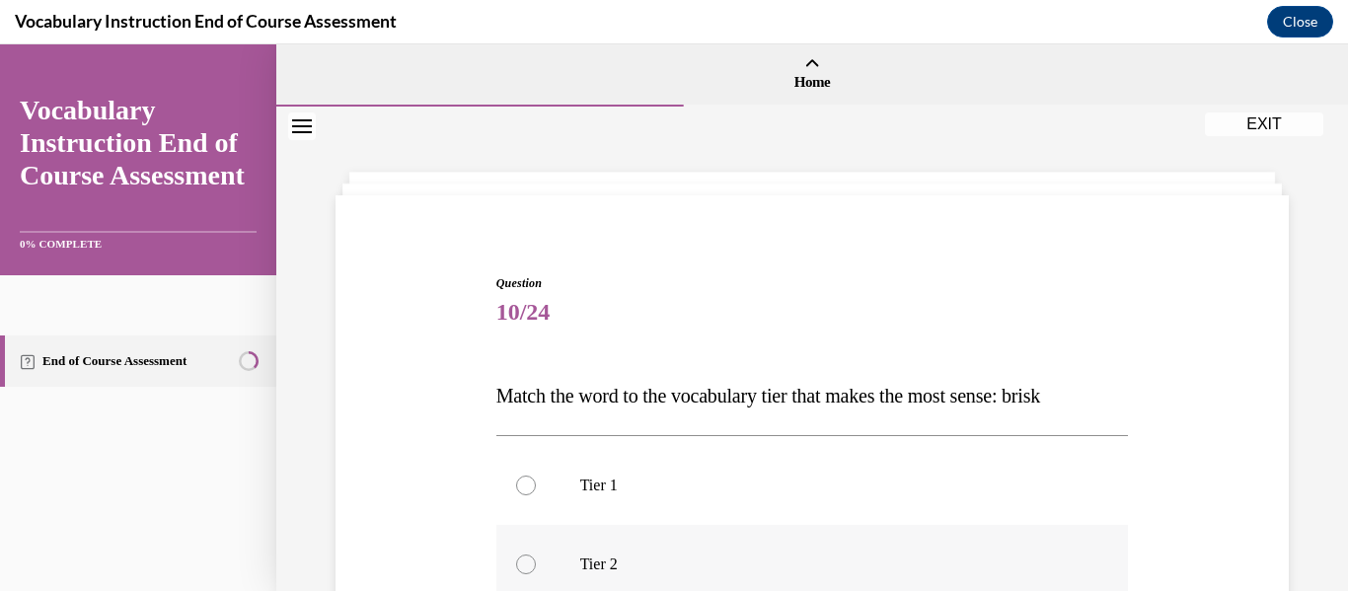
click at [753, 548] on label "Tier 2" at bounding box center [812, 564] width 633 height 79
click at [536, 555] on input "Tier 2" at bounding box center [526, 565] width 20 height 20
radio input "true"
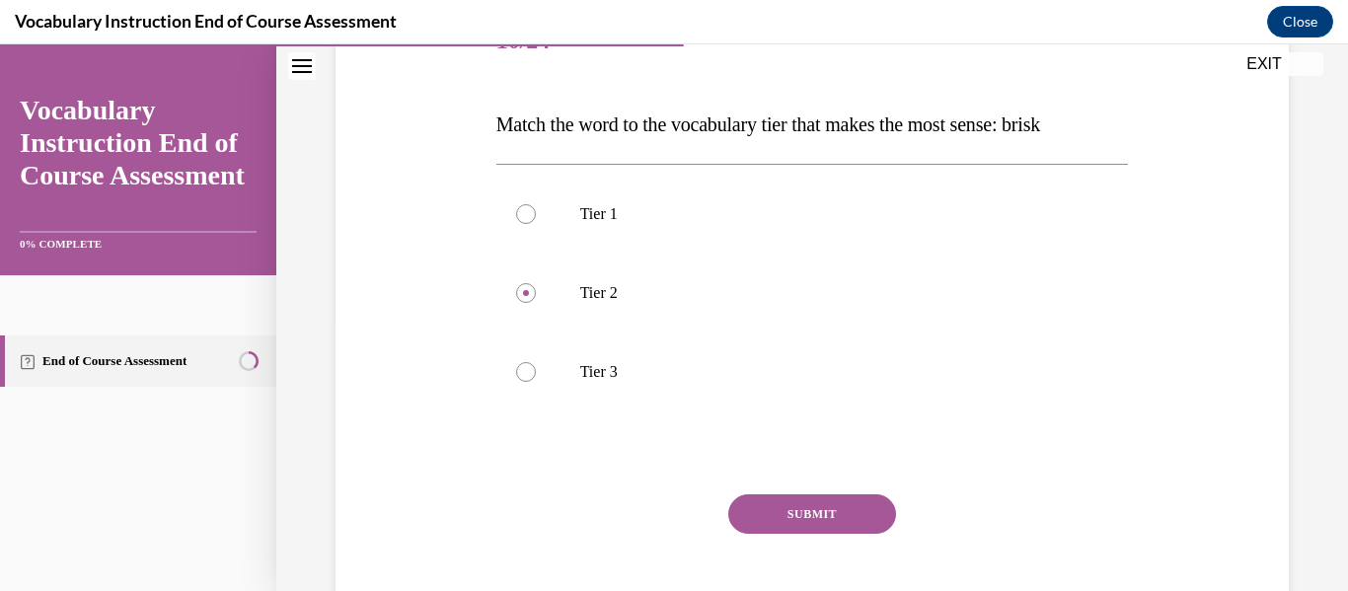
click at [802, 528] on button "SUBMIT" at bounding box center [812, 513] width 168 height 39
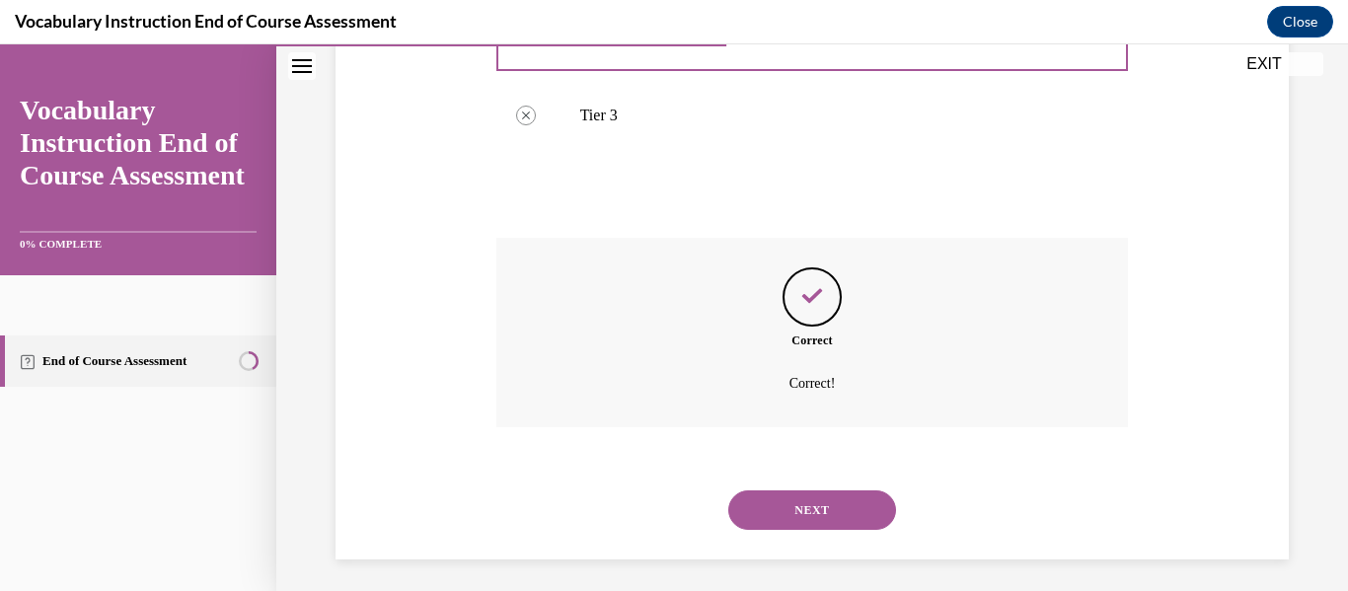
scroll to position [536, 0]
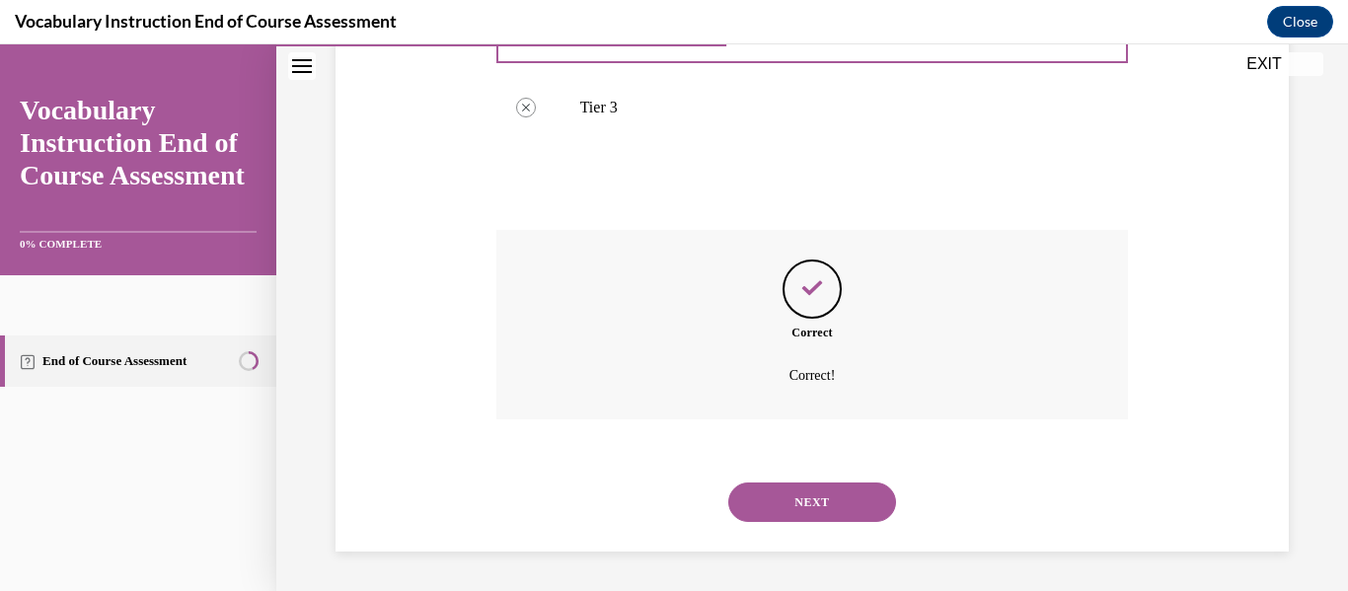
click at [836, 504] on button "NEXT" at bounding box center [812, 502] width 168 height 39
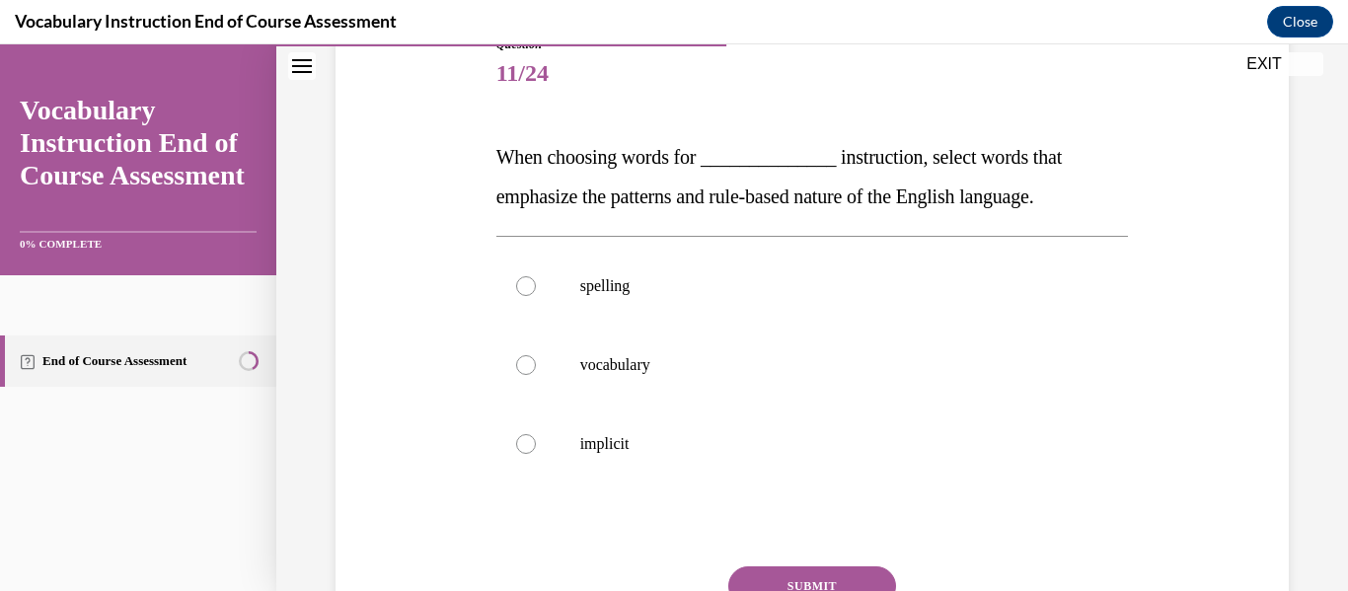
scroll to position [236, 0]
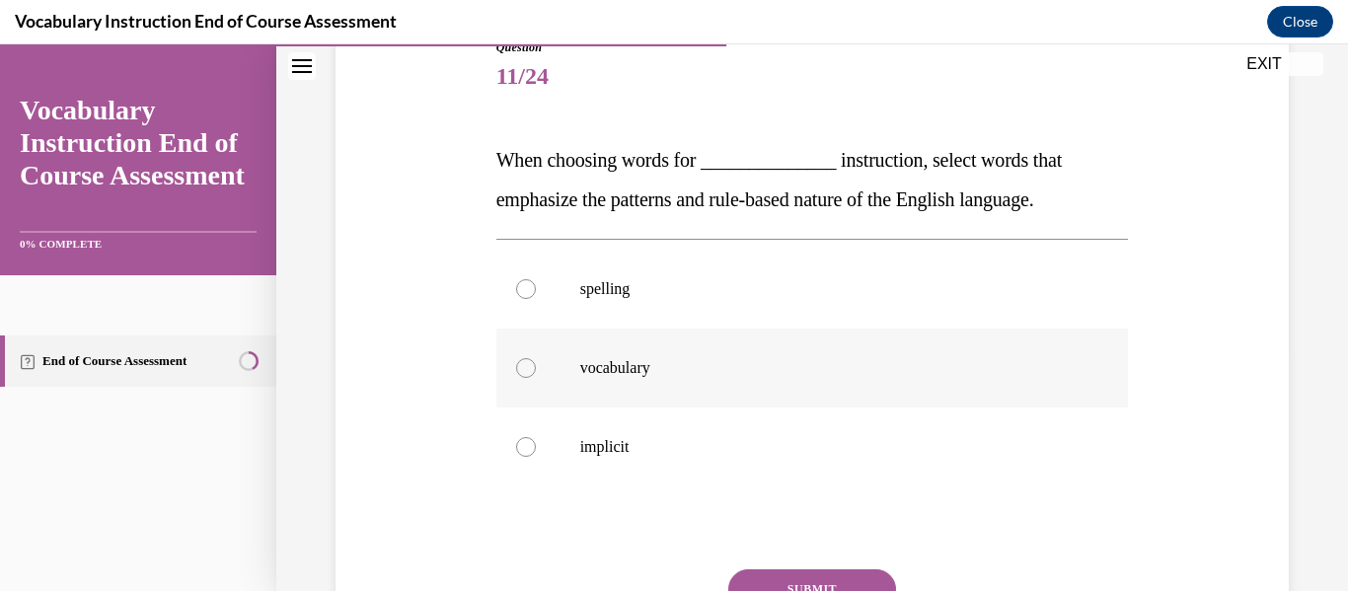
click at [727, 376] on p "vocabulary" at bounding box center [829, 368] width 499 height 20
click at [536, 376] on input "vocabulary" at bounding box center [526, 368] width 20 height 20
radio input "true"
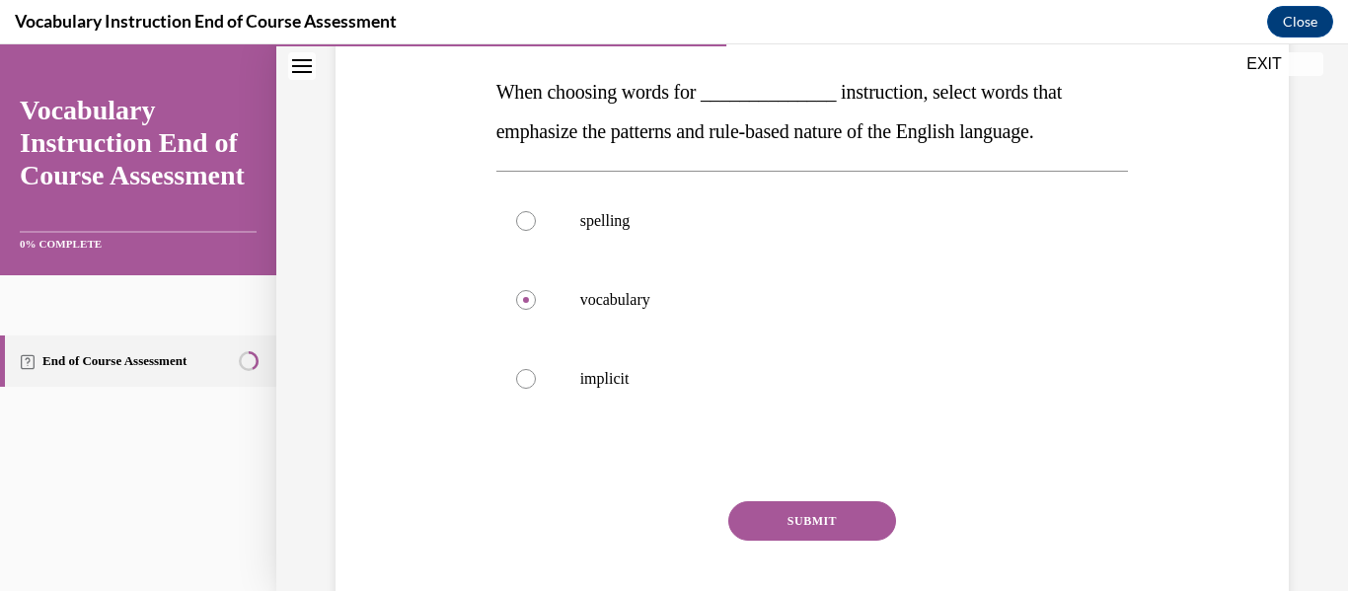
click at [784, 510] on button "SUBMIT" at bounding box center [812, 520] width 168 height 39
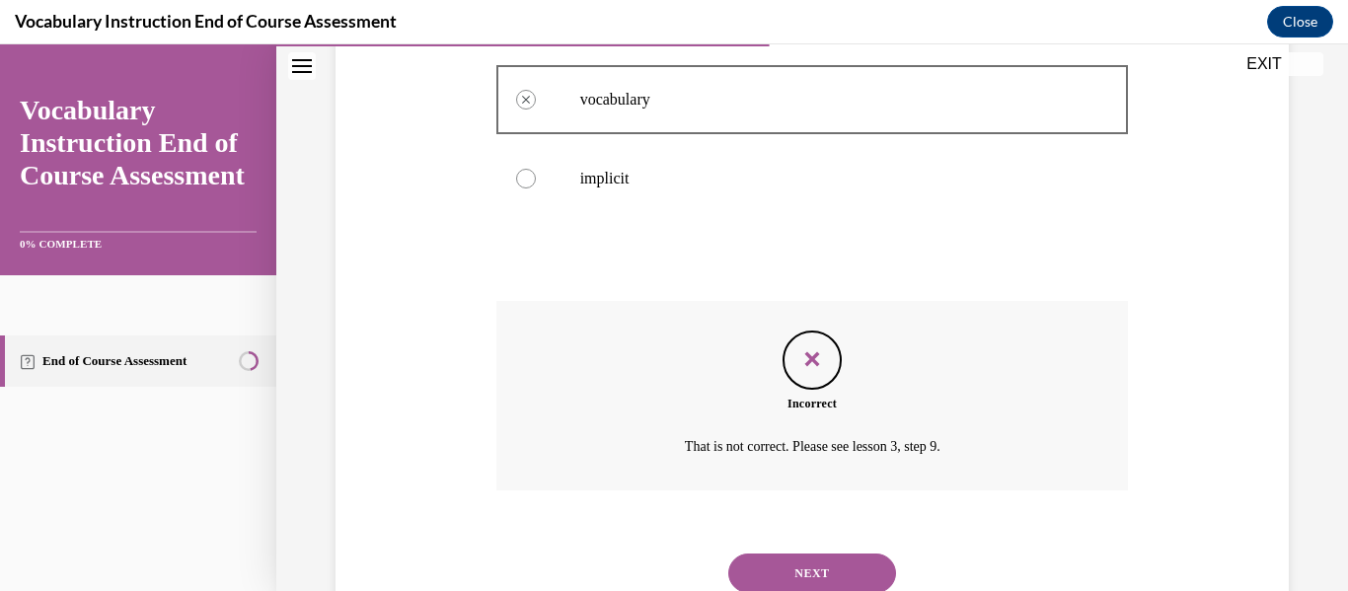
scroll to position [575, 0]
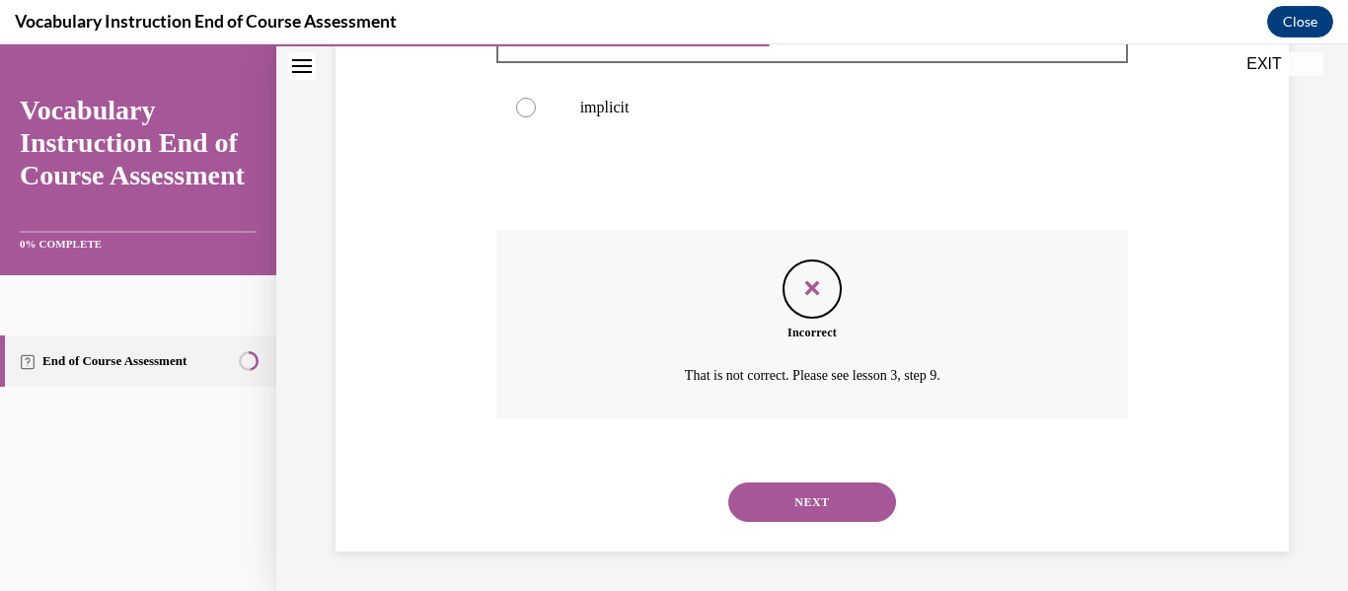
click at [789, 497] on button "NEXT" at bounding box center [812, 502] width 168 height 39
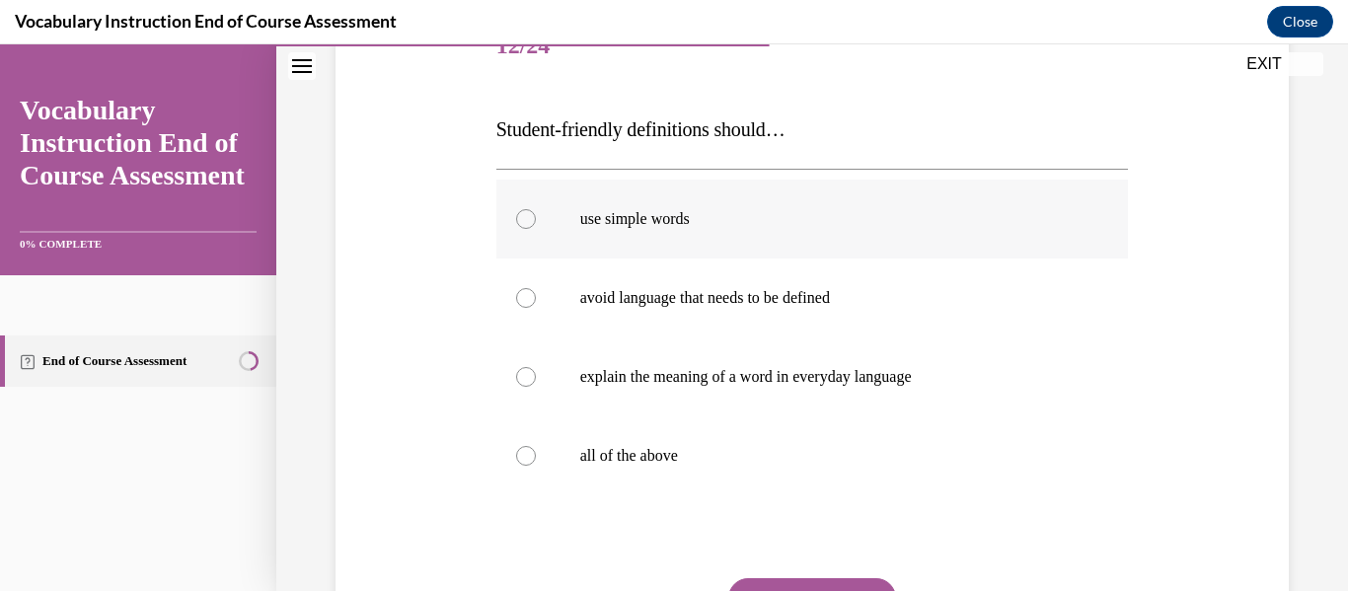
scroll to position [283, 0]
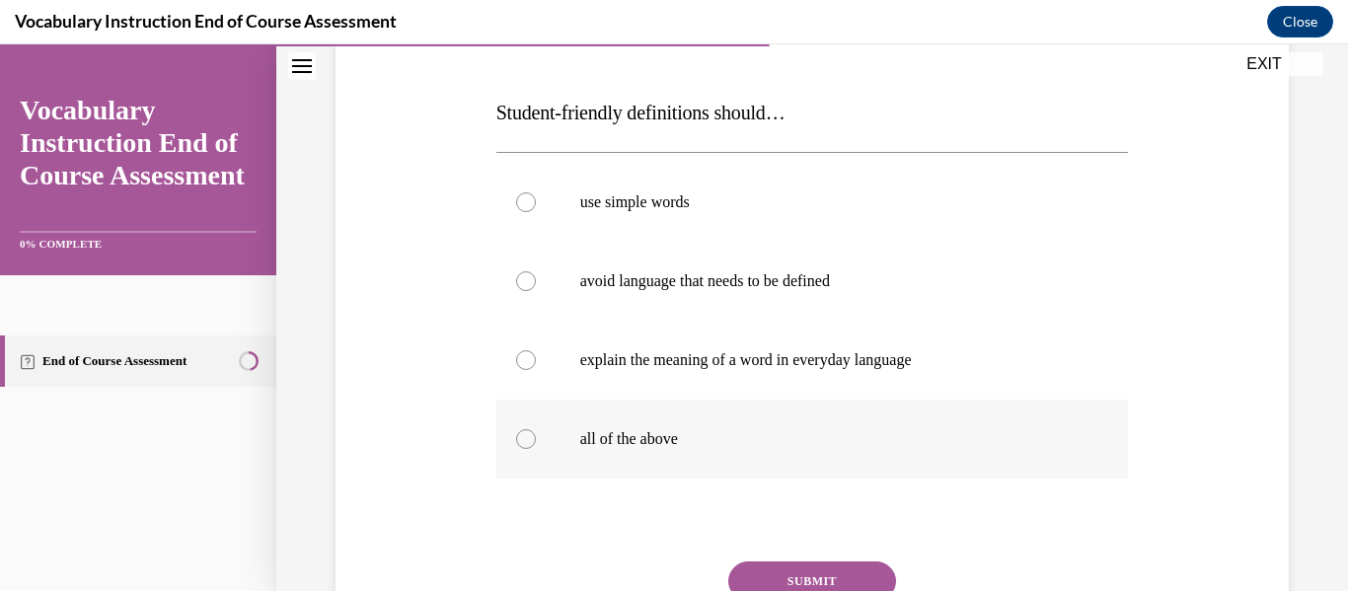
click at [783, 446] on p "all of the above" at bounding box center [829, 439] width 499 height 20
click at [536, 446] on input "all of the above" at bounding box center [526, 439] width 20 height 20
radio input "true"
click at [801, 576] on button "SUBMIT" at bounding box center [812, 581] width 168 height 39
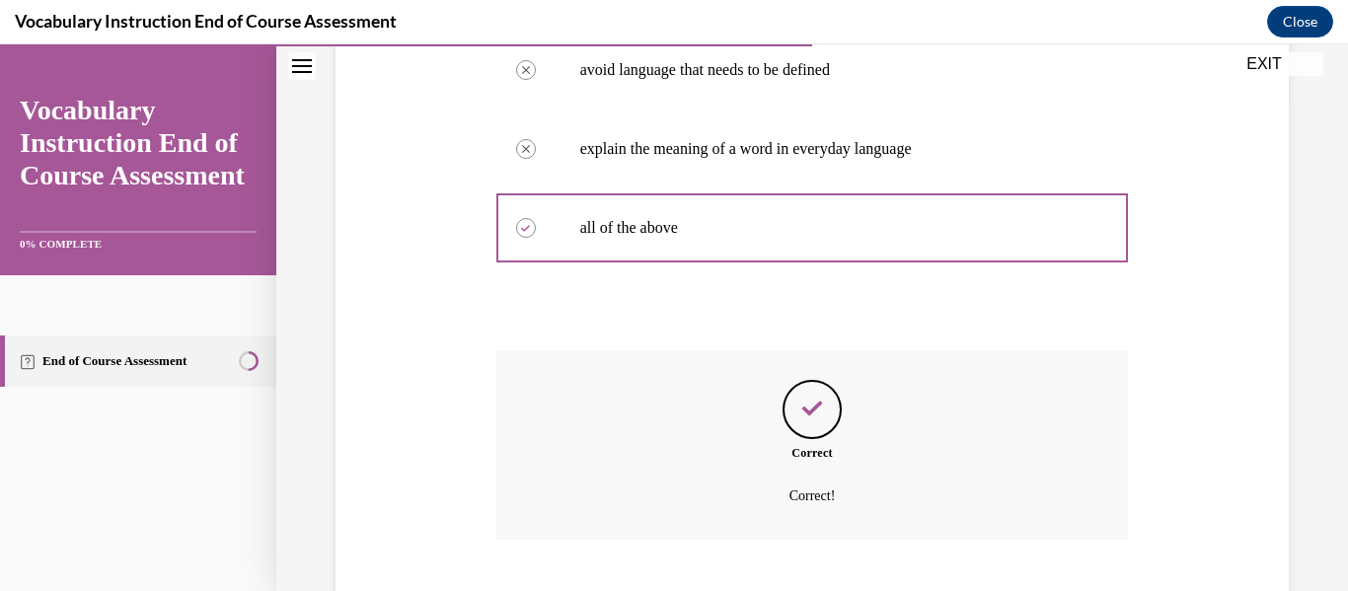
scroll to position [615, 0]
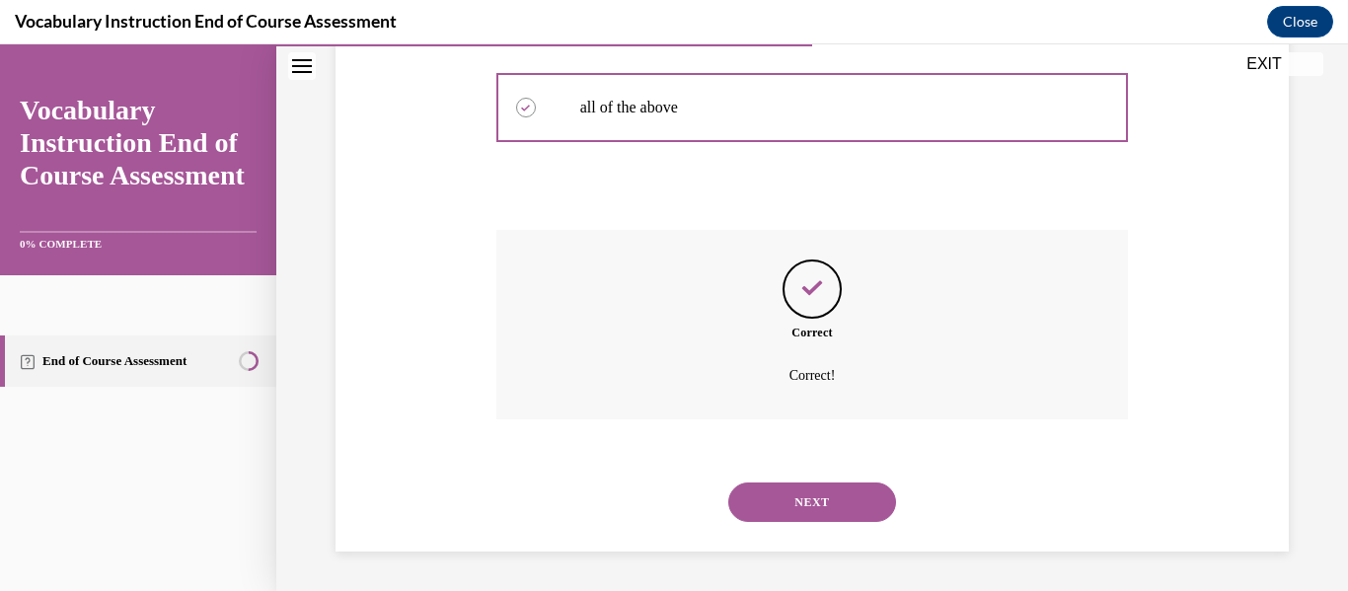
click at [796, 508] on button "NEXT" at bounding box center [812, 502] width 168 height 39
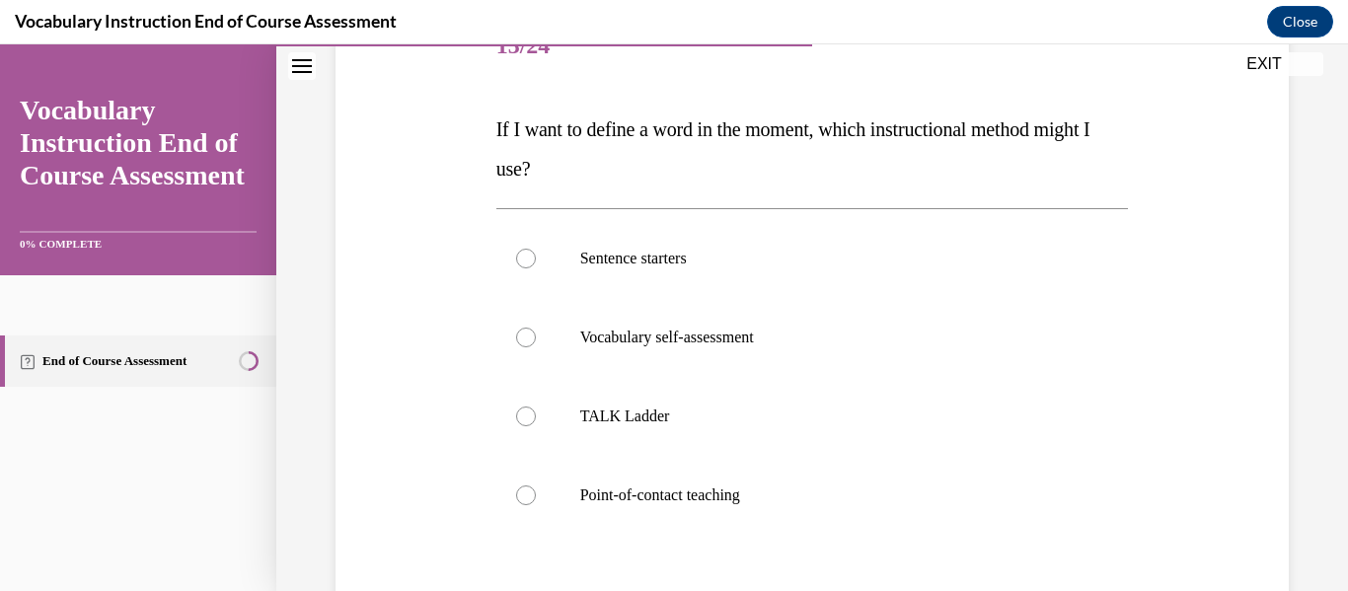
scroll to position [268, 0]
click at [521, 509] on label "Point-of-contact teaching" at bounding box center [812, 493] width 633 height 79
click at [521, 503] on input "Point-of-contact teaching" at bounding box center [526, 494] width 20 height 20
radio input "true"
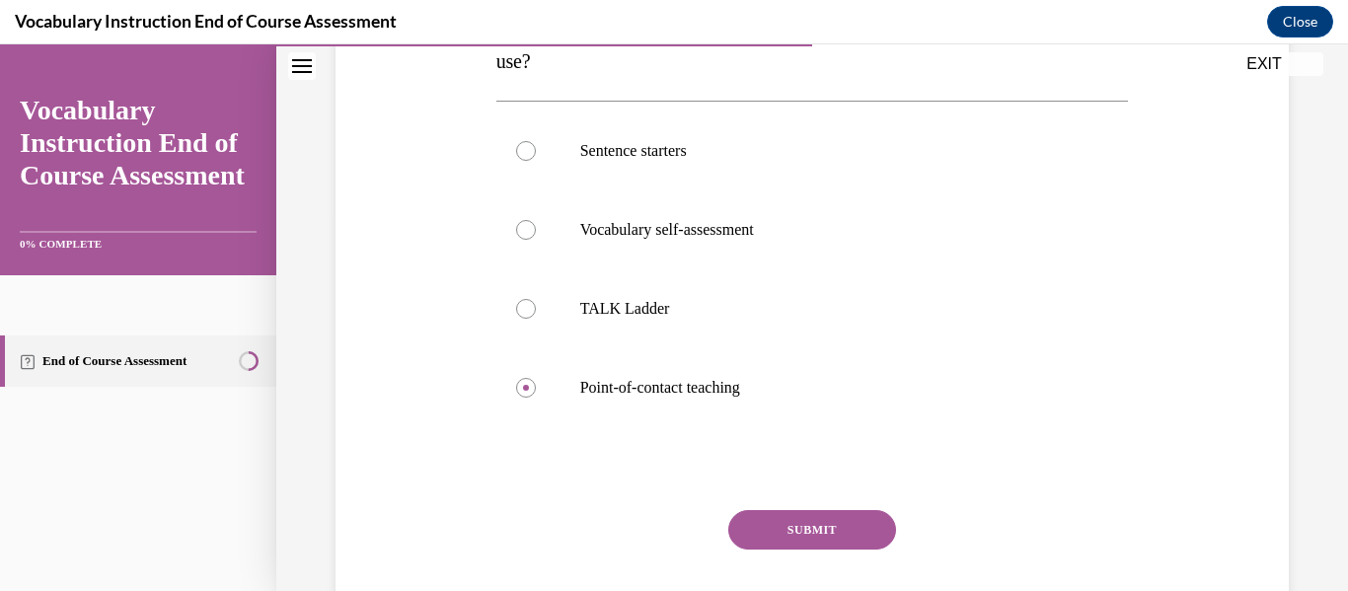
click at [791, 527] on button "SUBMIT" at bounding box center [812, 529] width 168 height 39
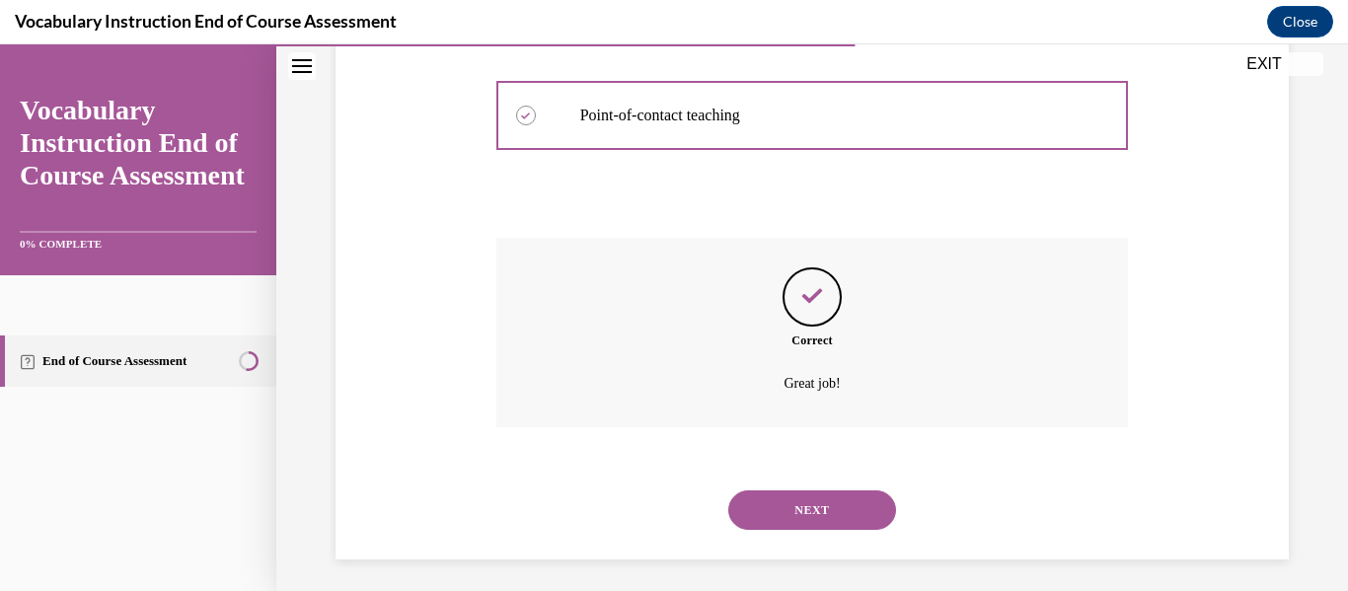
scroll to position [654, 0]
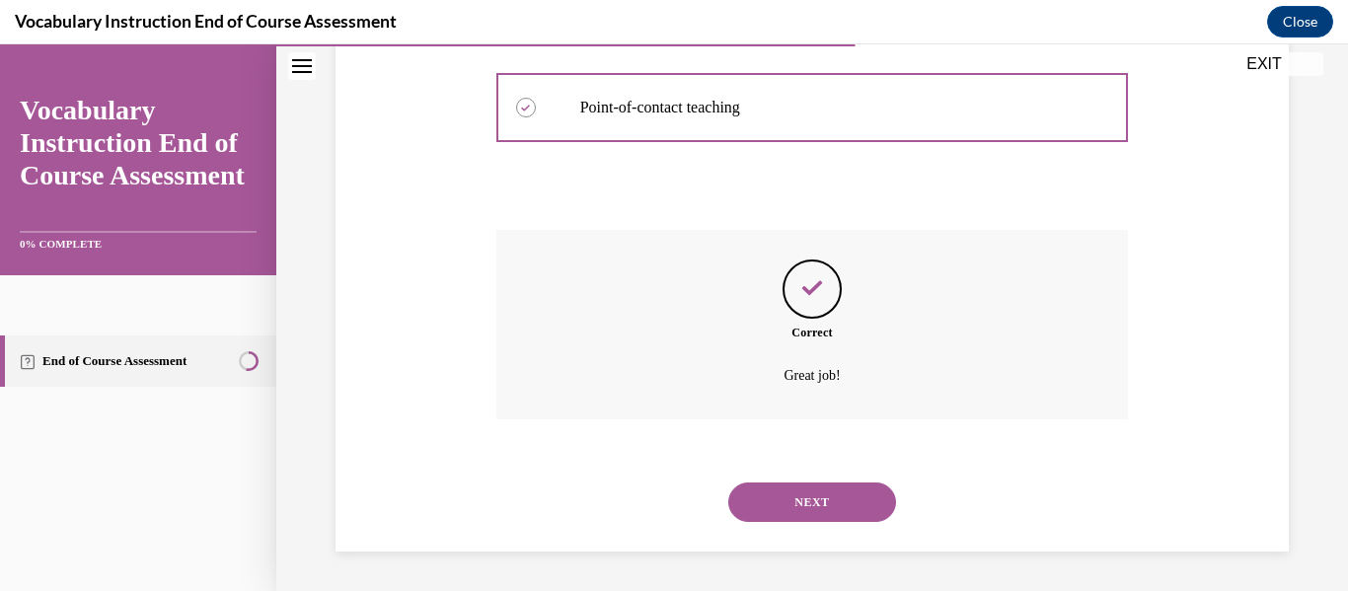
click at [796, 505] on button "NEXT" at bounding box center [812, 502] width 168 height 39
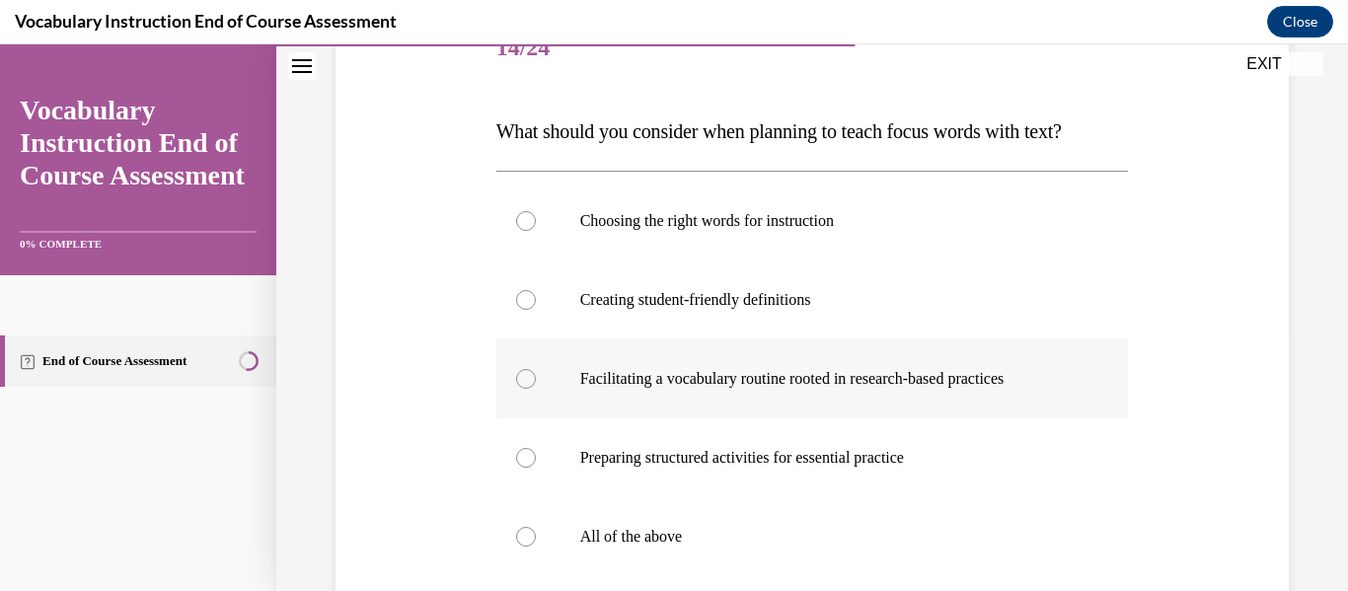
scroll to position [270, 0]
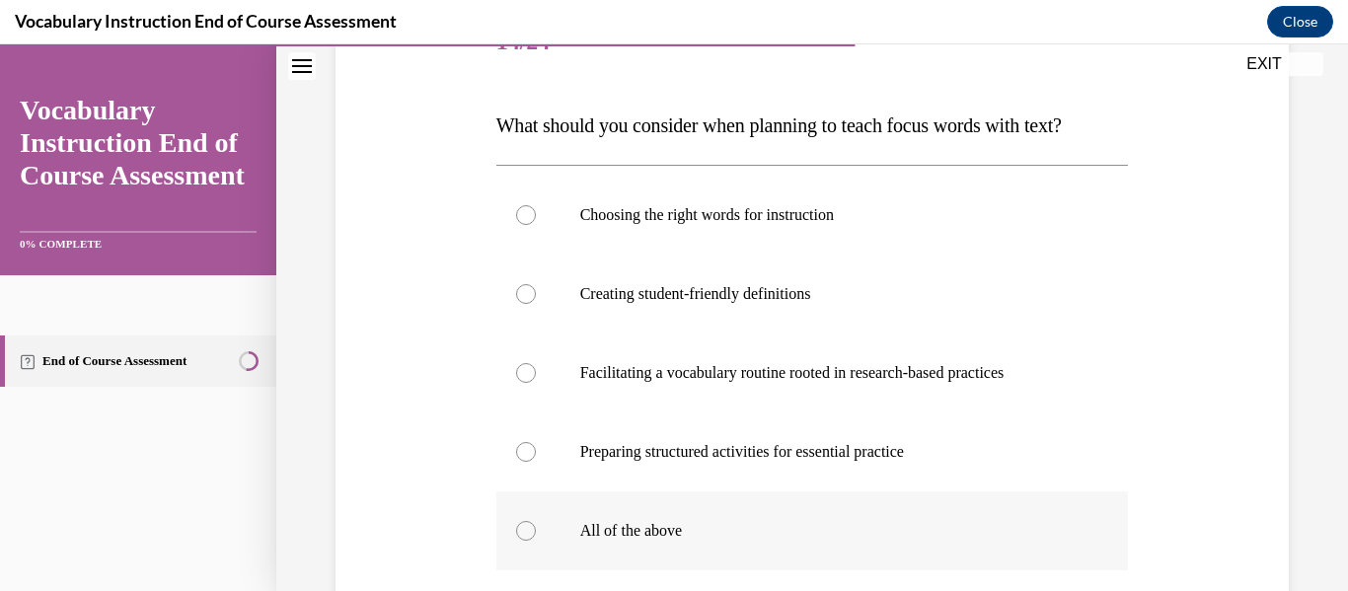
click at [809, 534] on p "All of the above" at bounding box center [829, 531] width 499 height 20
click at [536, 534] on input "All of the above" at bounding box center [526, 531] width 20 height 20
radio input "true"
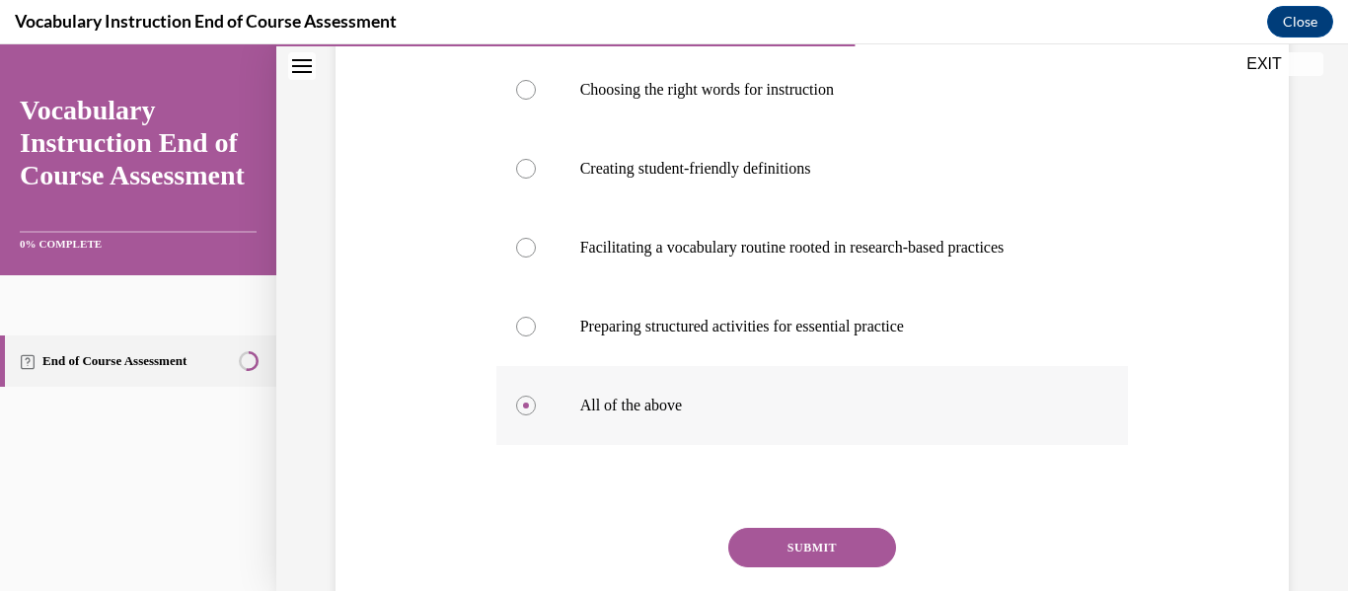
scroll to position [412, 0]
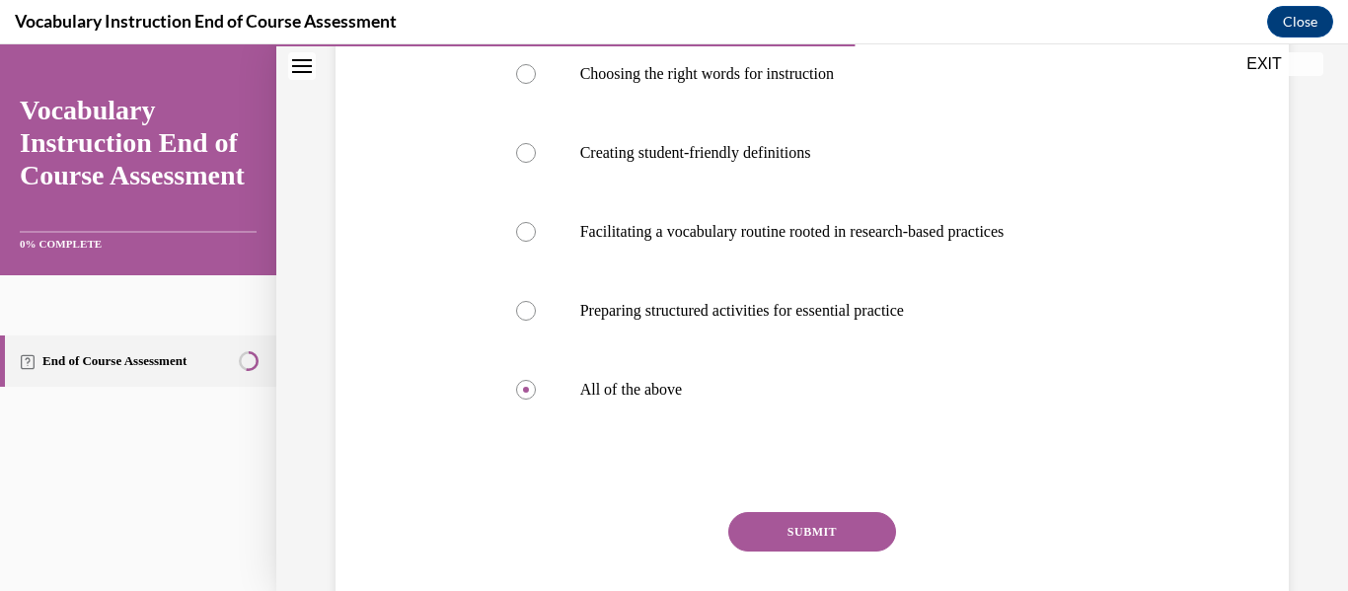
click at [842, 526] on button "SUBMIT" at bounding box center [812, 531] width 168 height 39
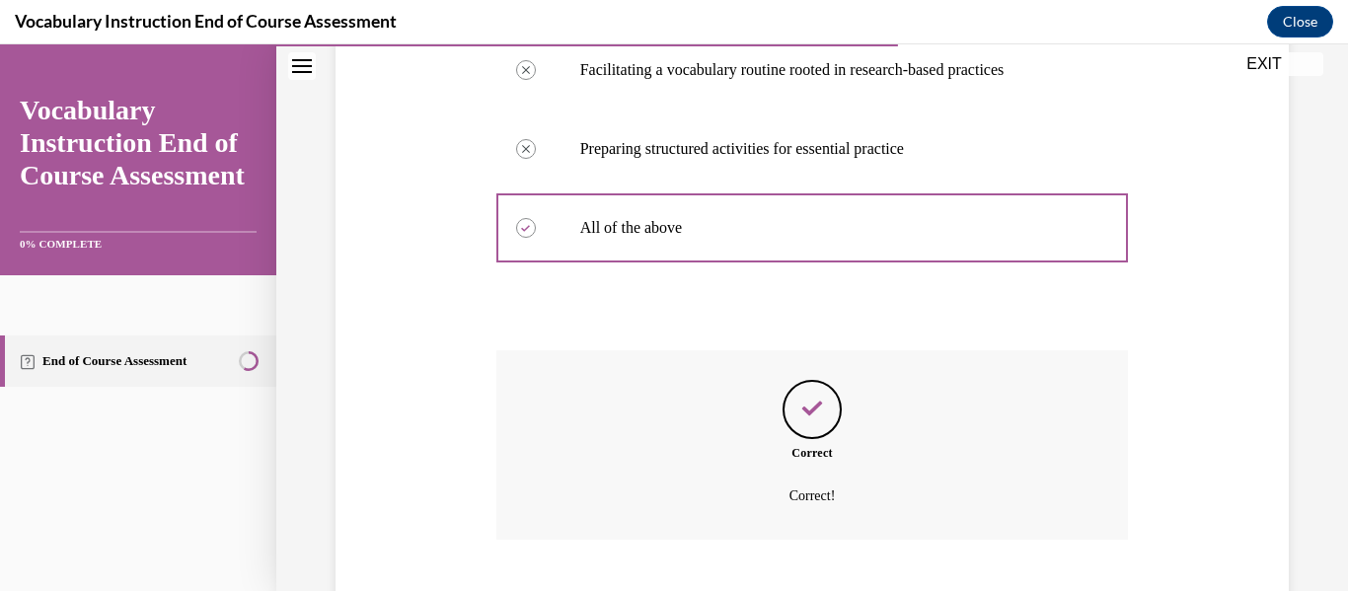
scroll to position [694, 0]
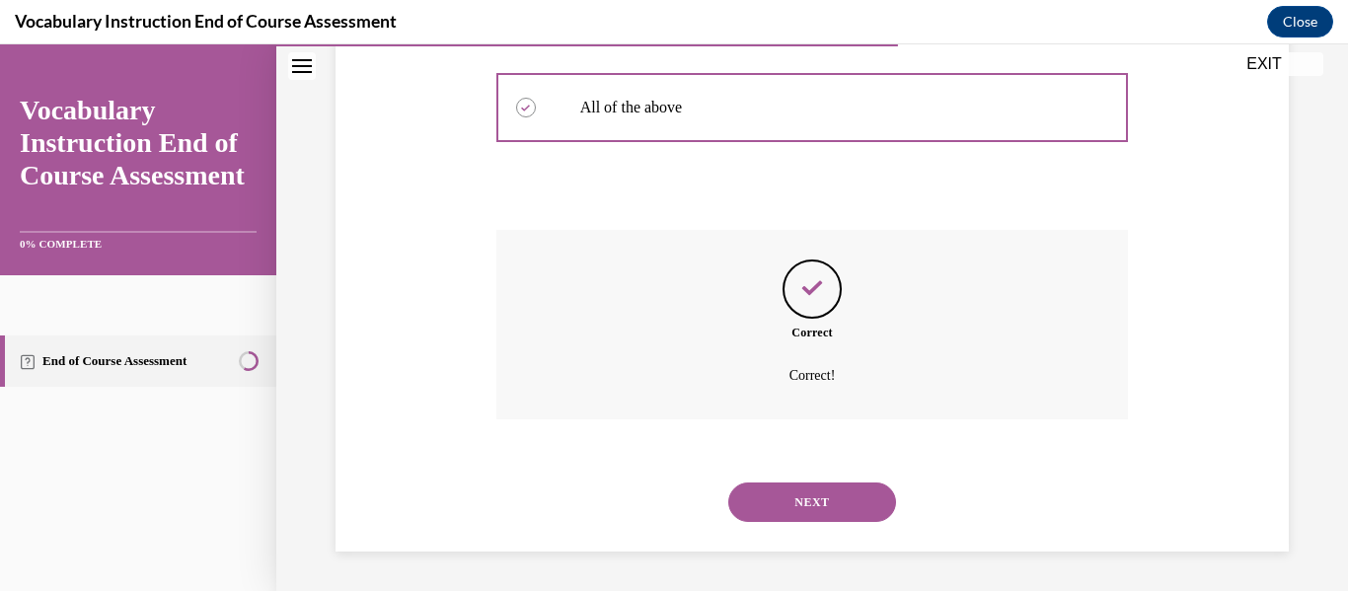
click at [834, 518] on button "NEXT" at bounding box center [812, 502] width 168 height 39
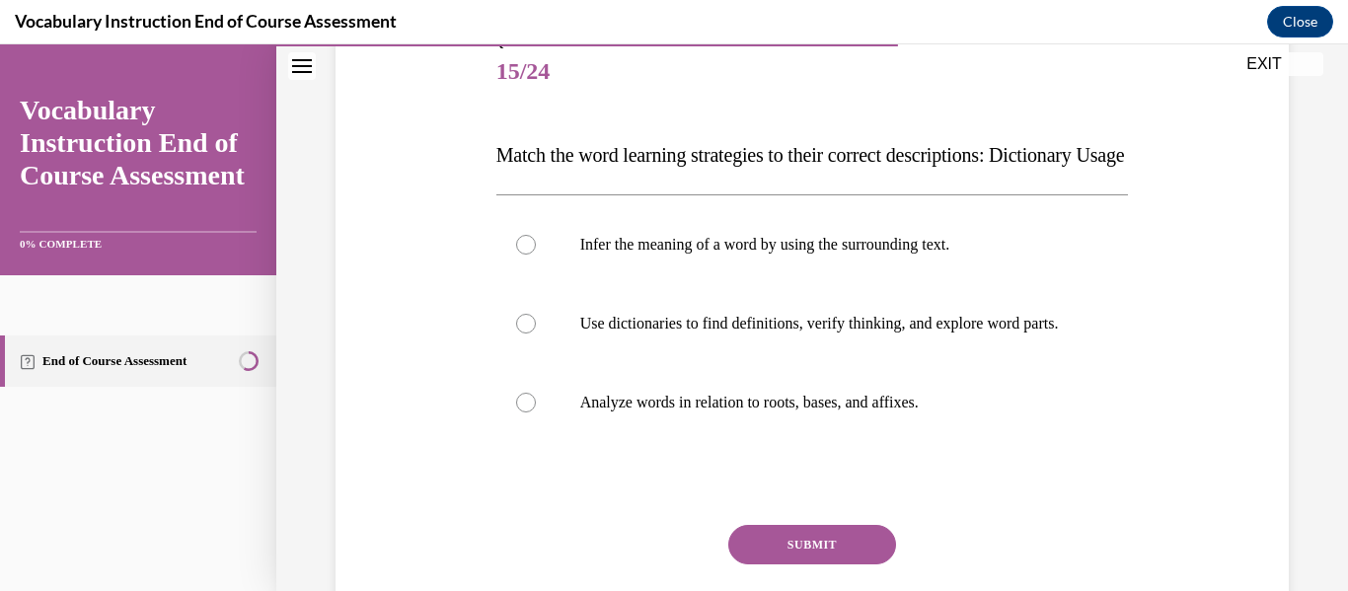
scroll to position [242, 0]
click at [844, 333] on p "Use dictionaries to find definitions, verify thinking, and explore word parts." at bounding box center [829, 323] width 499 height 20
click at [536, 333] on input "Use dictionaries to find definitions, verify thinking, and explore word parts." at bounding box center [526, 323] width 20 height 20
radio input "true"
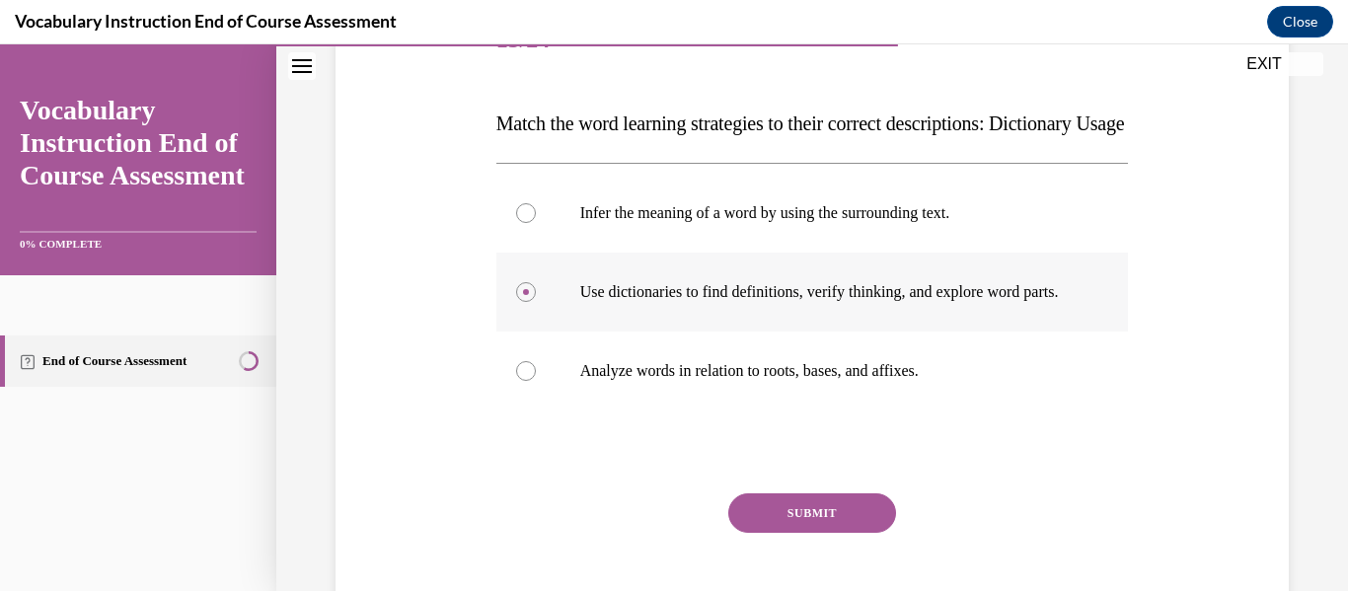
scroll to position [276, 0]
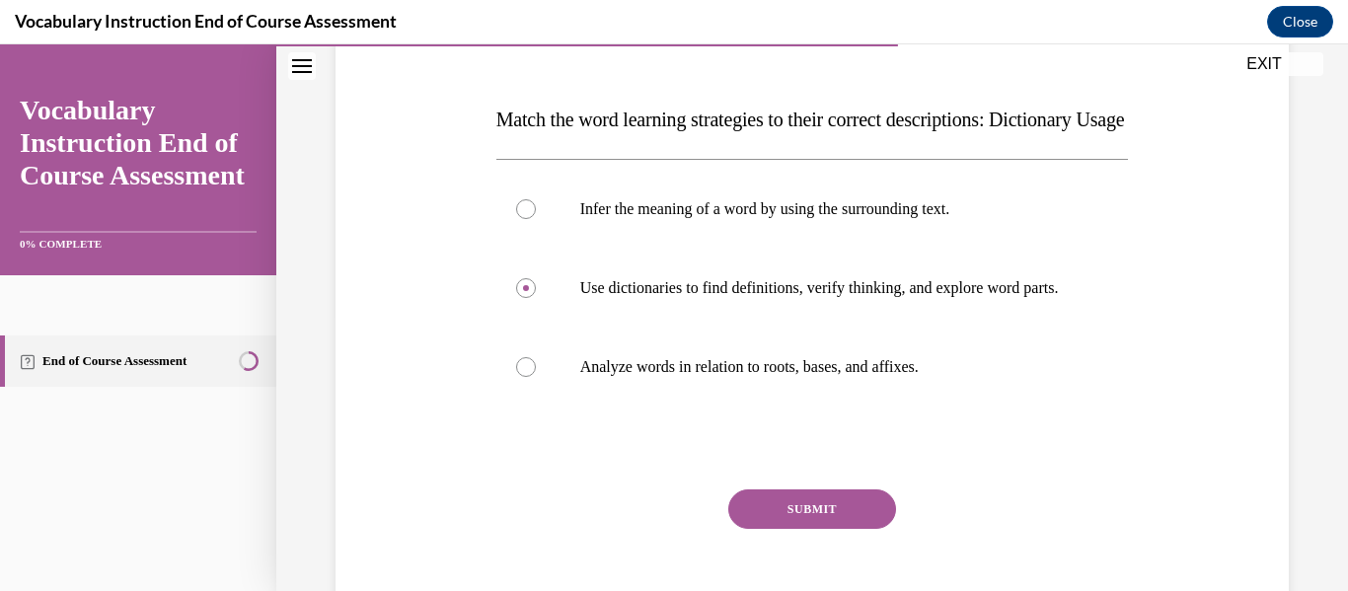
click at [842, 529] on button "SUBMIT" at bounding box center [812, 508] width 168 height 39
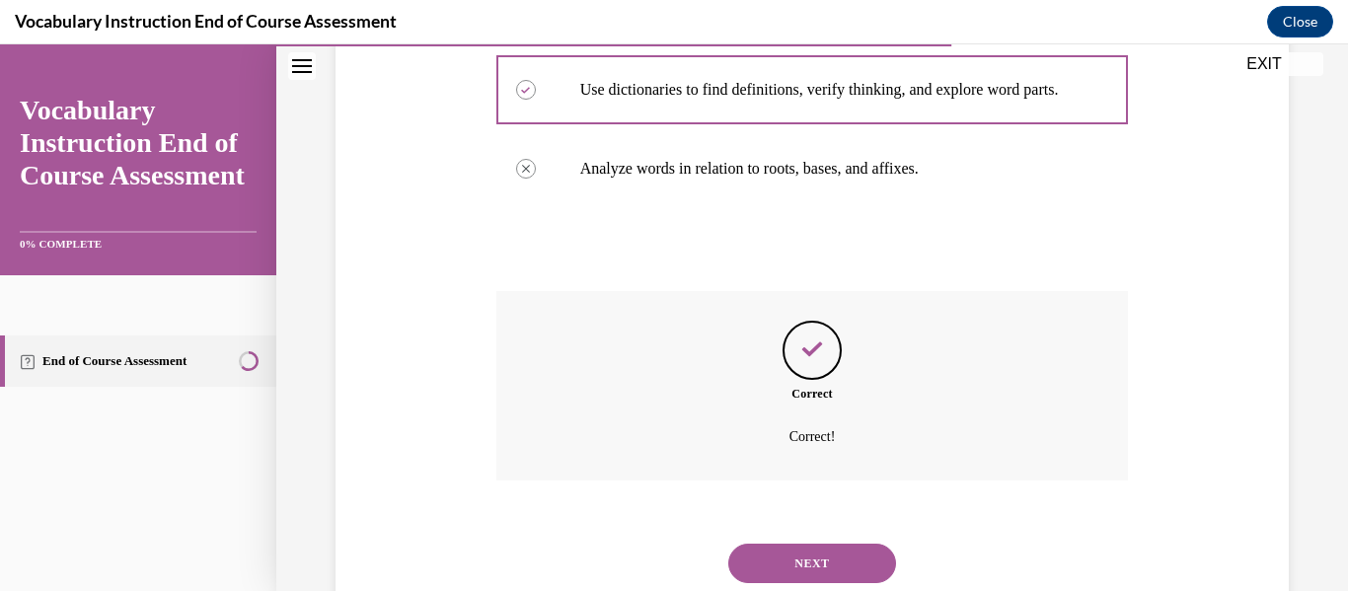
scroll to position [595, 0]
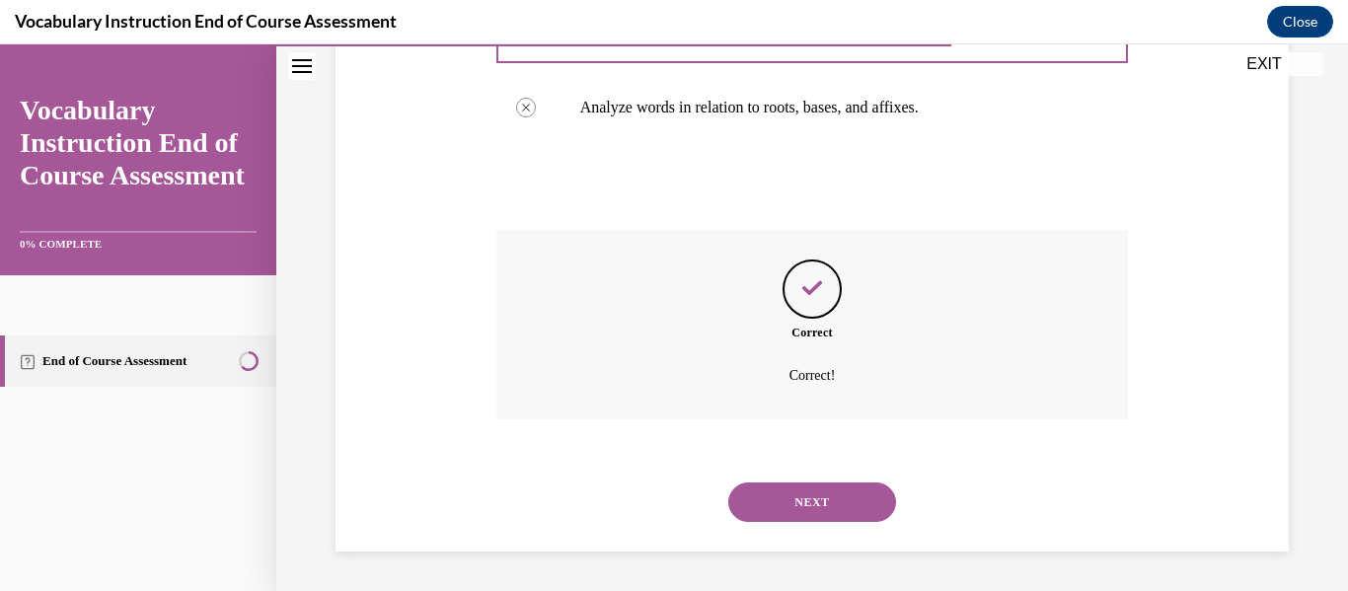
click at [860, 505] on button "NEXT" at bounding box center [812, 502] width 168 height 39
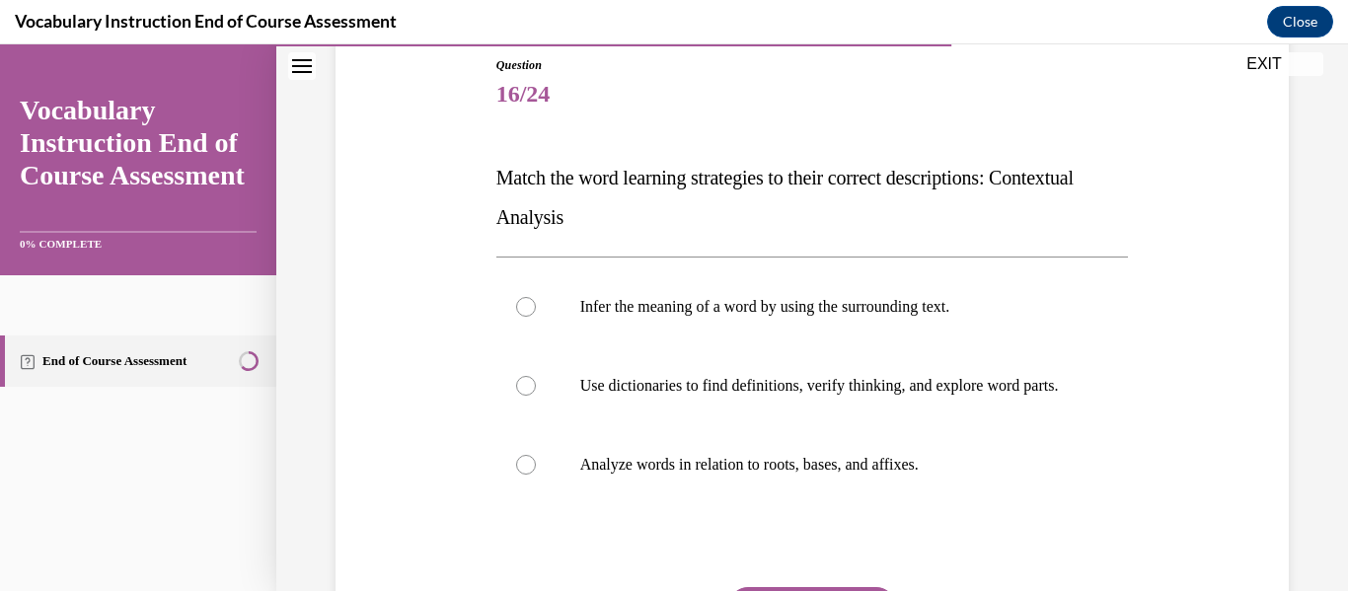
scroll to position [219, 0]
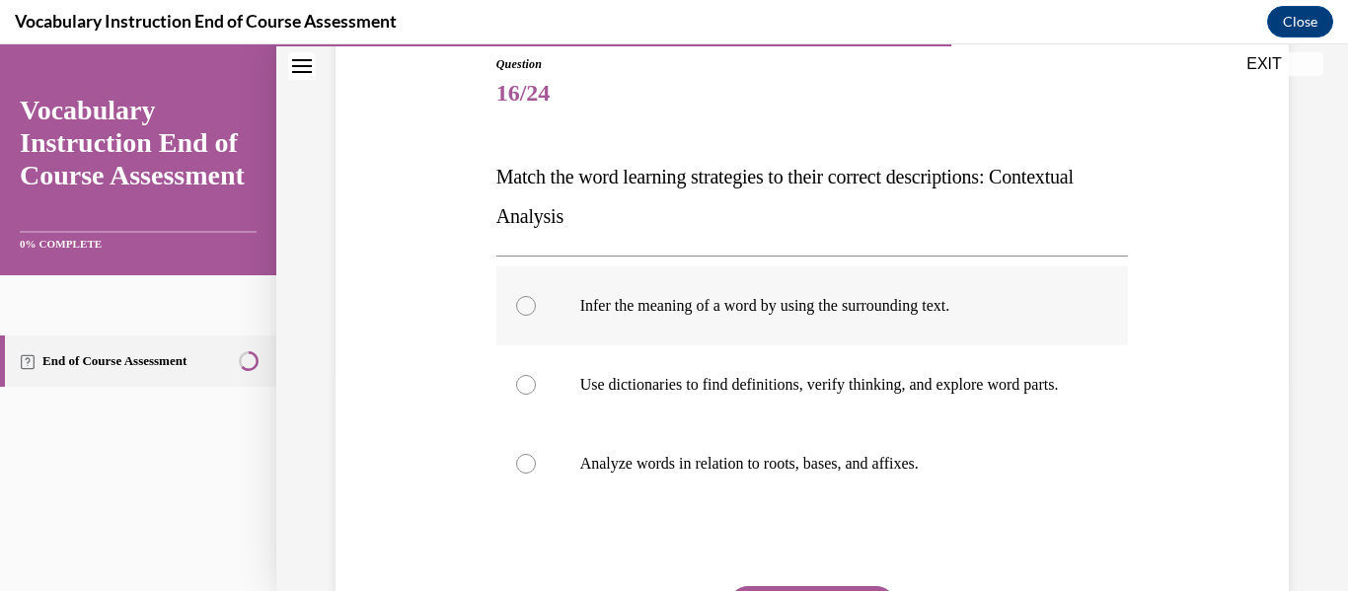
click at [834, 288] on label "Infer the meaning of a word by using the surrounding text." at bounding box center [812, 305] width 633 height 79
click at [536, 296] on input "Infer the meaning of a word by using the surrounding text." at bounding box center [526, 306] width 20 height 20
radio input "true"
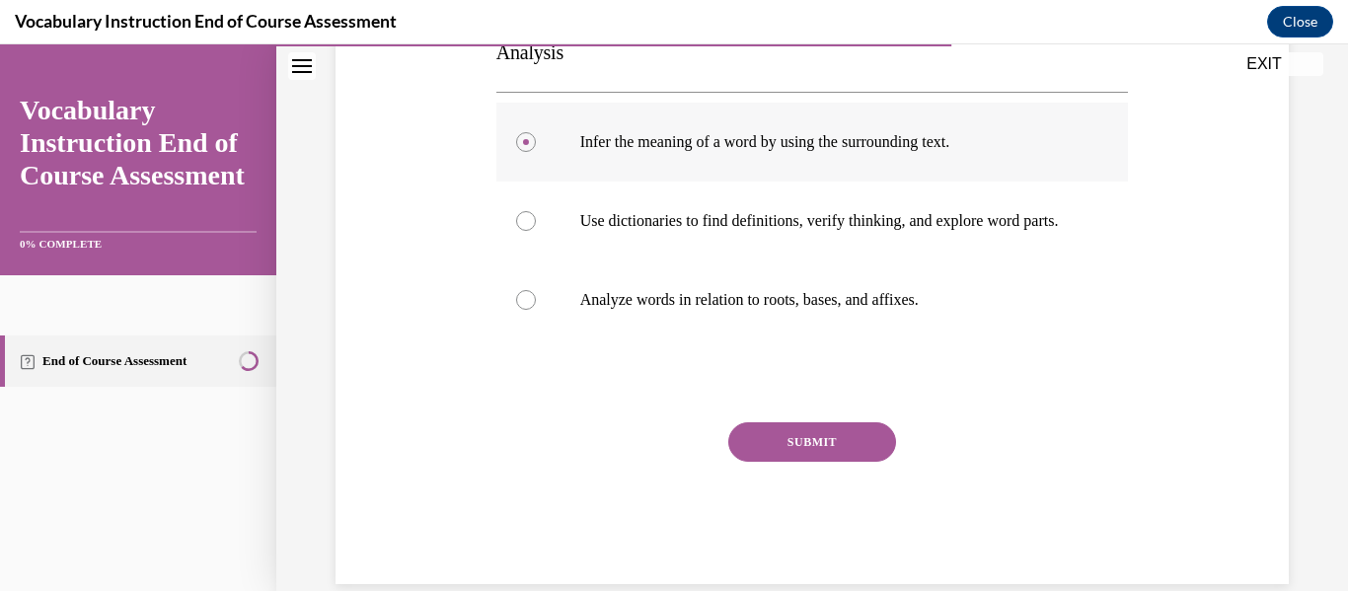
scroll to position [413, 0]
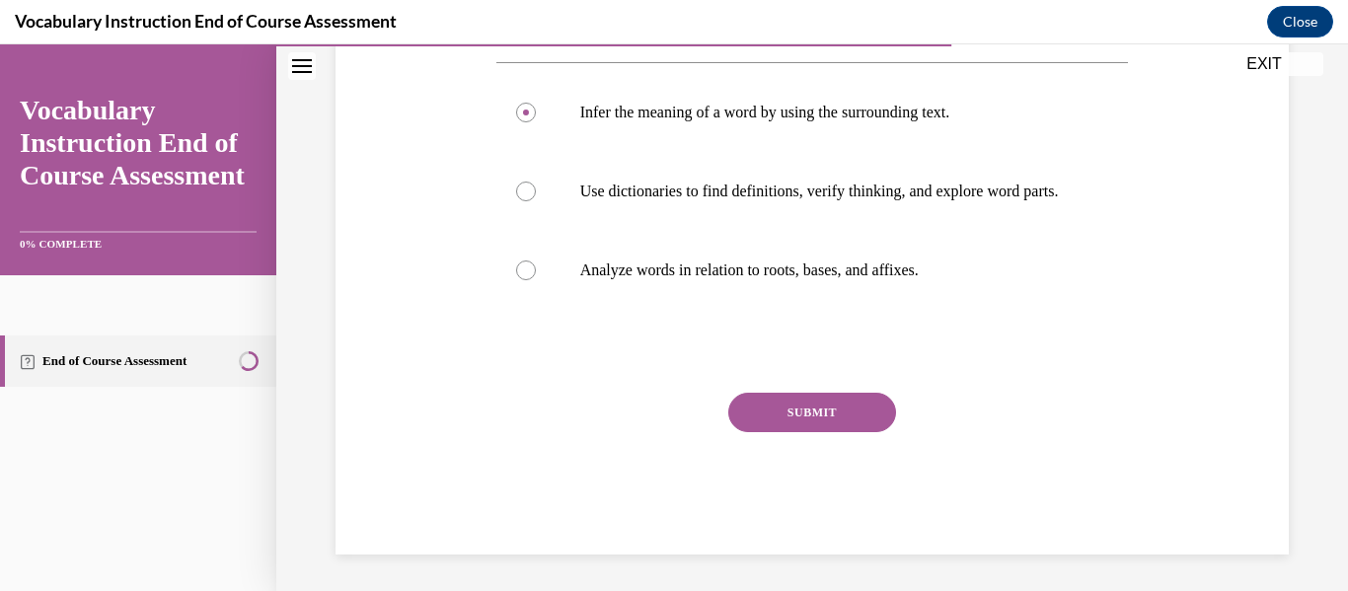
click at [827, 432] on button "SUBMIT" at bounding box center [812, 412] width 168 height 39
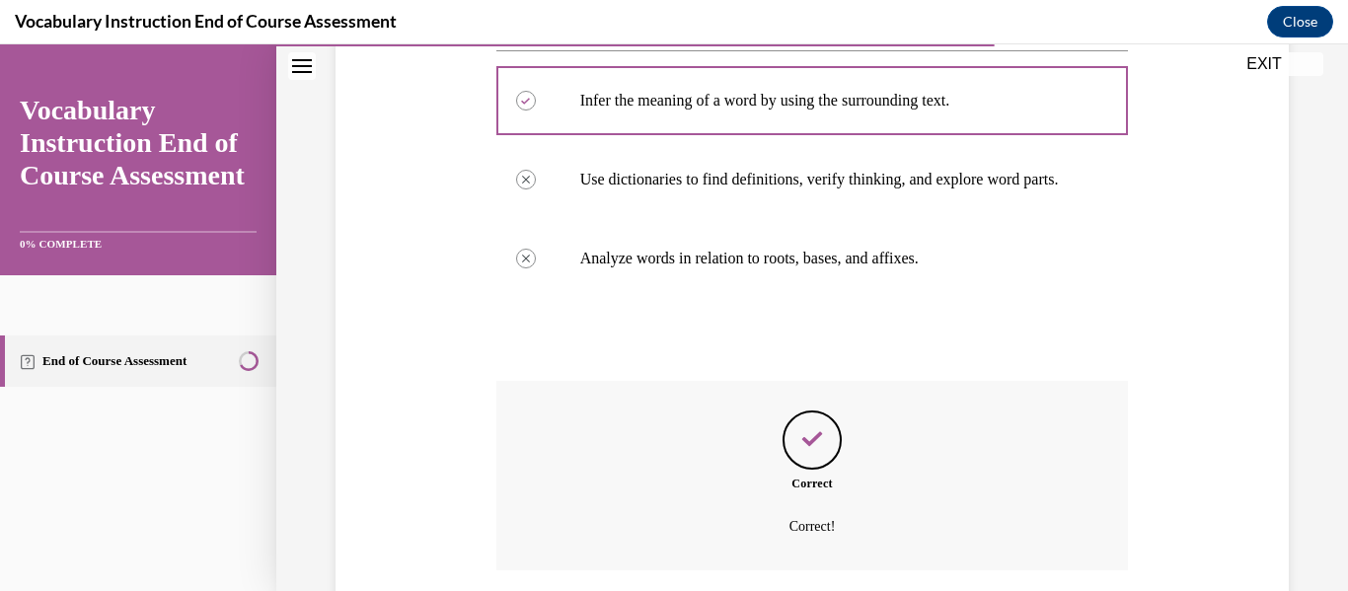
scroll to position [595, 0]
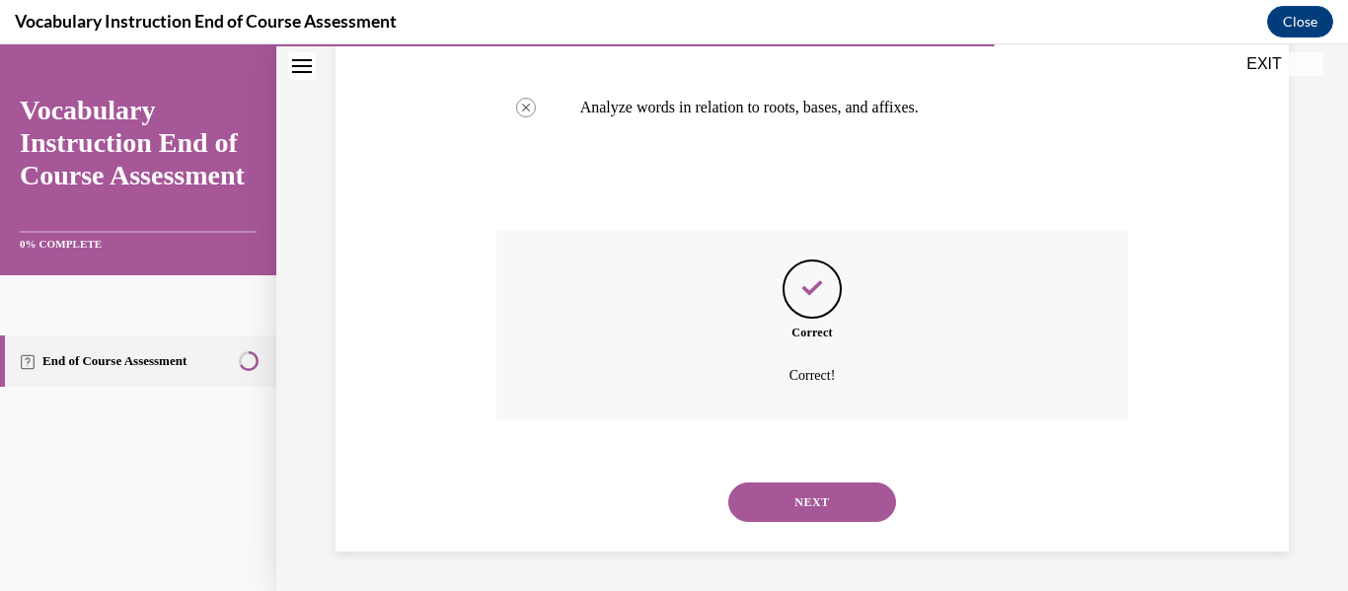
click at [828, 501] on button "NEXT" at bounding box center [812, 502] width 168 height 39
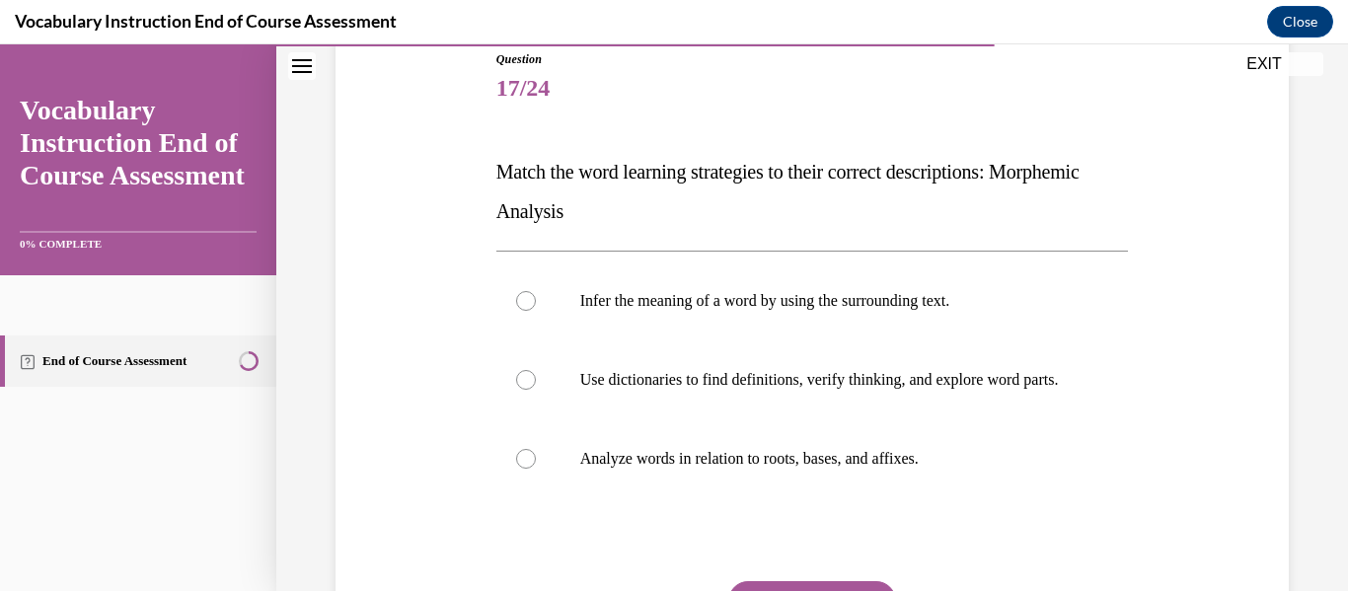
scroll to position [232, 0]
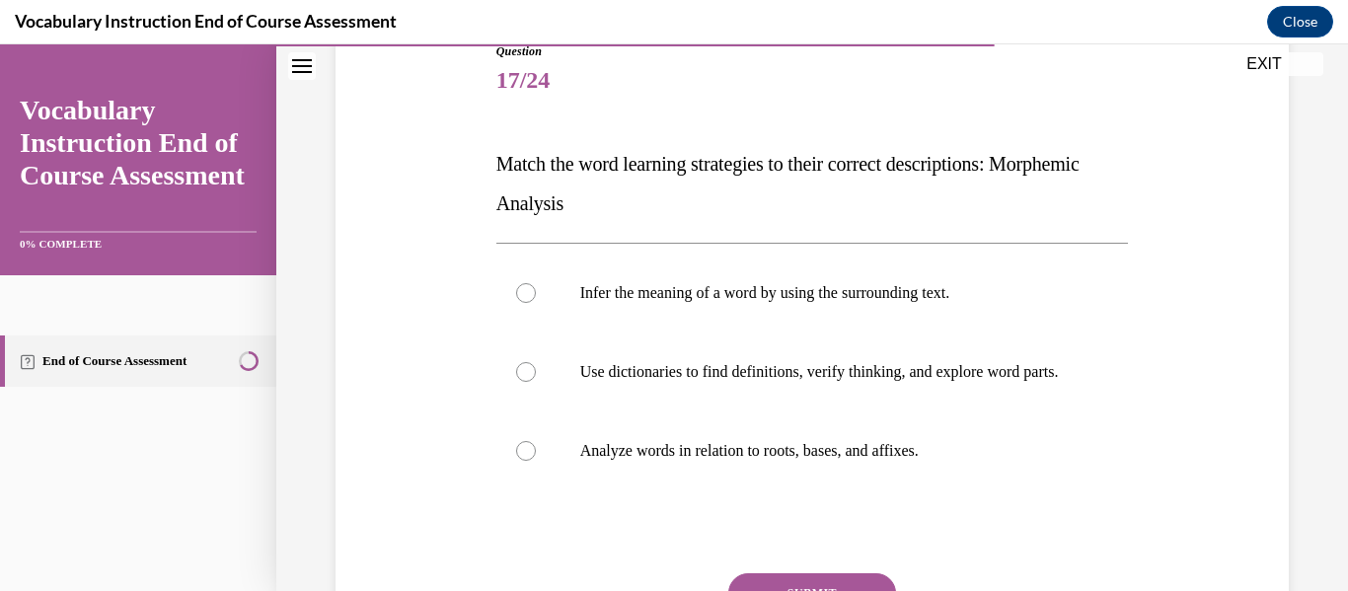
click at [828, 490] on label "Analyze words in relation to roots, bases, and affixes." at bounding box center [812, 451] width 633 height 79
click at [536, 461] on input "Analyze words in relation to roots, bases, and affixes." at bounding box center [526, 451] width 20 height 20
radio input "true"
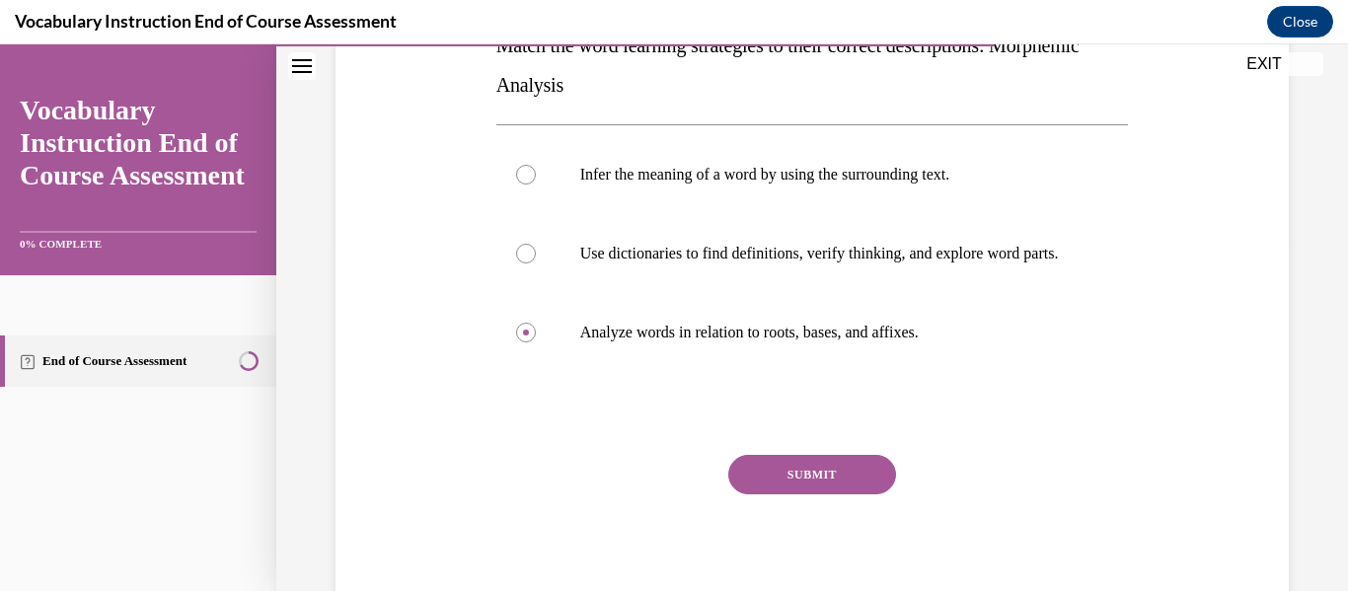
click at [828, 494] on button "SUBMIT" at bounding box center [812, 474] width 168 height 39
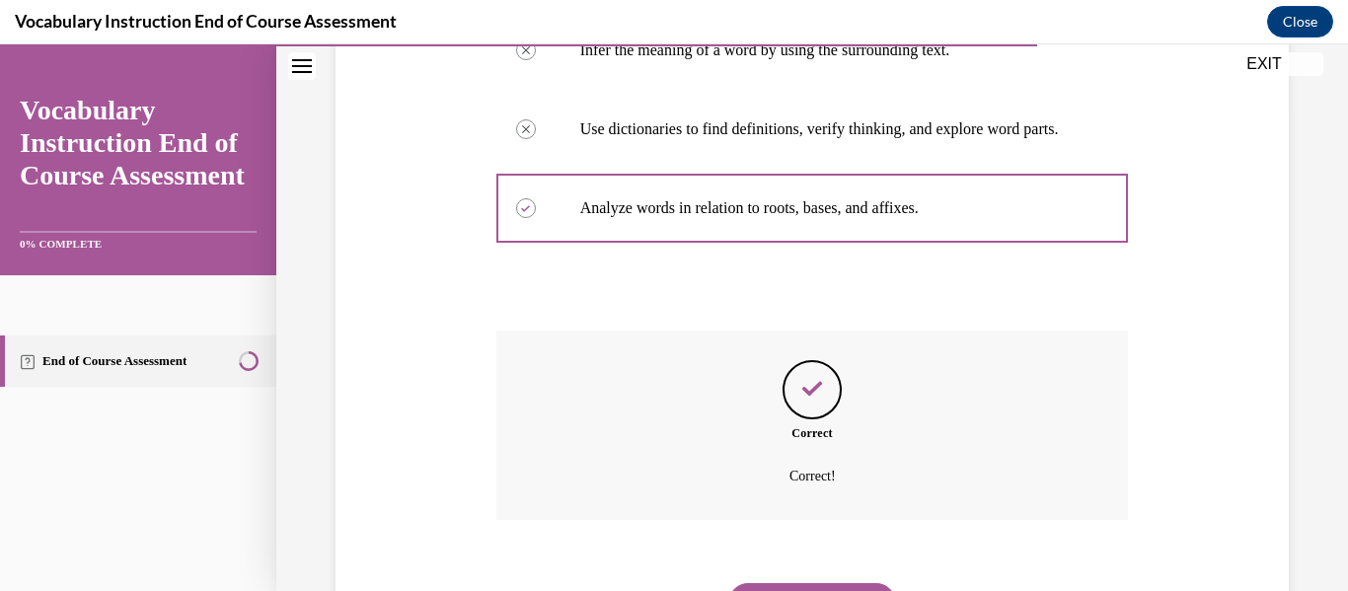
scroll to position [595, 0]
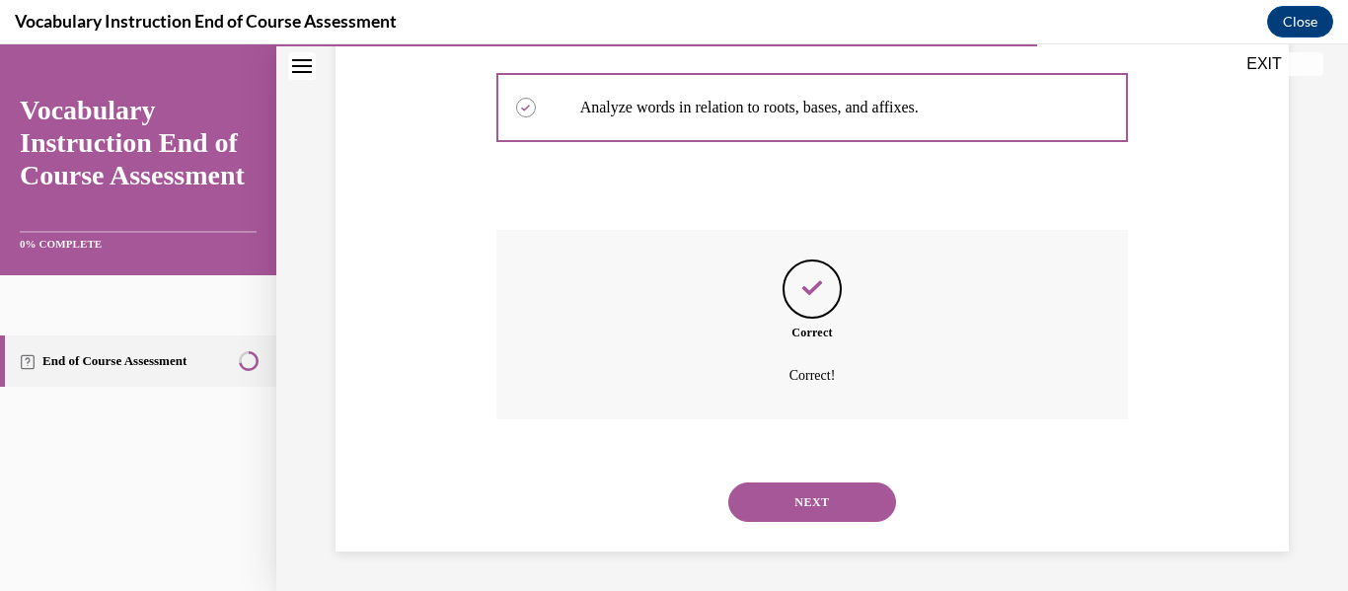
click at [828, 501] on button "NEXT" at bounding box center [812, 502] width 168 height 39
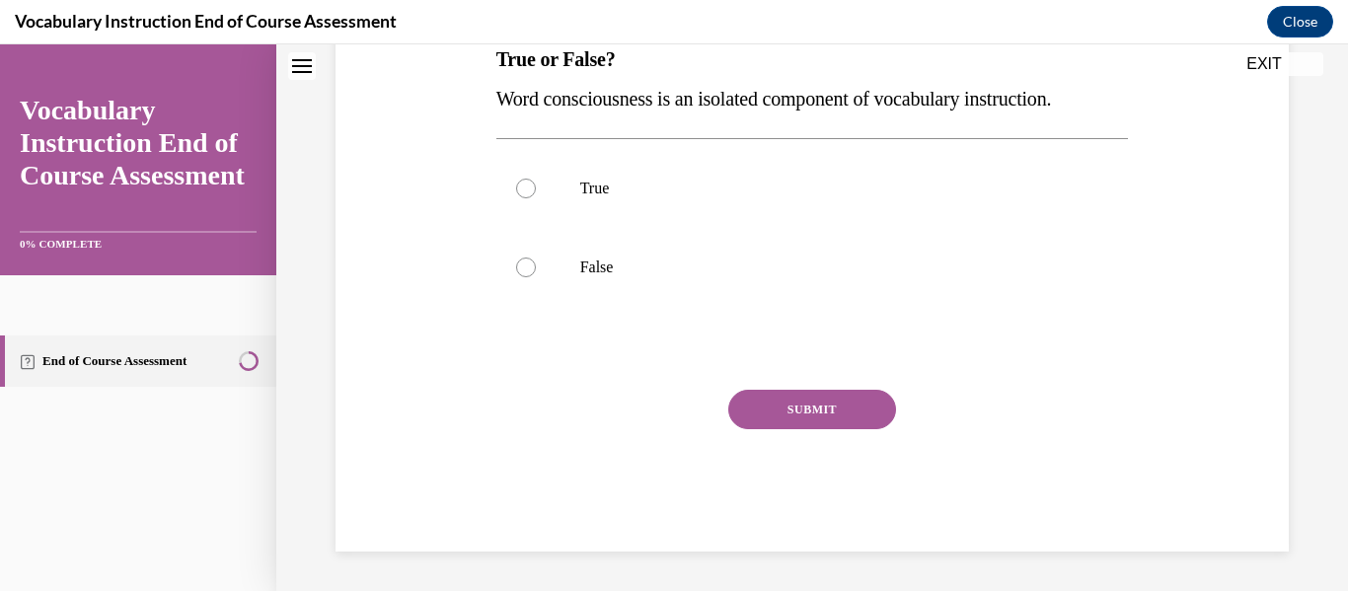
scroll to position [0, 0]
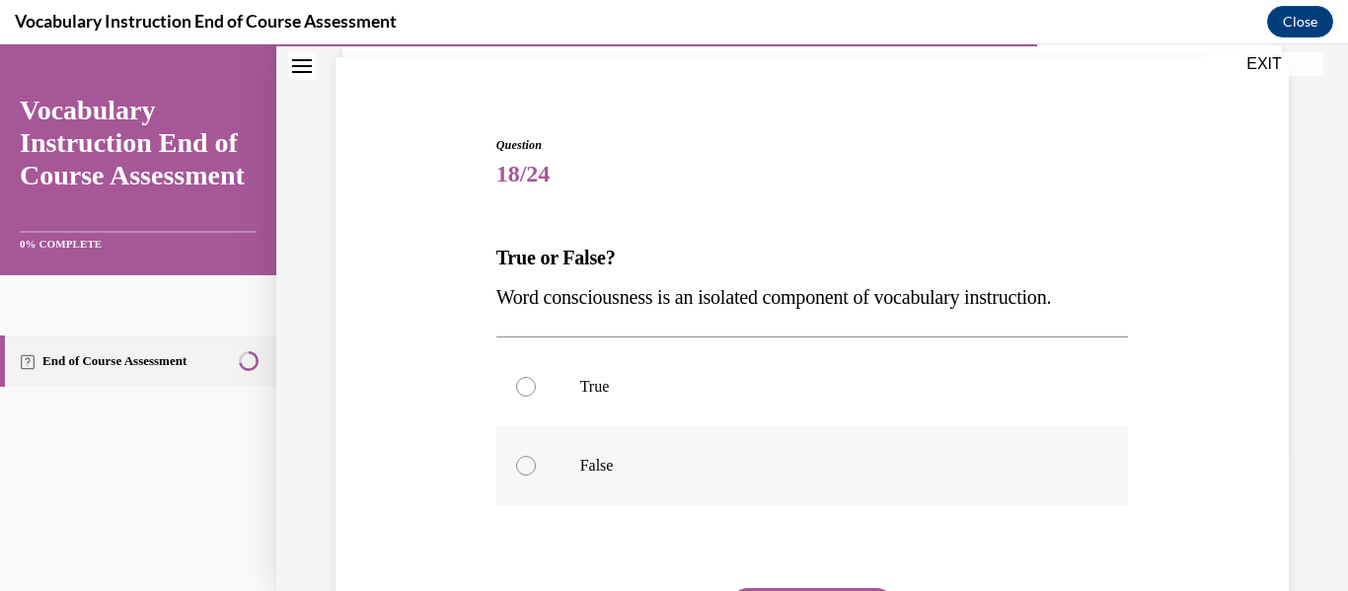
click at [821, 503] on label "False" at bounding box center [812, 465] width 633 height 79
click at [536, 476] on input "False" at bounding box center [526, 466] width 20 height 20
radio input "true"
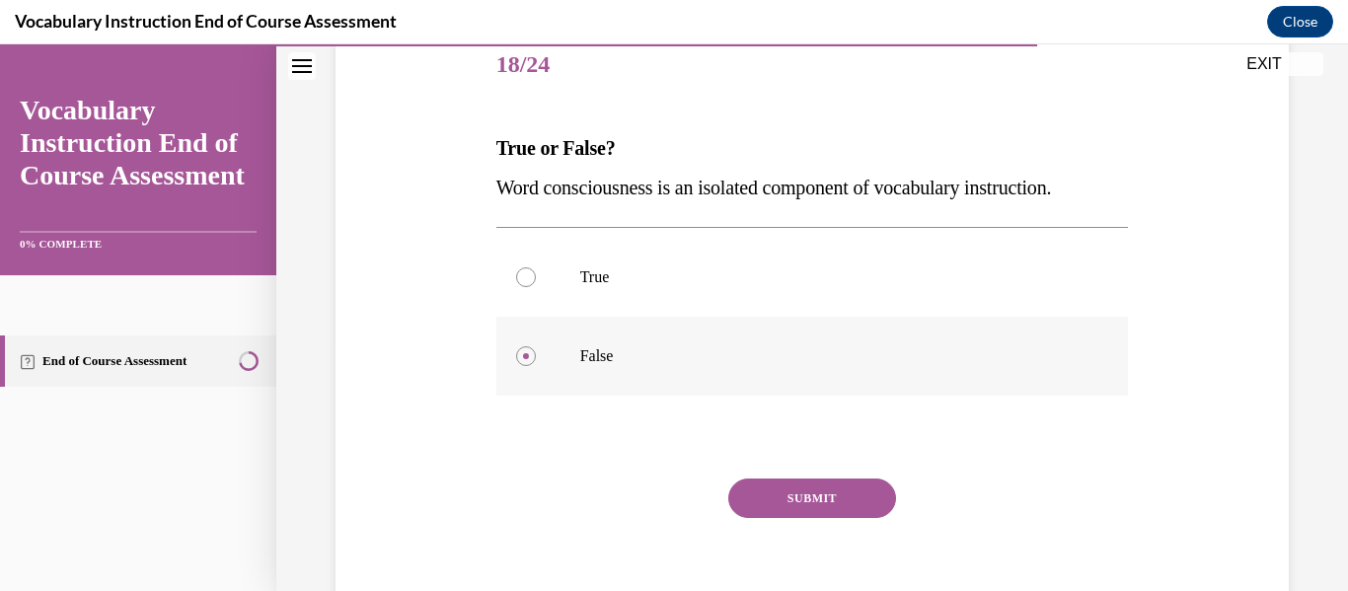
click at [821, 503] on button "SUBMIT" at bounding box center [812, 498] width 168 height 39
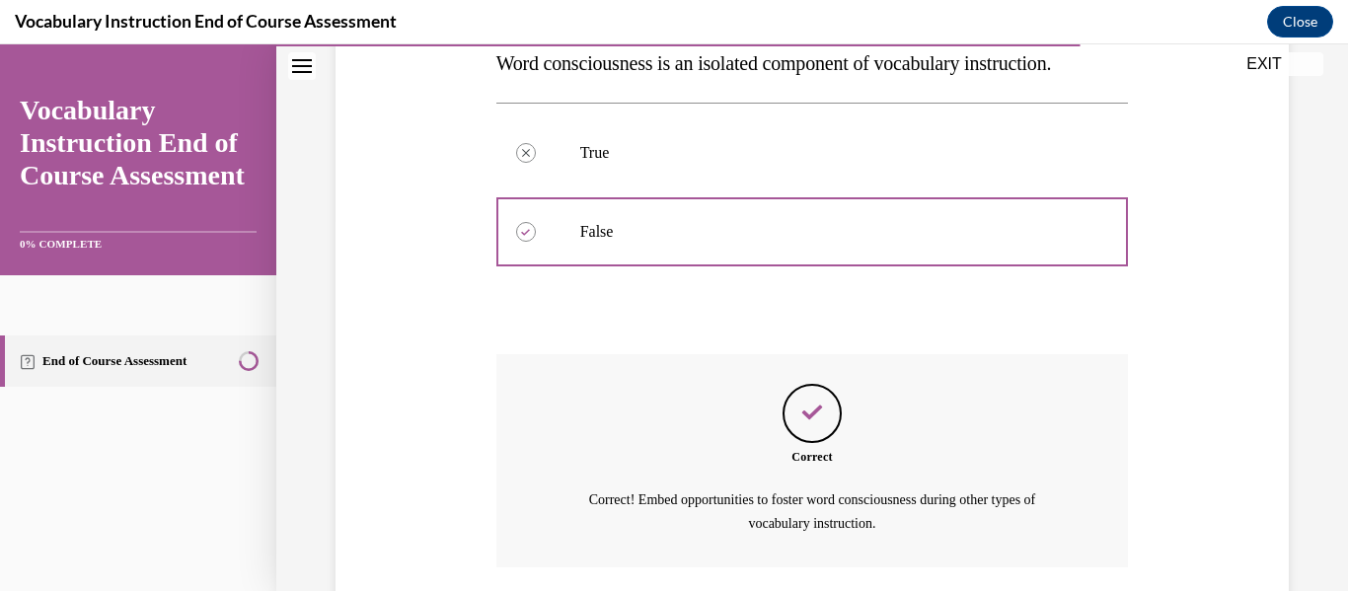
scroll to position [520, 0]
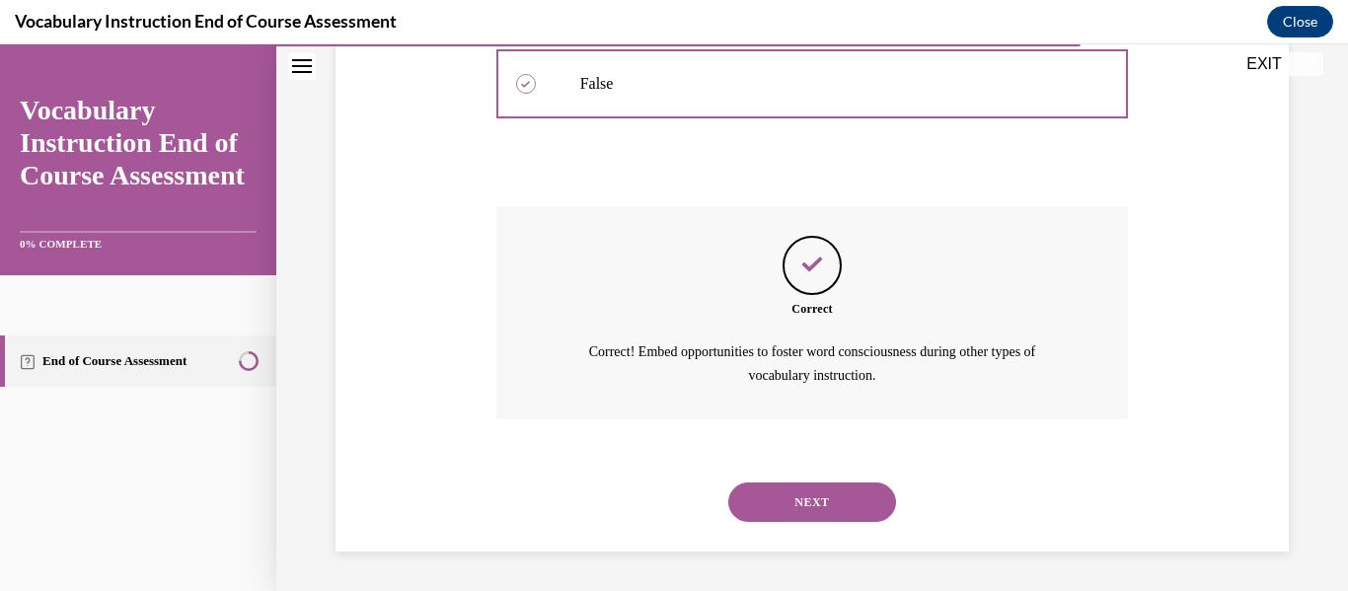
click at [823, 506] on button "NEXT" at bounding box center [812, 502] width 168 height 39
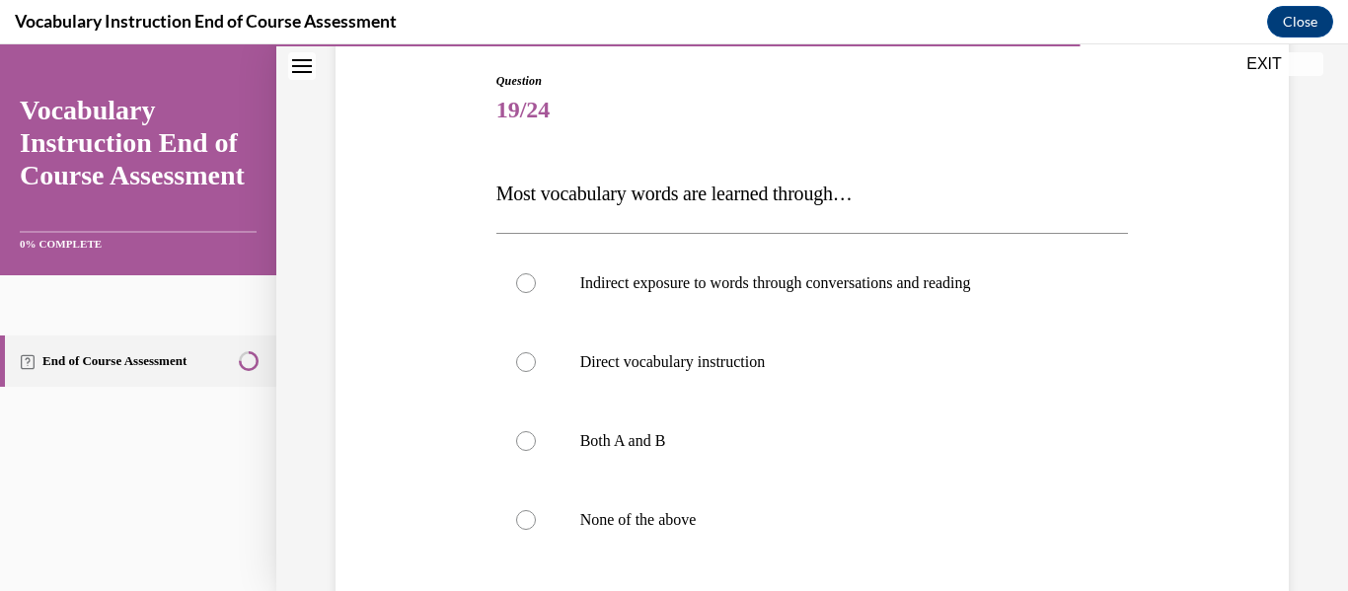
scroll to position [206, 0]
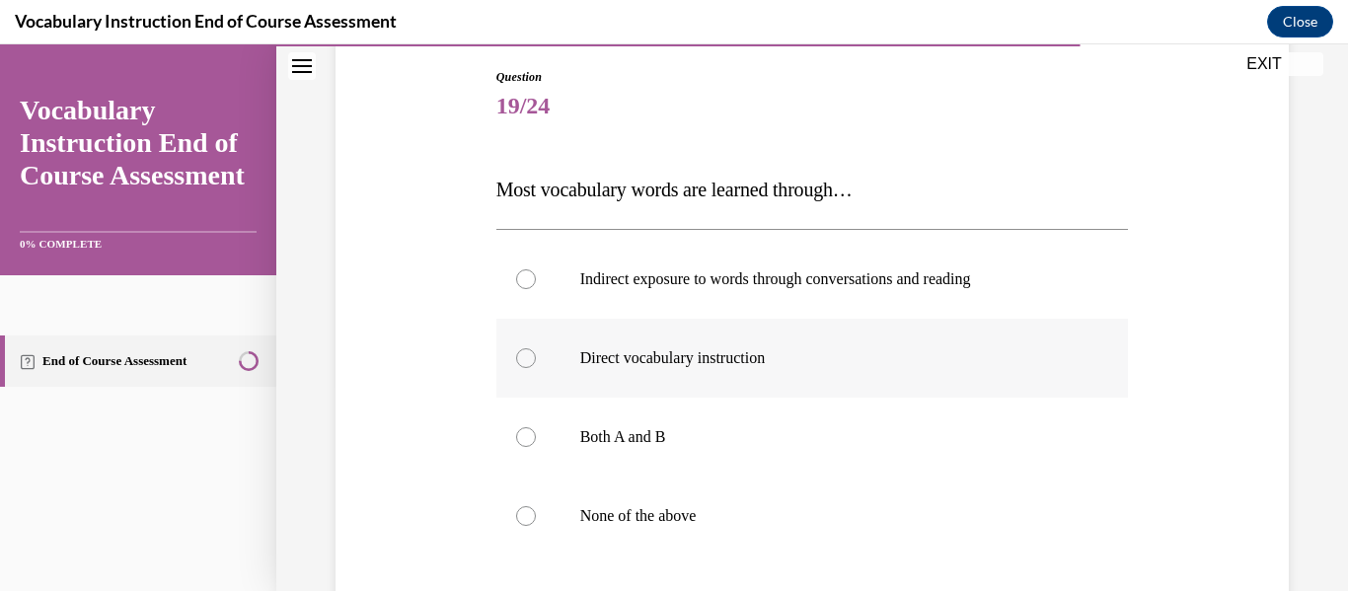
click at [793, 366] on p "Direct vocabulary instruction" at bounding box center [829, 358] width 499 height 20
click at [536, 366] on input "Direct vocabulary instruction" at bounding box center [526, 358] width 20 height 20
radio input "true"
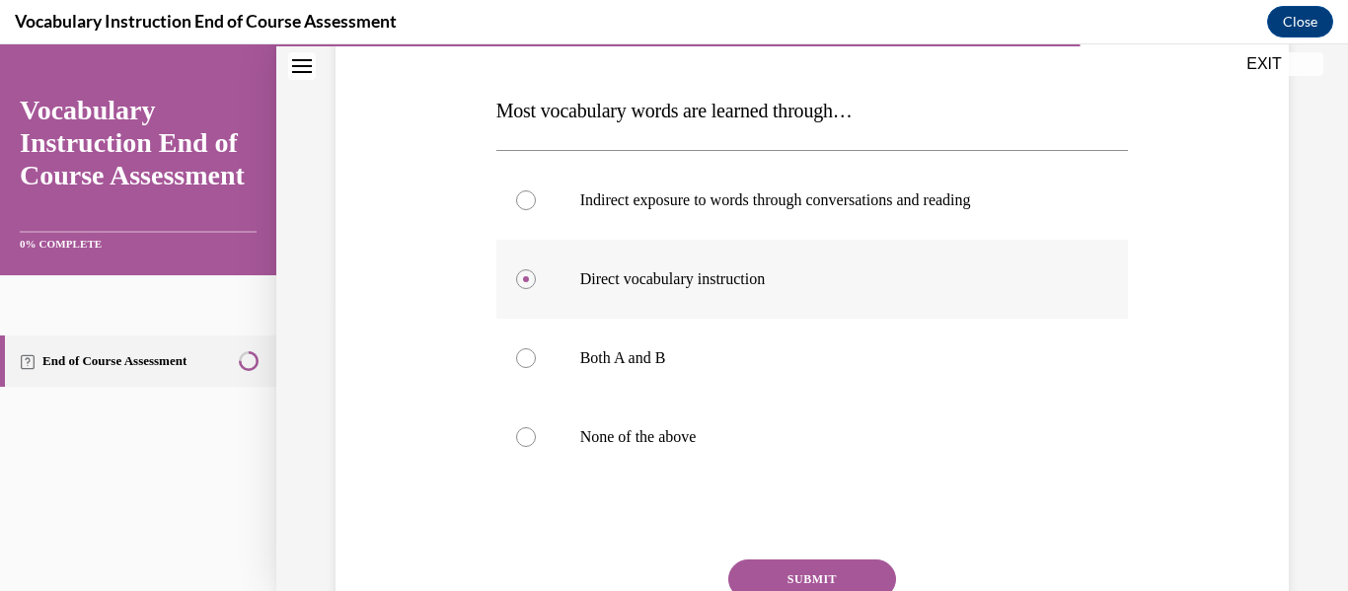
scroll to position [292, 0]
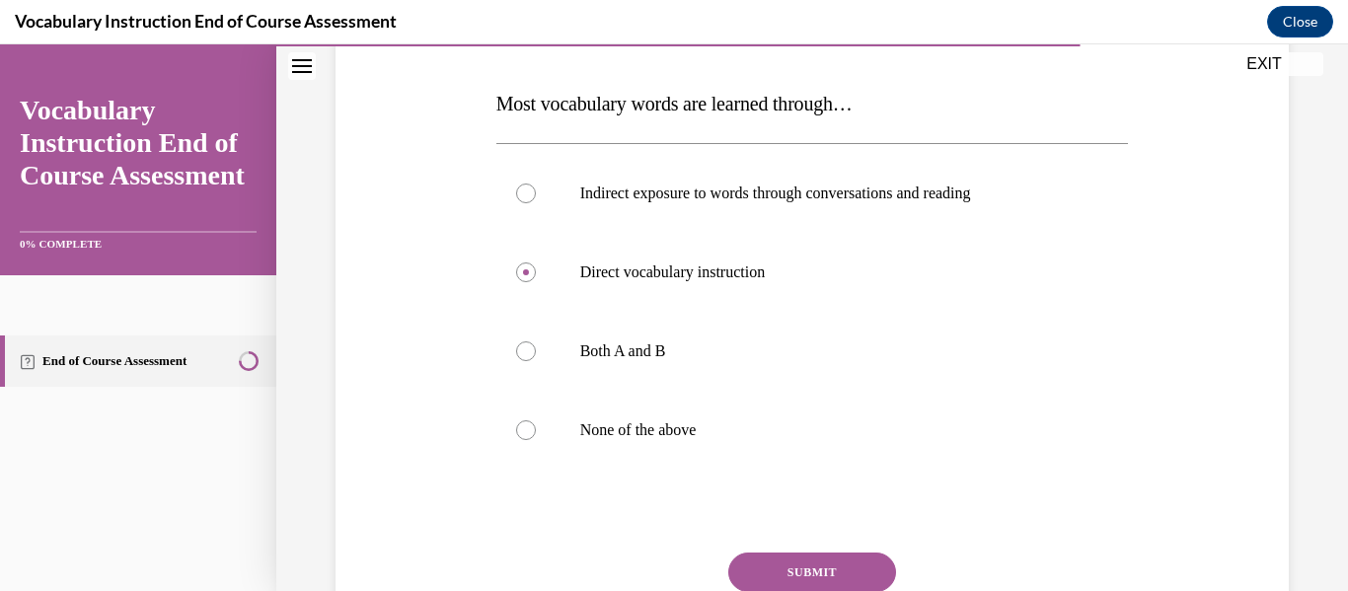
click at [811, 560] on button "SUBMIT" at bounding box center [812, 572] width 168 height 39
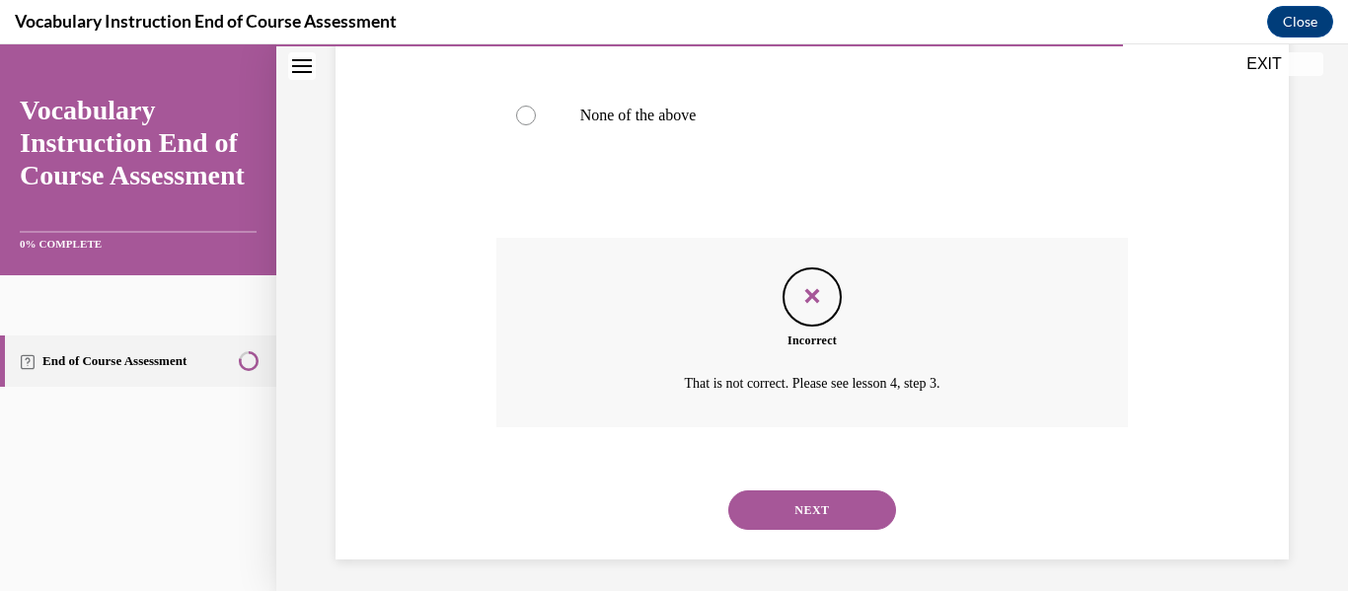
scroll to position [615, 0]
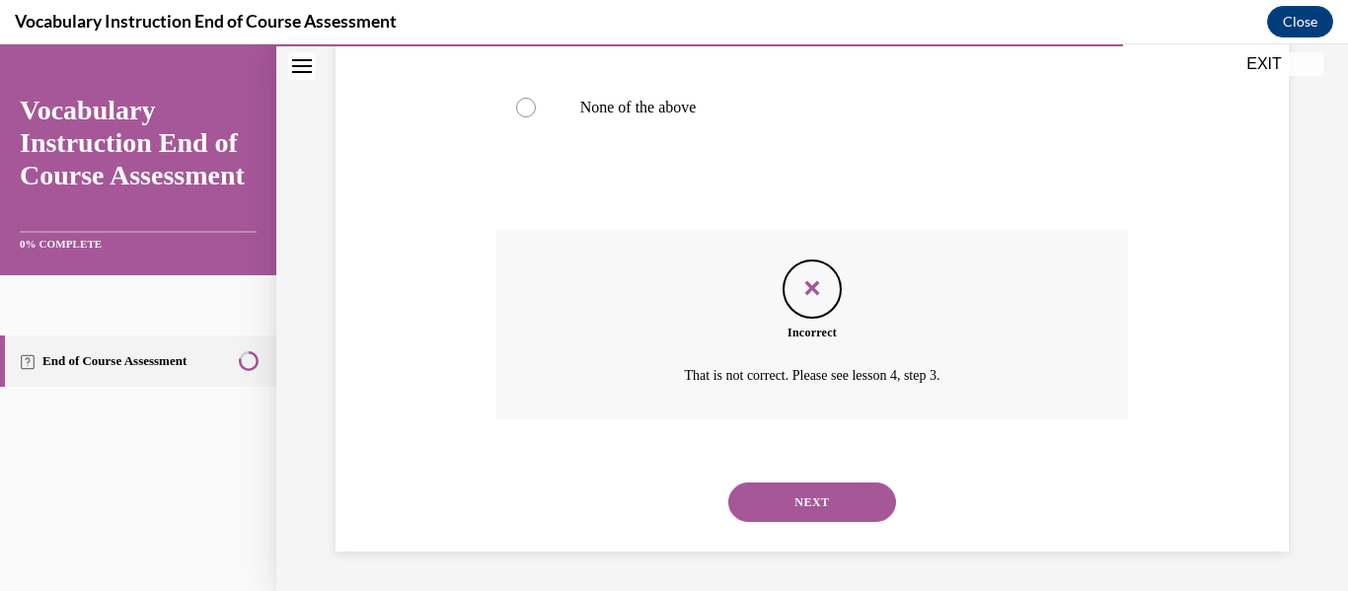
click at [859, 511] on button "NEXT" at bounding box center [812, 502] width 168 height 39
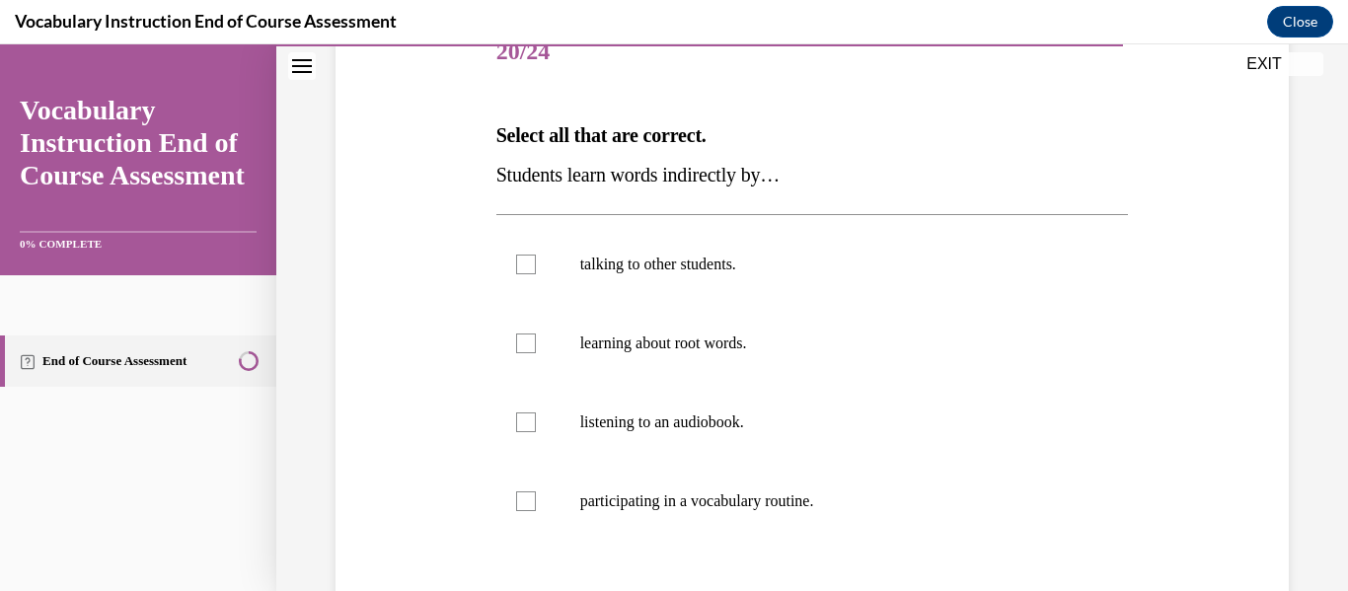
scroll to position [265, 0]
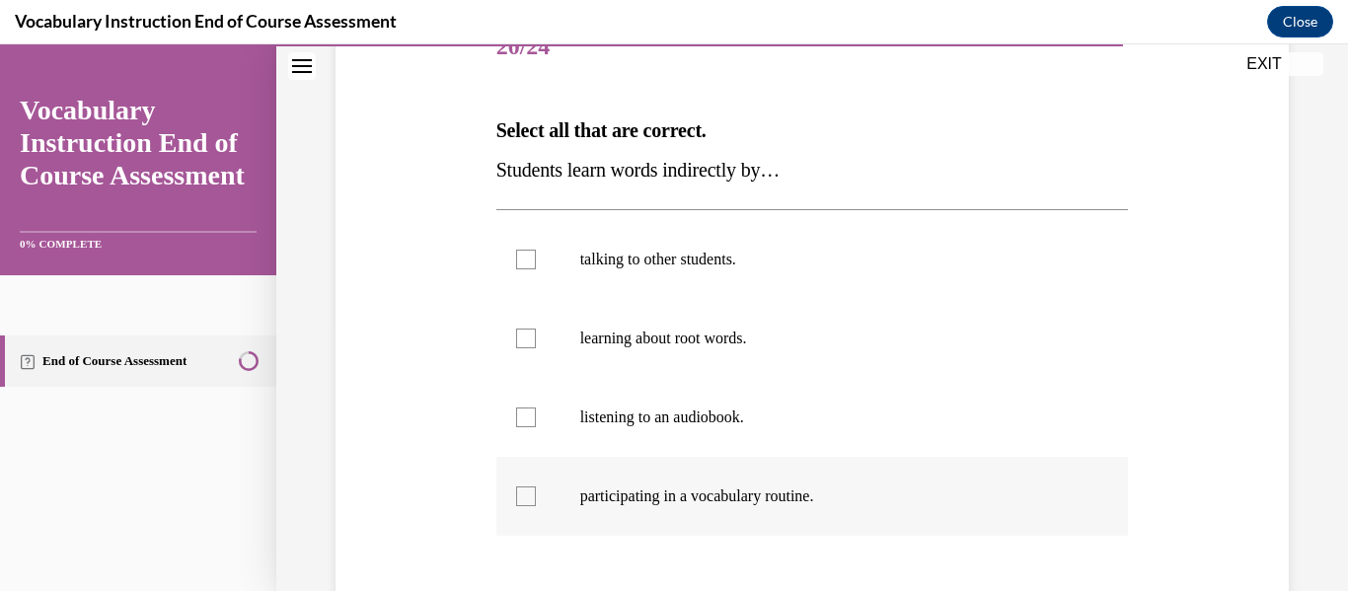
click at [877, 508] on label "participating in a vocabulary routine." at bounding box center [812, 496] width 633 height 79
click at [536, 506] on input "participating in a vocabulary routine." at bounding box center [526, 497] width 20 height 20
checkbox input "true"
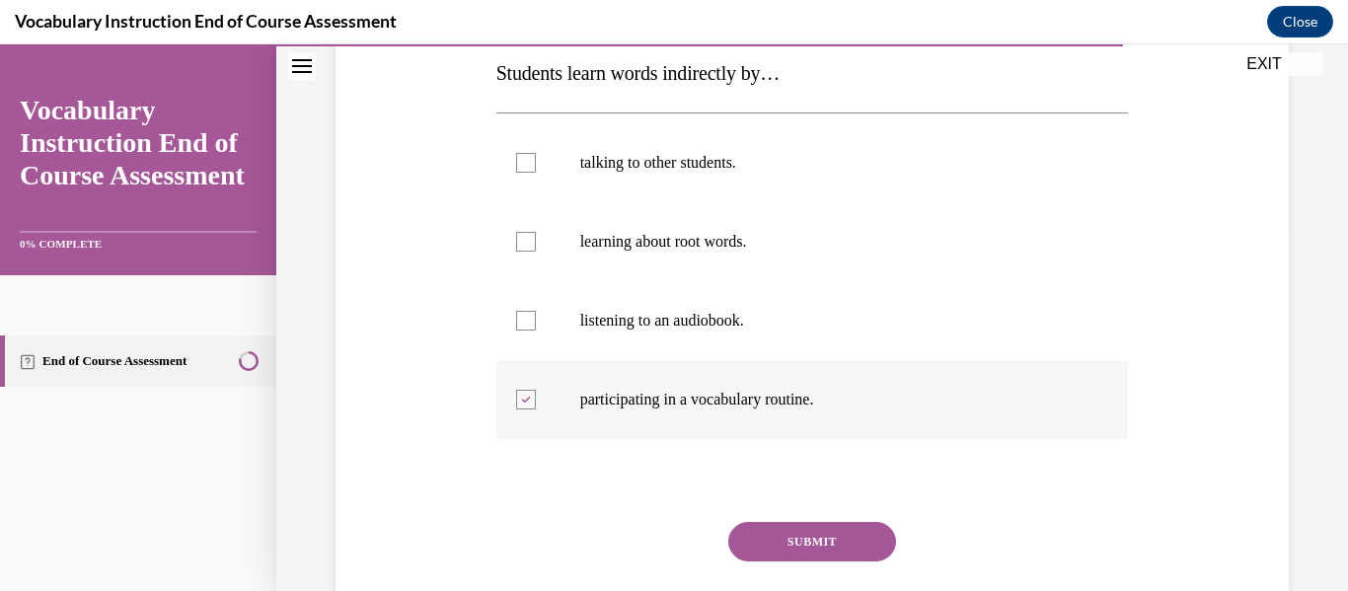
scroll to position [367, 0]
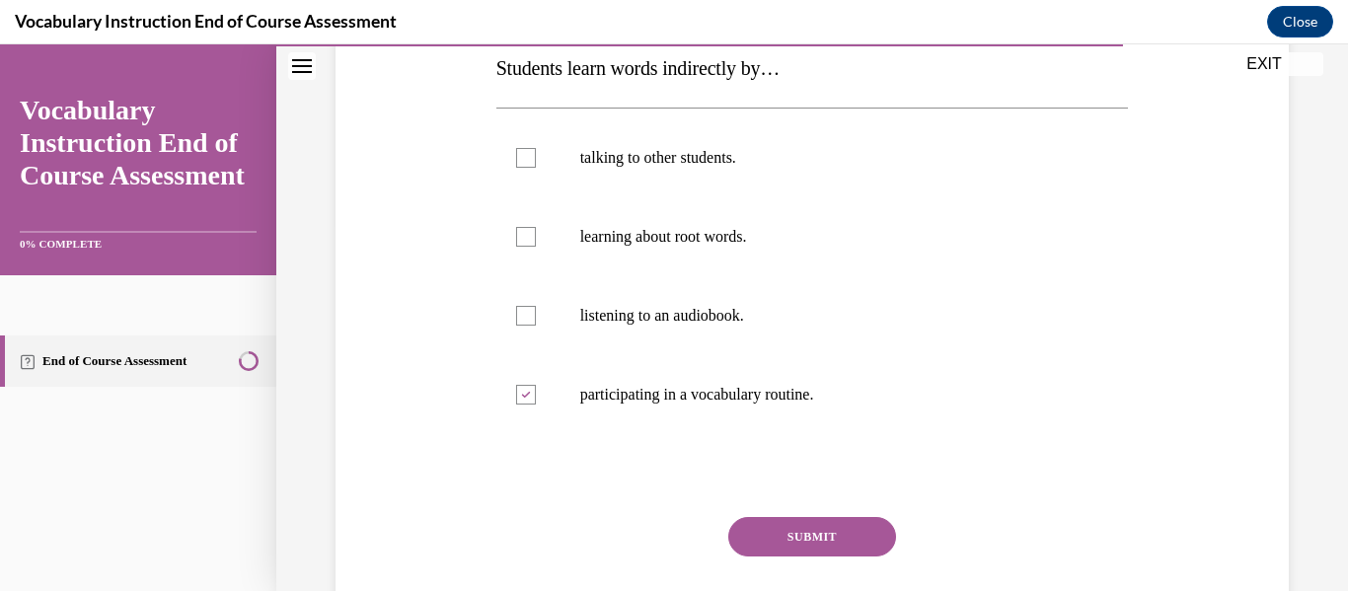
click at [872, 522] on button "SUBMIT" at bounding box center [812, 536] width 168 height 39
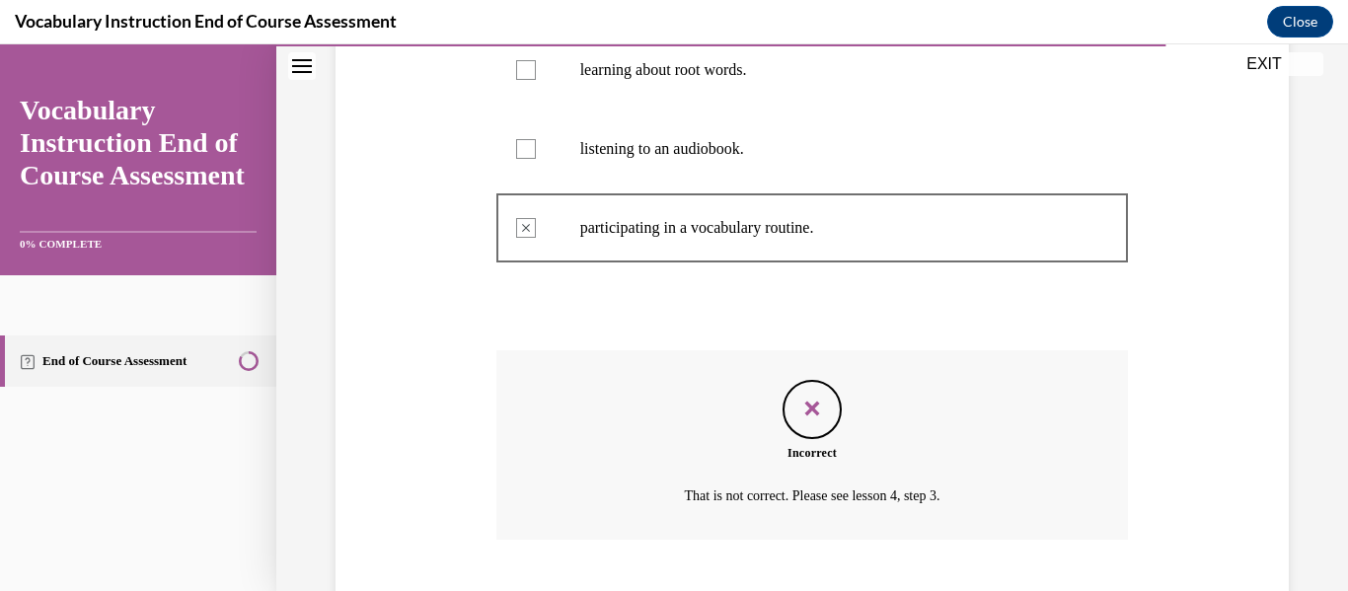
scroll to position [654, 0]
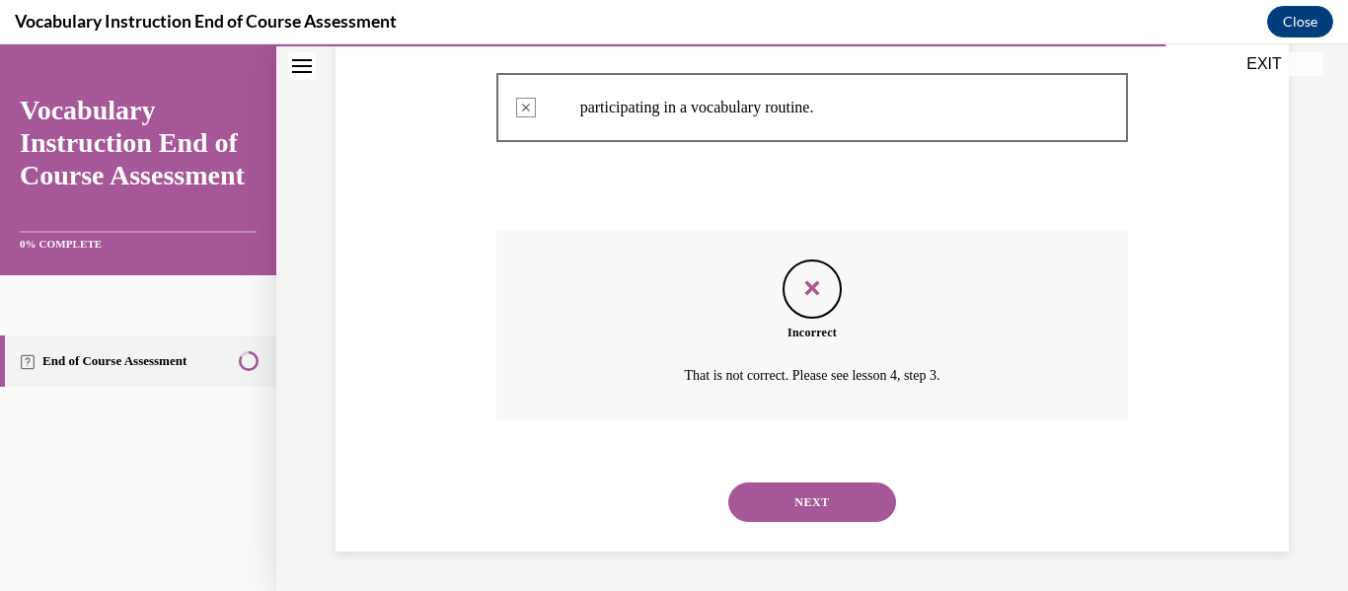
click at [874, 518] on button "NEXT" at bounding box center [812, 502] width 168 height 39
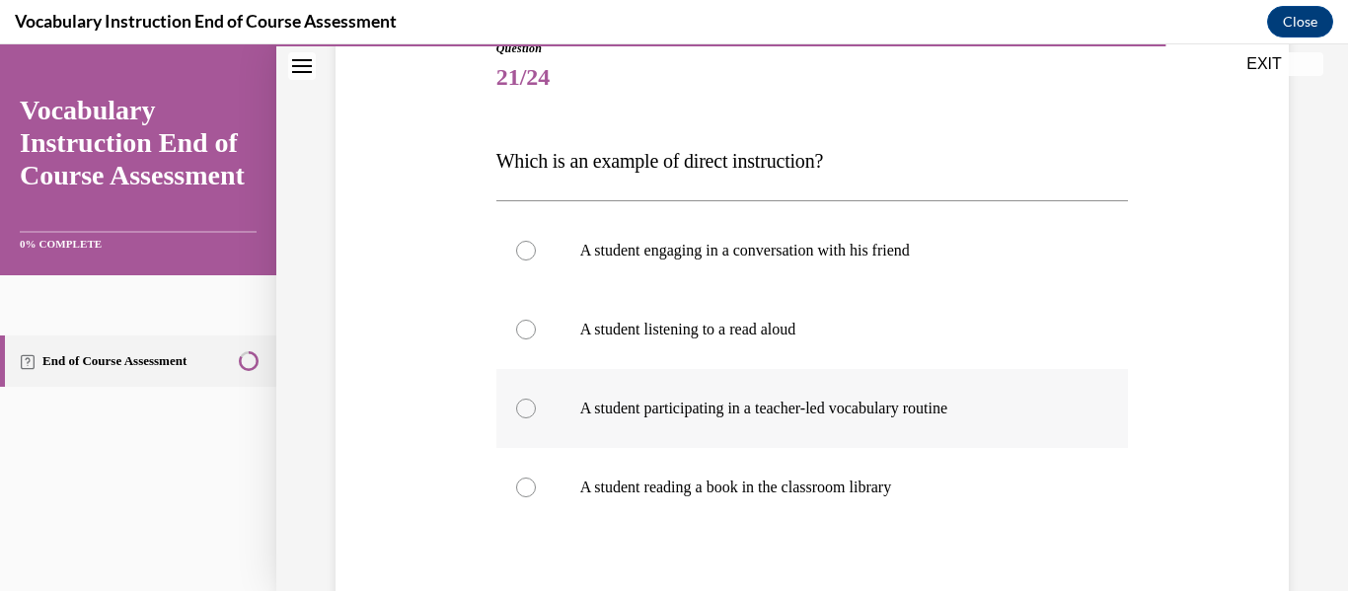
scroll to position [238, 0]
click at [897, 406] on p "A student participating in a teacher-led vocabulary routine" at bounding box center [829, 406] width 499 height 20
click at [536, 406] on input "A student participating in a teacher-led vocabulary routine" at bounding box center [526, 406] width 20 height 20
radio input "true"
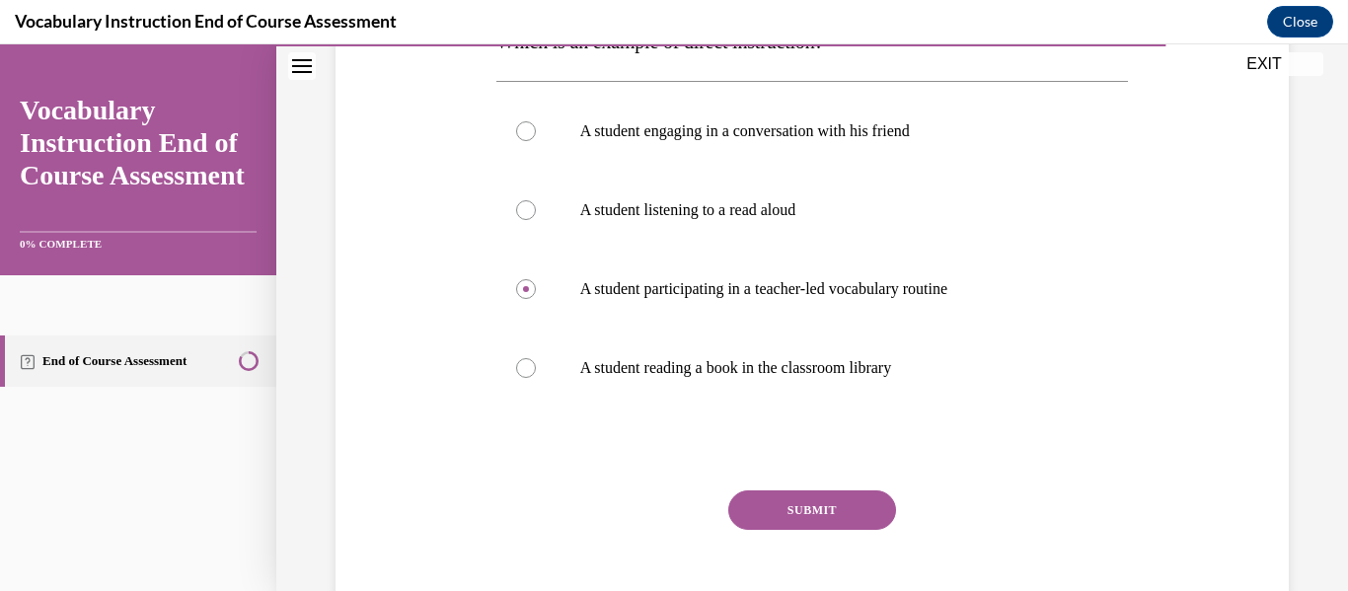
click at [814, 508] on button "SUBMIT" at bounding box center [812, 509] width 168 height 39
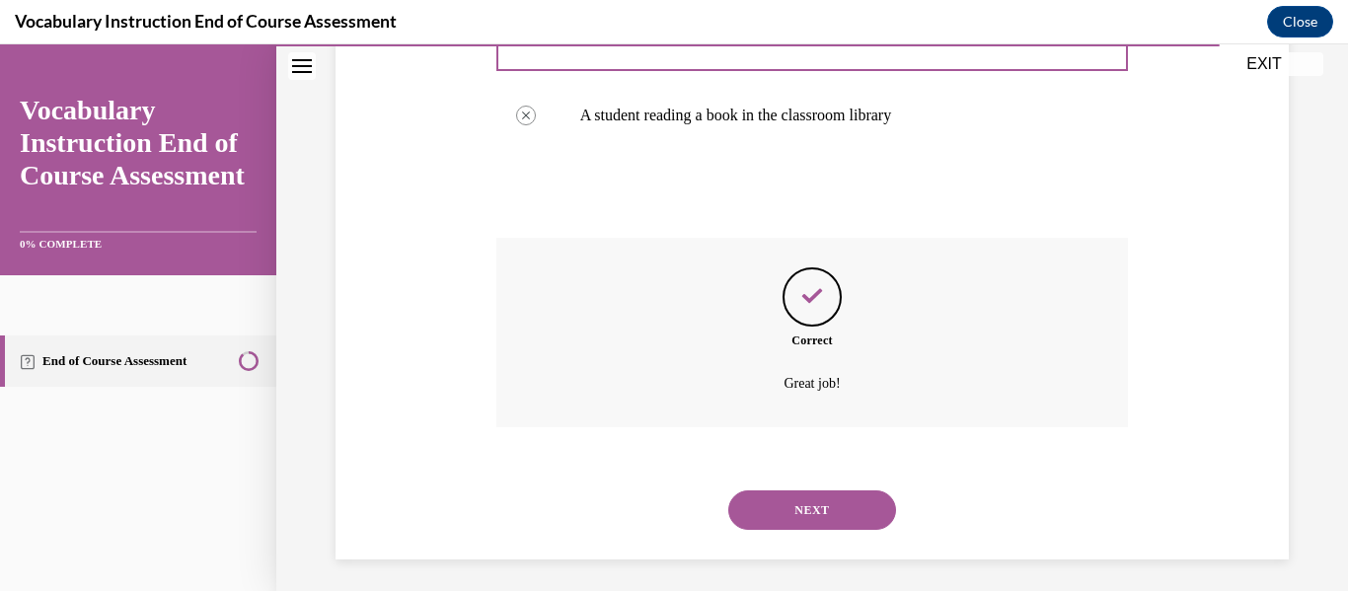
scroll to position [615, 0]
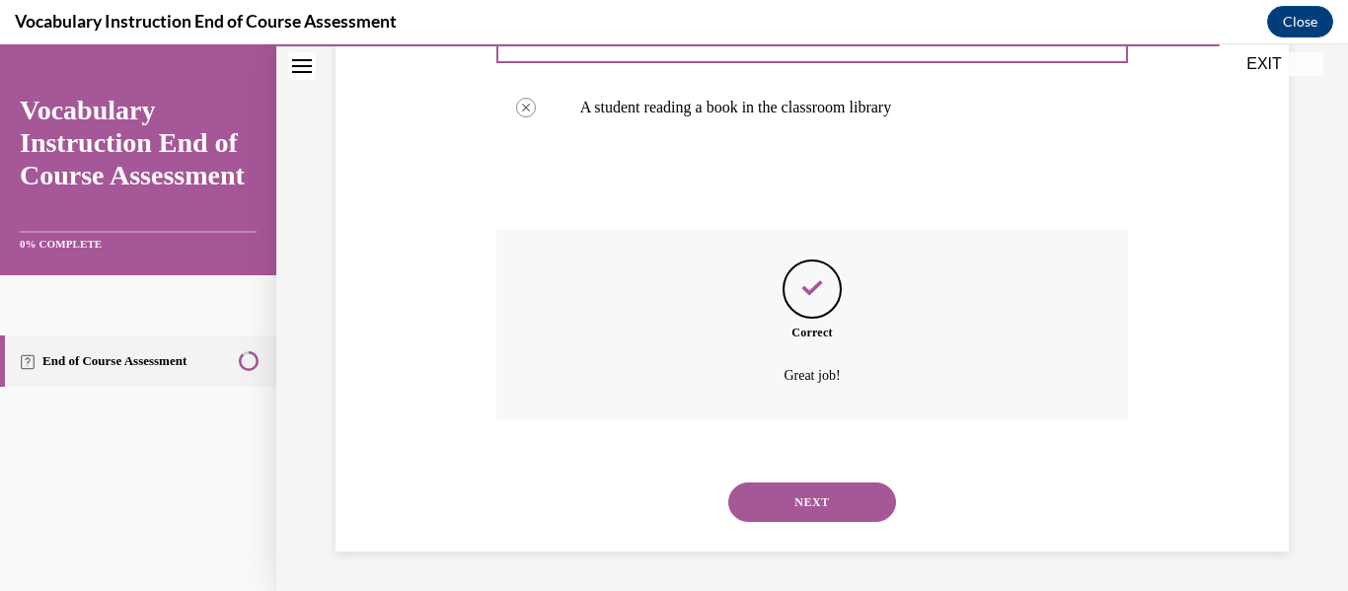
click at [846, 504] on button "NEXT" at bounding box center [812, 502] width 168 height 39
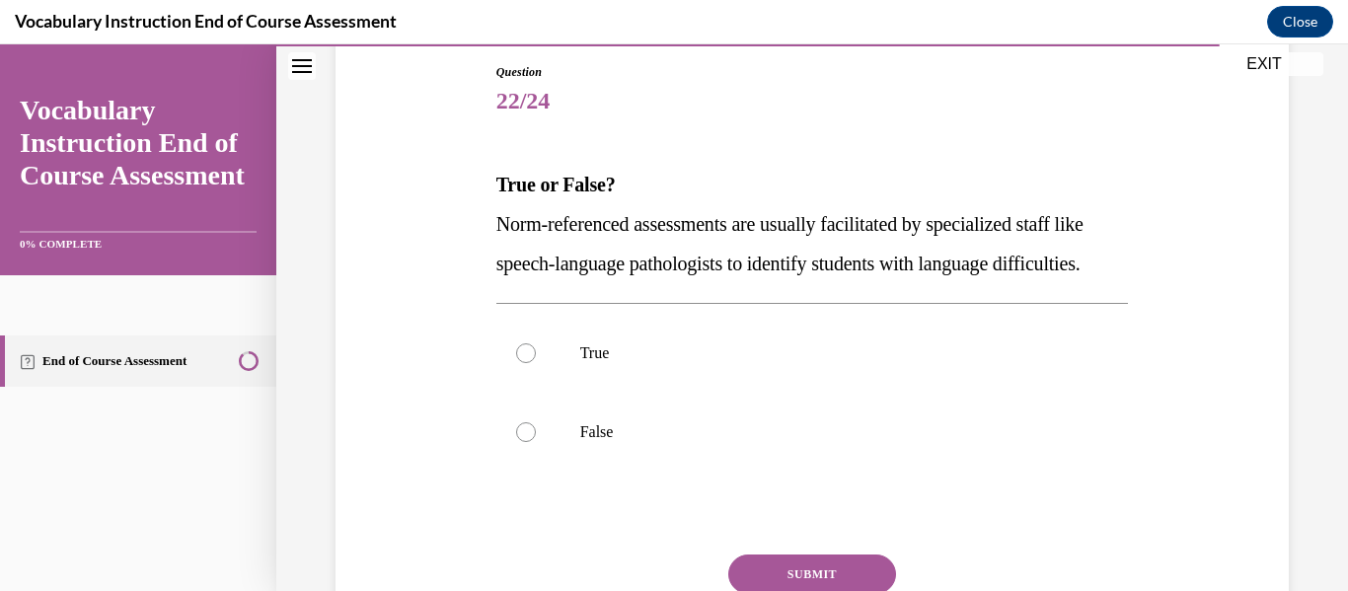
scroll to position [213, 0]
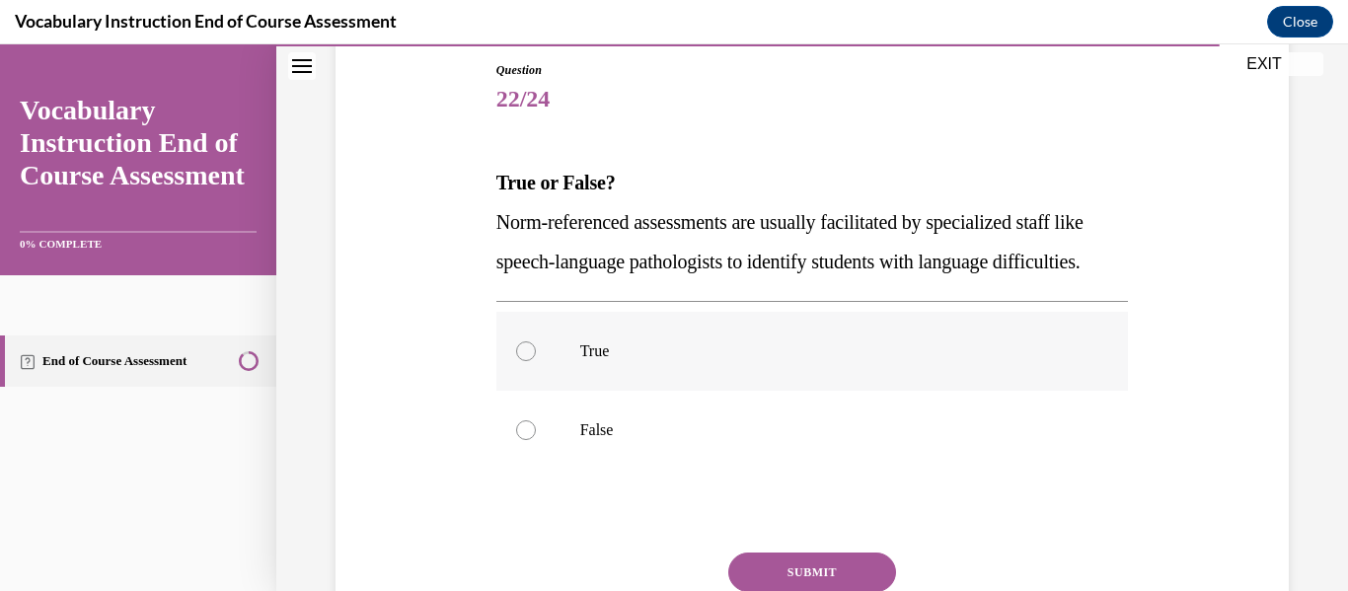
click at [793, 361] on p "True" at bounding box center [829, 351] width 499 height 20
click at [536, 361] on input "True" at bounding box center [526, 351] width 20 height 20
radio input "true"
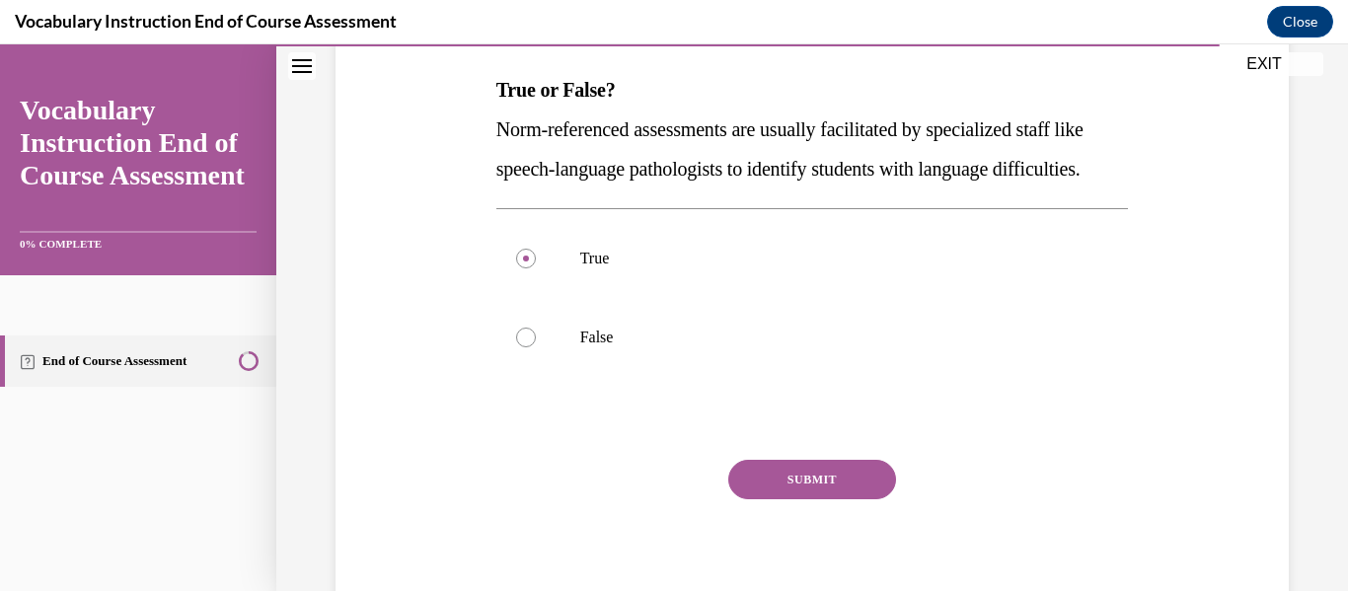
click at [805, 499] on button "SUBMIT" at bounding box center [812, 479] width 168 height 39
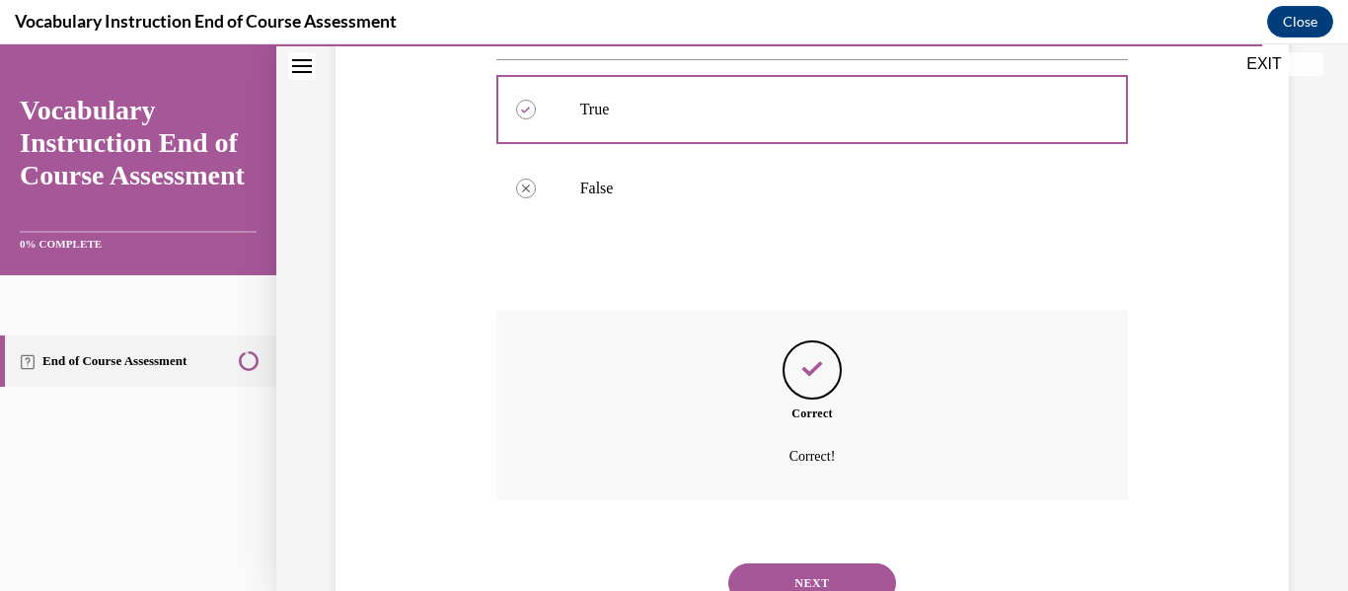
scroll to position [575, 0]
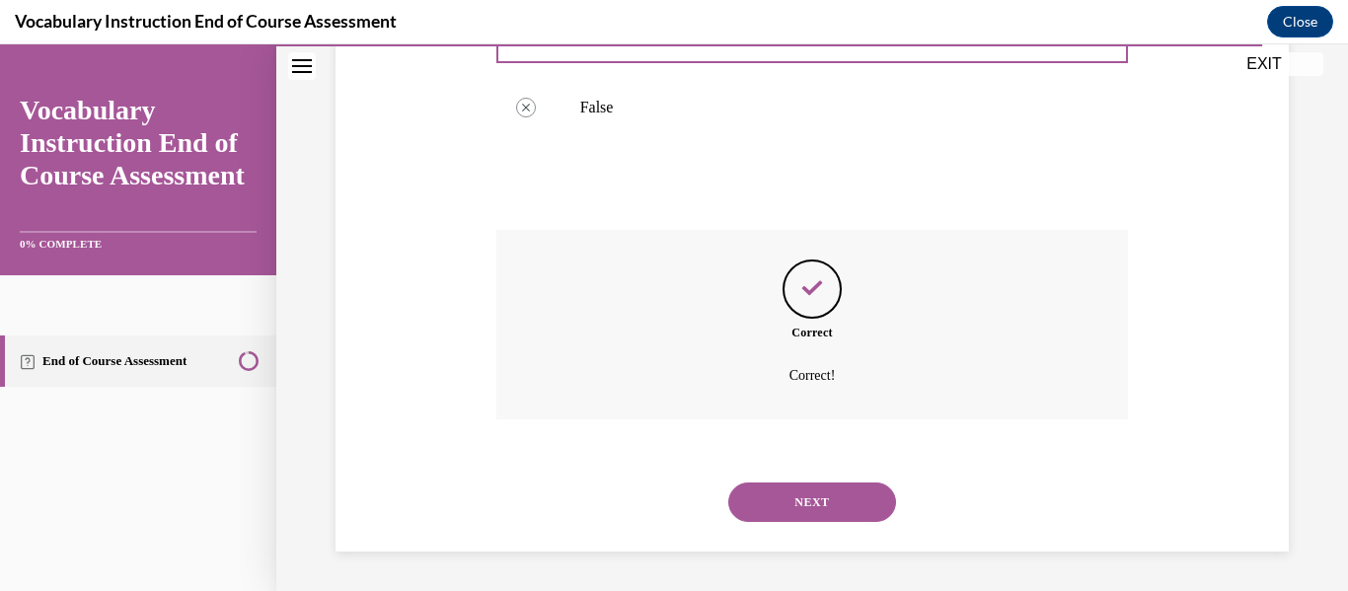
click at [833, 505] on button "NEXT" at bounding box center [812, 502] width 168 height 39
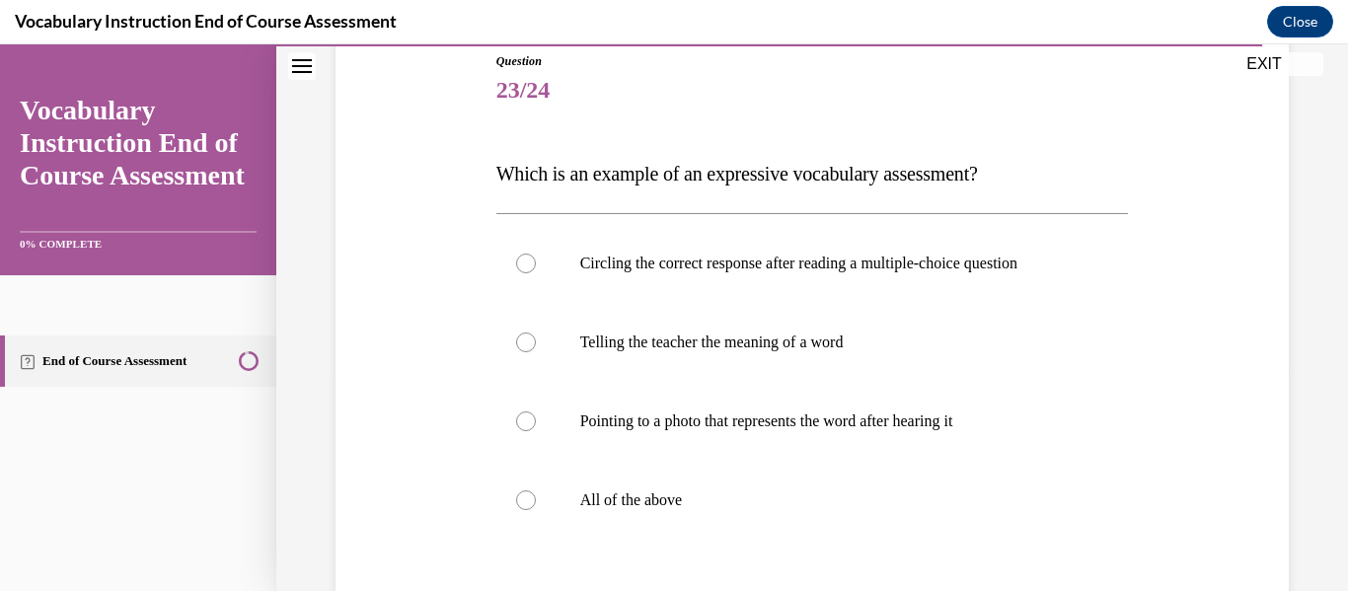
scroll to position [225, 0]
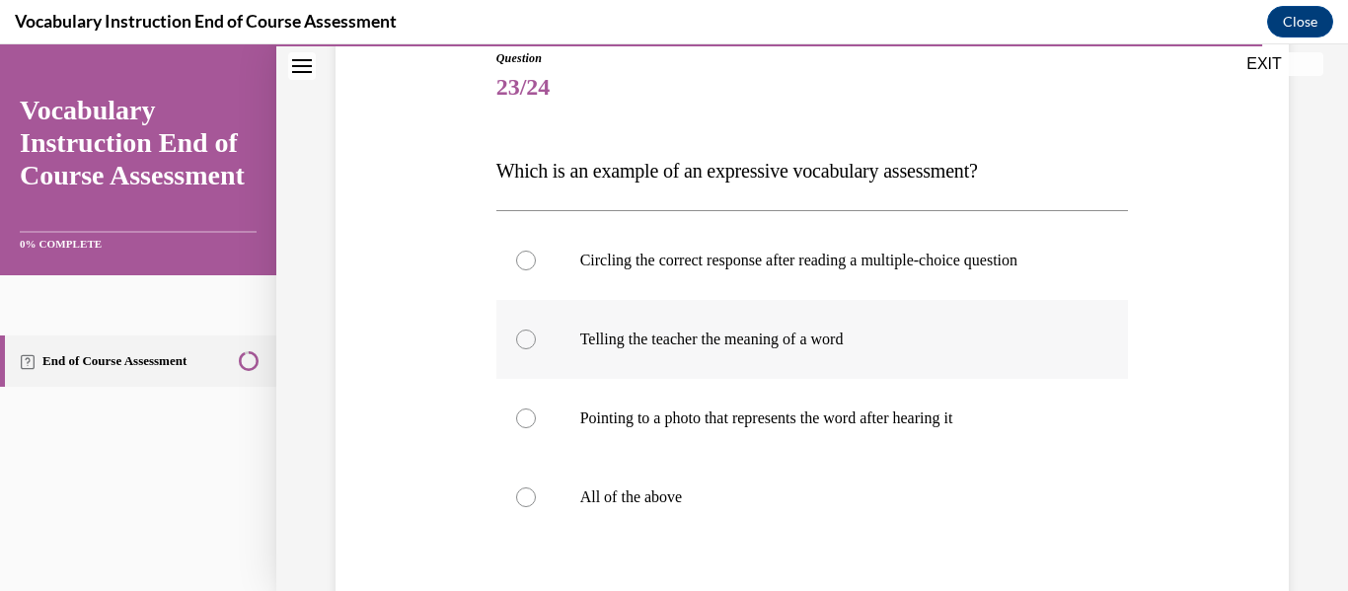
click at [996, 358] on label "Telling the teacher the meaning of a word" at bounding box center [812, 339] width 633 height 79
click at [536, 349] on input "Telling the teacher the meaning of a word" at bounding box center [526, 340] width 20 height 20
radio input "true"
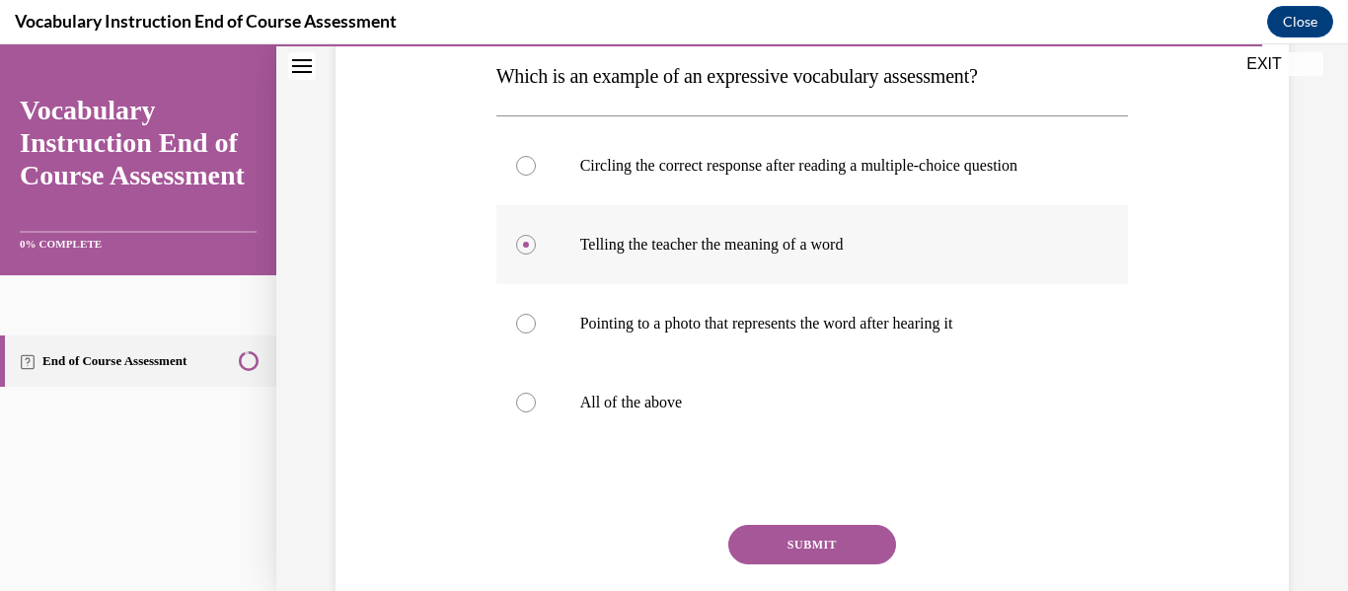
scroll to position [330, 0]
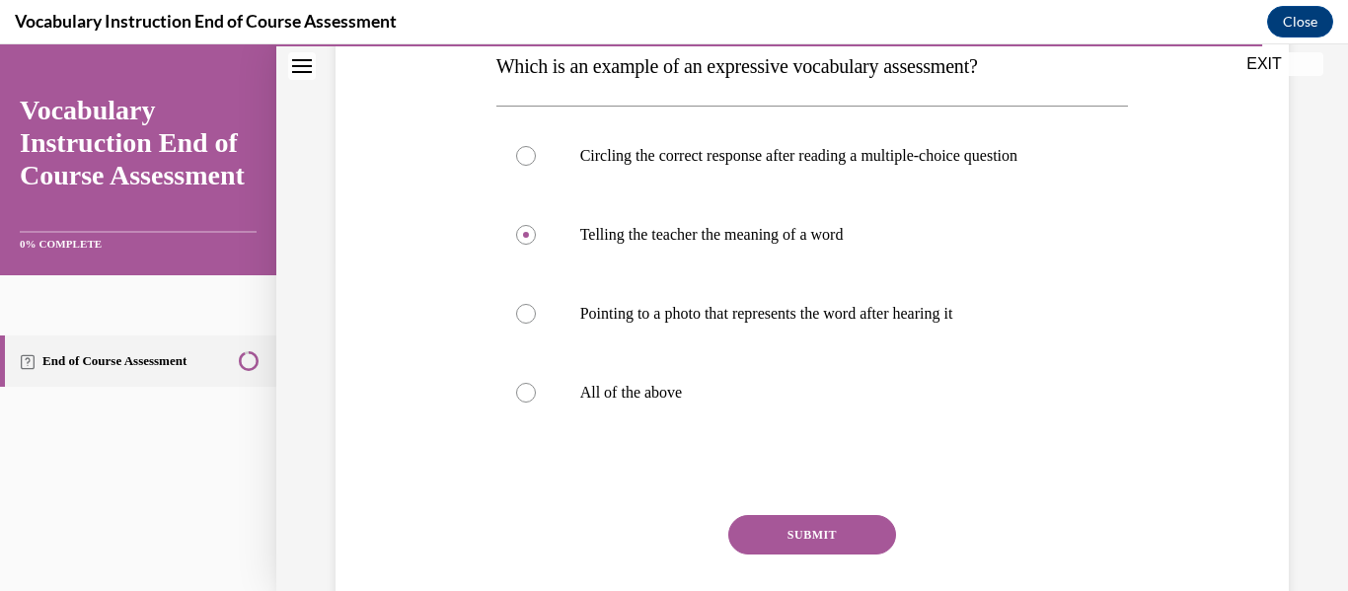
click at [834, 537] on button "SUBMIT" at bounding box center [812, 534] width 168 height 39
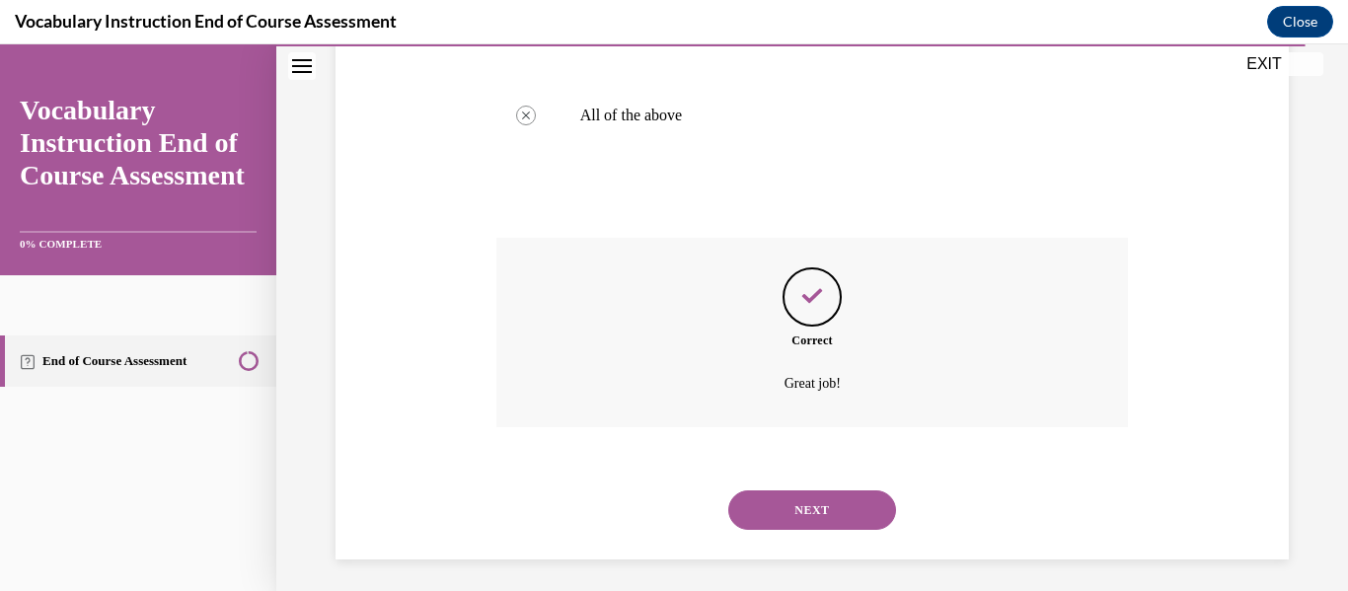
scroll to position [615, 0]
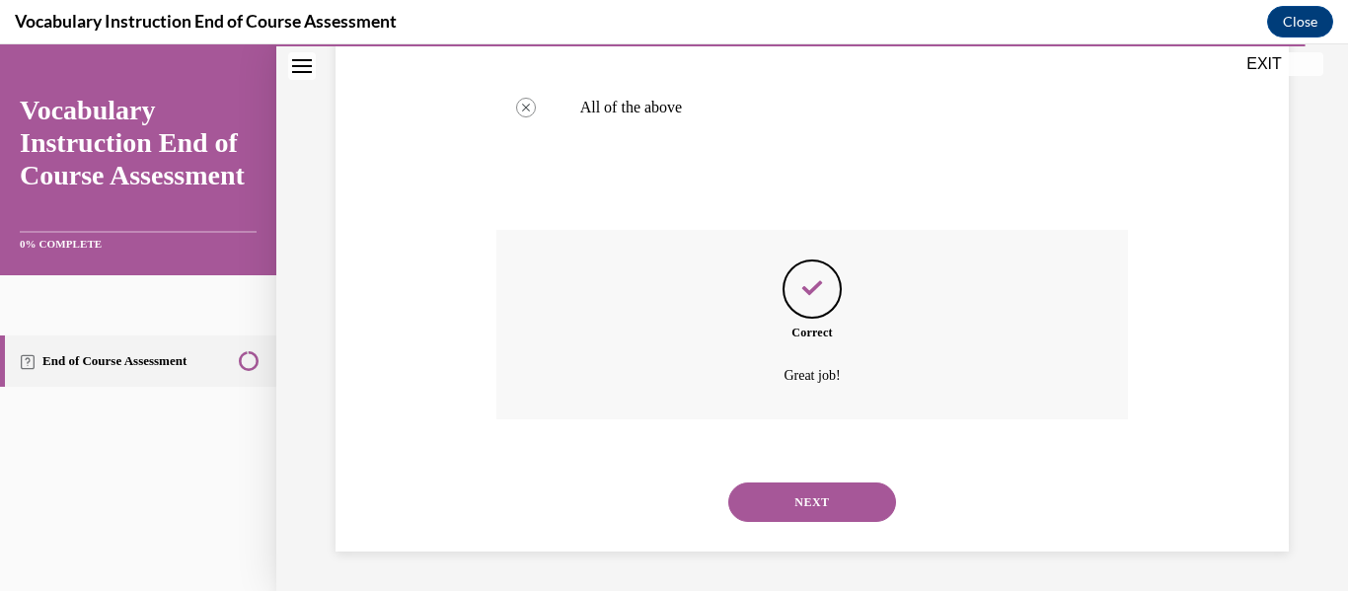
click at [819, 498] on button "NEXT" at bounding box center [812, 502] width 168 height 39
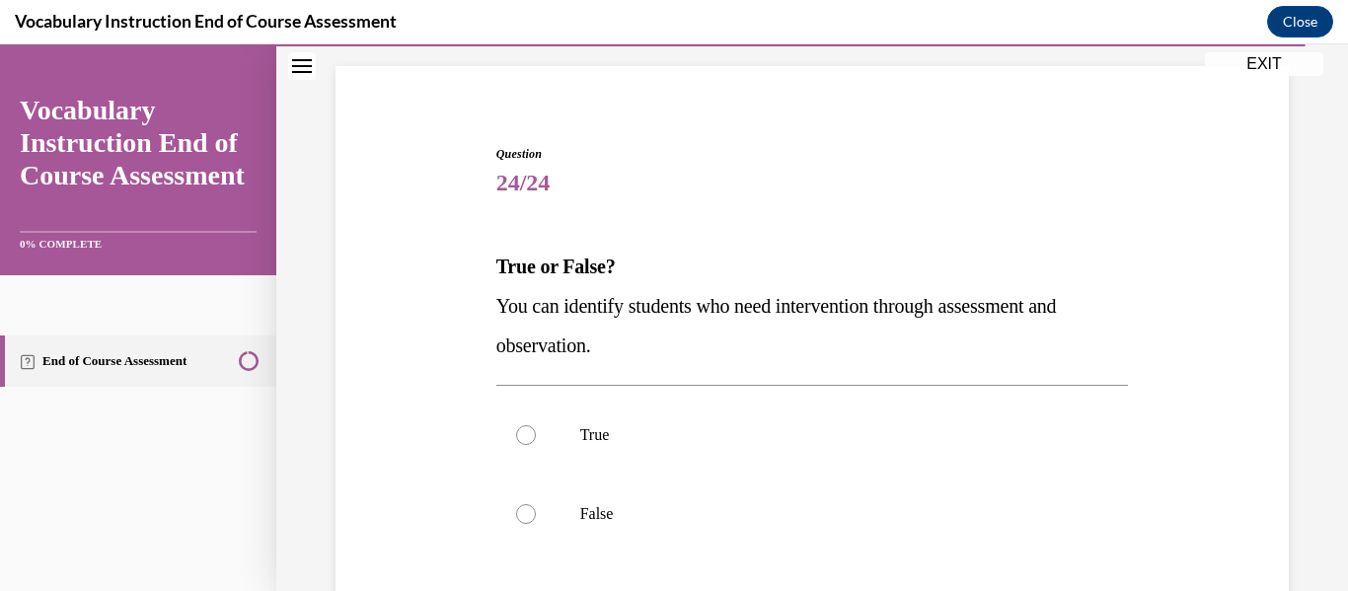
scroll to position [152, 0]
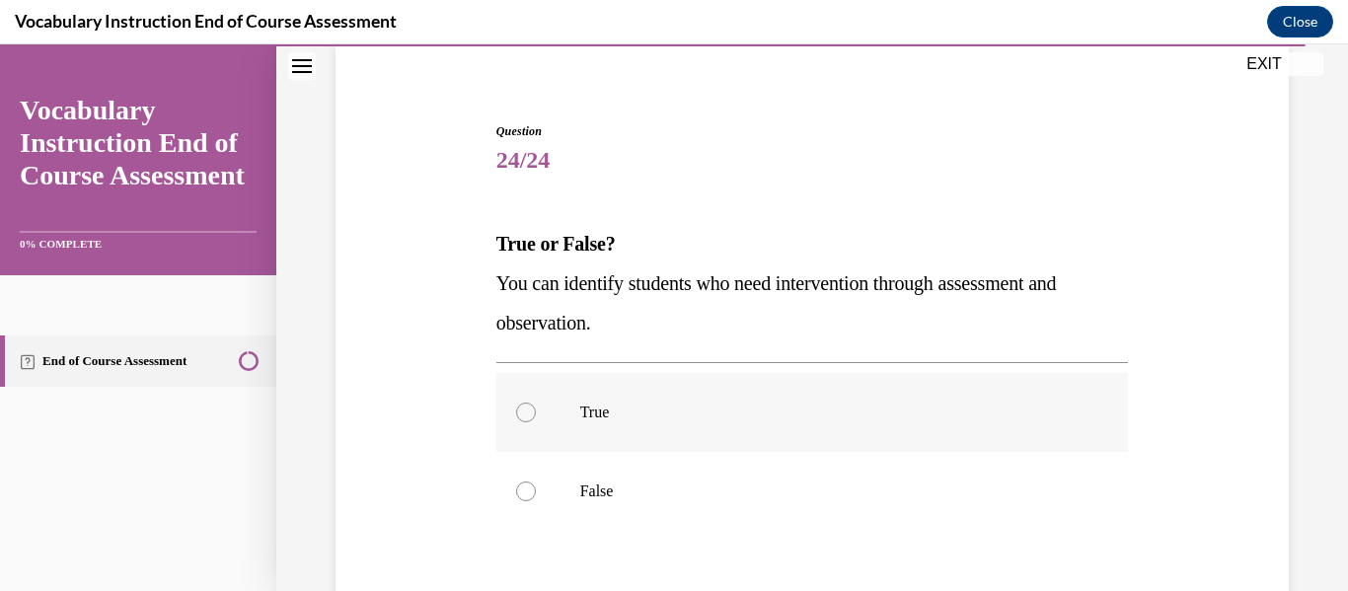
click at [819, 428] on label "True" at bounding box center [812, 412] width 633 height 79
click at [536, 422] on input "True" at bounding box center [526, 413] width 20 height 20
radio input "true"
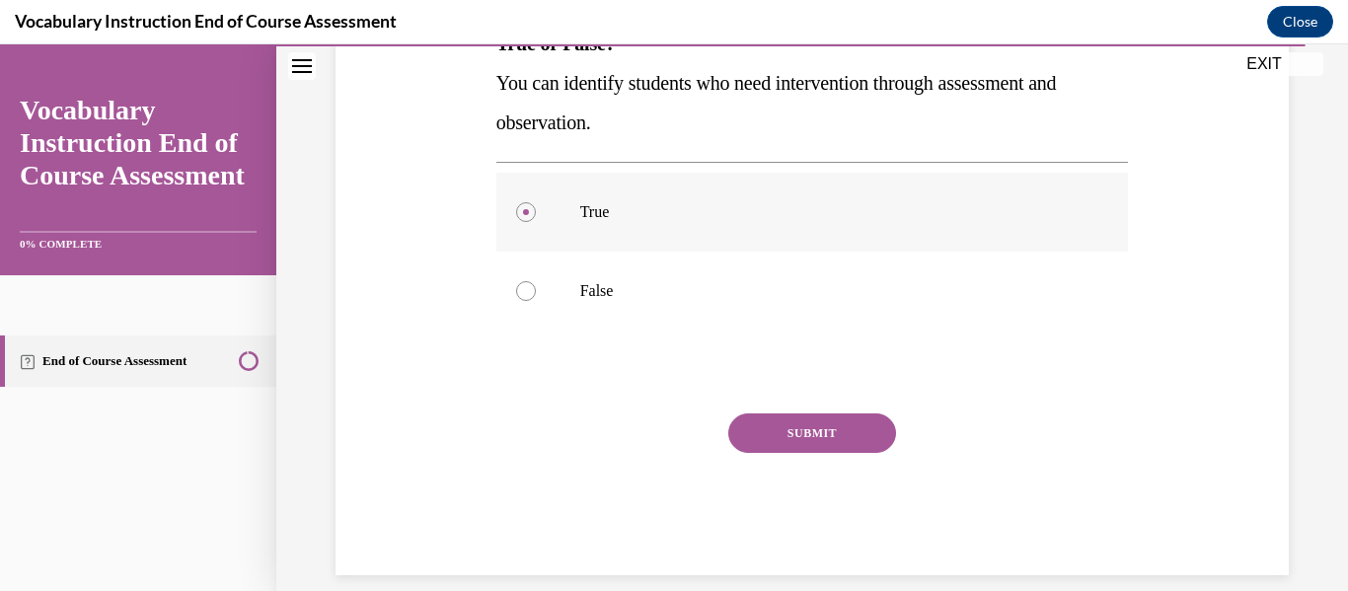
click at [819, 428] on button "SUBMIT" at bounding box center [812, 432] width 168 height 39
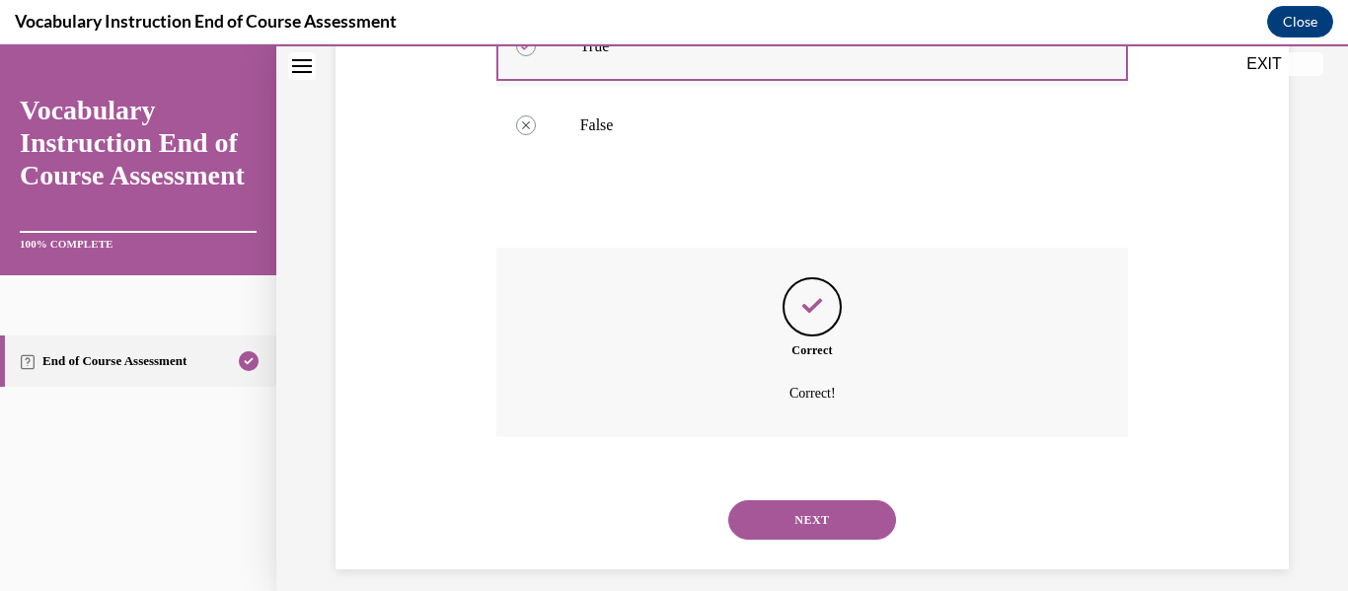
scroll to position [536, 0]
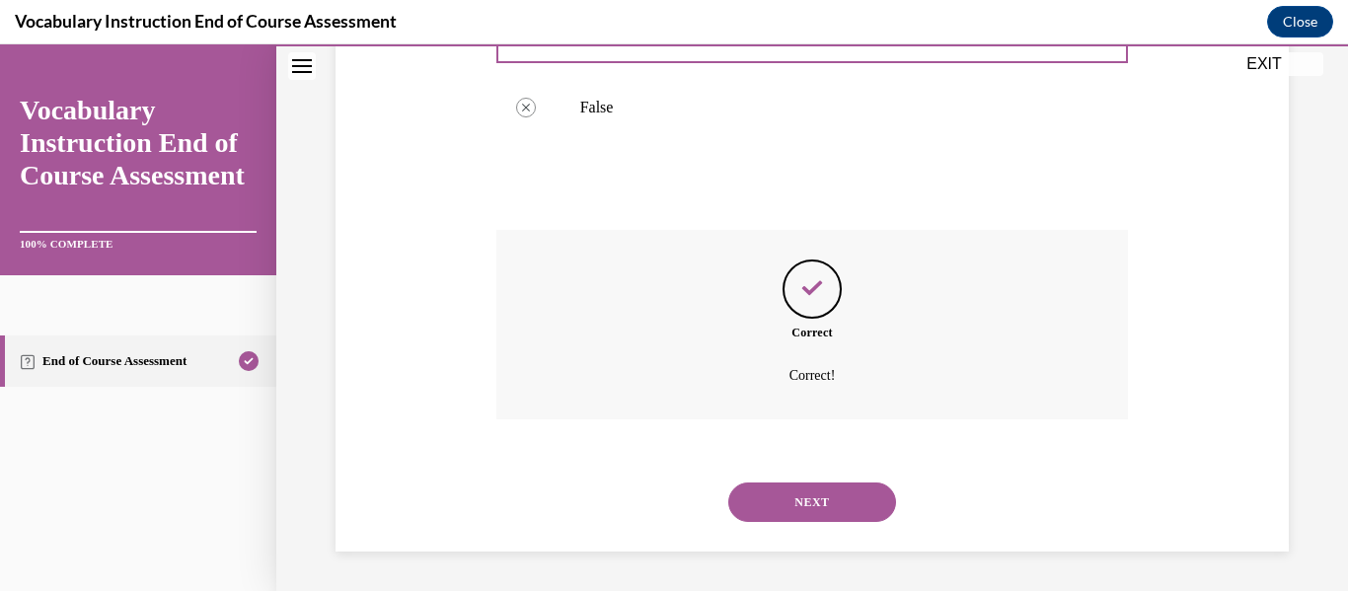
click at [826, 493] on button "NEXT" at bounding box center [812, 502] width 168 height 39
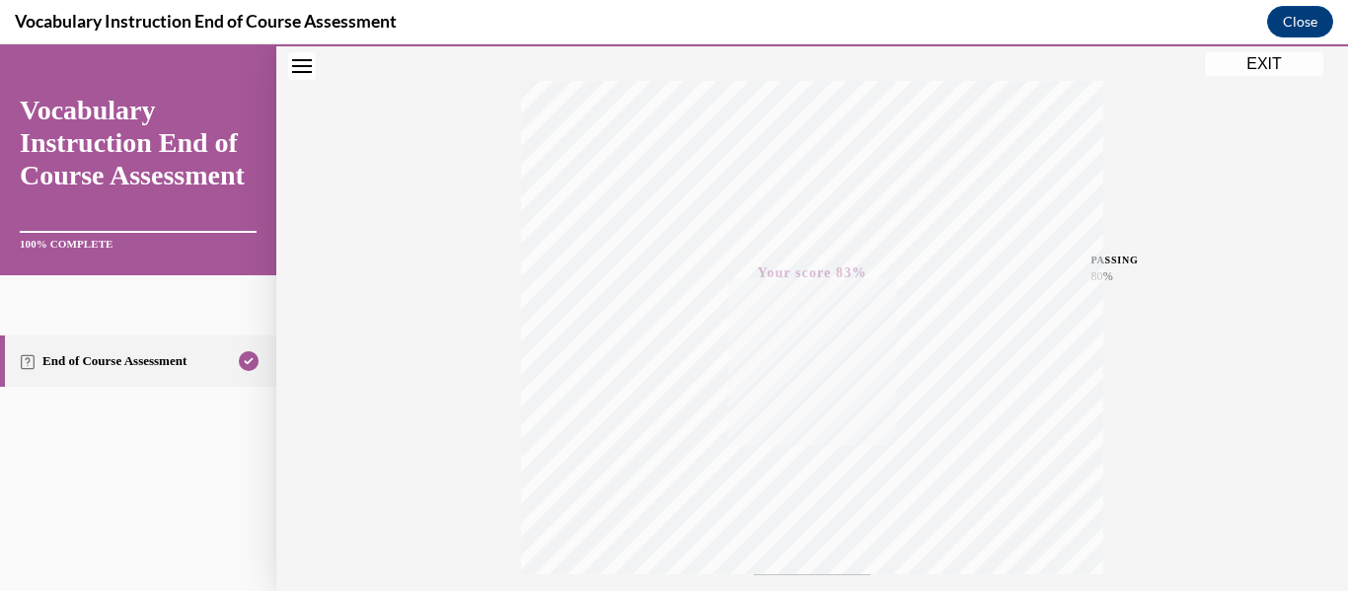
scroll to position [303, 0]
click at [1255, 58] on button "EXIT" at bounding box center [1264, 64] width 118 height 24
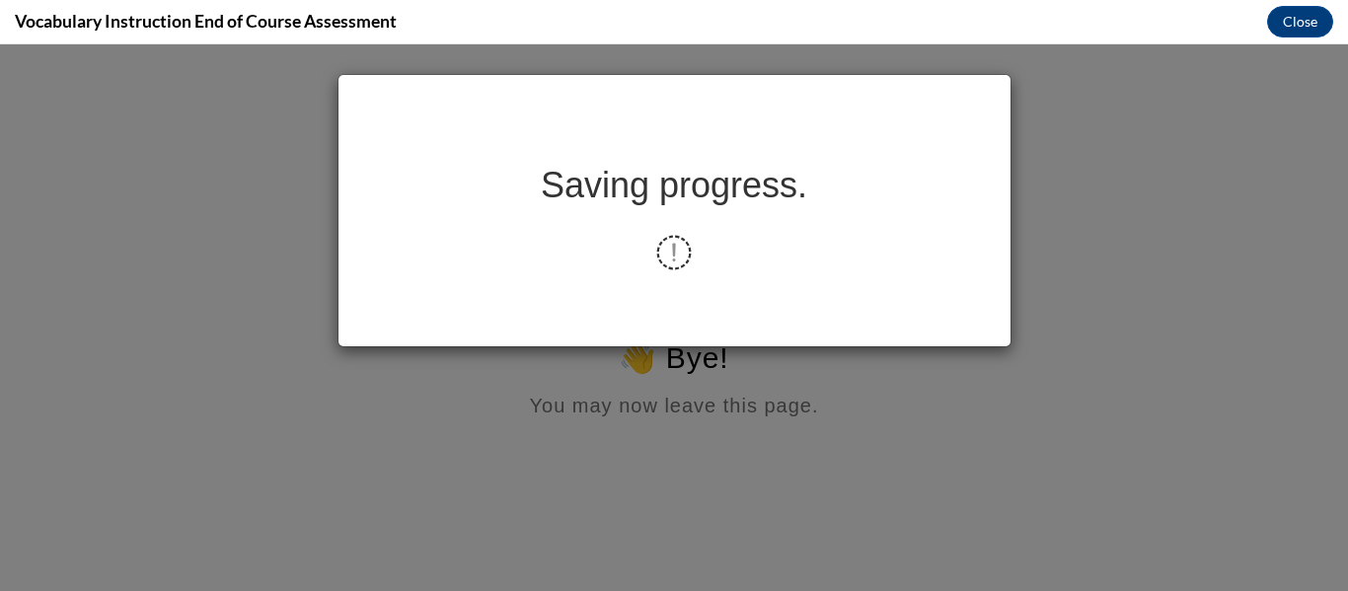
scroll to position [0, 0]
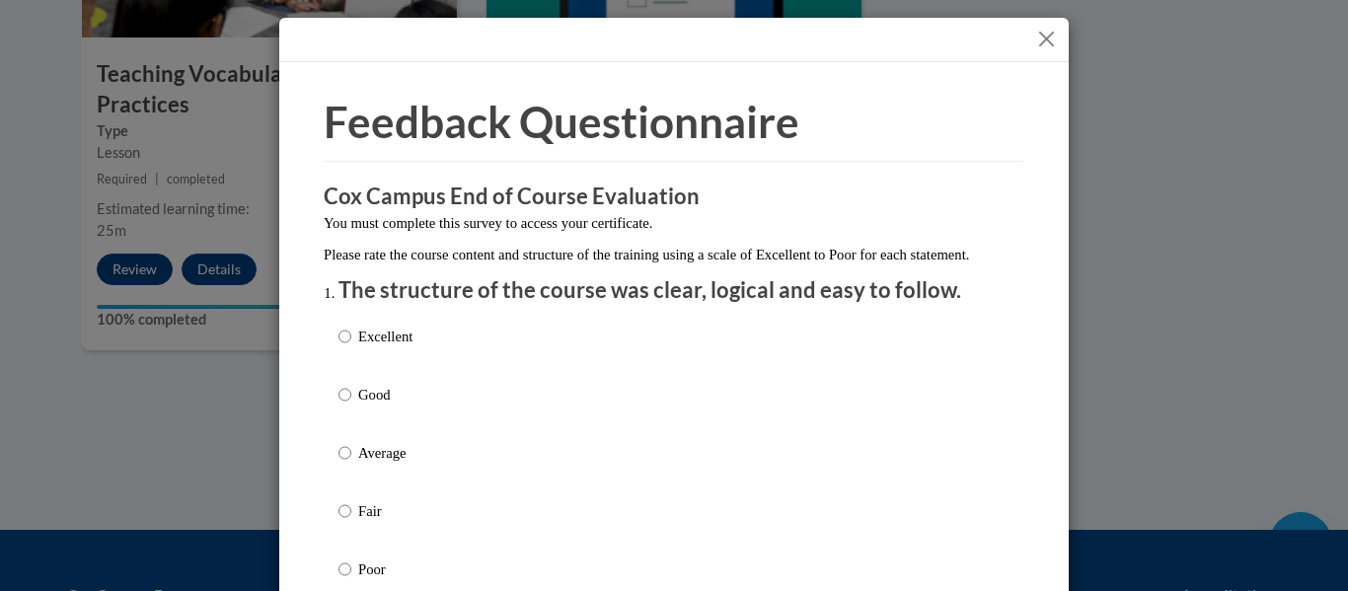
click at [526, 366] on div "Excellent Good Average Fair Poor" at bounding box center [673, 477] width 671 height 322
click at [413, 347] on p "Excellent" at bounding box center [385, 337] width 54 height 22
click at [351, 347] on input "Excellent" at bounding box center [344, 337] width 13 height 22
radio input "true"
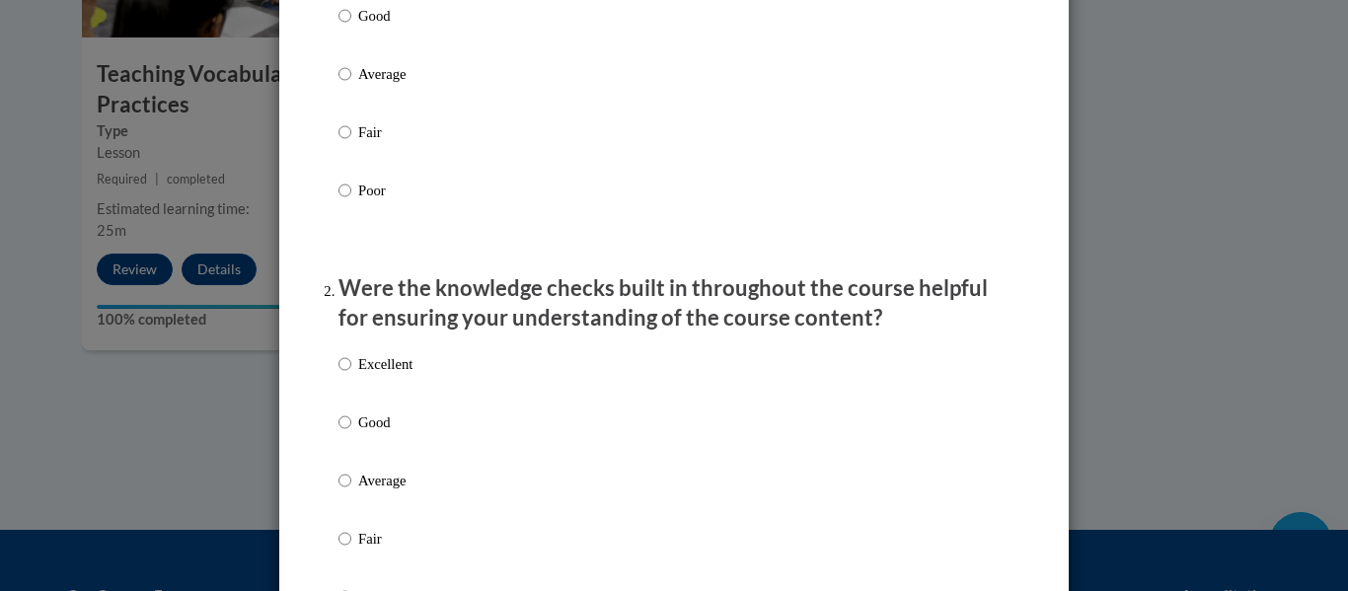
scroll to position [474, 0]
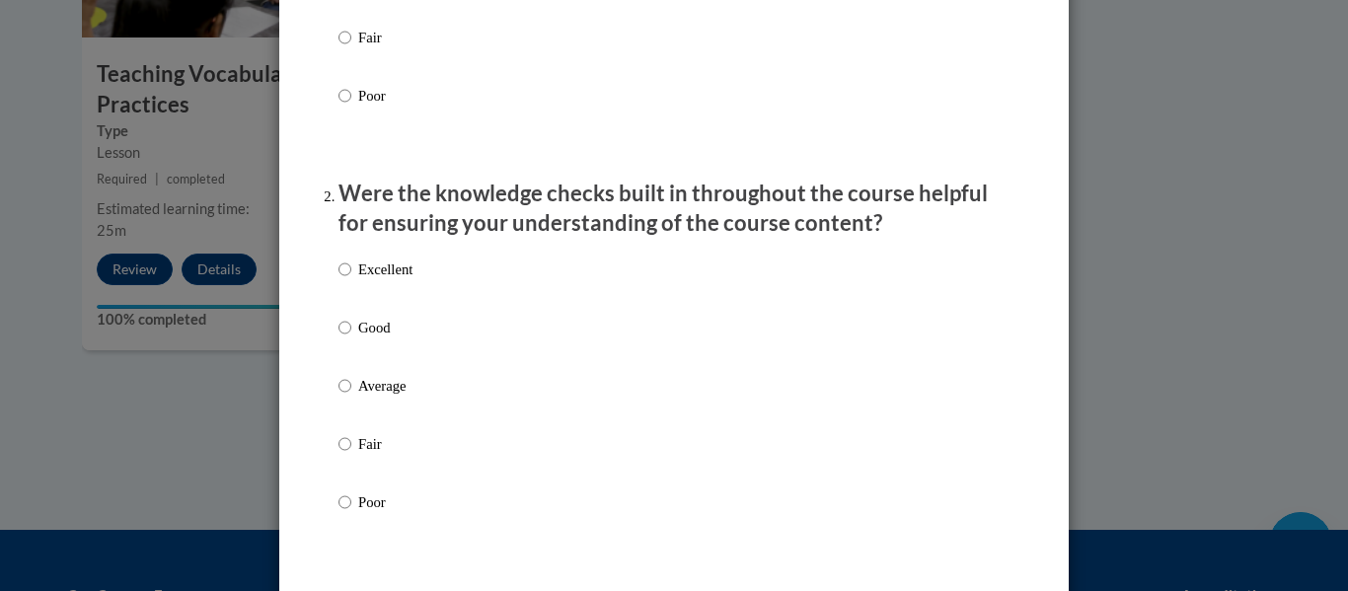
click at [383, 280] on p "Excellent" at bounding box center [385, 270] width 54 height 22
click at [351, 280] on input "Excellent" at bounding box center [344, 270] width 13 height 22
radio input "true"
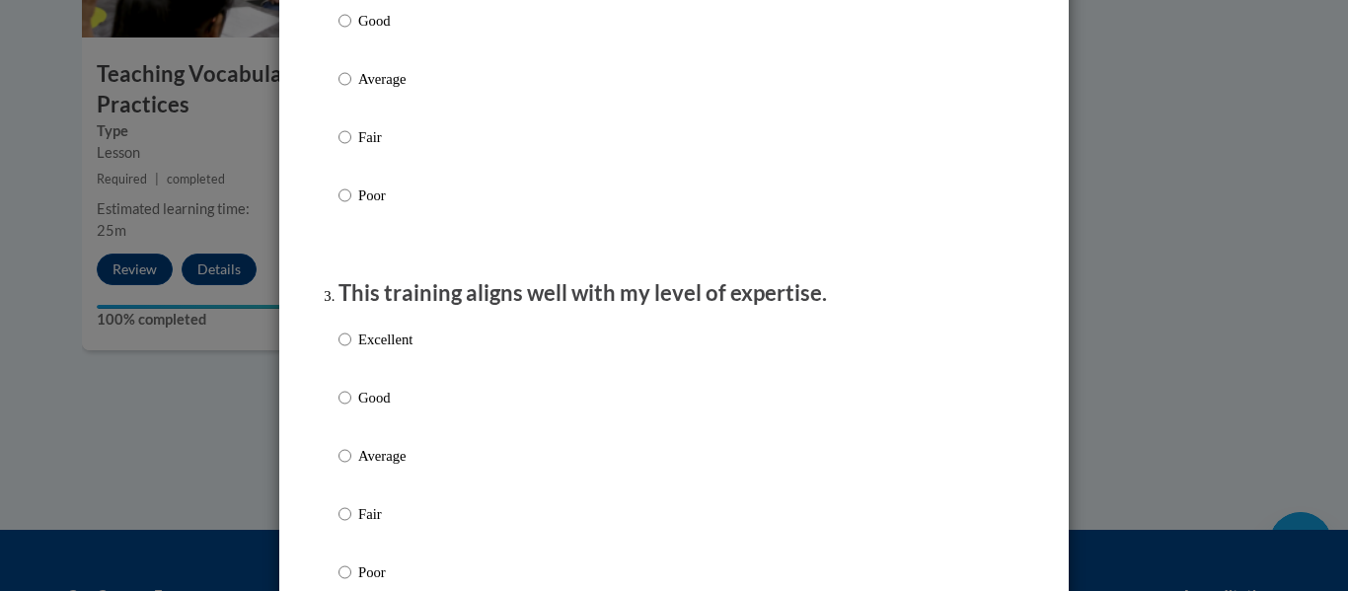
scroll to position [783, 0]
click at [387, 348] on p "Excellent" at bounding box center [385, 338] width 54 height 22
click at [351, 348] on input "Excellent" at bounding box center [344, 338] width 13 height 22
radio input "true"
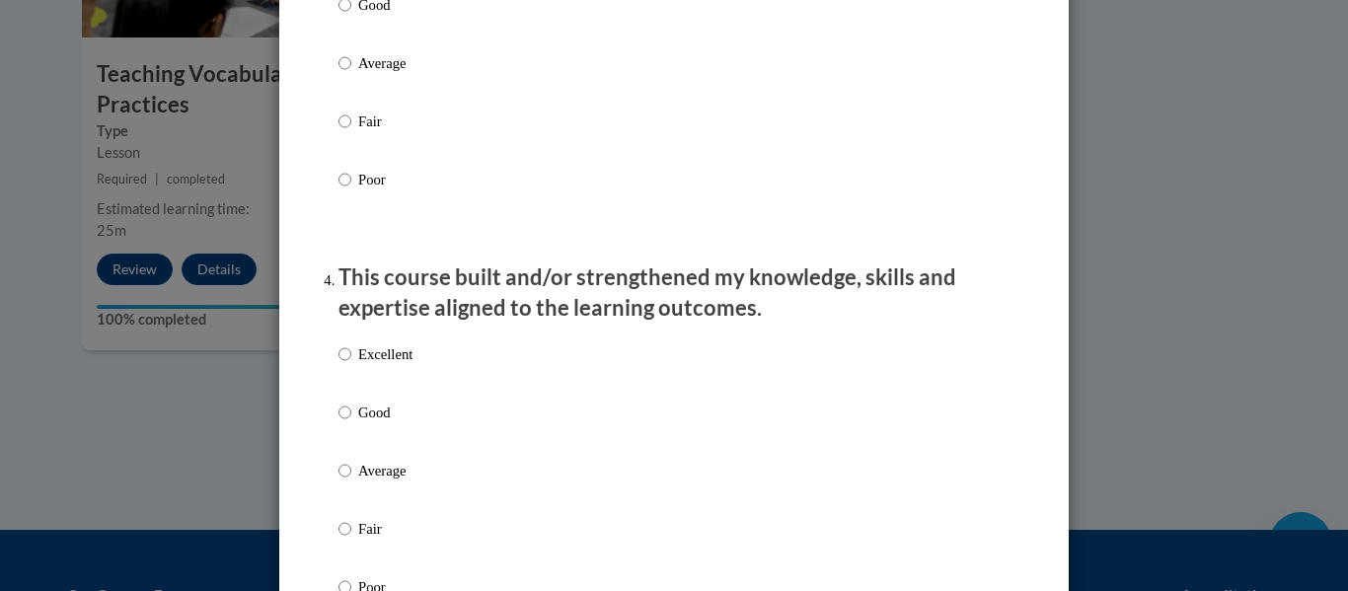
scroll to position [1174, 0]
click at [629, 367] on div "Excellent Good Average Fair Poor" at bounding box center [673, 494] width 671 height 322
click at [384, 364] on p "Excellent" at bounding box center [385, 353] width 54 height 22
click at [351, 364] on input "Excellent" at bounding box center [344, 353] width 13 height 22
radio input "true"
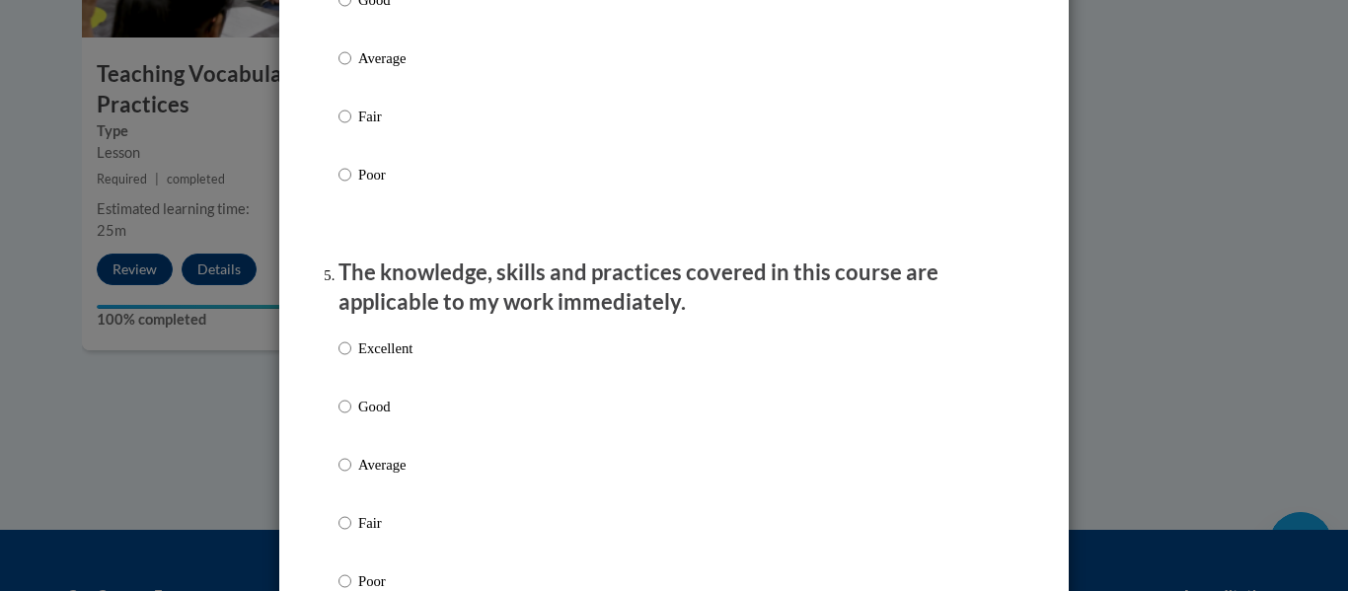
scroll to position [1595, 0]
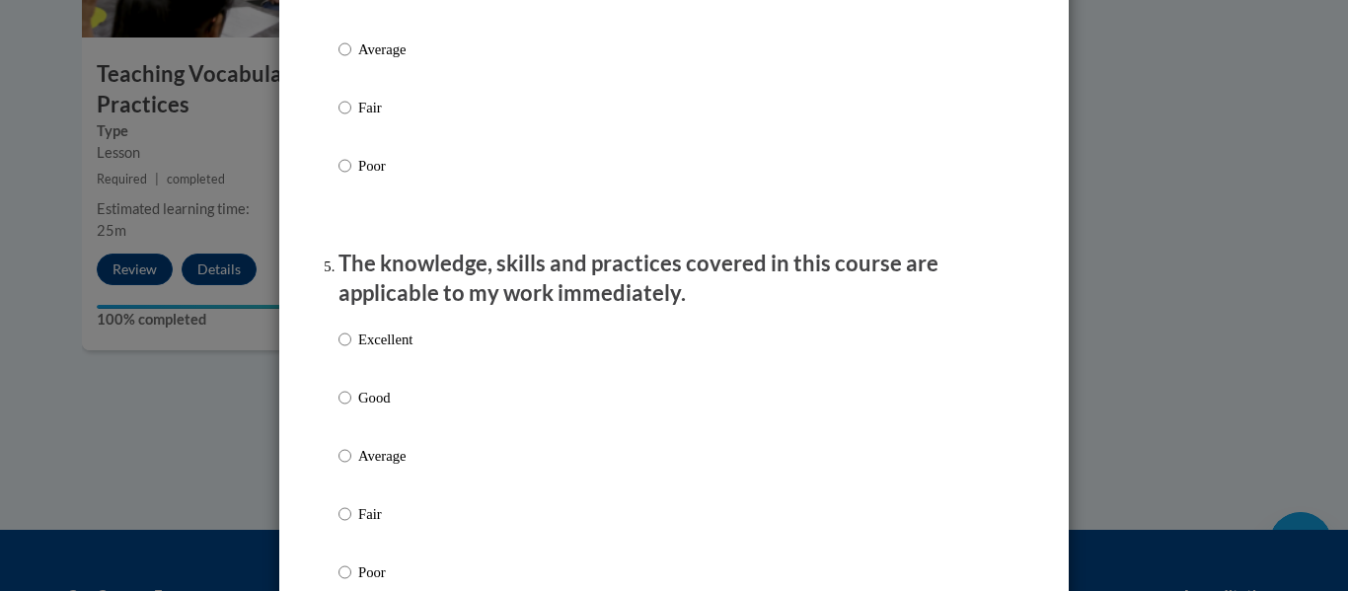
click at [384, 374] on label "Excellent" at bounding box center [375, 355] width 74 height 53
click at [351, 350] on input "Excellent" at bounding box center [344, 340] width 13 height 22
radio input "true"
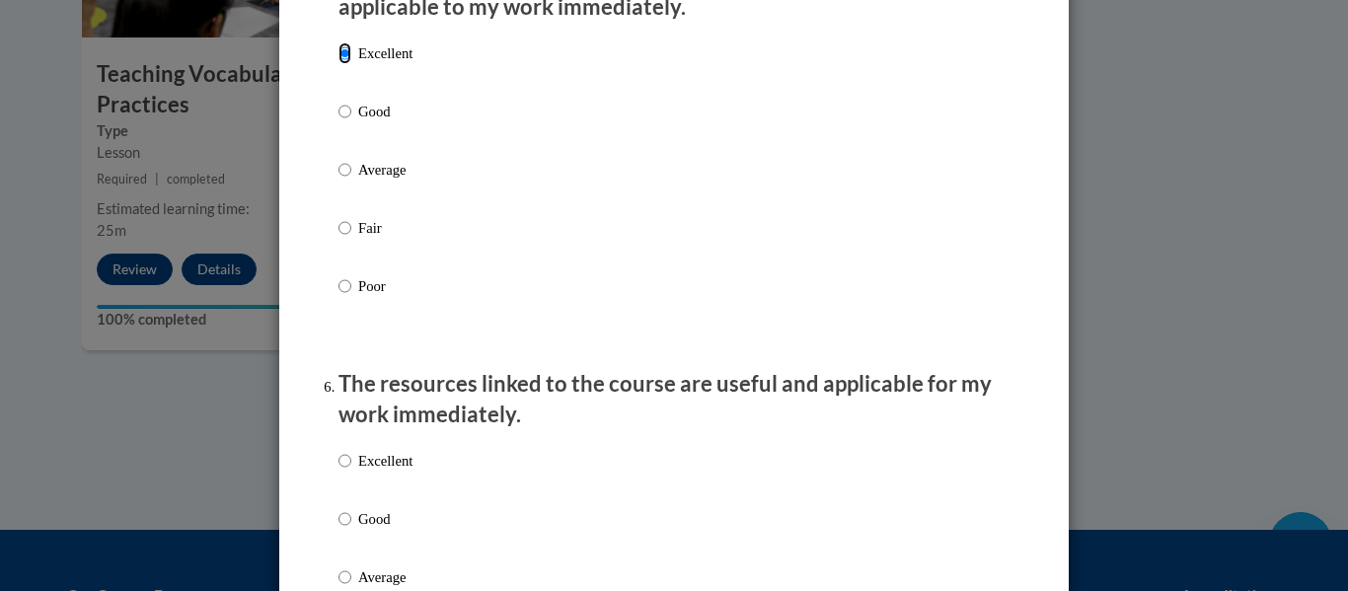
scroll to position [1908, 0]
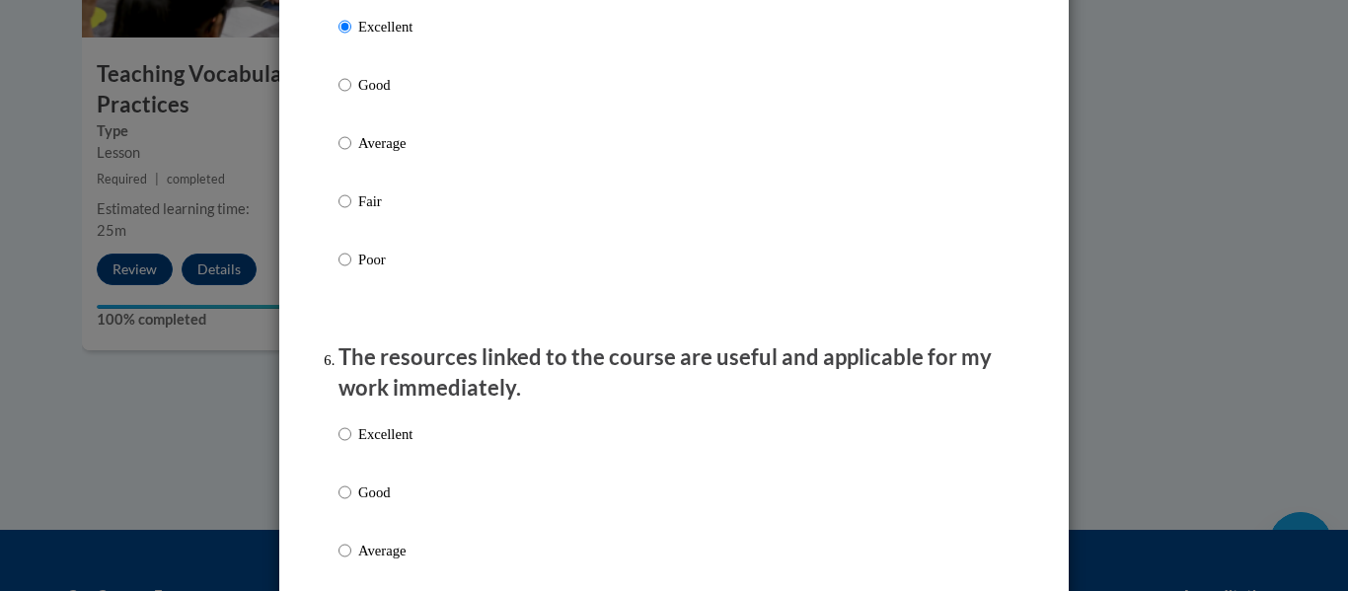
click at [457, 445] on div "Excellent Good Average Fair Poor" at bounding box center [673, 574] width 671 height 322
click at [369, 445] on p "Excellent" at bounding box center [385, 434] width 54 height 22
click at [351, 445] on input "Excellent" at bounding box center [344, 434] width 13 height 22
radio input "true"
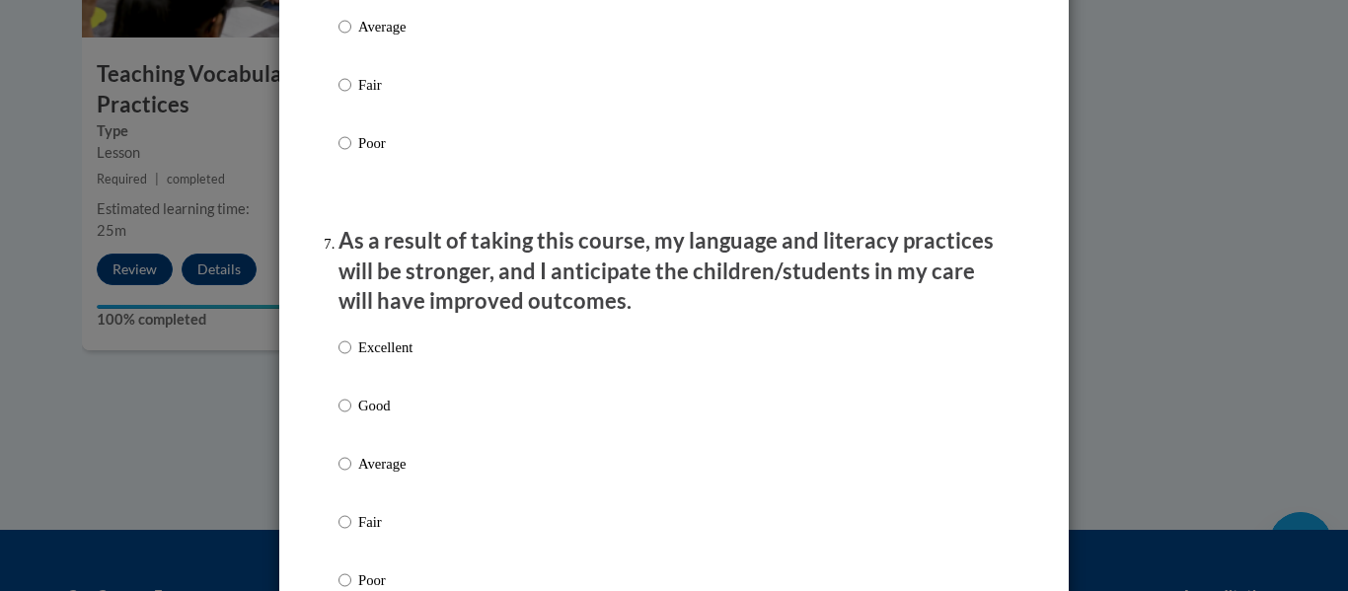
scroll to position [2443, 0]
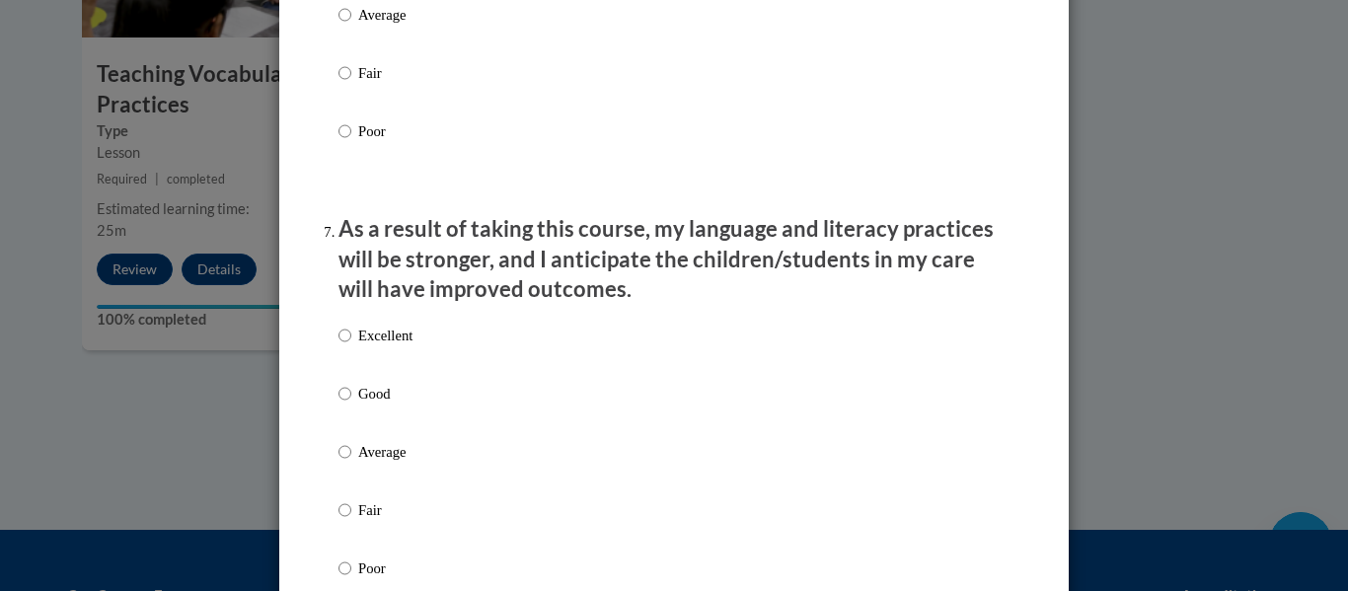
click at [395, 366] on label "Excellent" at bounding box center [375, 351] width 74 height 53
click at [351, 346] on input "Excellent" at bounding box center [344, 336] width 13 height 22
radio input "true"
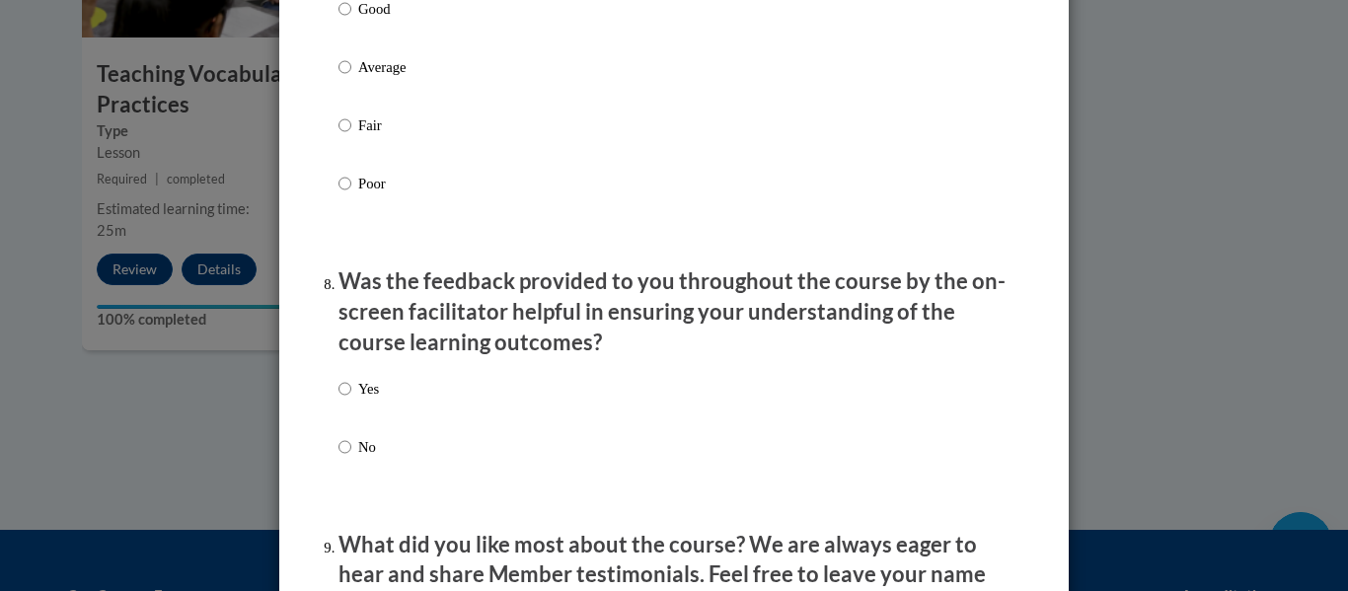
scroll to position [2869, 0]
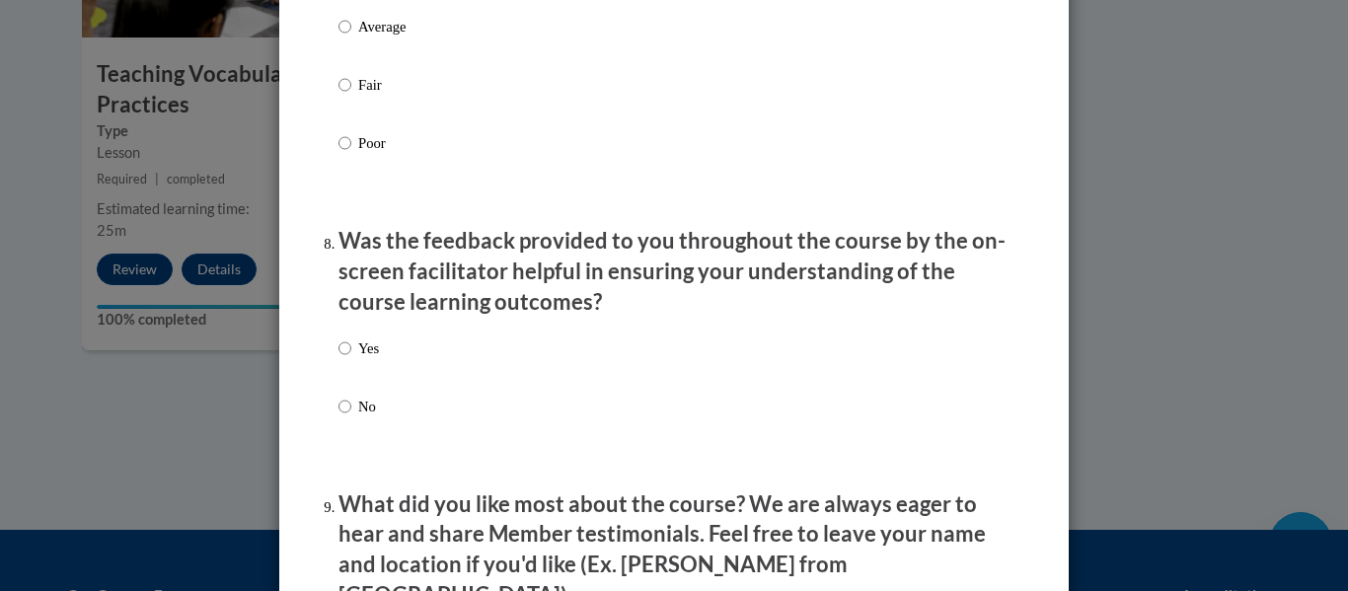
click at [395, 366] on div "Yes No" at bounding box center [673, 401] width 671 height 147
click at [364, 379] on label "Yes" at bounding box center [358, 364] width 40 height 53
click at [351, 359] on input "Yes" at bounding box center [344, 349] width 13 height 22
radio input "true"
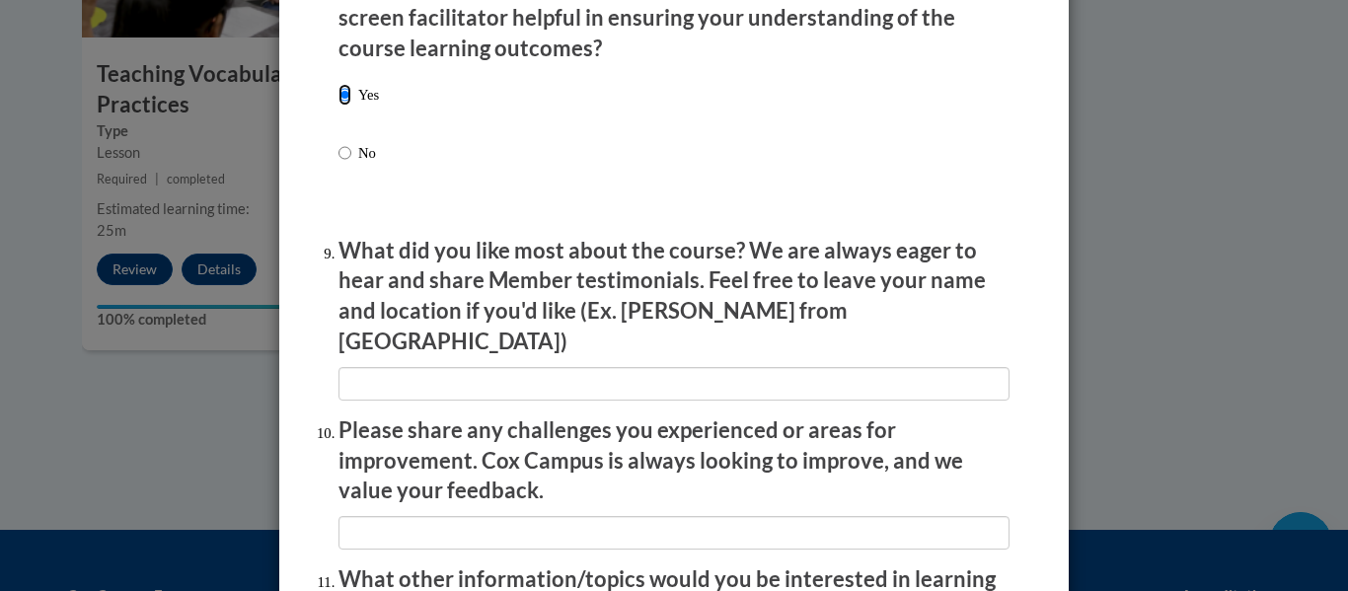
scroll to position [3123, 0]
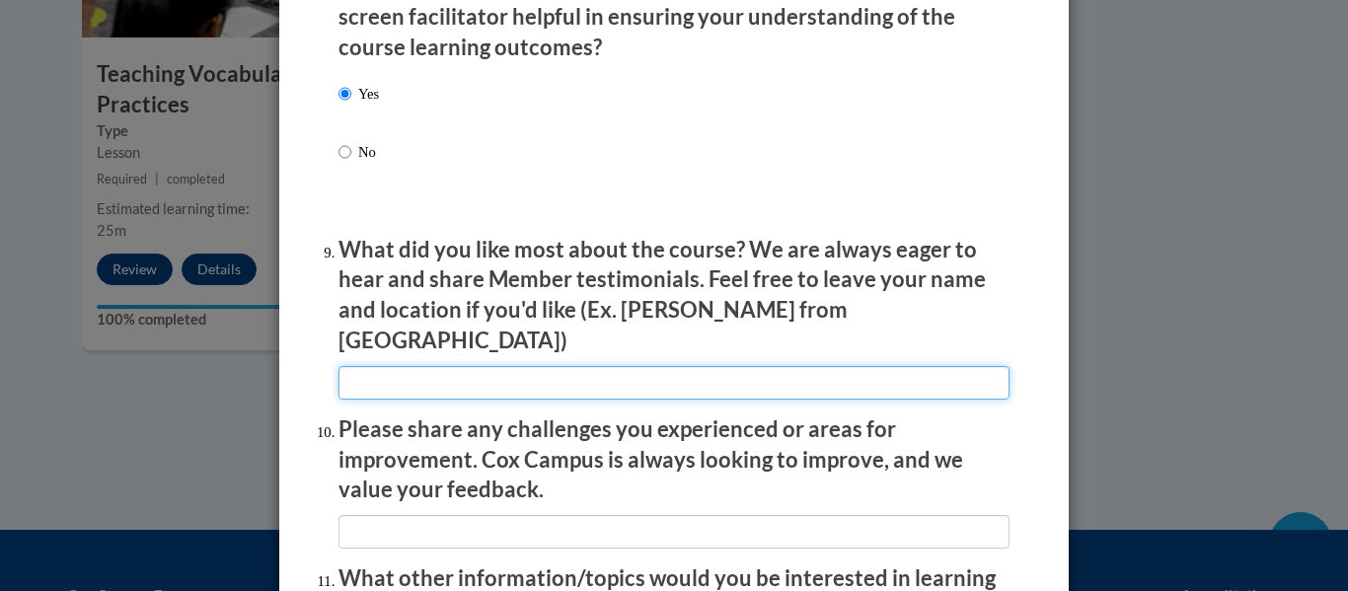
click at [364, 379] on input "textbox" at bounding box center [673, 383] width 671 height 34
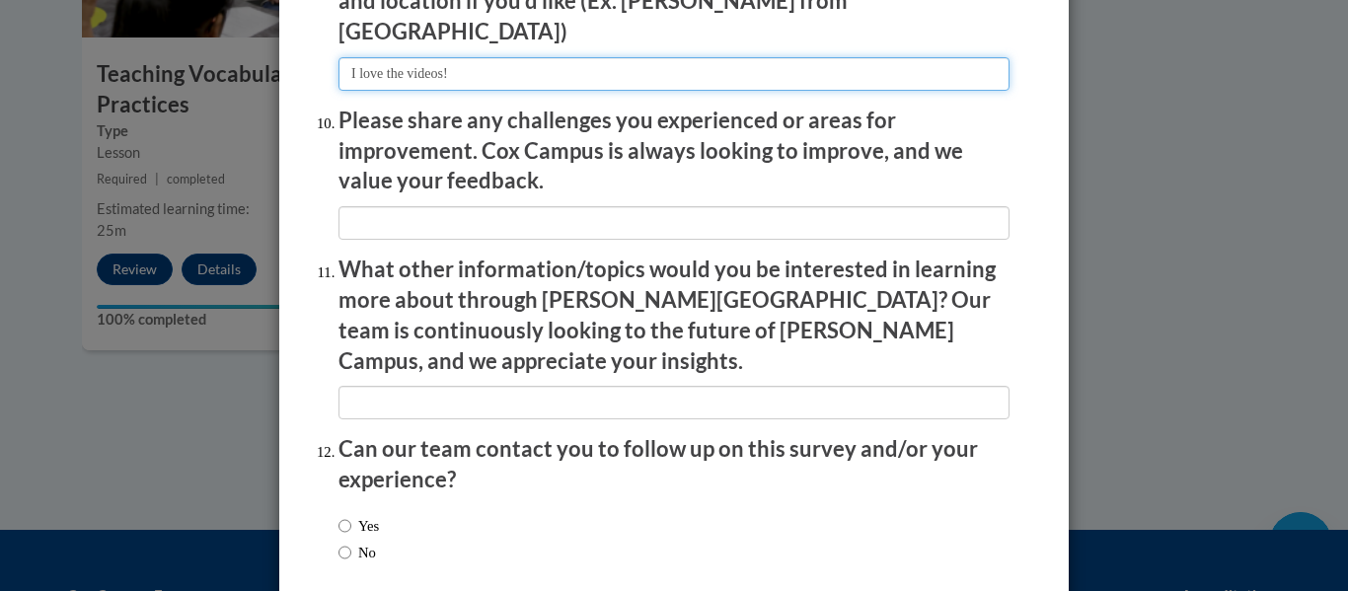
scroll to position [3509, 0]
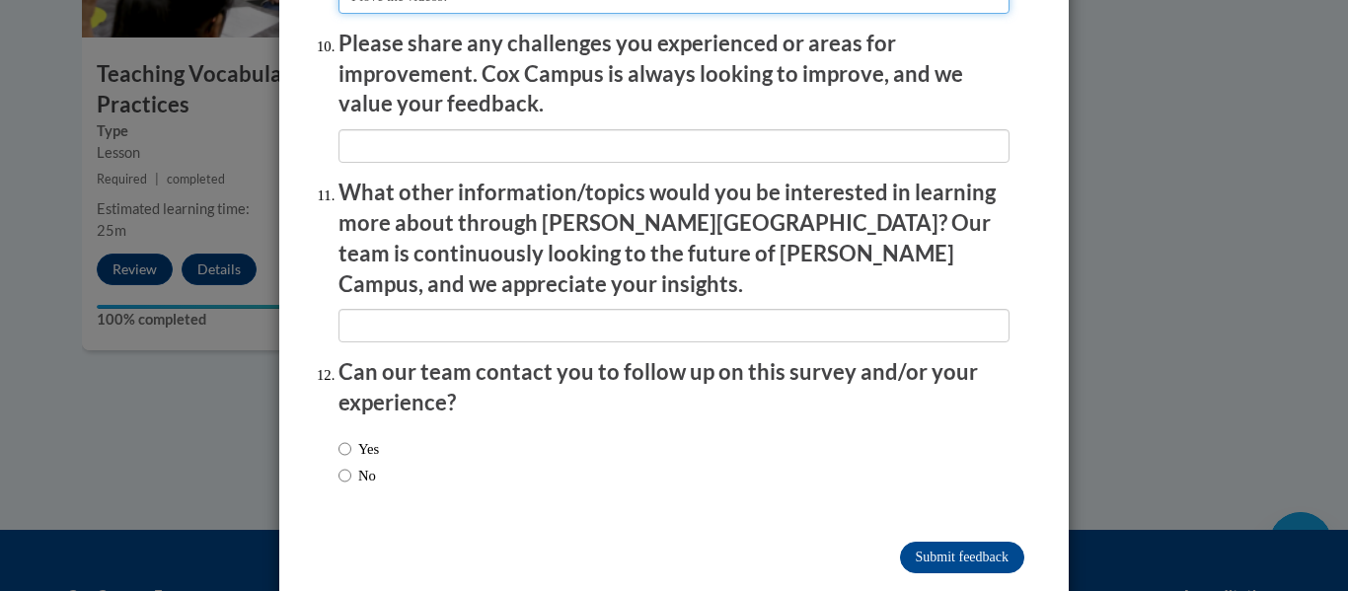
type input "I love the videos!"
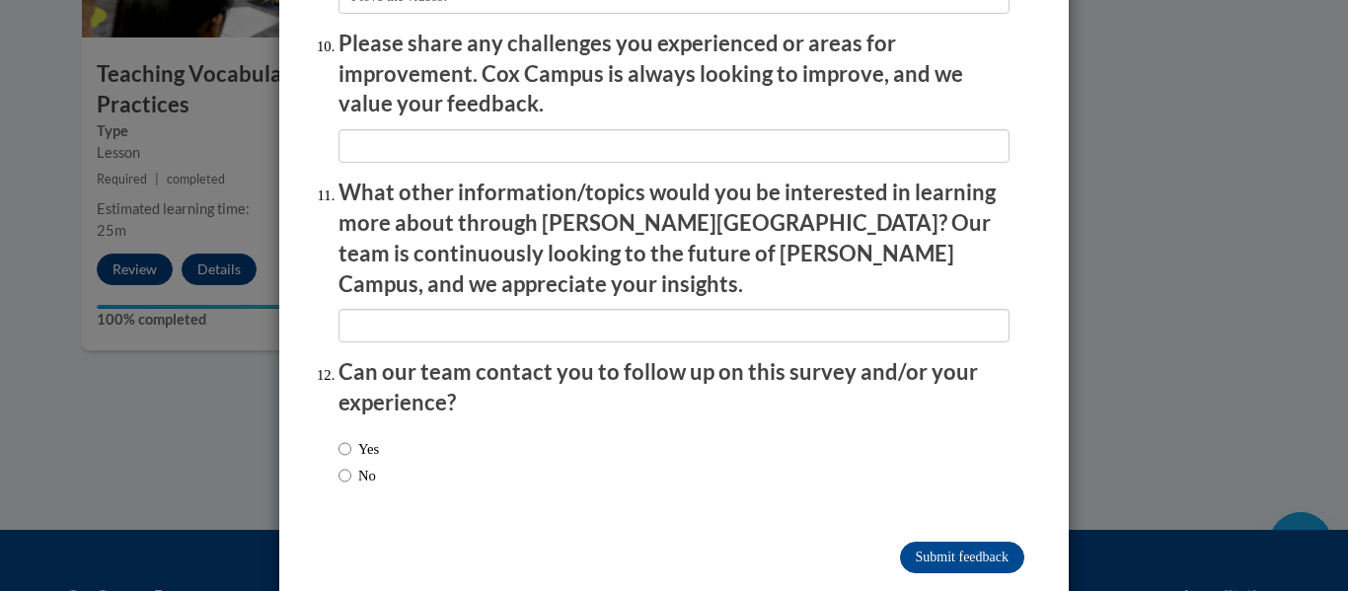
click at [370, 438] on label "Yes" at bounding box center [358, 449] width 40 height 22
click at [351, 438] on input "Yes" at bounding box center [344, 449] width 13 height 22
radio input "true"
click at [960, 542] on input "Submit feedback" at bounding box center [962, 558] width 124 height 32
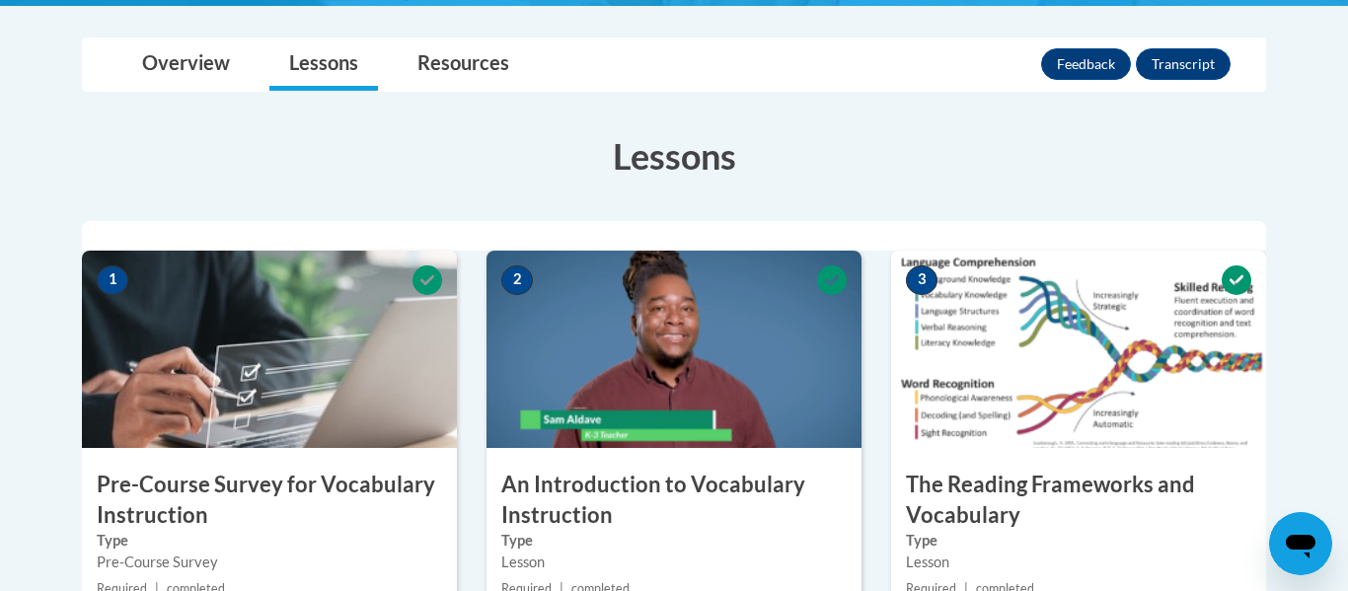
scroll to position [0, 0]
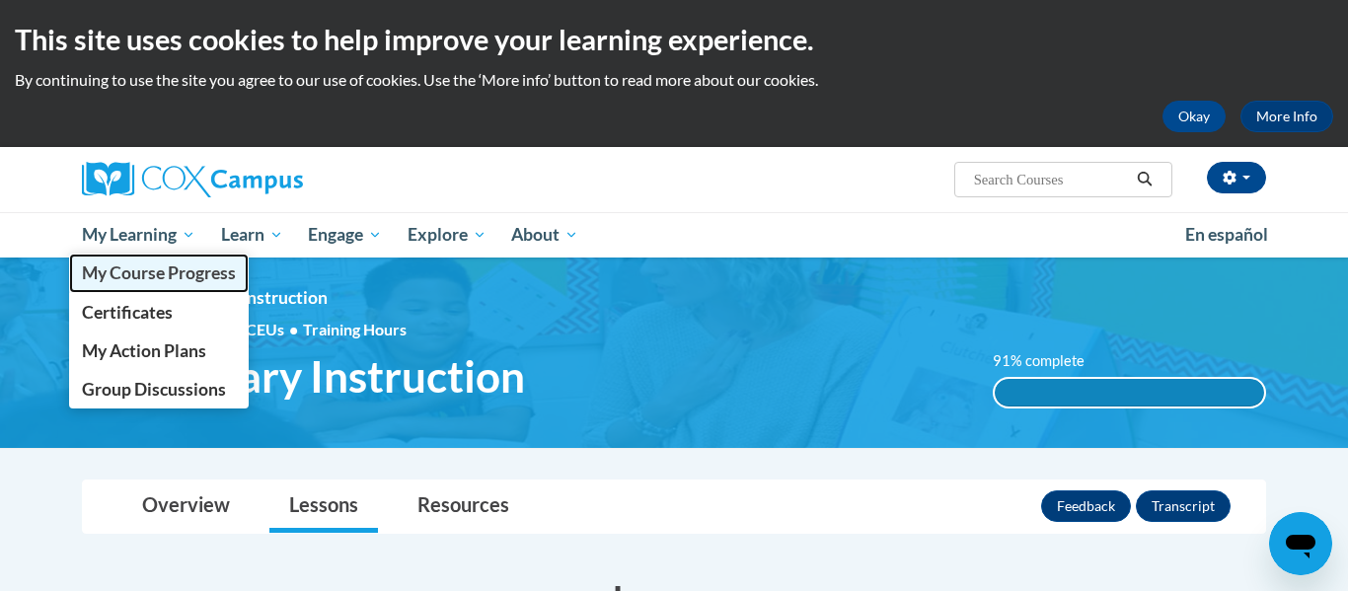
click at [122, 270] on span "My Course Progress" at bounding box center [159, 273] width 154 height 21
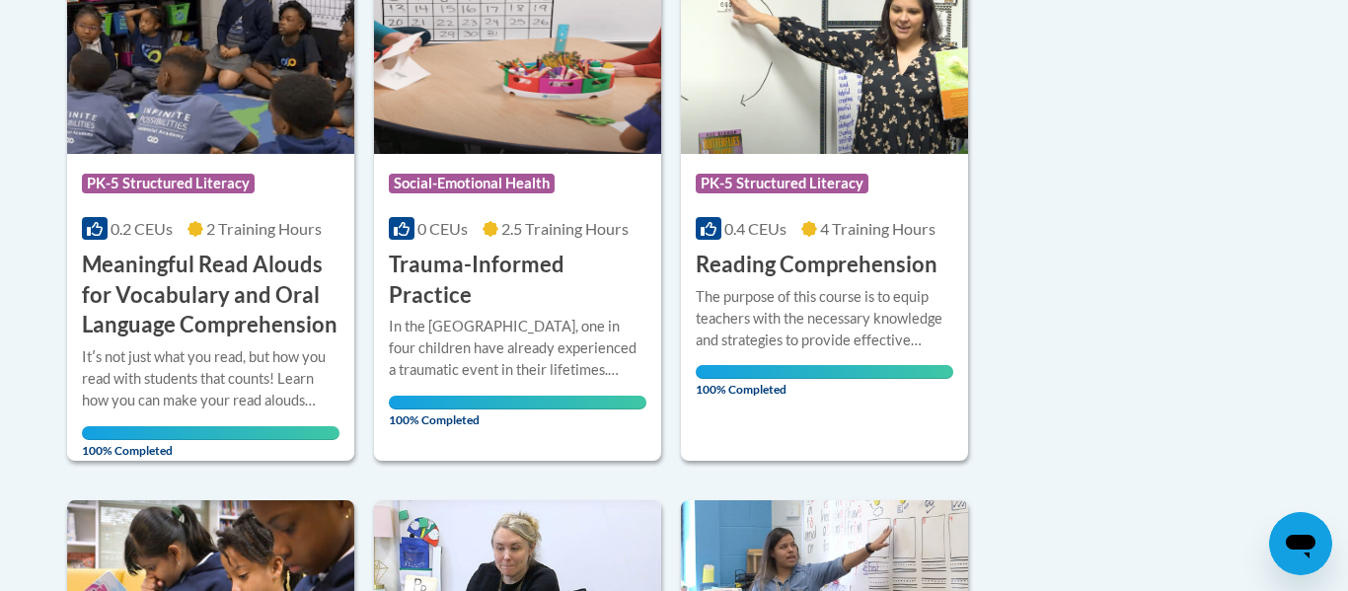
scroll to position [1042, 0]
